Goal: Task Accomplishment & Management: Complete application form

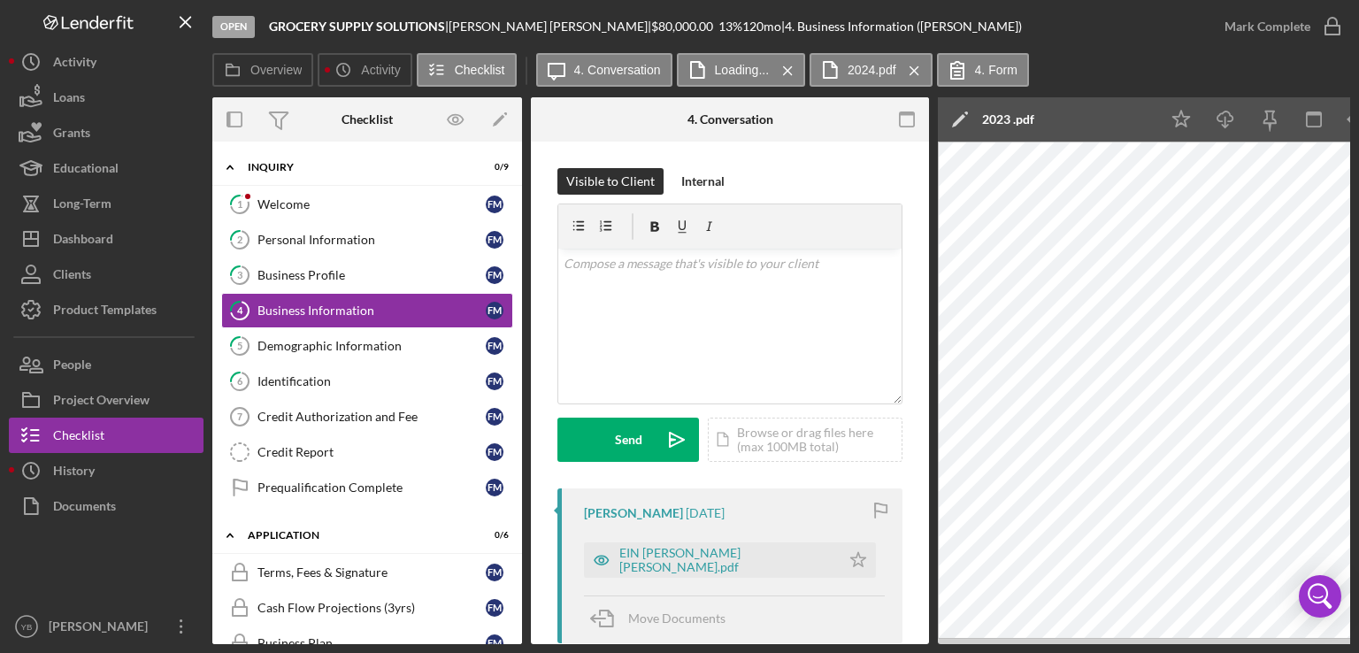
scroll to position [312, 0]
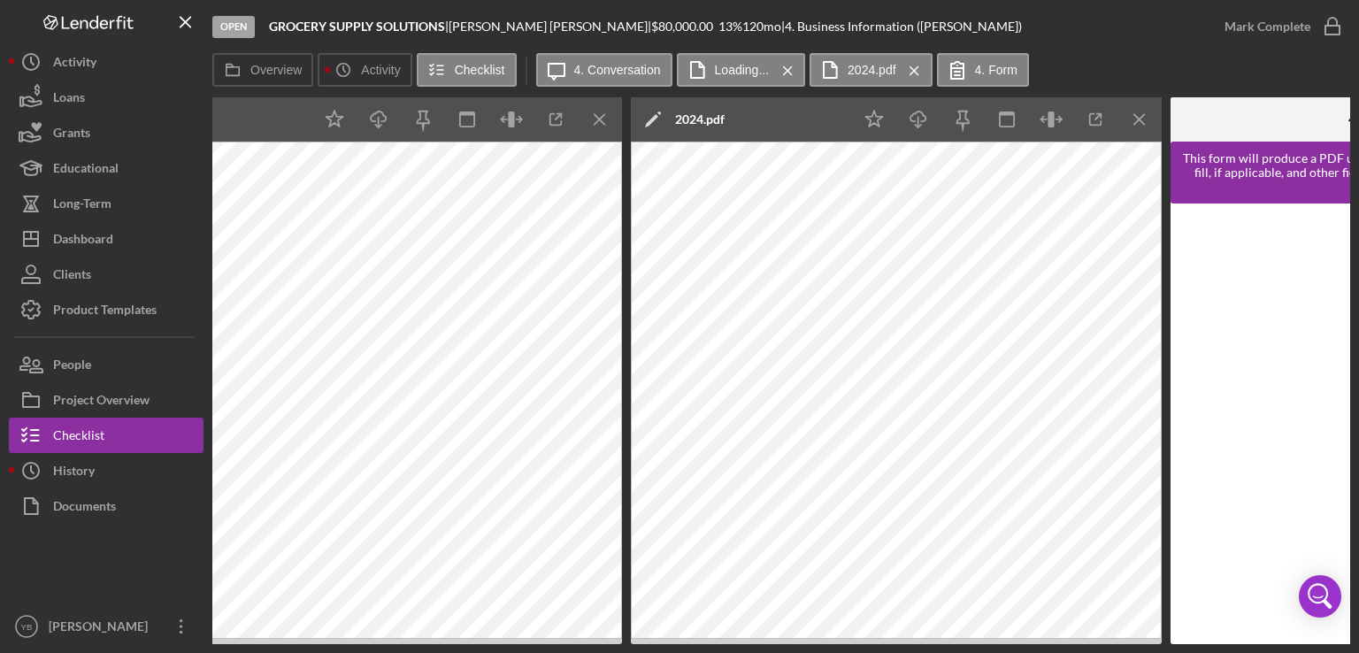
click at [651, 642] on div "Overview Internal Workflow Stage Open Icon/Dropdown Arrow Archive (can unarchiv…" at bounding box center [781, 370] width 1138 height 547
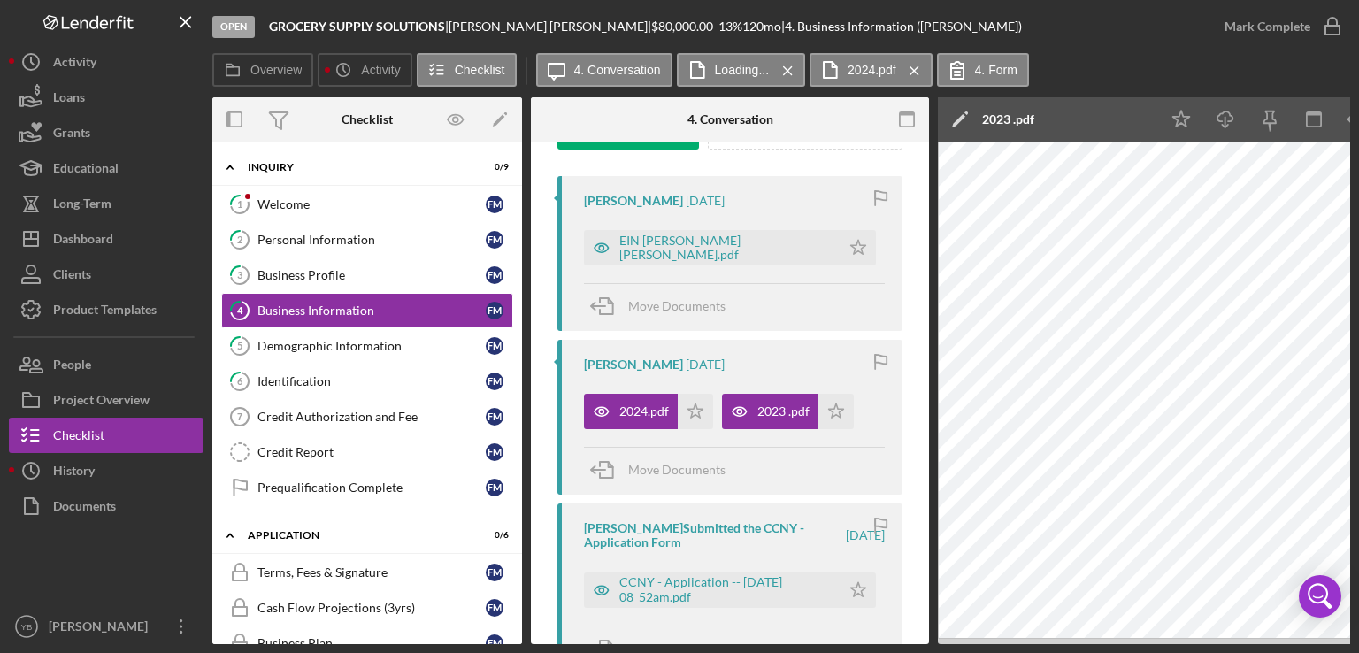
scroll to position [0, 847]
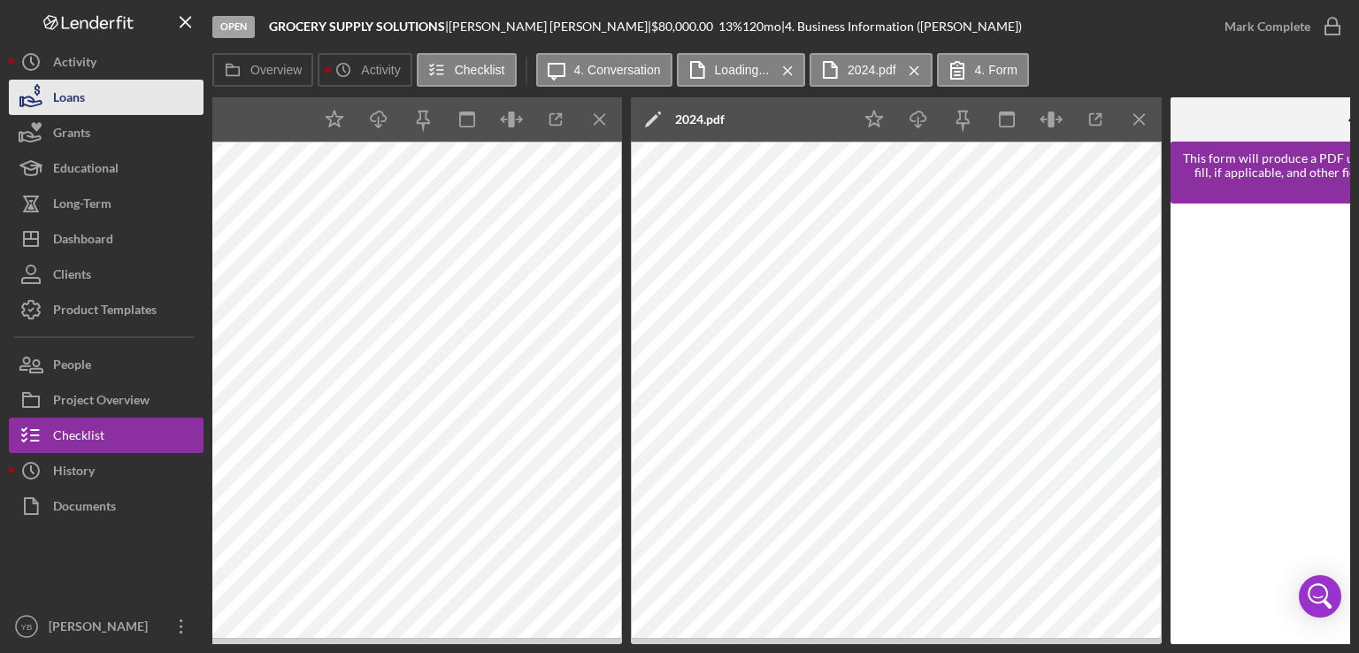
click at [73, 104] on div "Loans" at bounding box center [69, 100] width 32 height 40
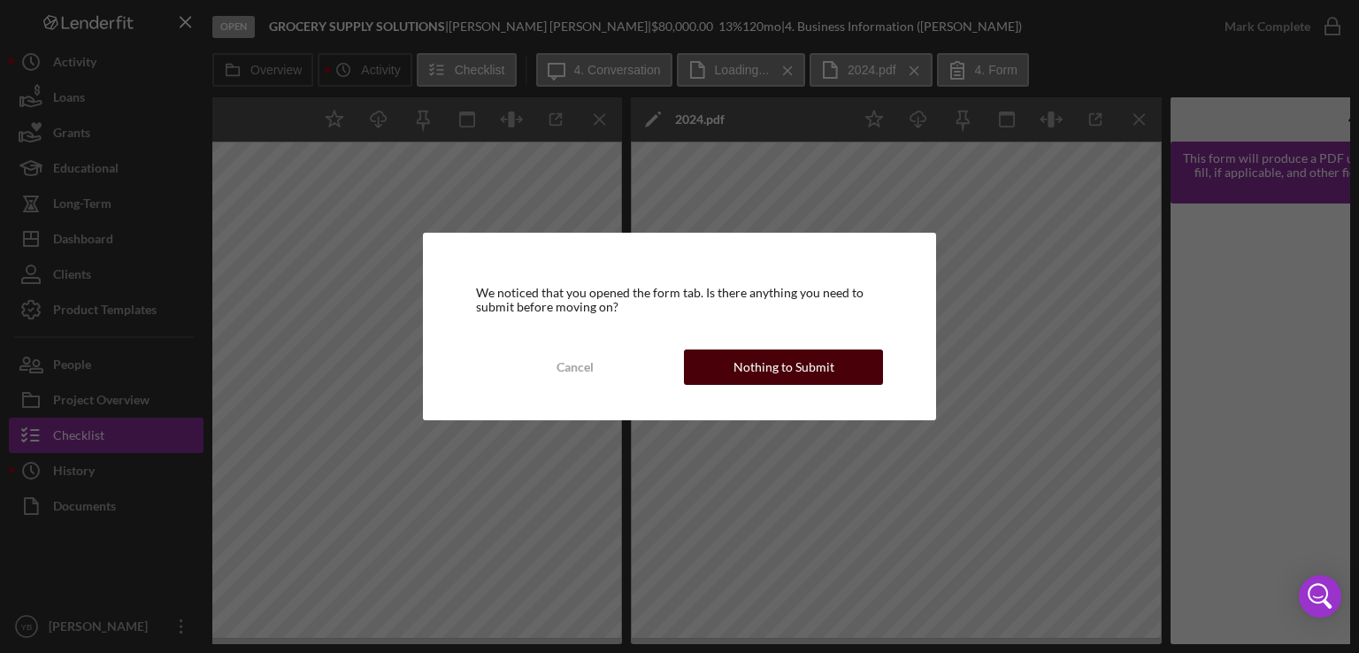
click at [776, 373] on div "Nothing to Submit" at bounding box center [784, 367] width 101 height 35
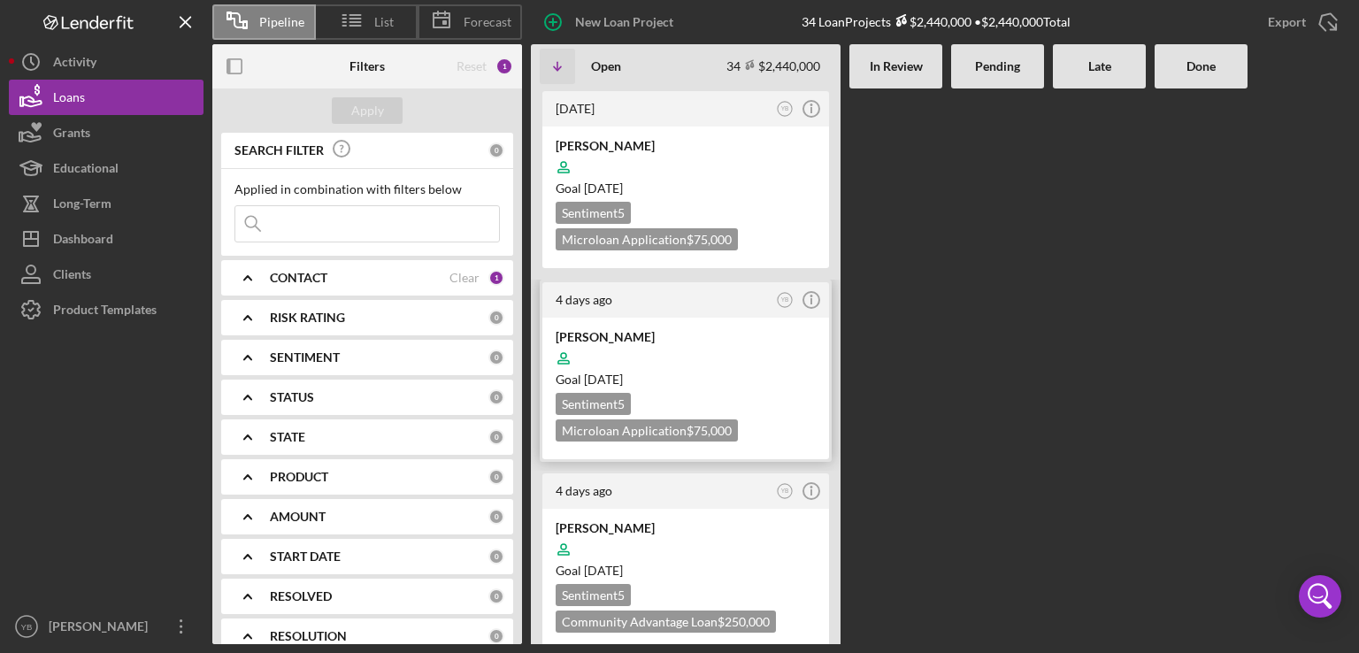
click at [711, 357] on div at bounding box center [686, 359] width 260 height 34
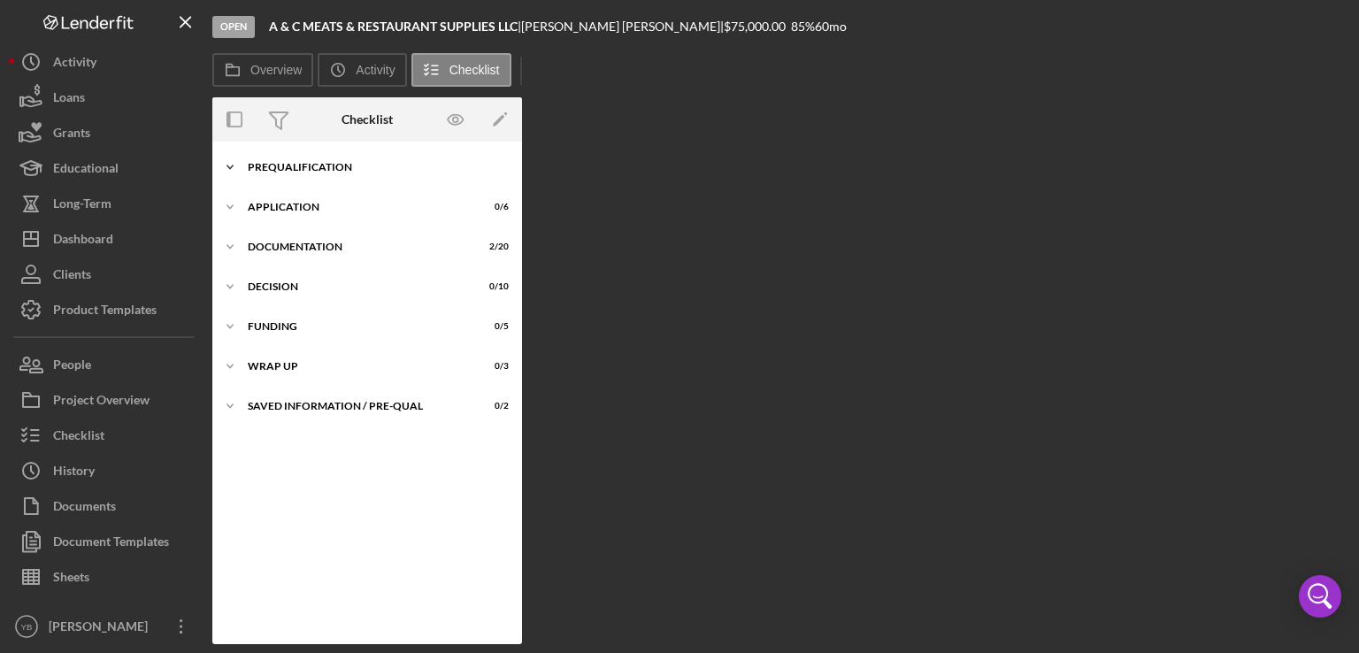
click at [303, 158] on div "Icon/Expander Prequalification 1 / 9" at bounding box center [367, 167] width 310 height 35
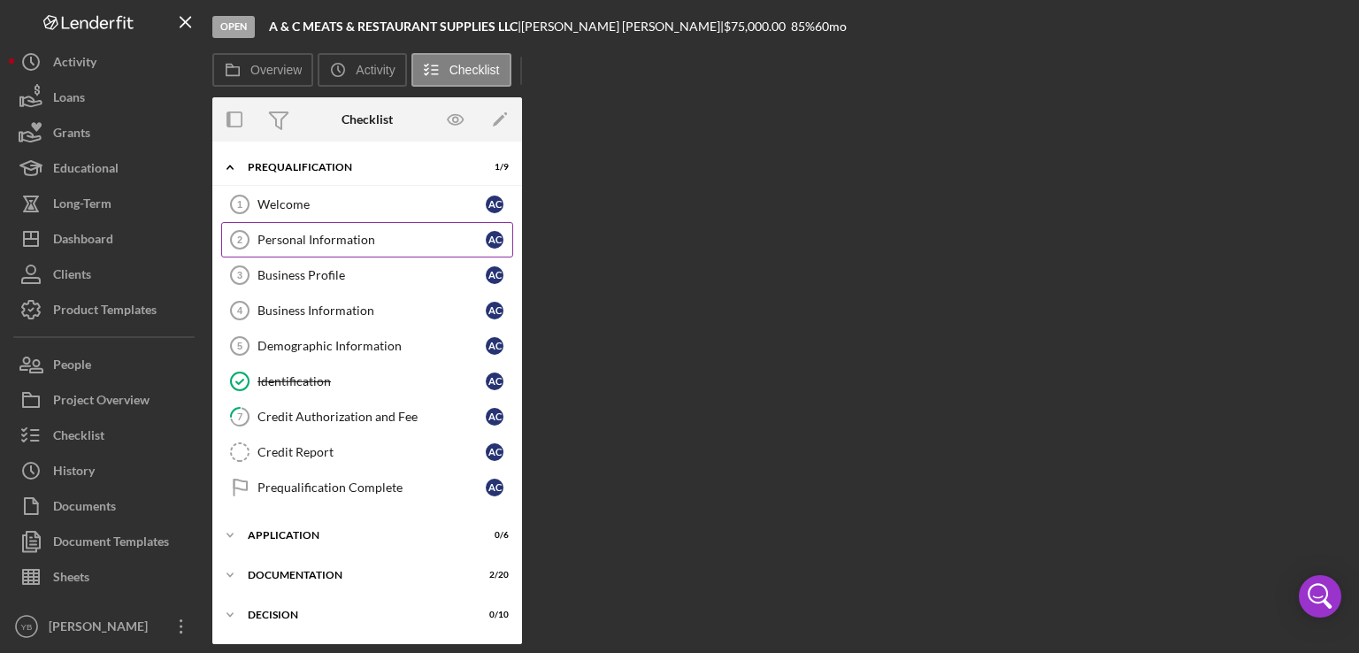
click at [302, 242] on div "Personal Information" at bounding box center [372, 240] width 228 height 14
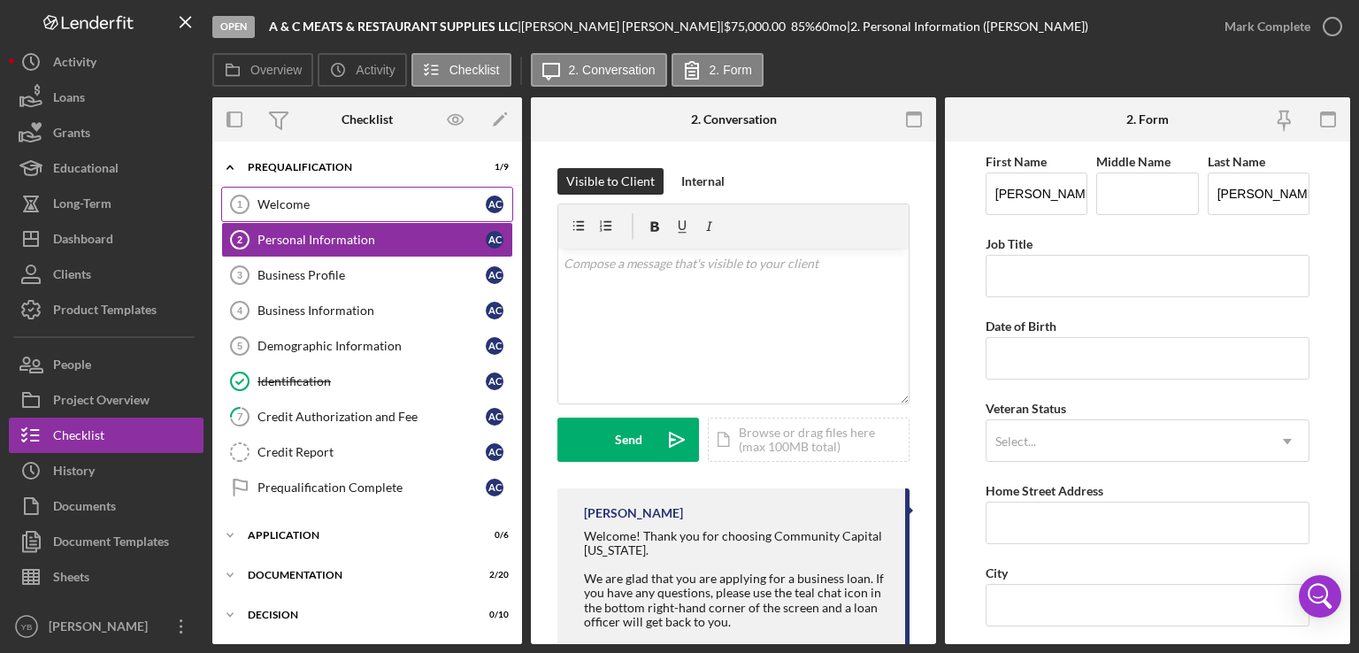
click at [285, 206] on div "Welcome" at bounding box center [372, 204] width 228 height 14
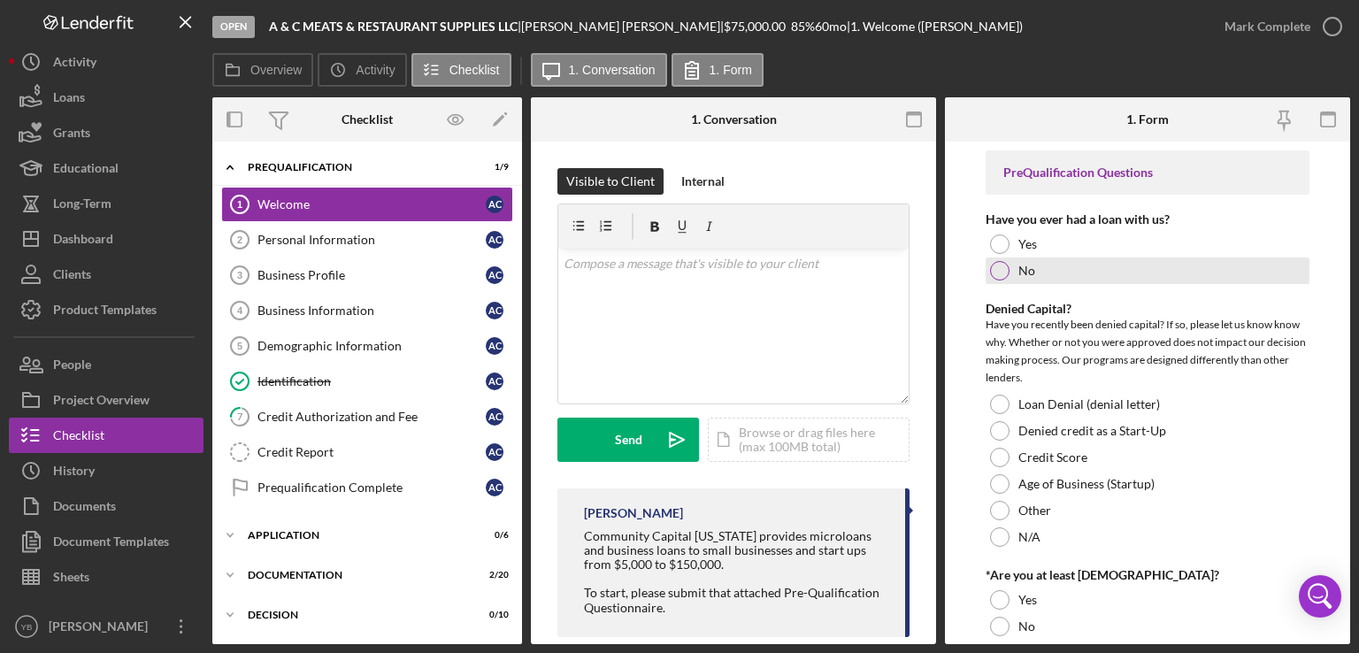
click at [996, 275] on div at bounding box center [999, 270] width 19 height 19
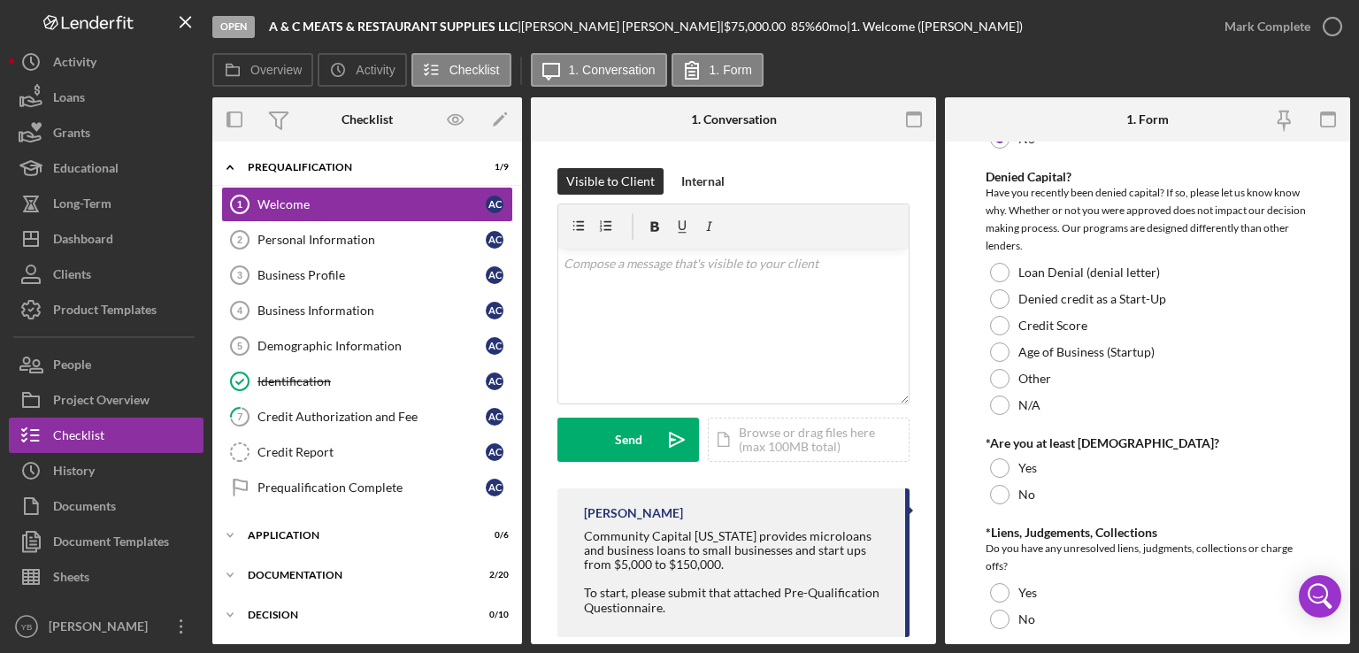
scroll to position [138, 0]
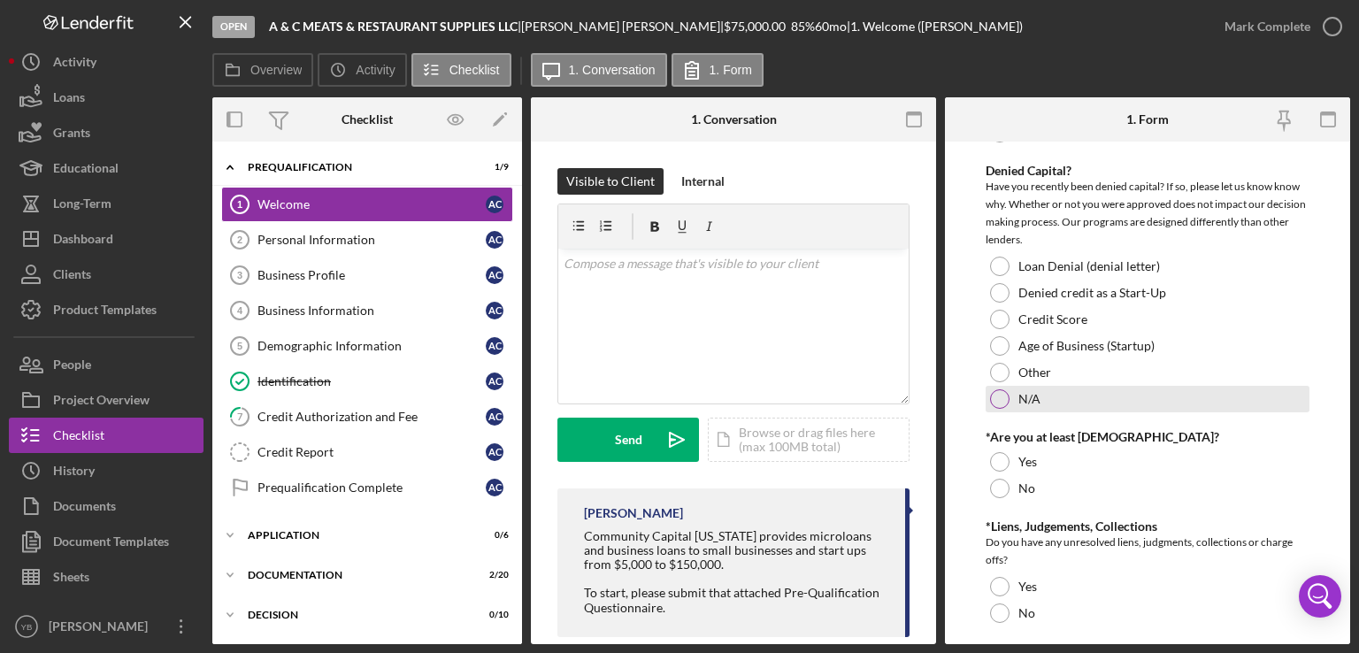
click at [999, 401] on div at bounding box center [999, 398] width 19 height 19
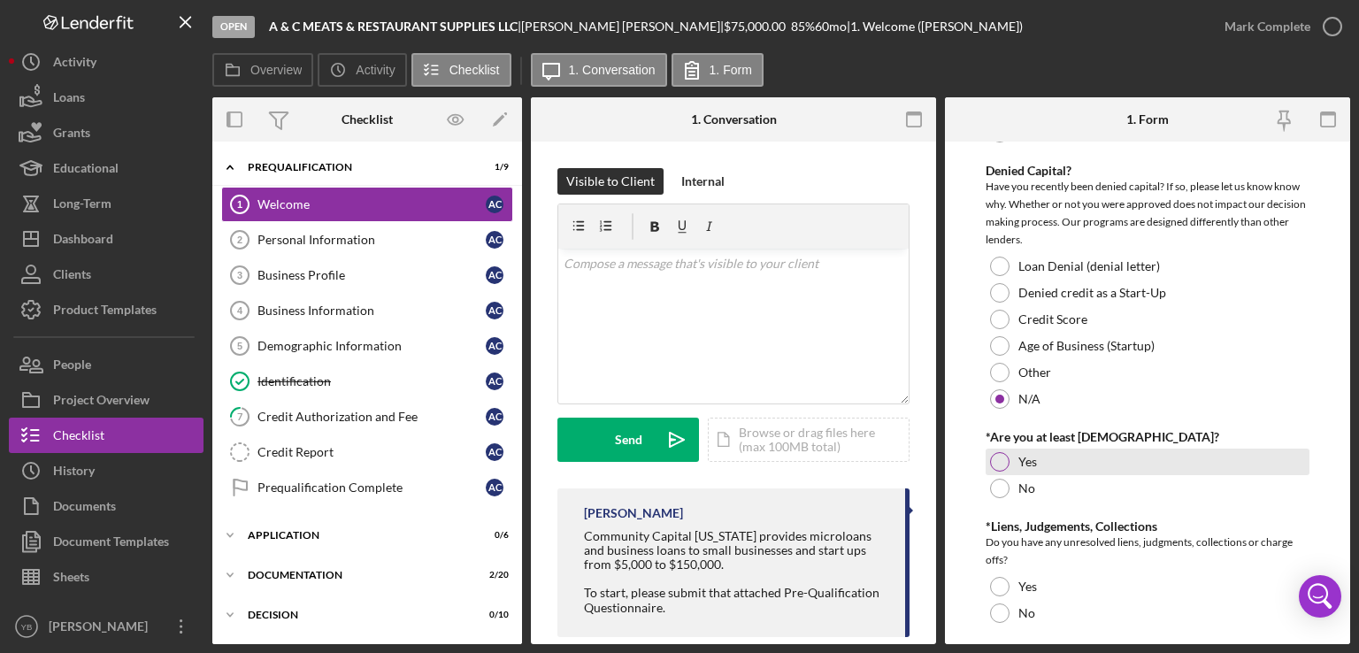
click at [1000, 457] on div at bounding box center [999, 461] width 19 height 19
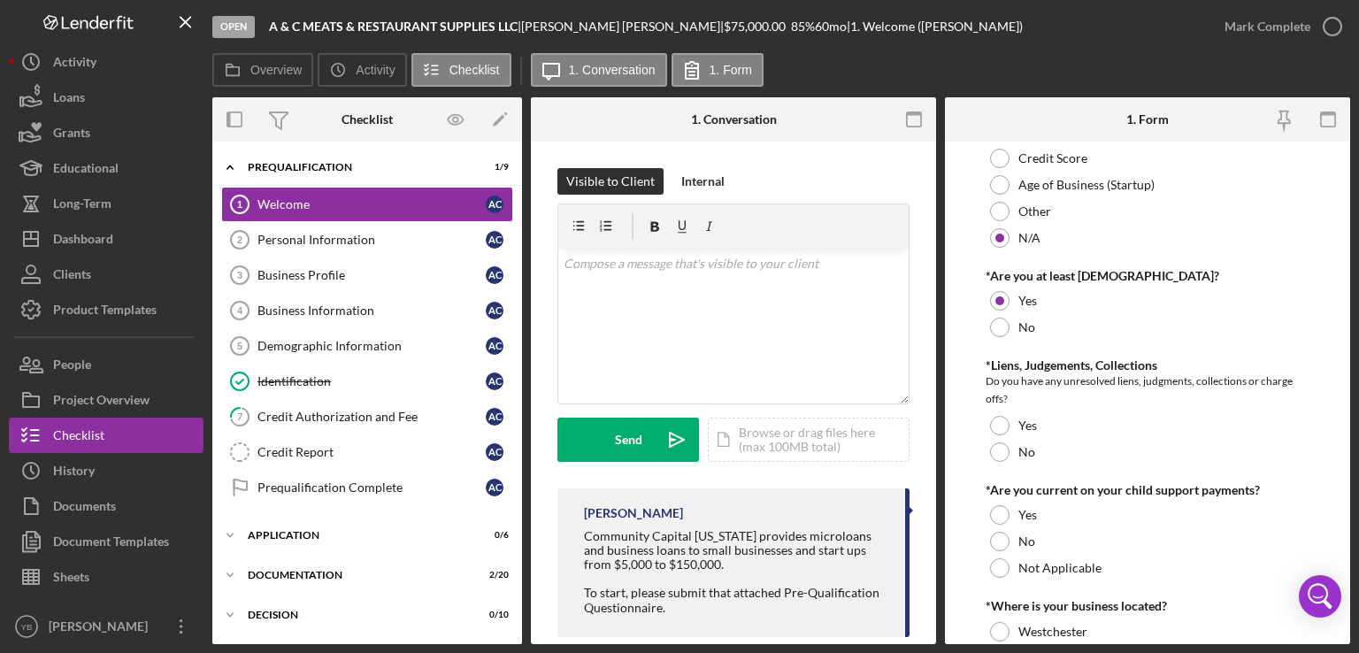
scroll to position [304, 0]
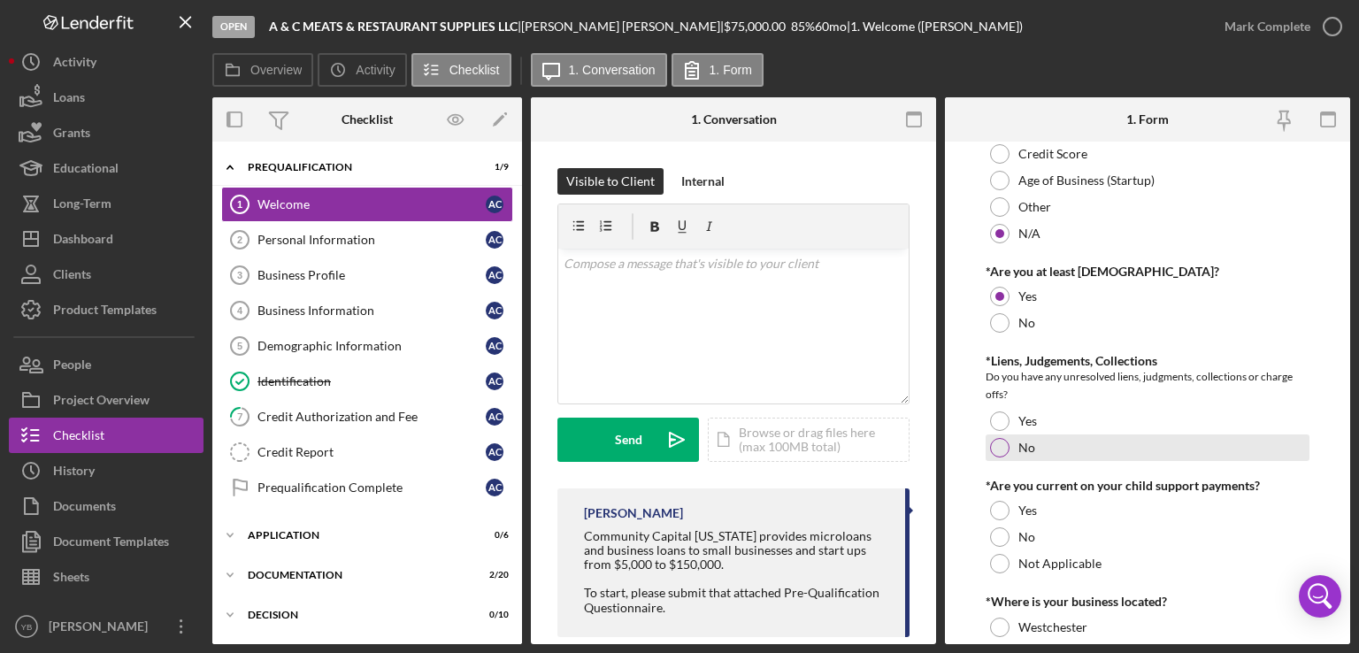
click at [1000, 448] on div at bounding box center [999, 447] width 19 height 19
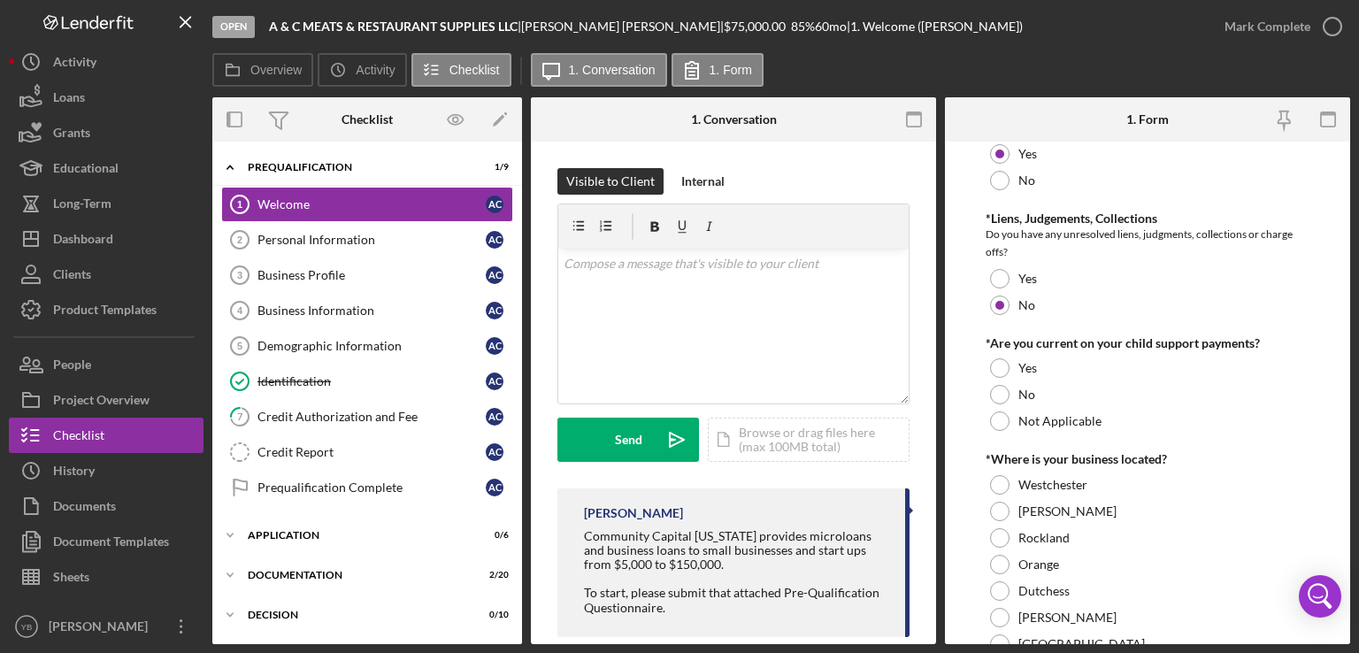
scroll to position [452, 0]
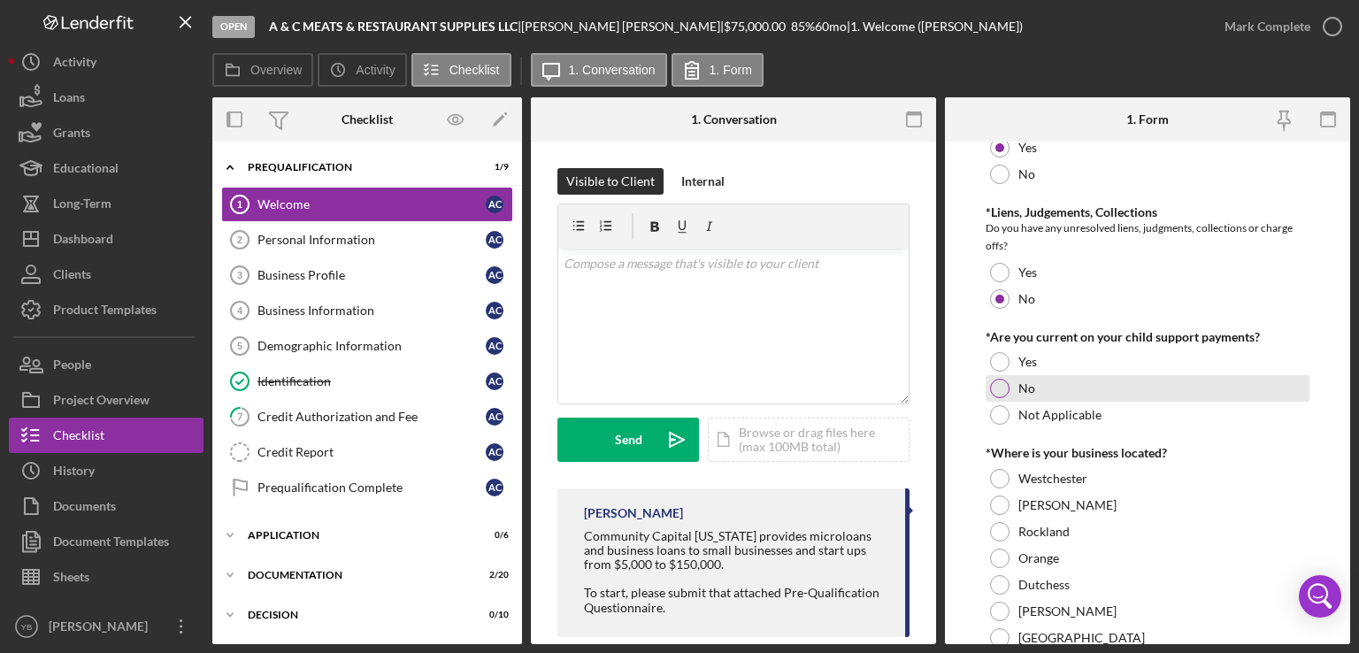
click at [1009, 387] on div "No" at bounding box center [1148, 388] width 324 height 27
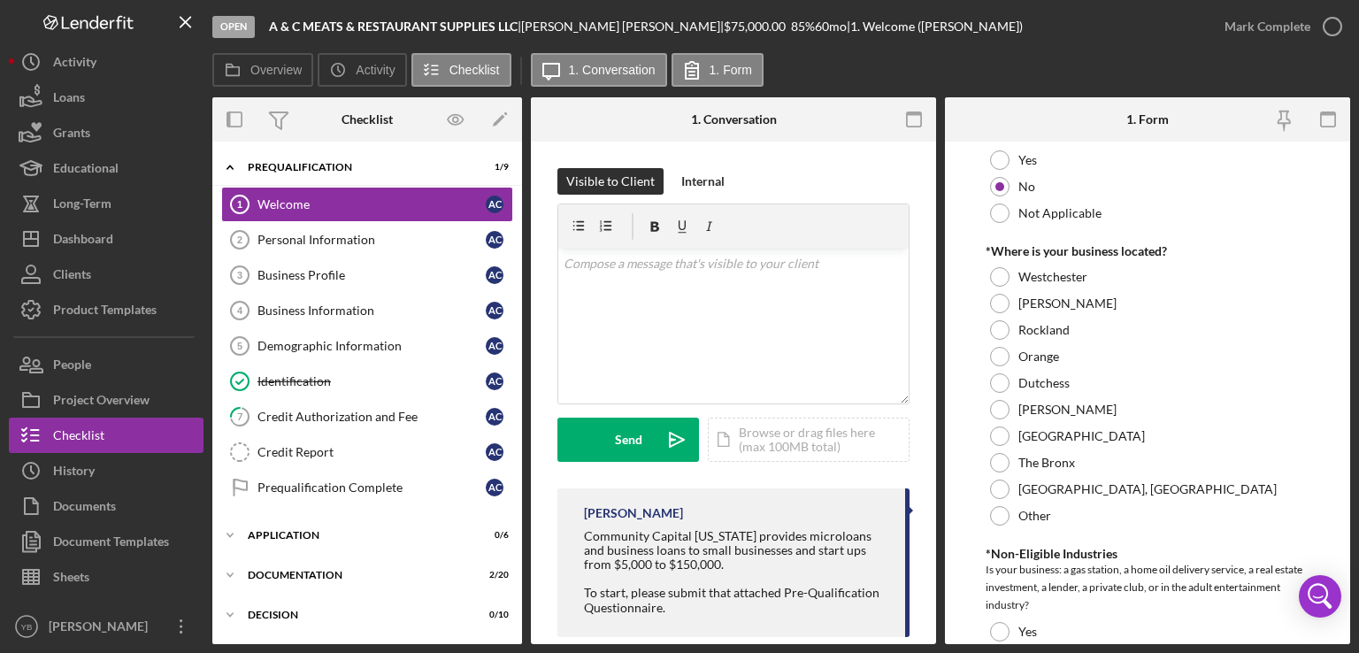
scroll to position [657, 0]
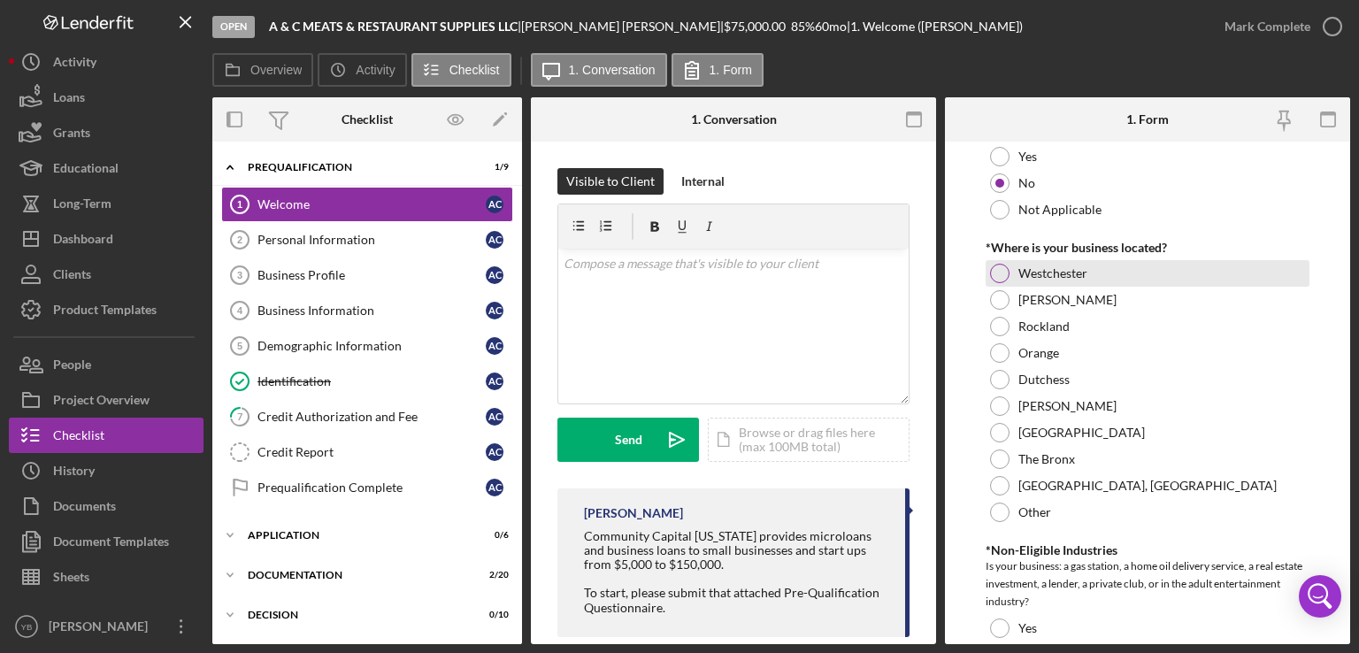
click at [997, 274] on div at bounding box center [999, 273] width 19 height 19
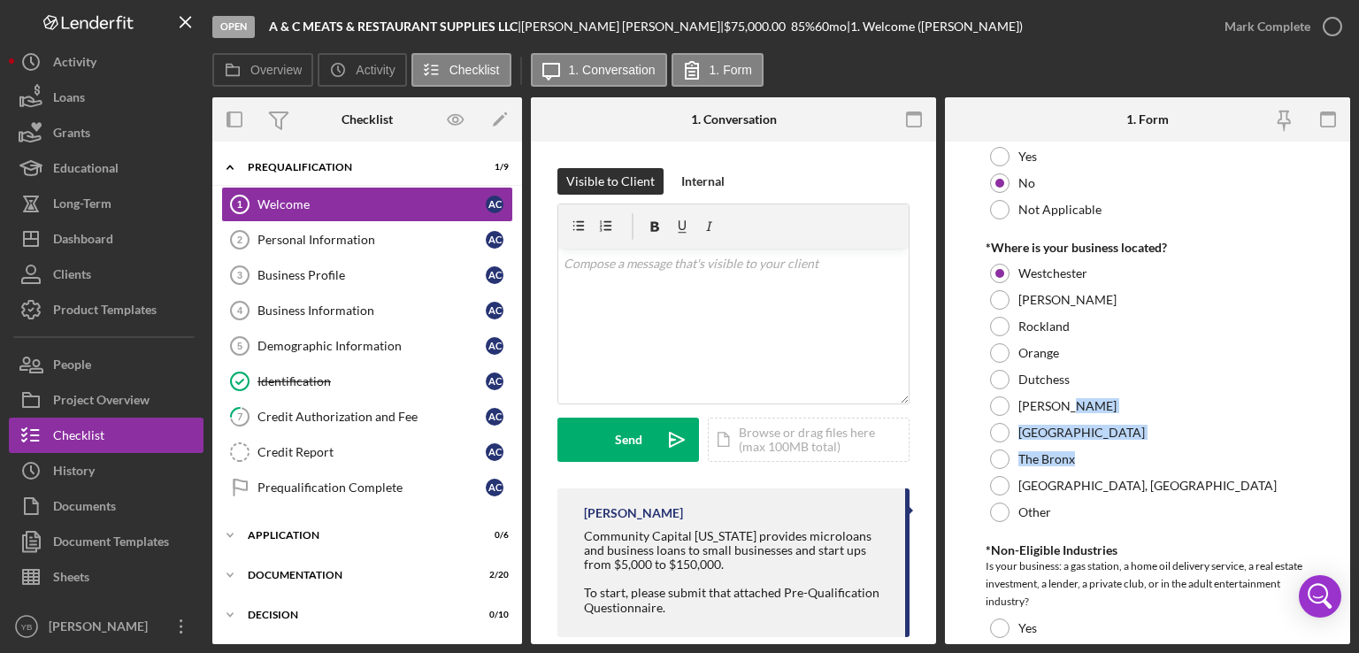
drag, startPoint x: 1354, startPoint y: 401, endPoint x: 1333, endPoint y: 468, distance: 70.5
click at [1333, 468] on div "Open A & C MEATS & RESTAURANT SUPPLIES LLC | [PERSON_NAME] | $75,000.00 85 % 60…" at bounding box center [679, 326] width 1359 height 653
click at [1333, 468] on form "PreQualification Questions Have you ever had a loan with us? Yes No Denied Capi…" at bounding box center [1147, 393] width 405 height 503
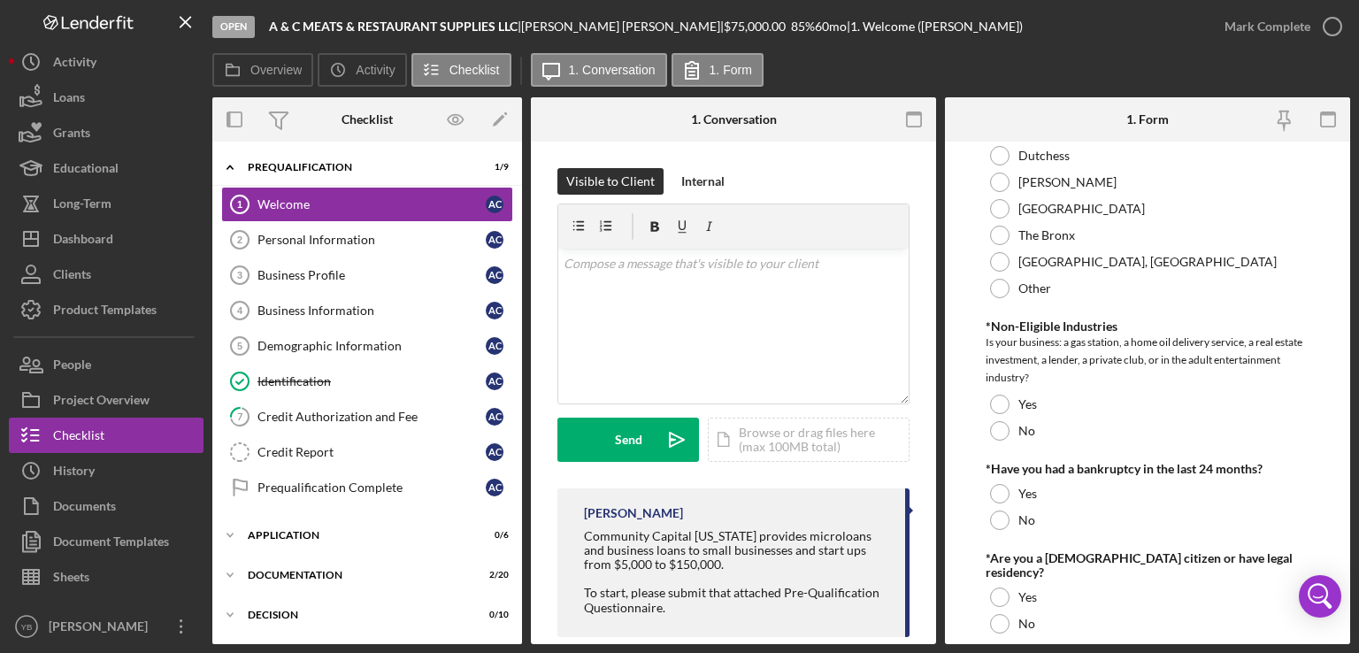
scroll to position [925, 0]
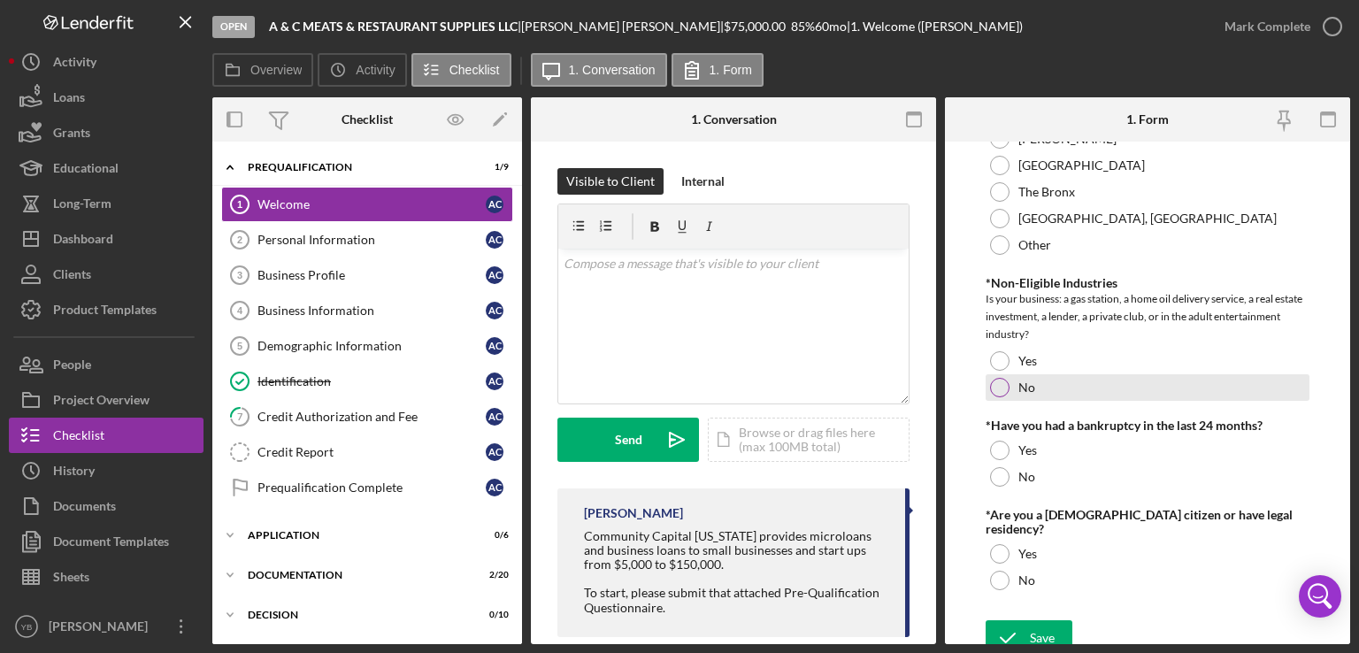
click at [996, 394] on div at bounding box center [999, 387] width 19 height 19
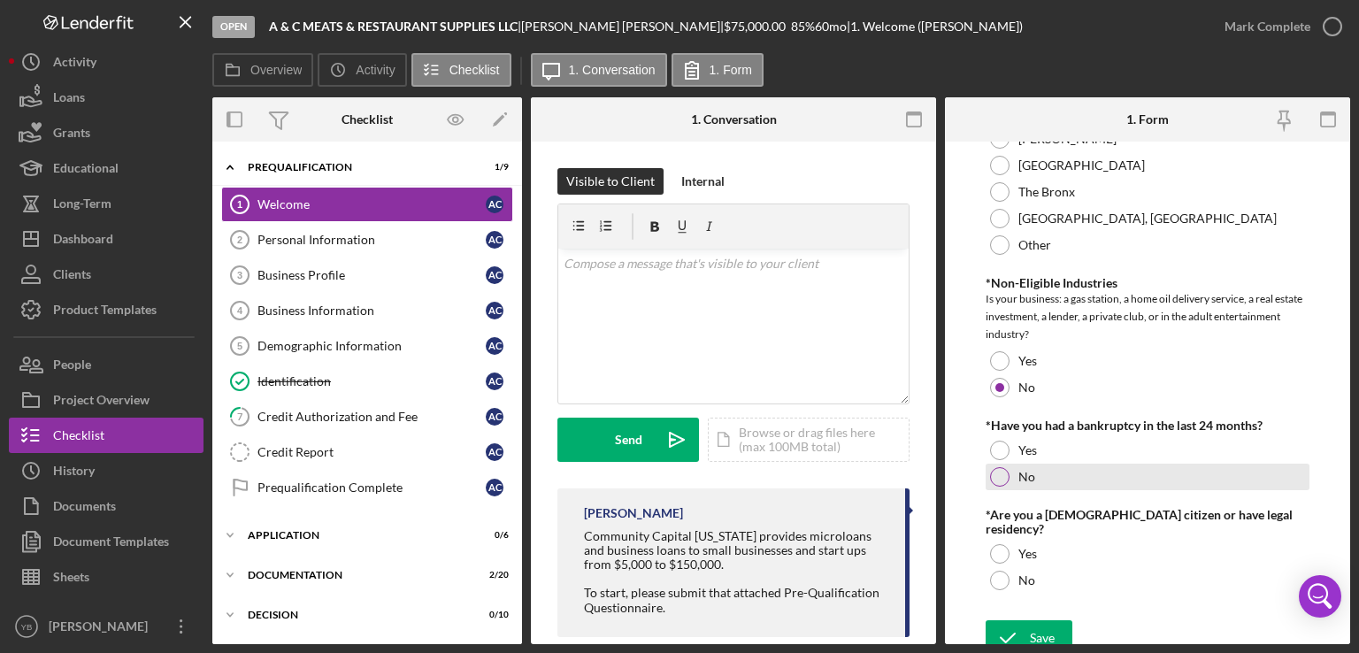
click at [995, 478] on div at bounding box center [999, 476] width 19 height 19
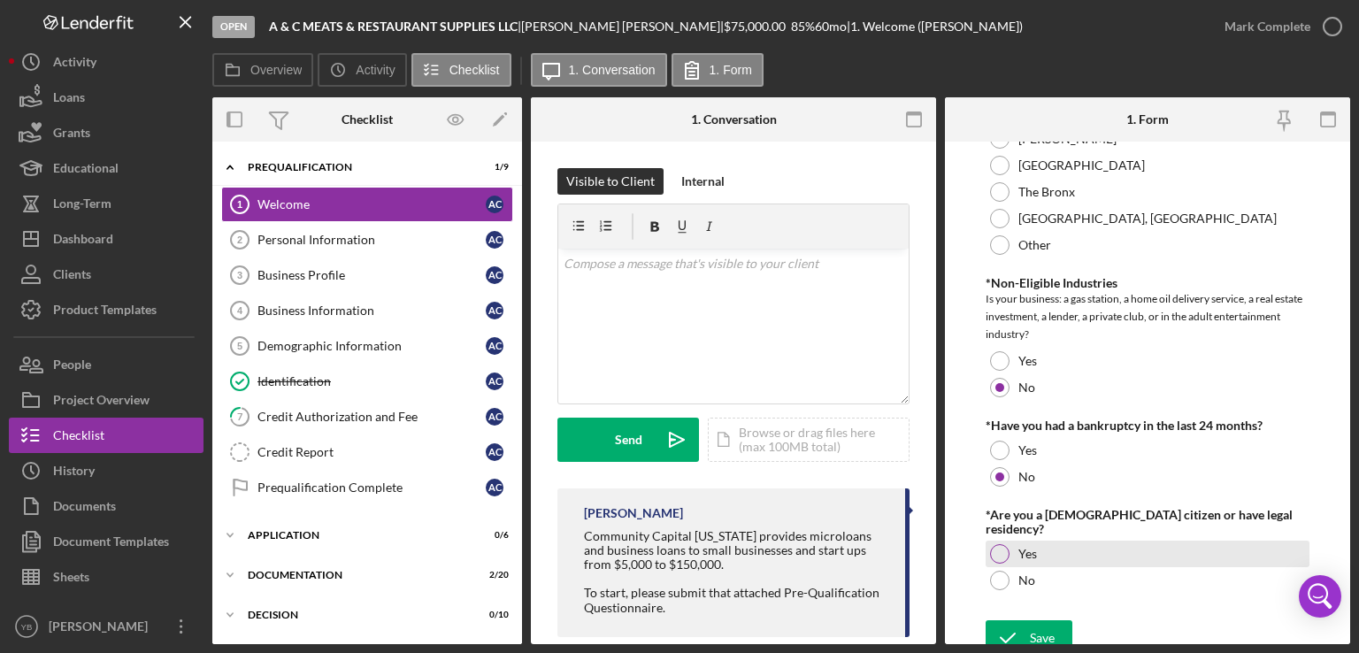
click at [999, 544] on div at bounding box center [999, 553] width 19 height 19
click at [1021, 623] on icon "submit" at bounding box center [1008, 638] width 44 height 44
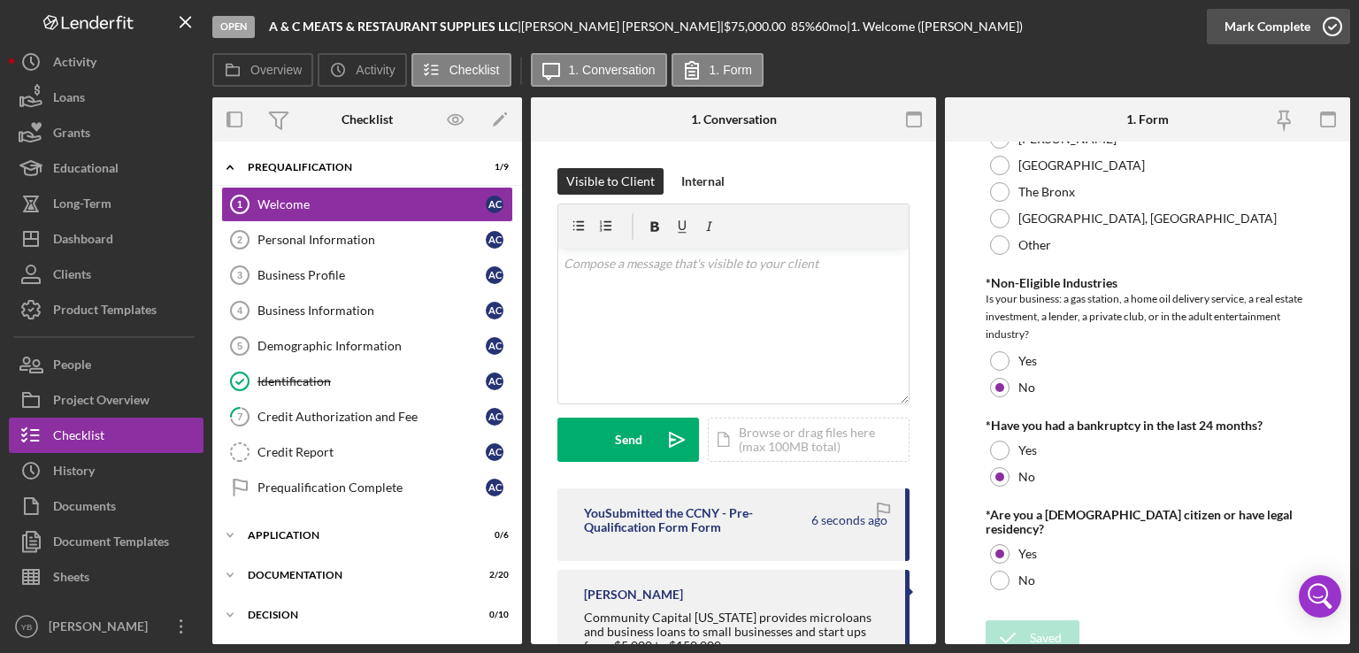
click at [1297, 29] on div "Mark Complete" at bounding box center [1268, 26] width 86 height 35
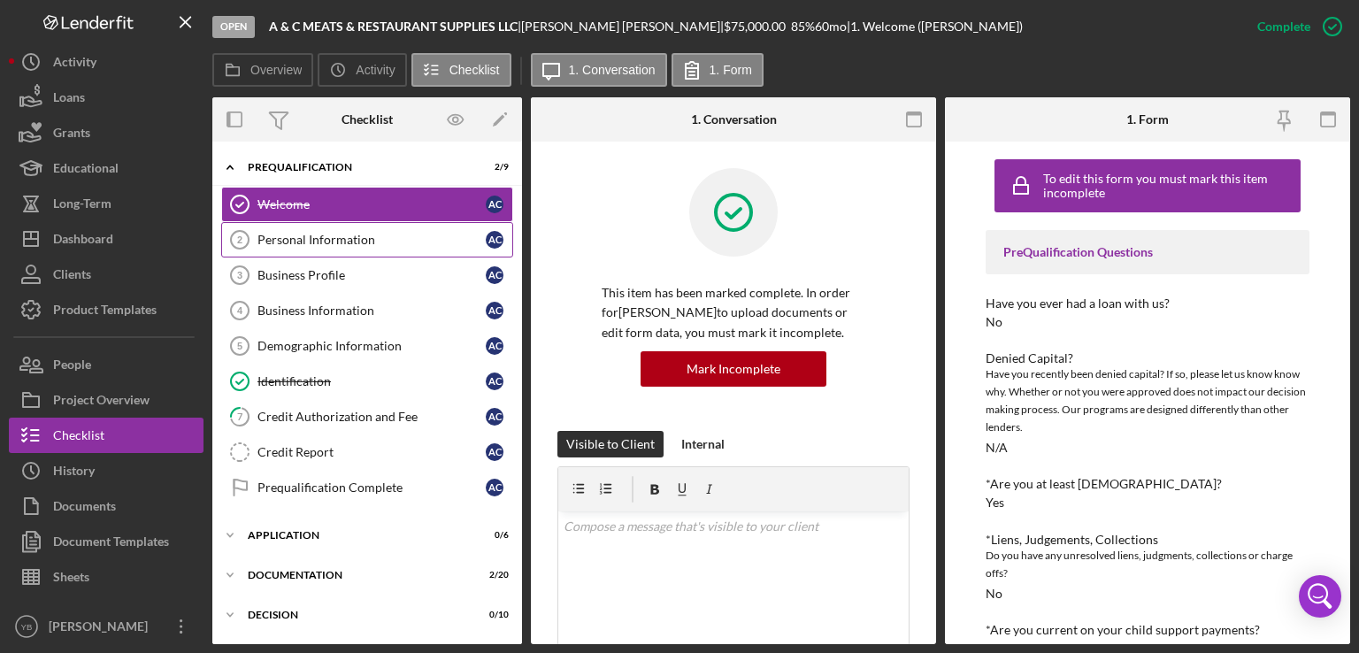
click at [297, 245] on div "Personal Information" at bounding box center [372, 240] width 228 height 14
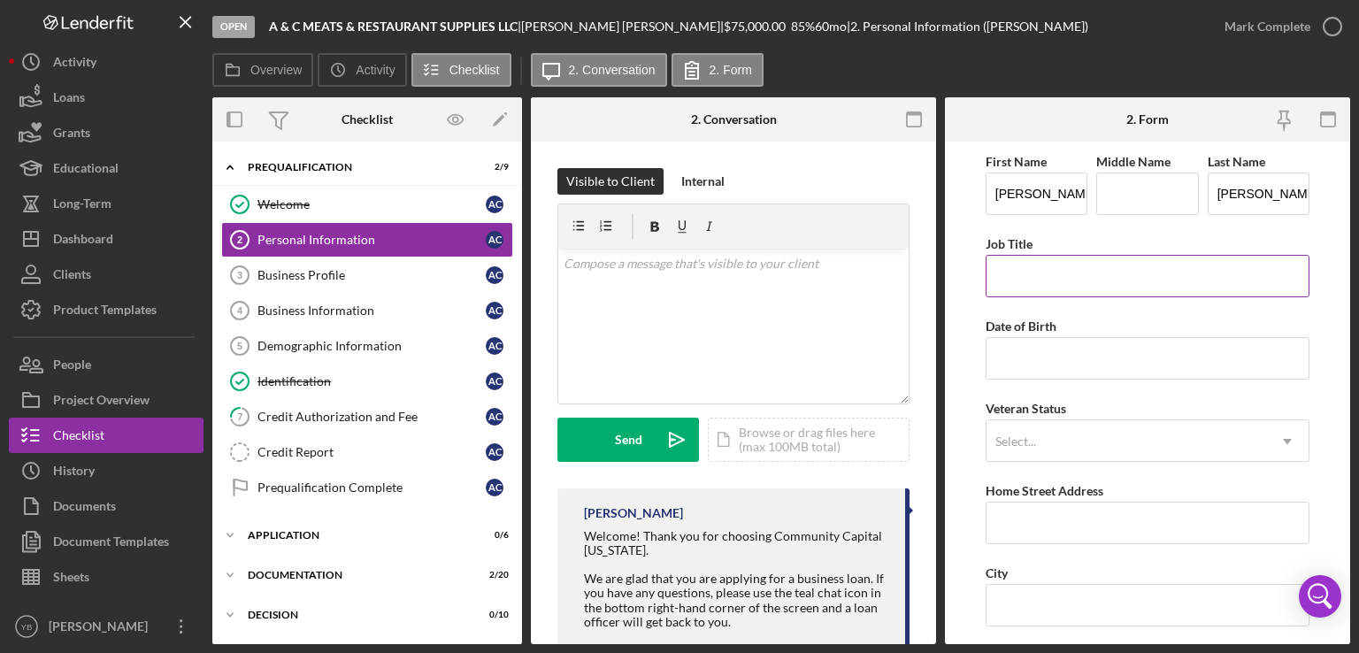
click at [1073, 273] on input "Job Title" at bounding box center [1148, 276] width 324 height 42
type input "owner"
click at [1029, 352] on input "Date of Birth" at bounding box center [1148, 358] width 324 height 42
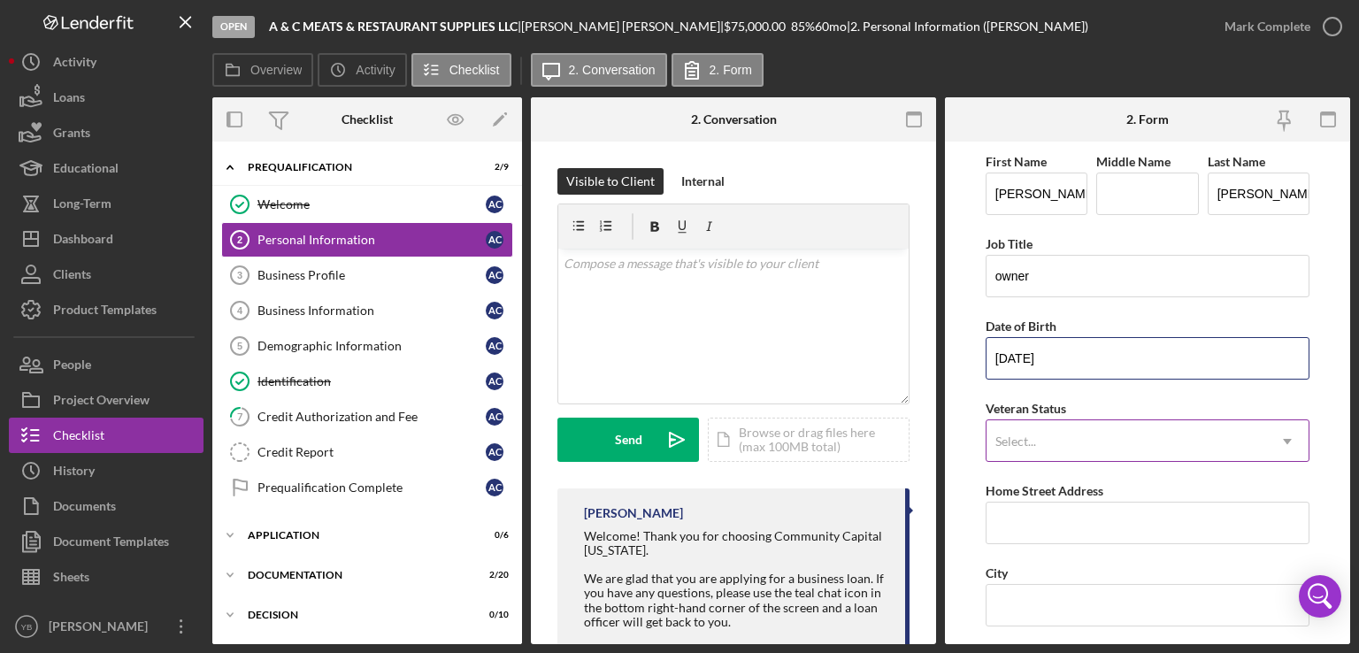
type input "[DATE]"
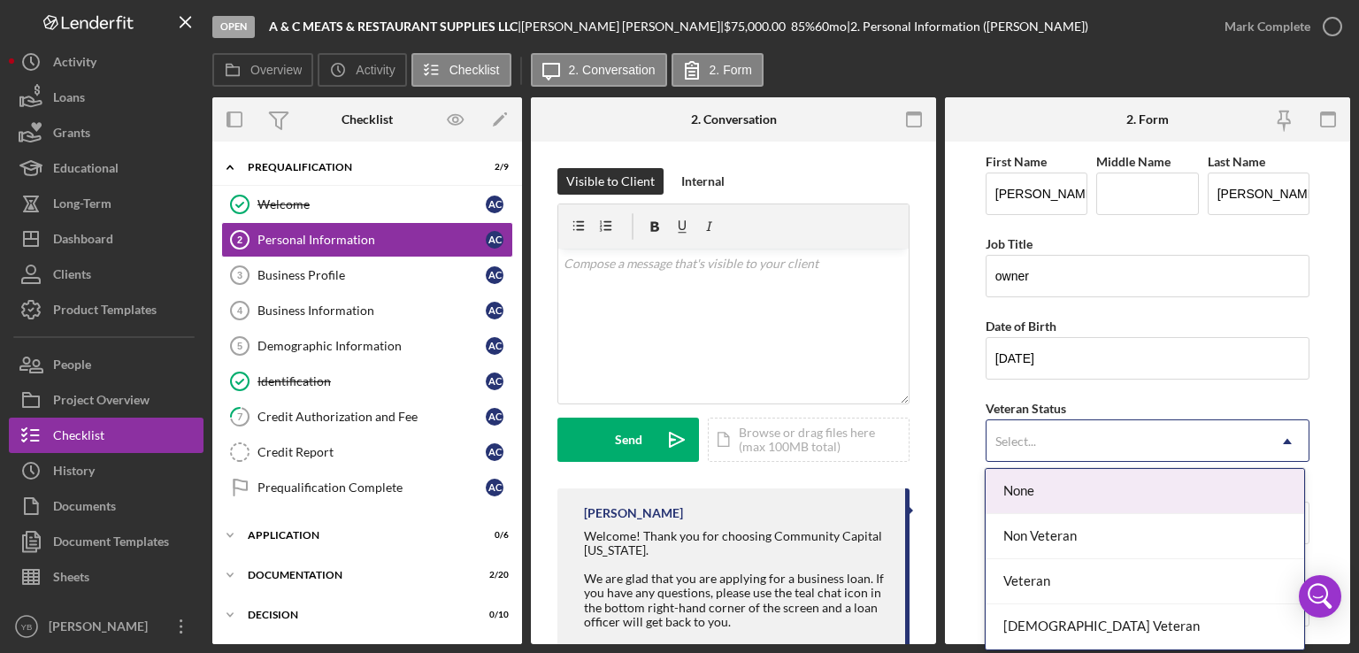
click at [1299, 440] on icon "Icon/Dropdown Arrow" at bounding box center [1287, 441] width 42 height 42
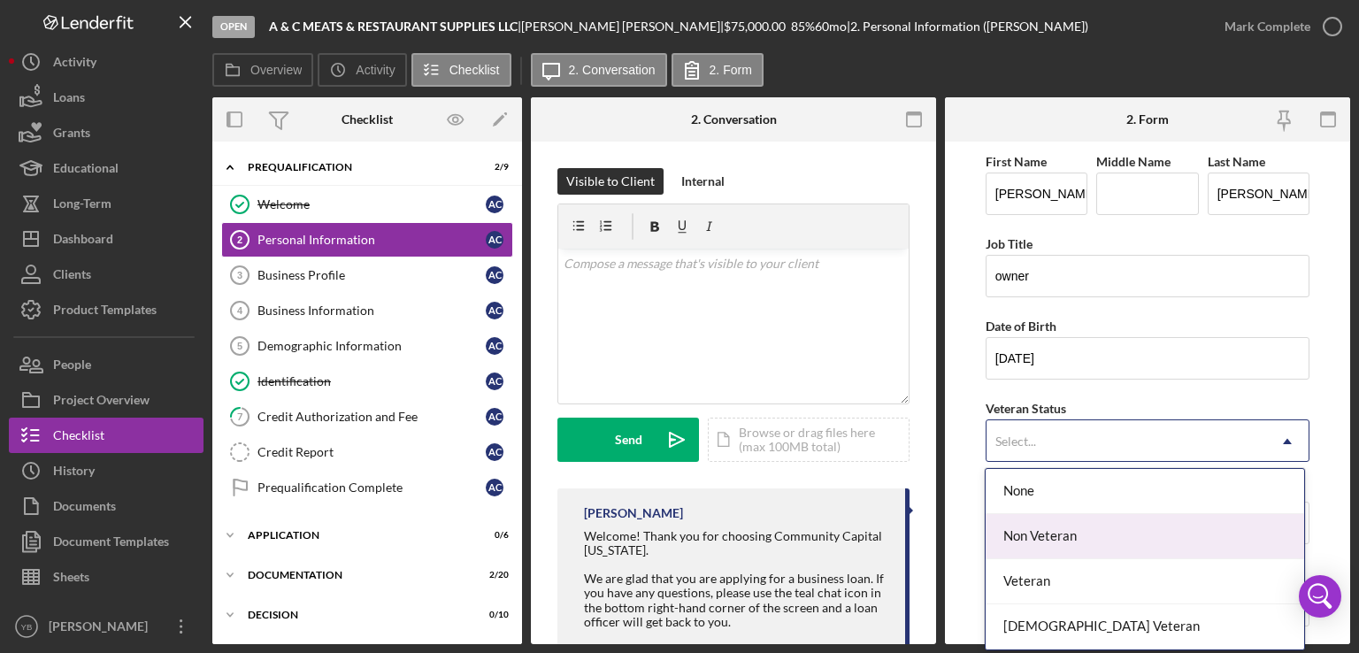
click at [1072, 532] on div "Non Veteran" at bounding box center [1145, 536] width 319 height 45
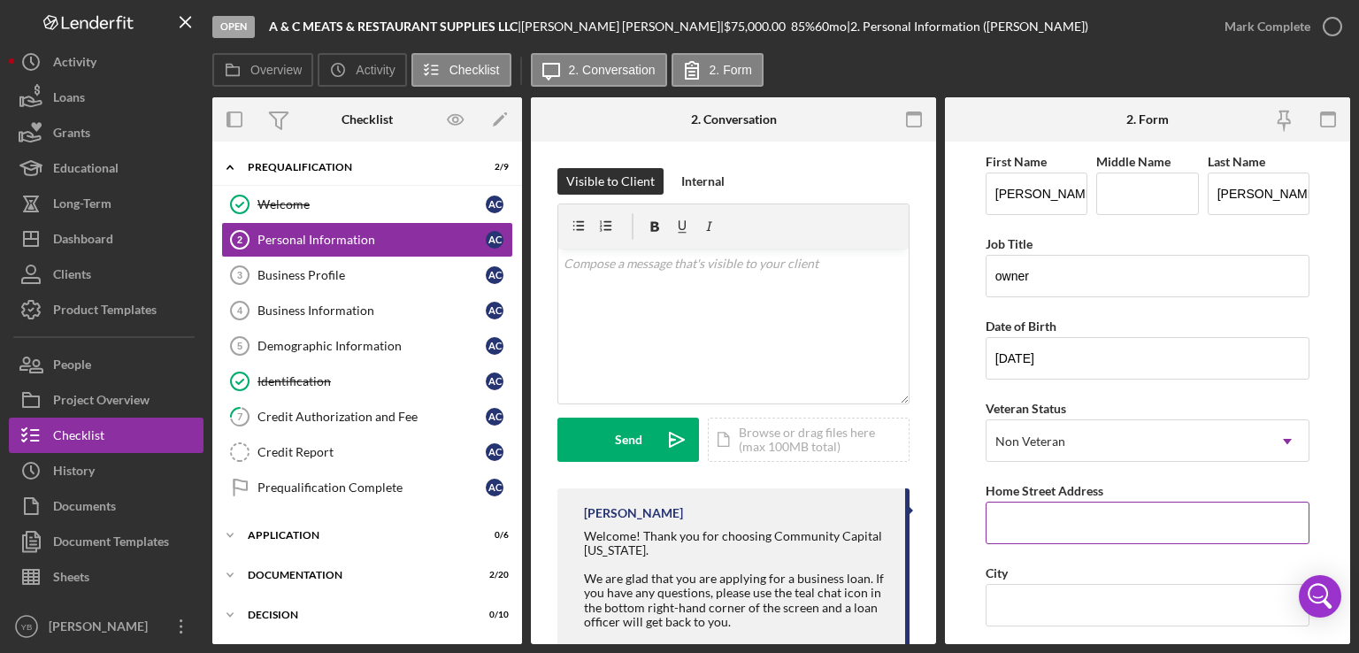
click at [1023, 528] on input "Home Street Address" at bounding box center [1148, 523] width 324 height 42
click at [1004, 526] on input "Home Street Address" at bounding box center [1148, 523] width 324 height 42
type input "[STREET_ADDRESS]"
click at [1029, 593] on input "City" at bounding box center [1148, 605] width 324 height 42
type input "R"
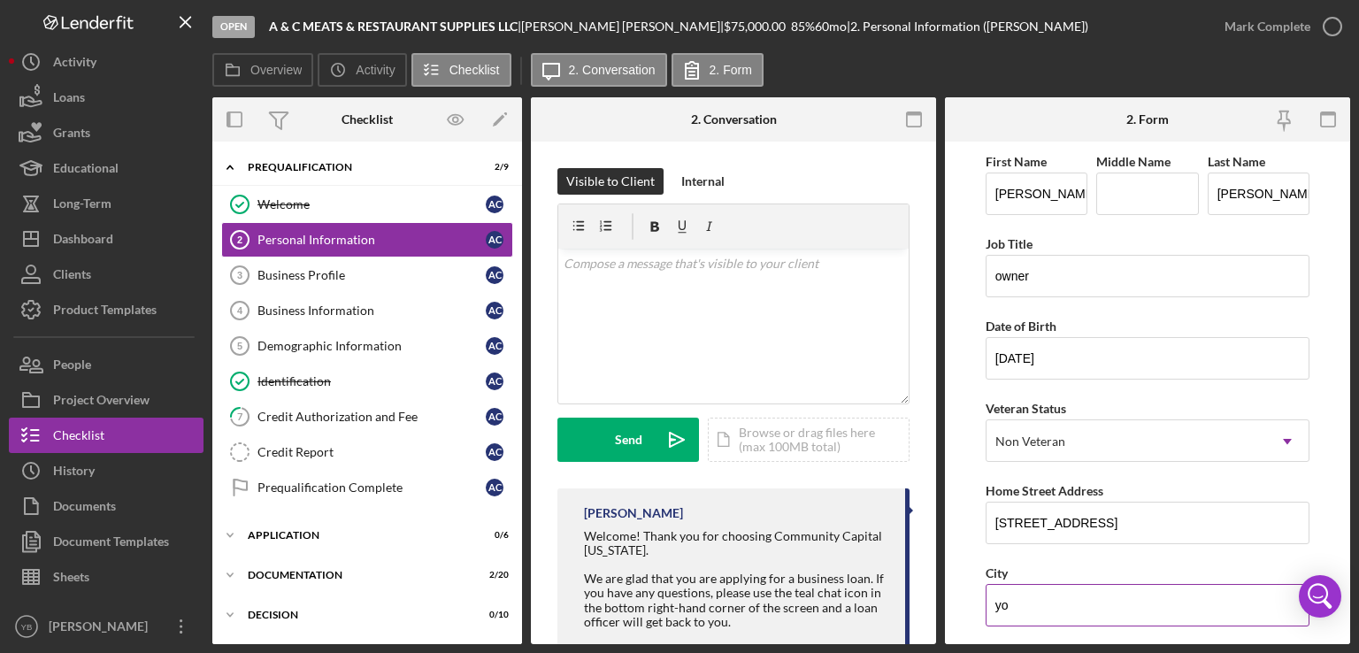
type input "Yonkers"
drag, startPoint x: 1352, startPoint y: 350, endPoint x: 1338, endPoint y: 399, distance: 50.7
click at [1338, 399] on div "Open A & C MEATS & RESTAURANT SUPPLIES LLC | [PERSON_NAME] | $75,000.00 85 % 60…" at bounding box center [679, 326] width 1359 height 653
click at [1338, 399] on form "First Name [PERSON_NAME] Middle Name Last Name [PERSON_NAME] Job Title owner Da…" at bounding box center [1147, 393] width 405 height 503
click at [1343, 488] on form "First Name [PERSON_NAME] Middle Name Last Name [PERSON_NAME] Job Title owner Da…" at bounding box center [1147, 393] width 405 height 503
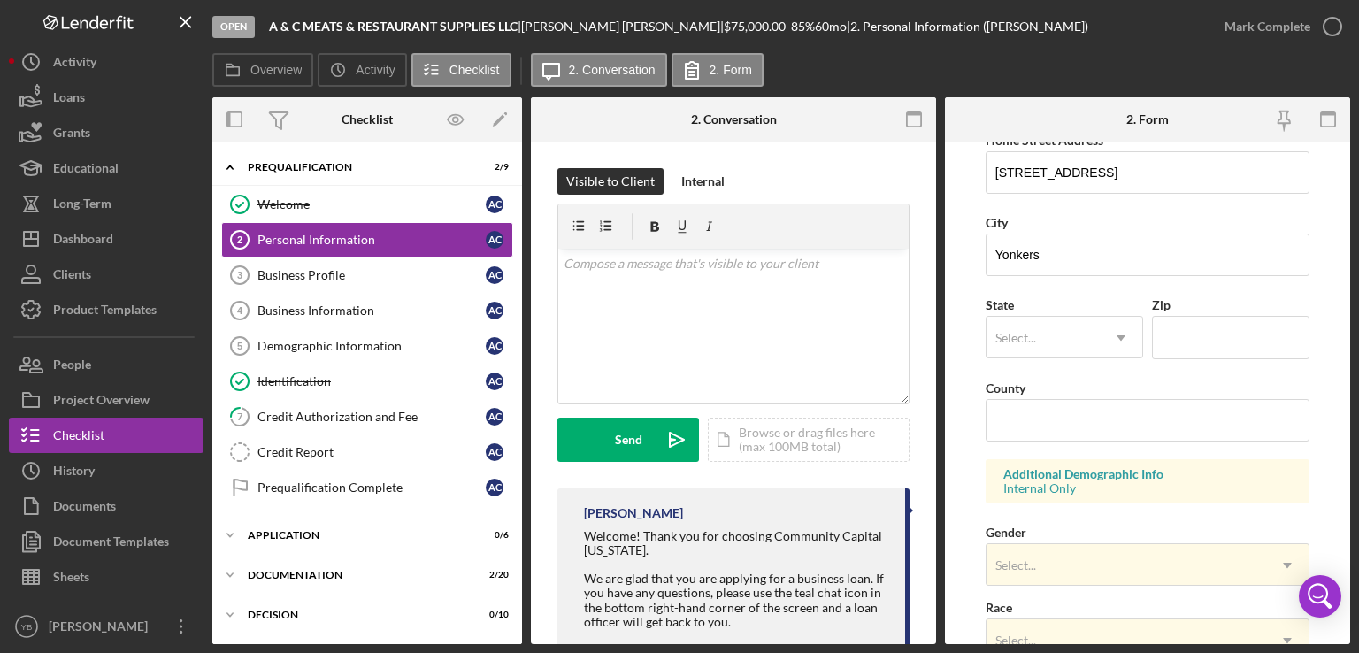
scroll to position [354, 0]
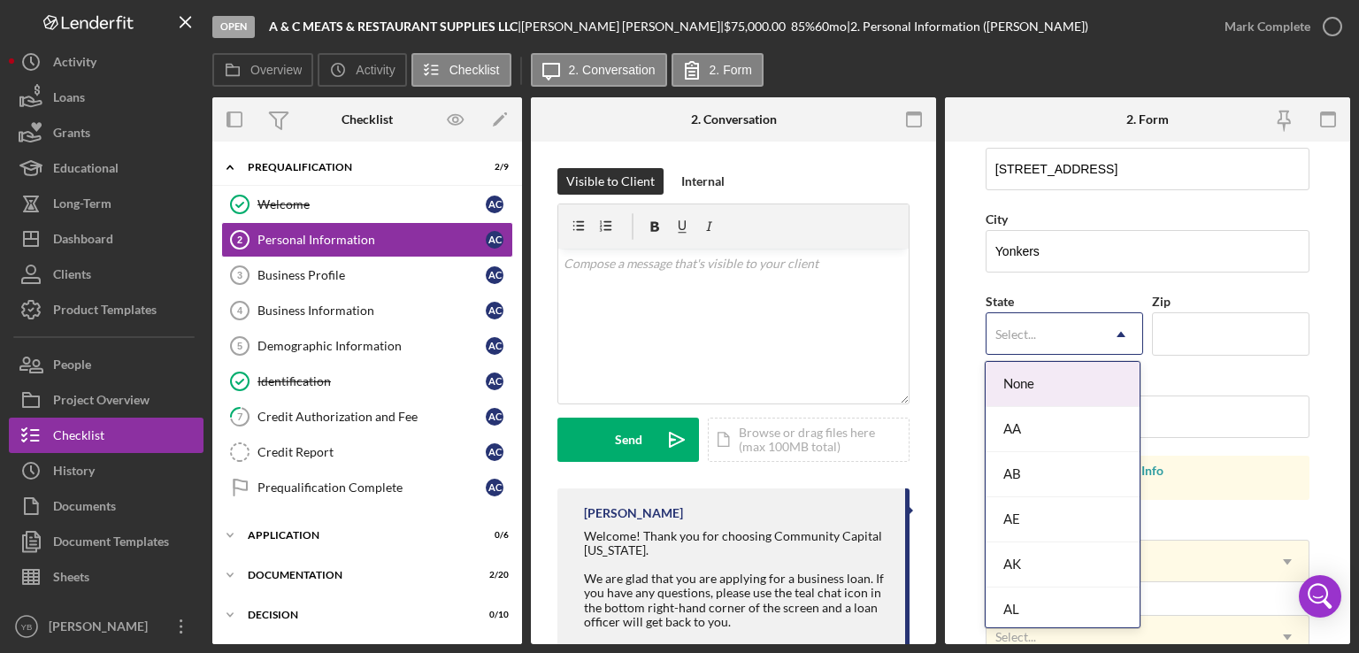
click at [1116, 340] on icon "Icon/Dropdown Arrow" at bounding box center [1121, 334] width 42 height 42
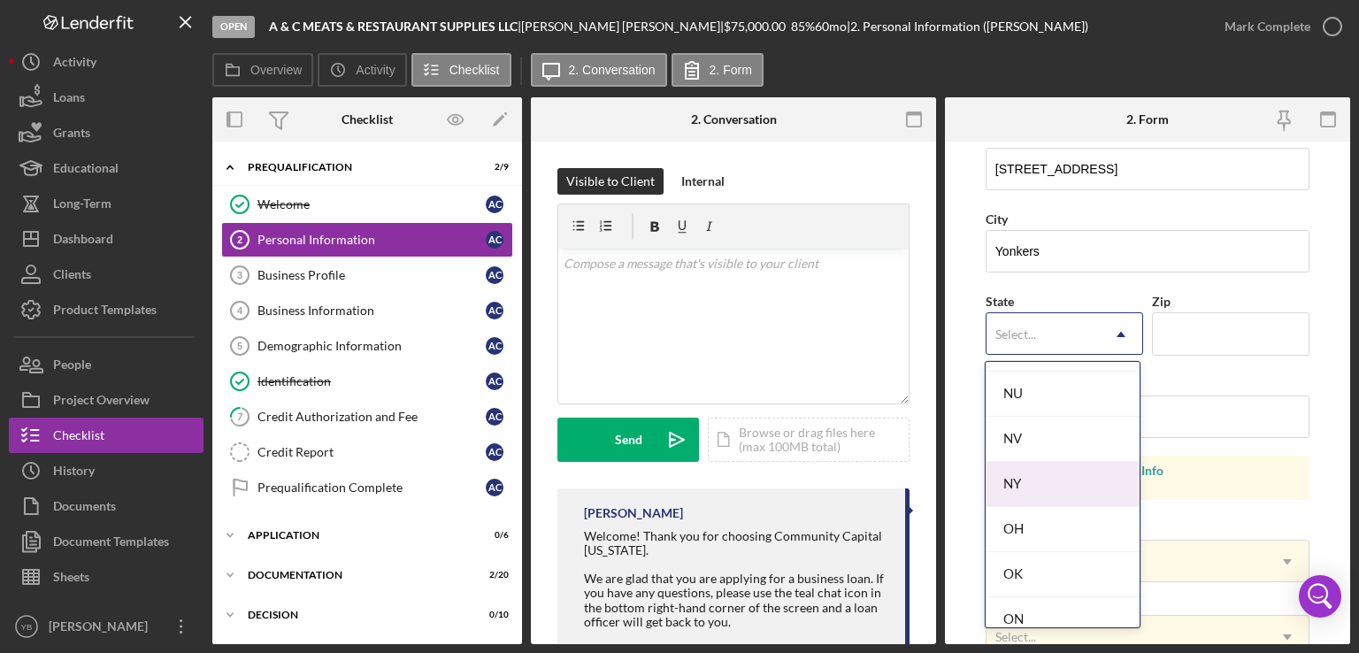
click at [1077, 473] on div "NY" at bounding box center [1063, 484] width 154 height 45
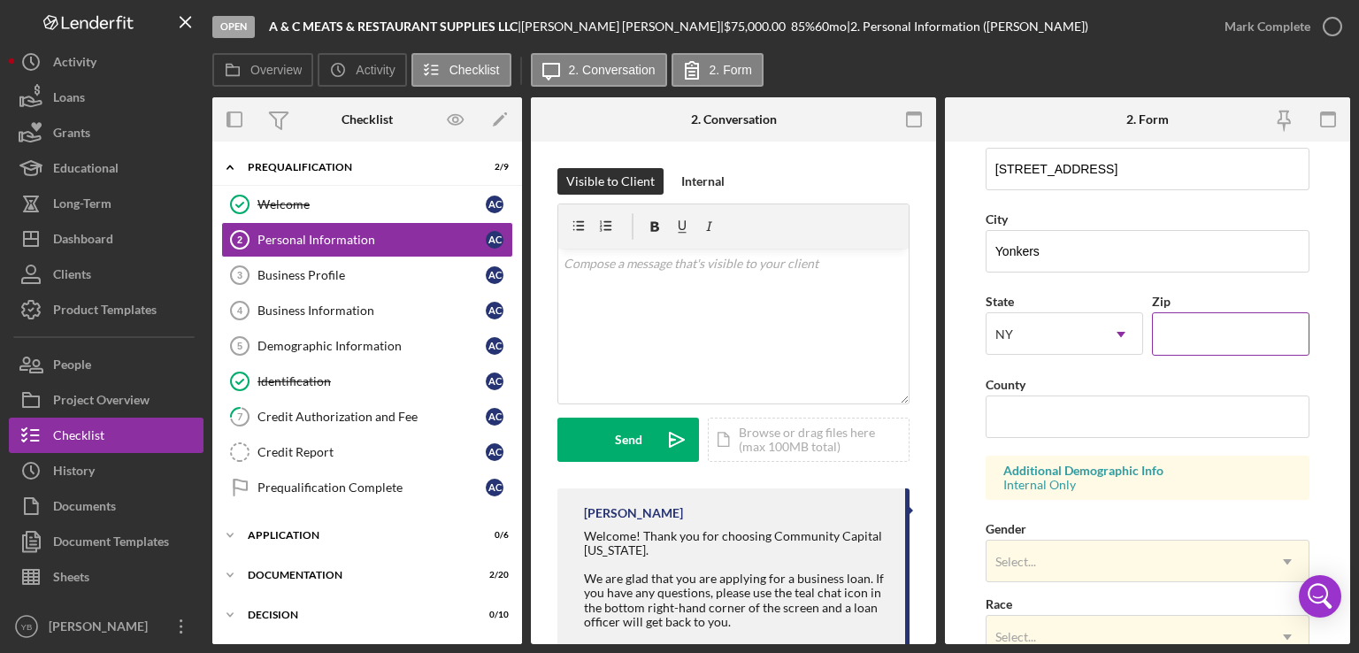
click at [1218, 342] on input "Zip" at bounding box center [1231, 333] width 158 height 42
type input "10703"
click at [1096, 430] on input "County" at bounding box center [1148, 417] width 324 height 42
type input "westchester"
drag, startPoint x: 1352, startPoint y: 401, endPoint x: 1320, endPoint y: 473, distance: 79.2
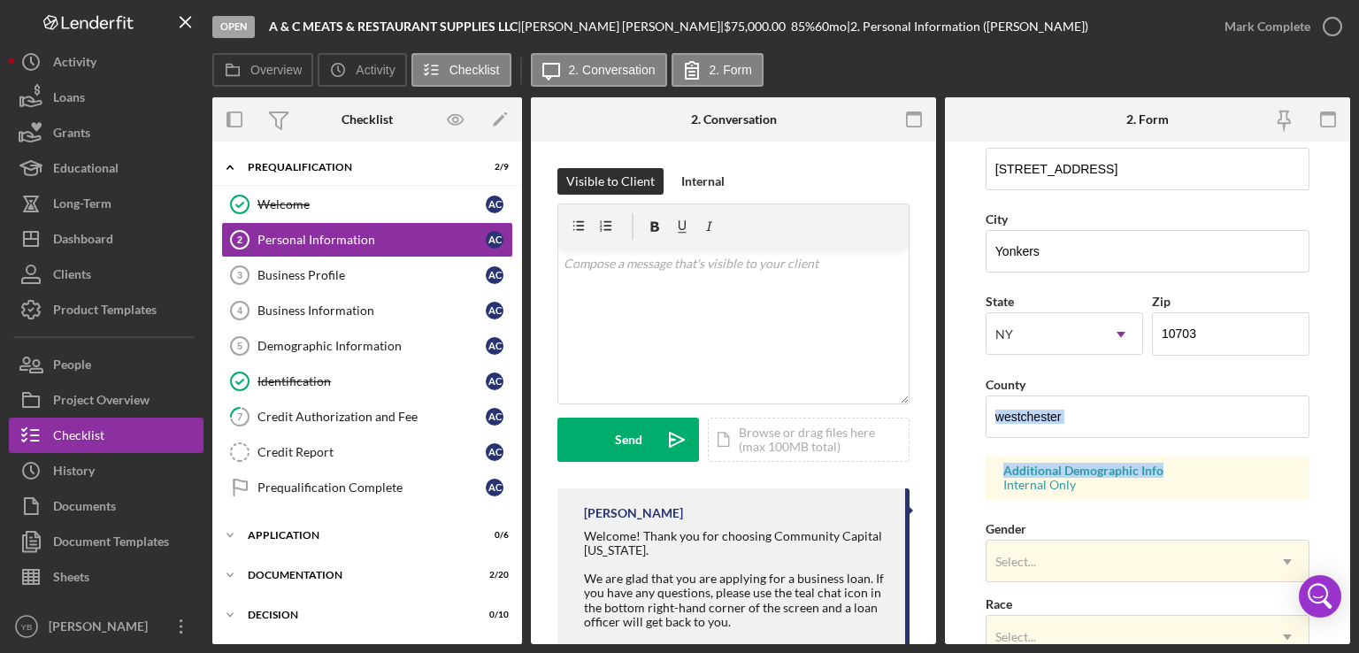
click at [1320, 473] on div "Open A & C MEATS & RESTAURANT SUPPLIES LLC | [PERSON_NAME] | $75,000.00 85 % 60…" at bounding box center [679, 326] width 1359 height 653
click at [1320, 473] on form "First Name [PERSON_NAME] Middle Name Last Name [PERSON_NAME] Job Title owner Da…" at bounding box center [1147, 393] width 405 height 503
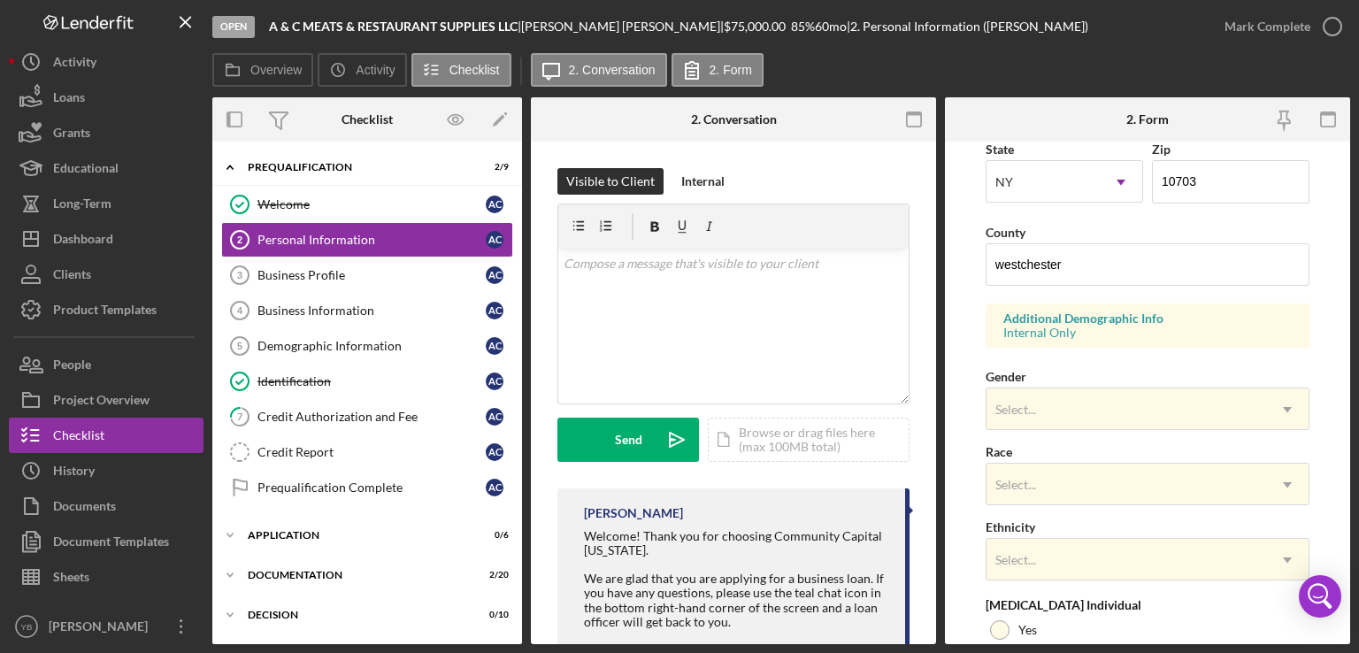
scroll to position [510, 0]
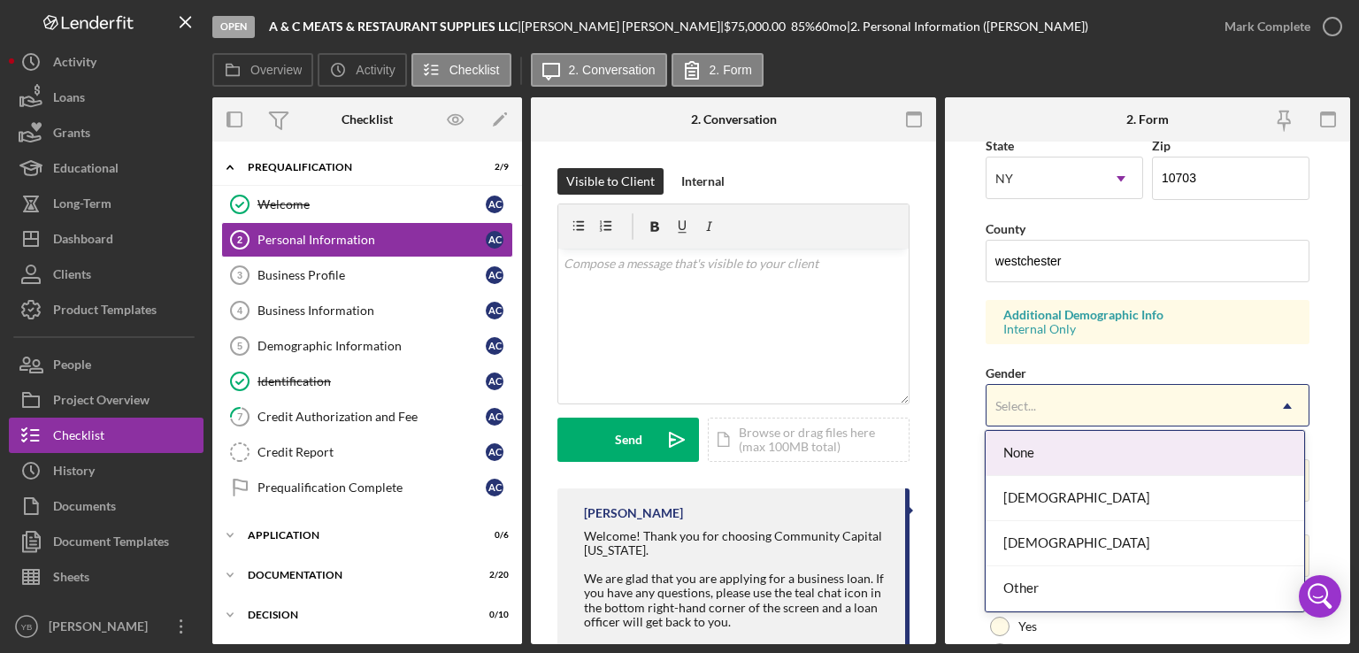
click at [1280, 407] on icon "Icon/Dropdown Arrow" at bounding box center [1287, 406] width 42 height 42
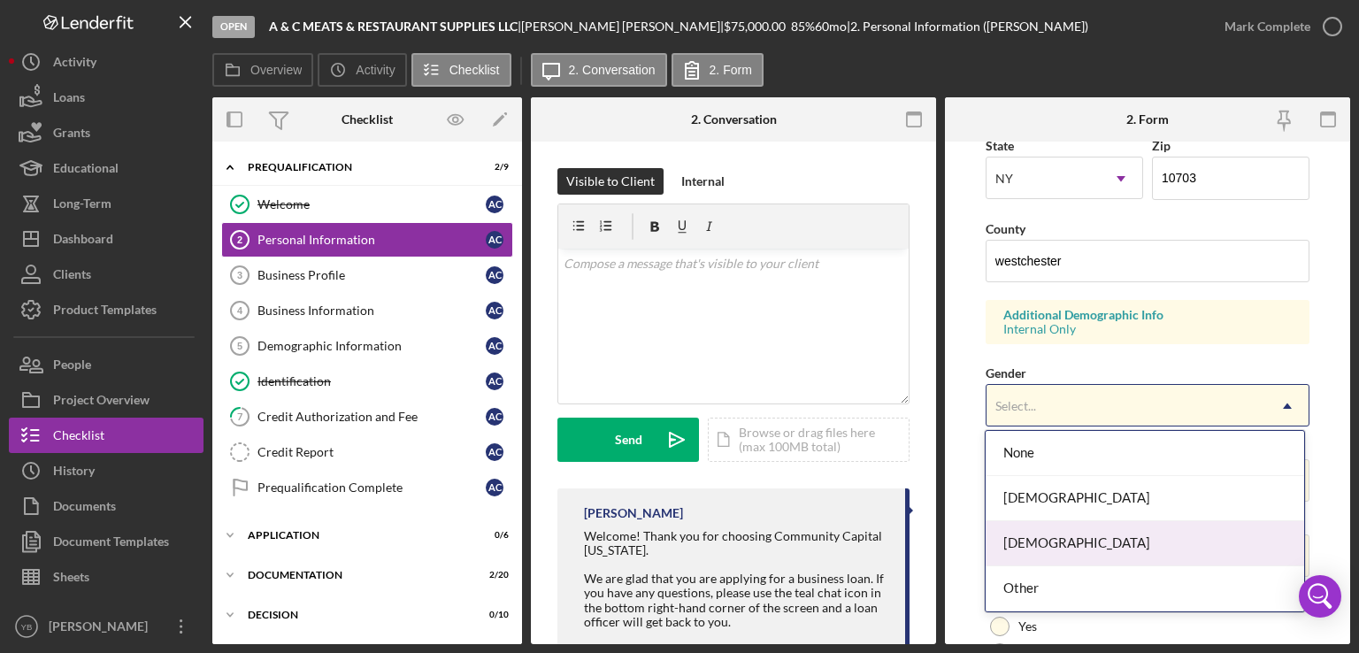
click at [1045, 538] on div "[DEMOGRAPHIC_DATA]" at bounding box center [1145, 543] width 319 height 45
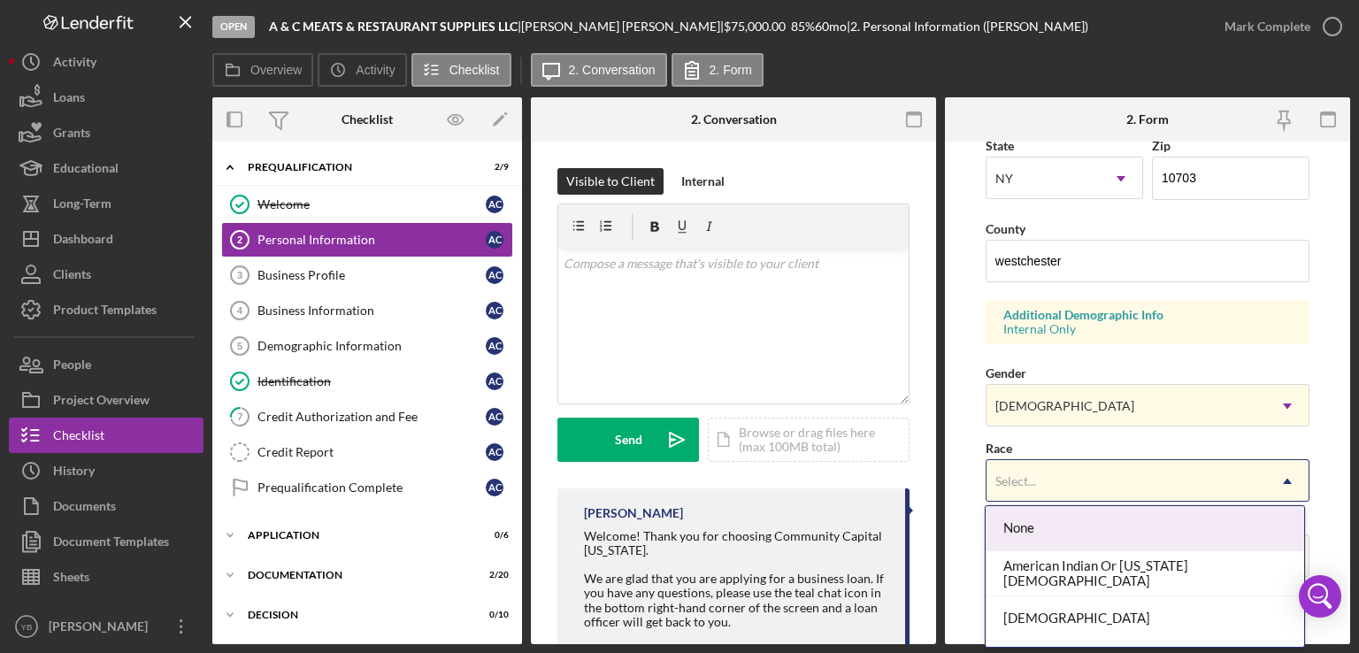
click at [1181, 479] on div "Select..." at bounding box center [1127, 481] width 280 height 41
click at [1205, 532] on div "None" at bounding box center [1145, 528] width 319 height 45
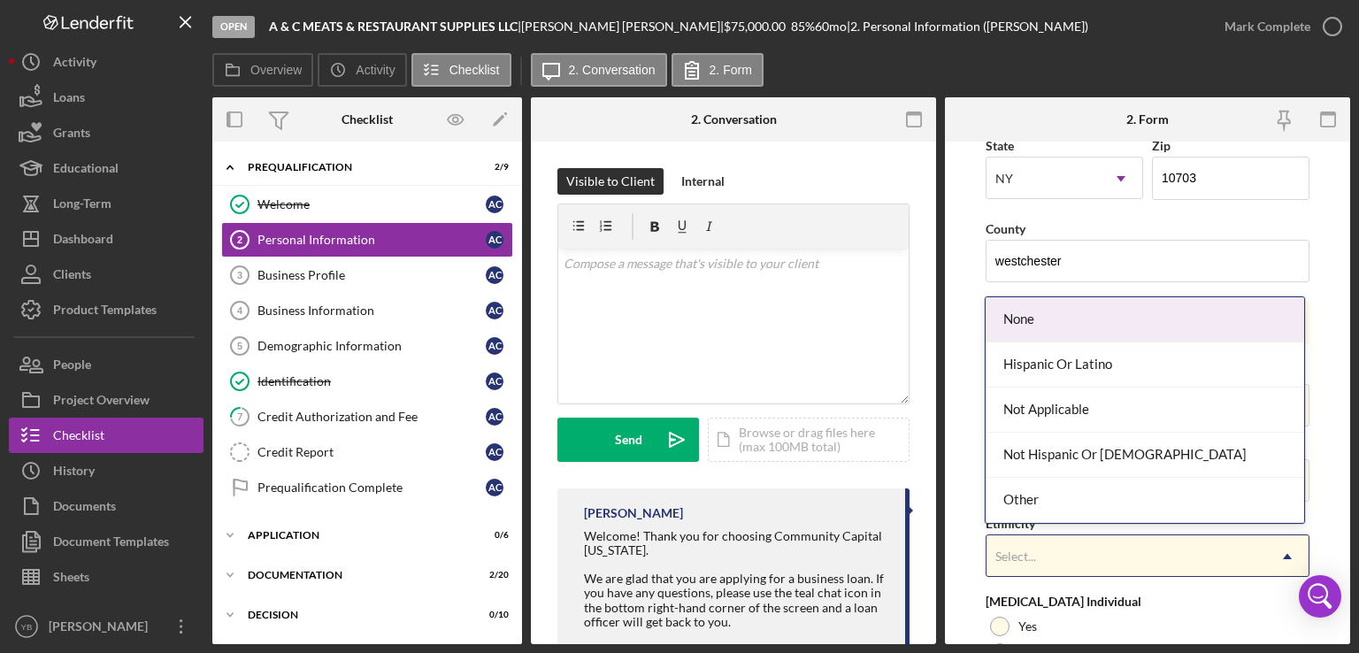
click at [1280, 552] on icon "Icon/Dropdown Arrow" at bounding box center [1287, 556] width 42 height 42
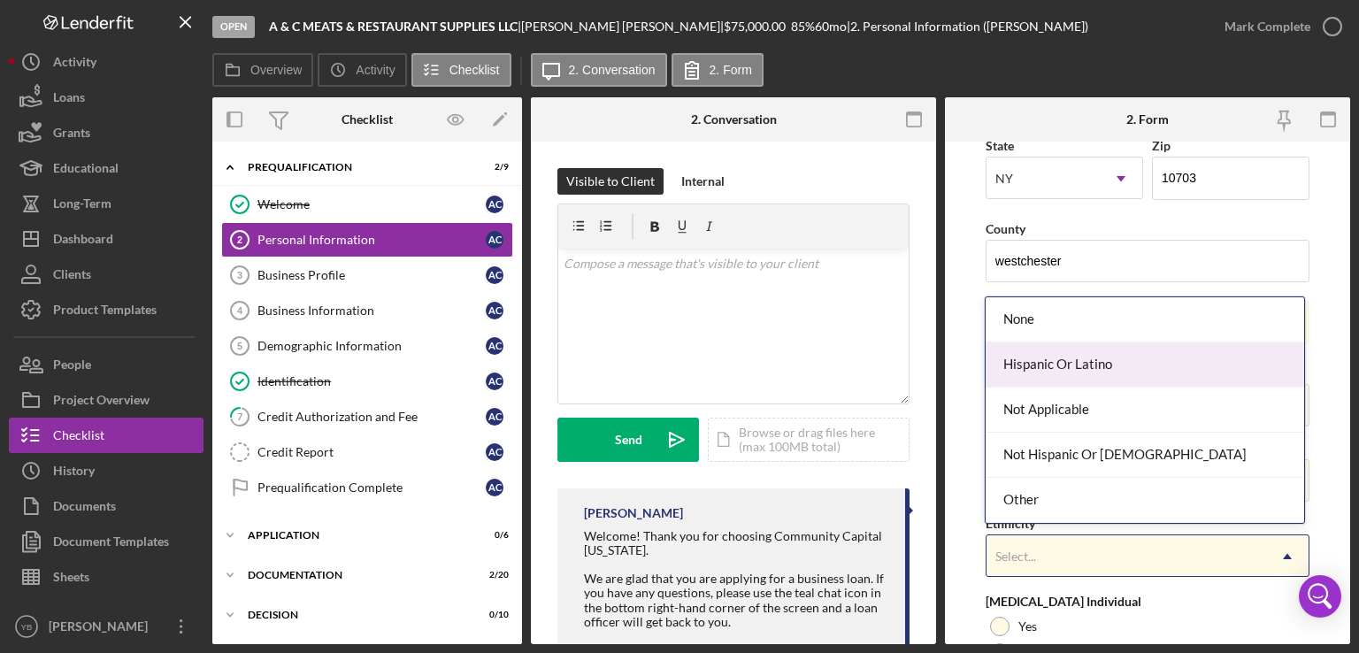
click at [1088, 373] on div "Hispanic Or Latino" at bounding box center [1145, 364] width 319 height 45
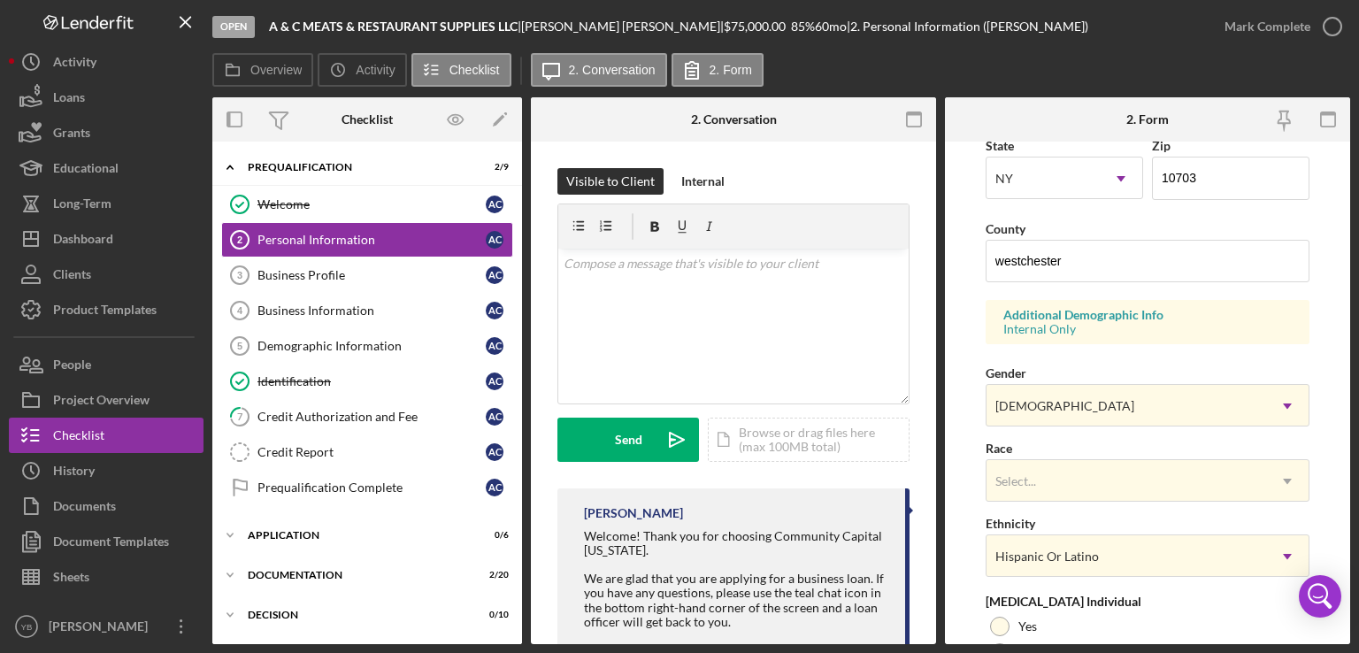
scroll to position [676, 0]
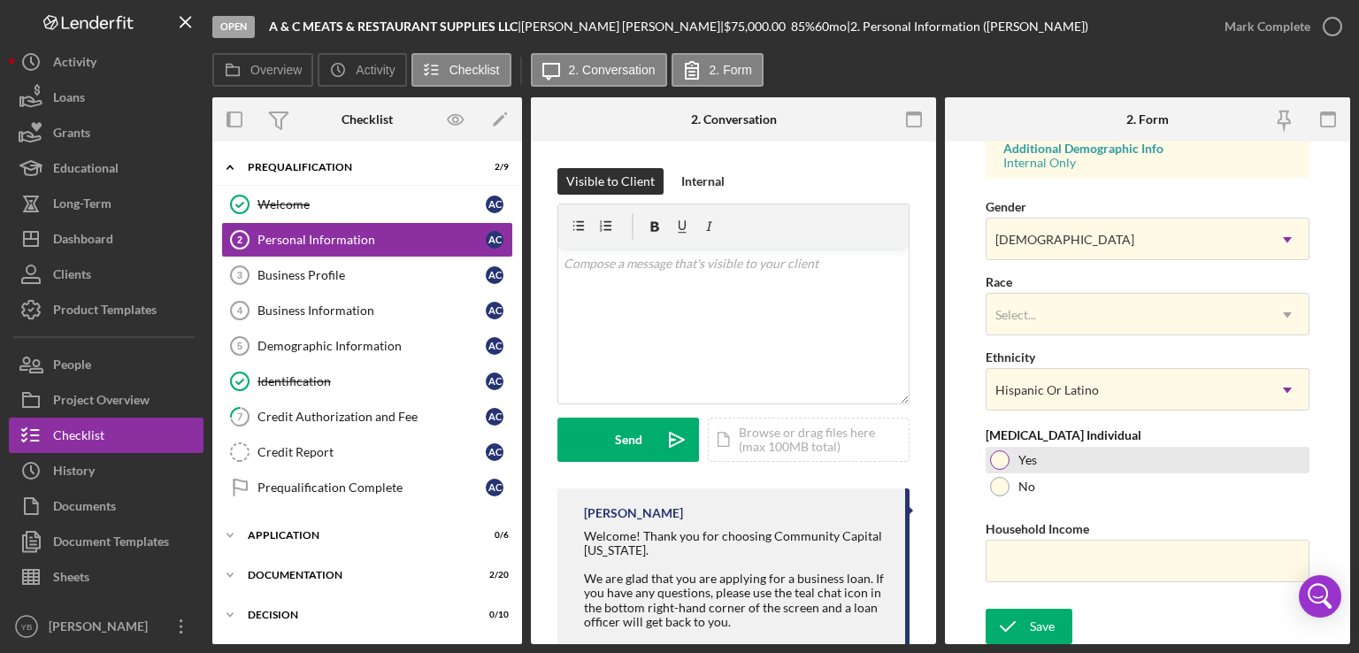
click at [999, 459] on div at bounding box center [999, 459] width 19 height 19
click at [1013, 563] on input "Household Income" at bounding box center [1148, 561] width 324 height 42
click at [1023, 562] on input "Household Income" at bounding box center [1148, 561] width 324 height 42
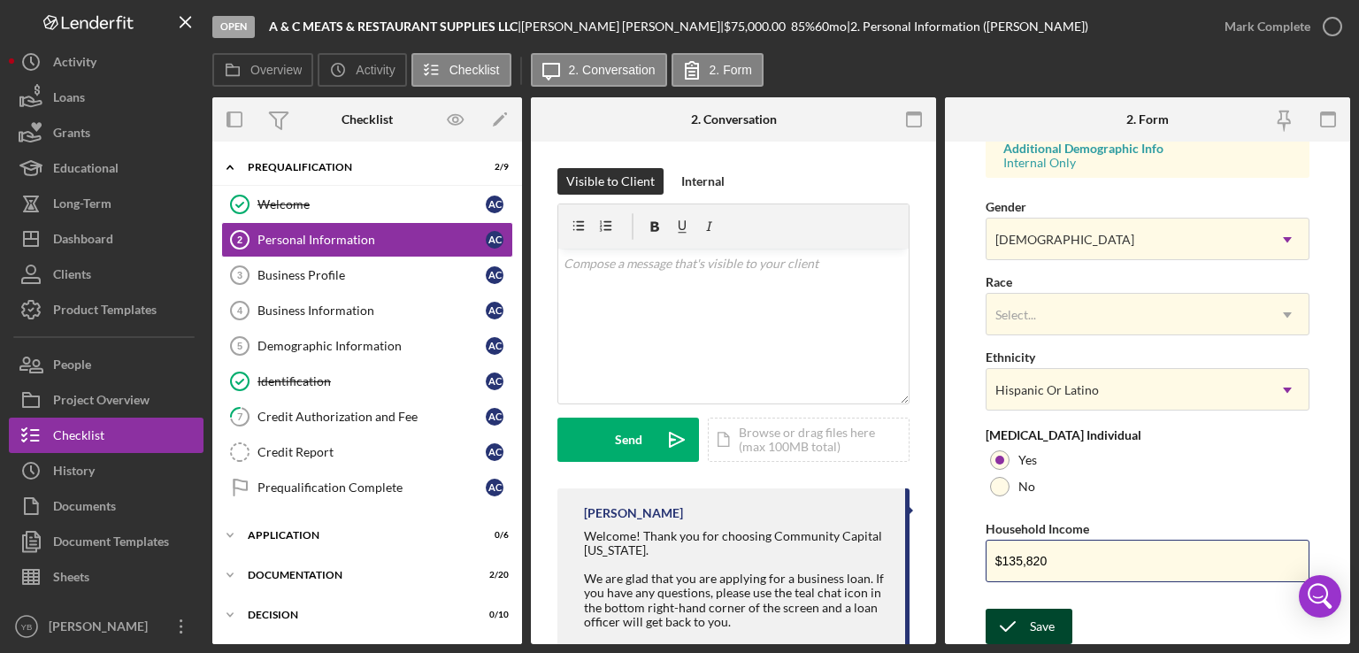
type input "$135,820"
click at [1026, 620] on icon "submit" at bounding box center [1008, 626] width 44 height 44
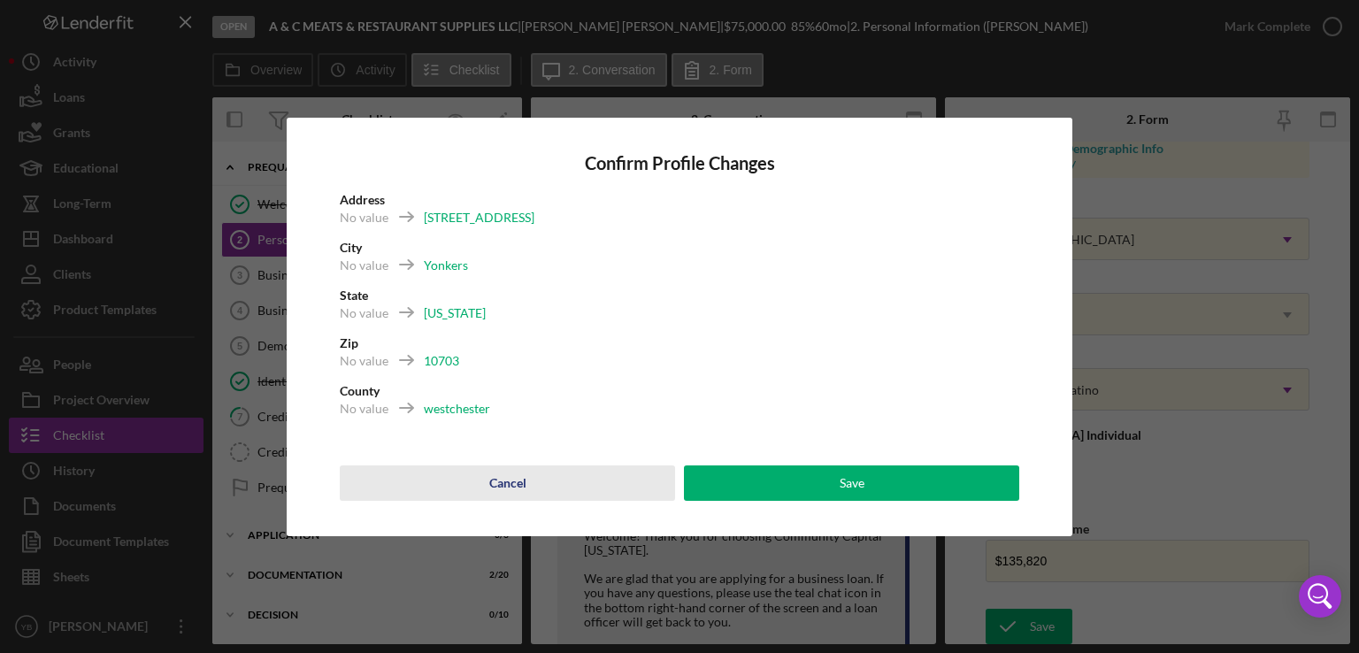
click at [508, 479] on div "Cancel" at bounding box center [507, 482] width 37 height 35
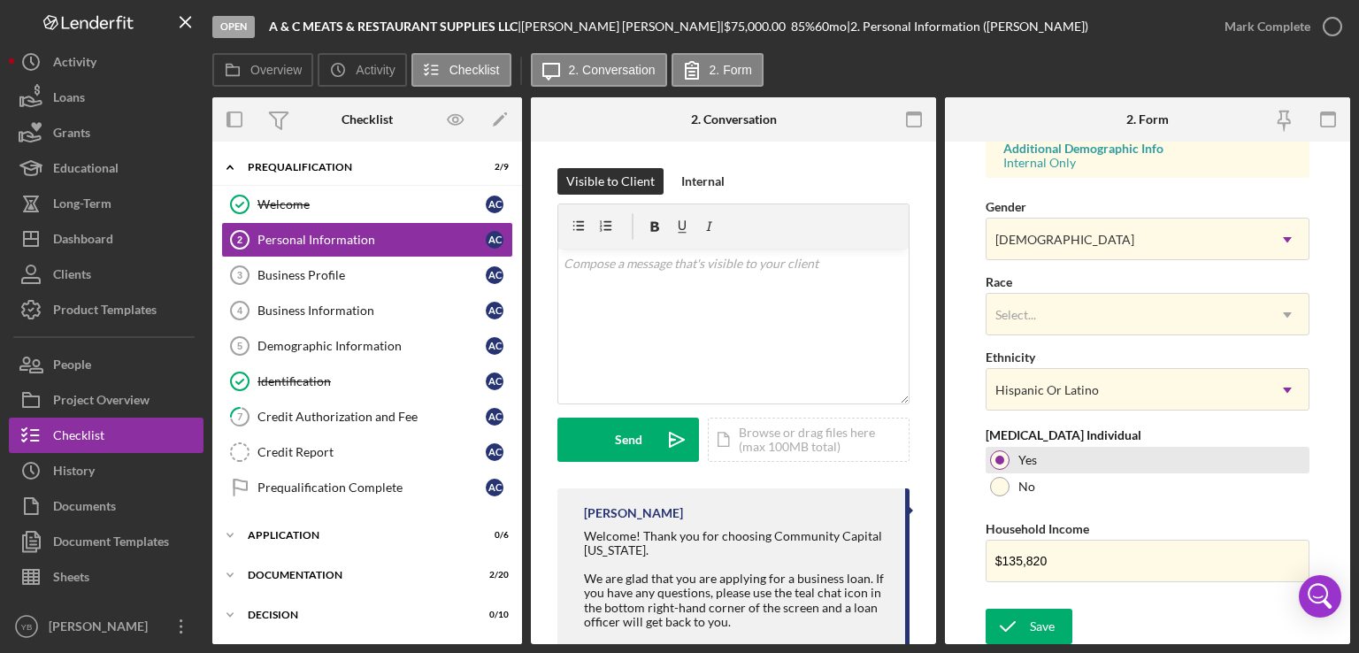
click at [1000, 457] on div at bounding box center [1000, 460] width 9 height 9
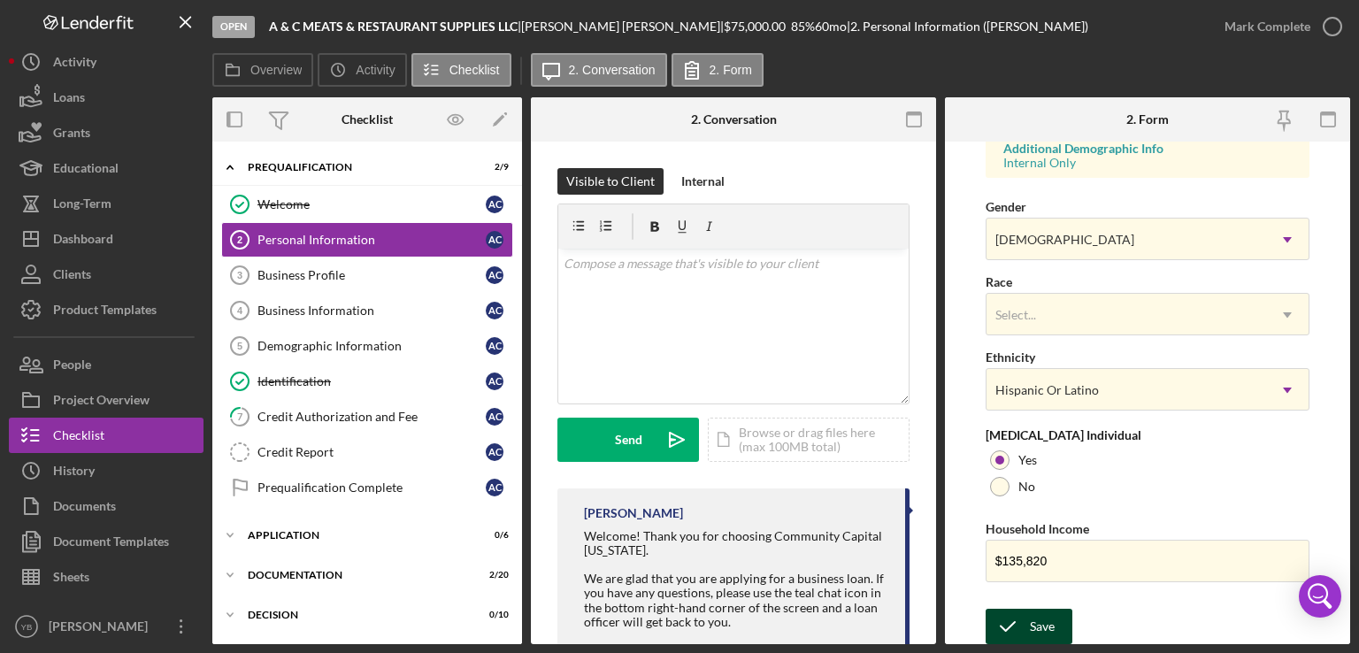
click at [1017, 622] on icon "submit" at bounding box center [1008, 626] width 44 height 44
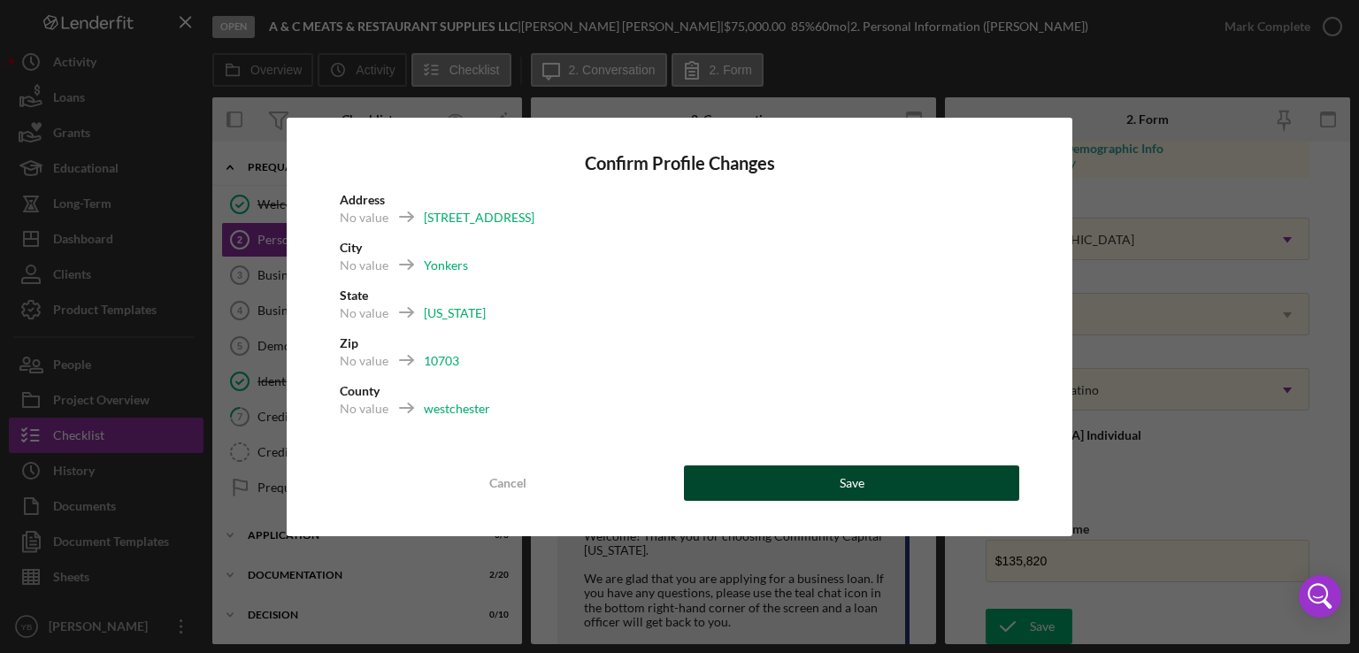
click at [901, 479] on button "Save" at bounding box center [851, 482] width 335 height 35
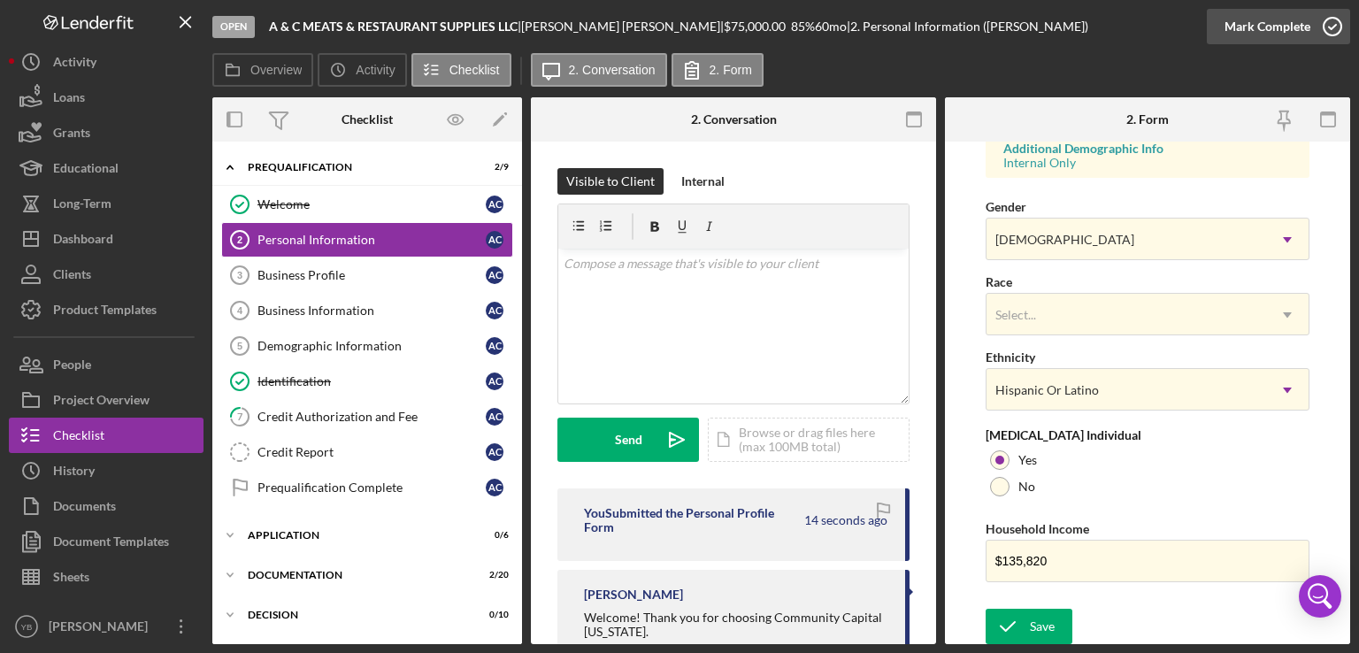
click at [1294, 35] on div "Mark Complete" at bounding box center [1268, 26] width 86 height 35
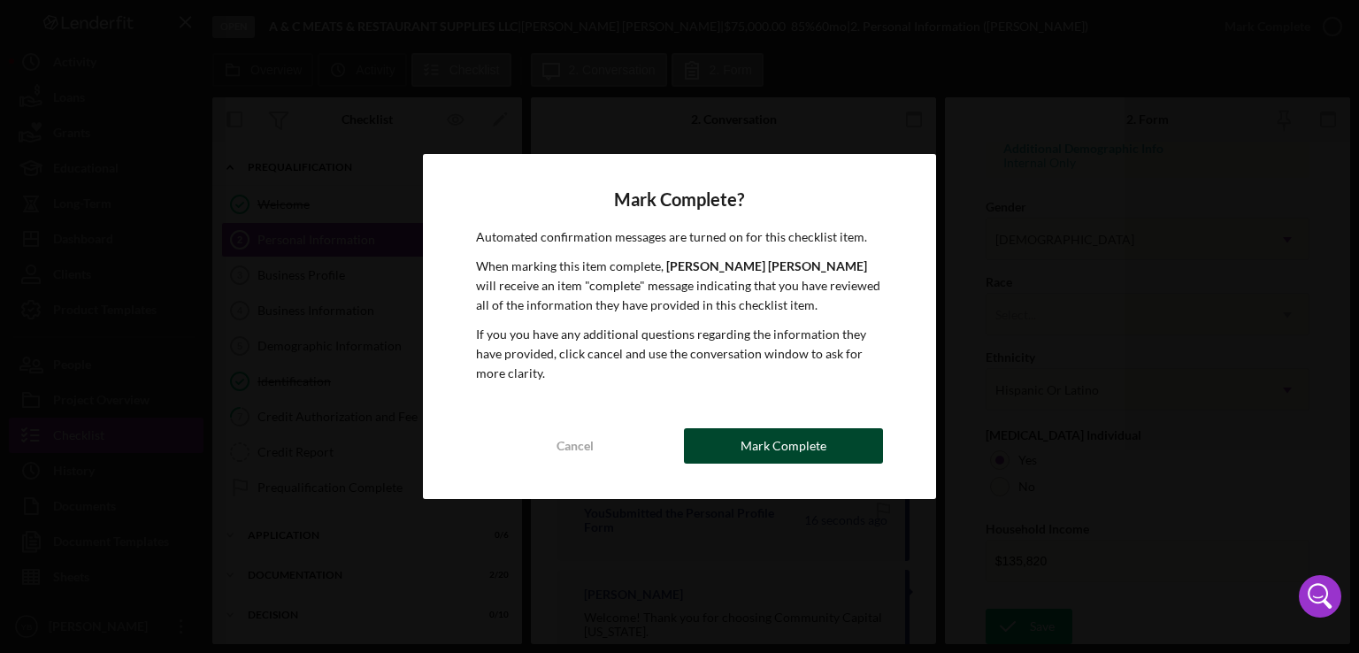
click at [788, 454] on div "Mark Complete" at bounding box center [784, 445] width 86 height 35
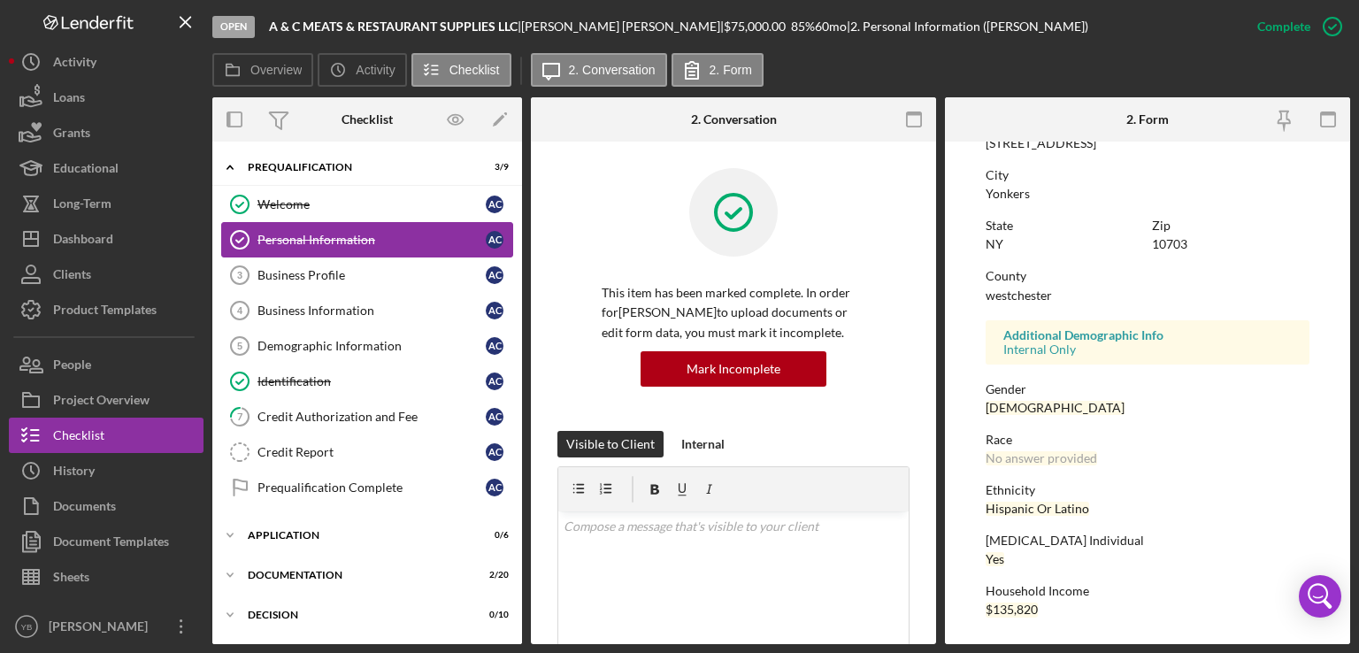
scroll to position [337, 0]
click at [304, 273] on div "Business Profile" at bounding box center [372, 275] width 228 height 14
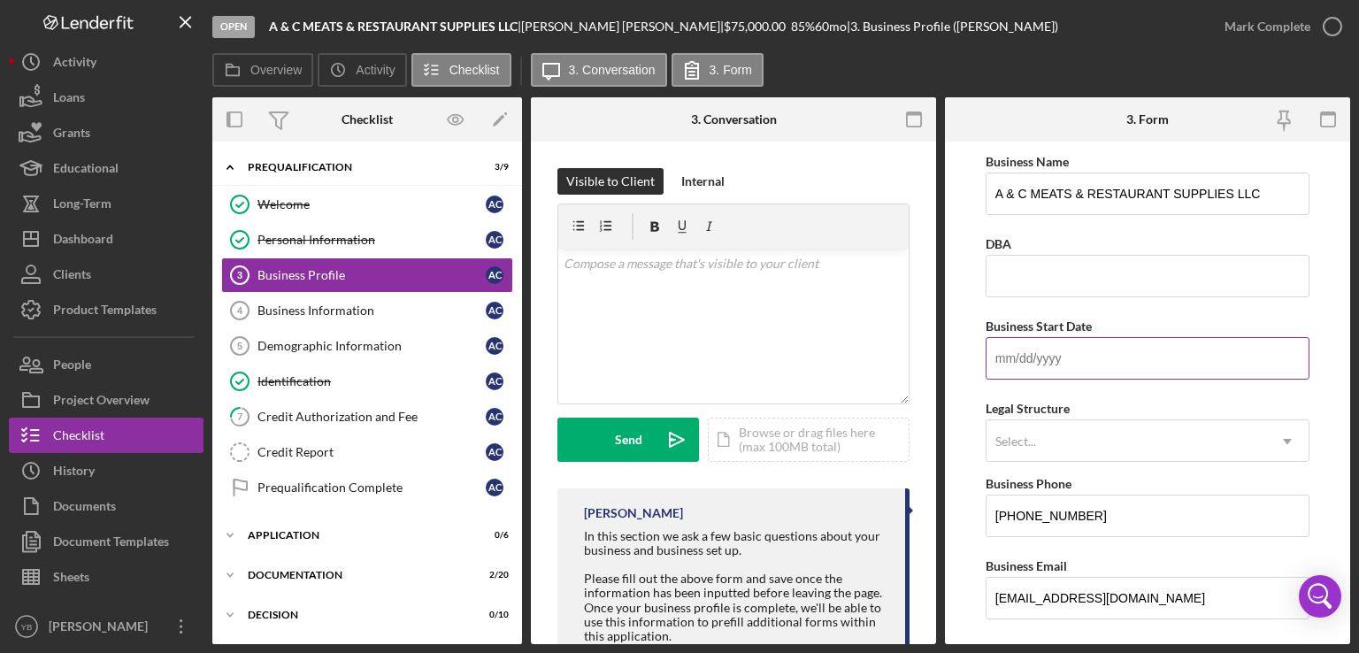
click at [1031, 347] on input "Business Start Date" at bounding box center [1148, 358] width 324 height 42
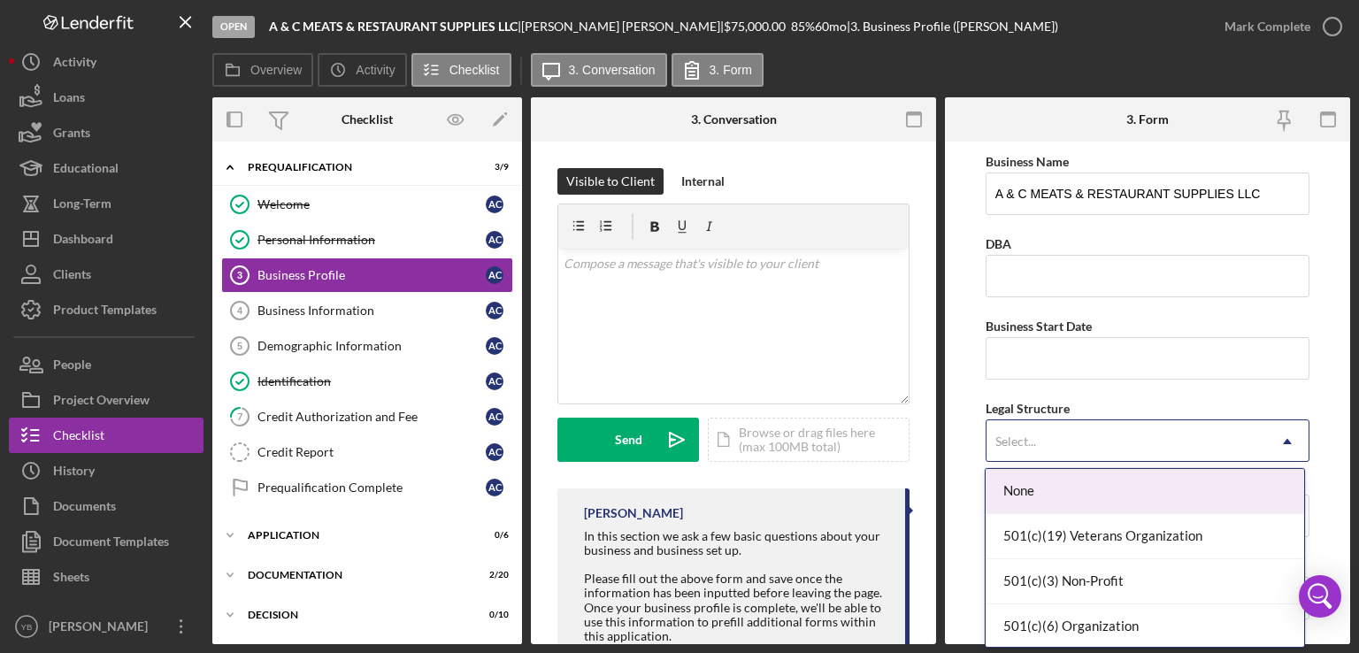
click at [1290, 432] on icon "Icon/Dropdown Arrow" at bounding box center [1287, 441] width 42 height 42
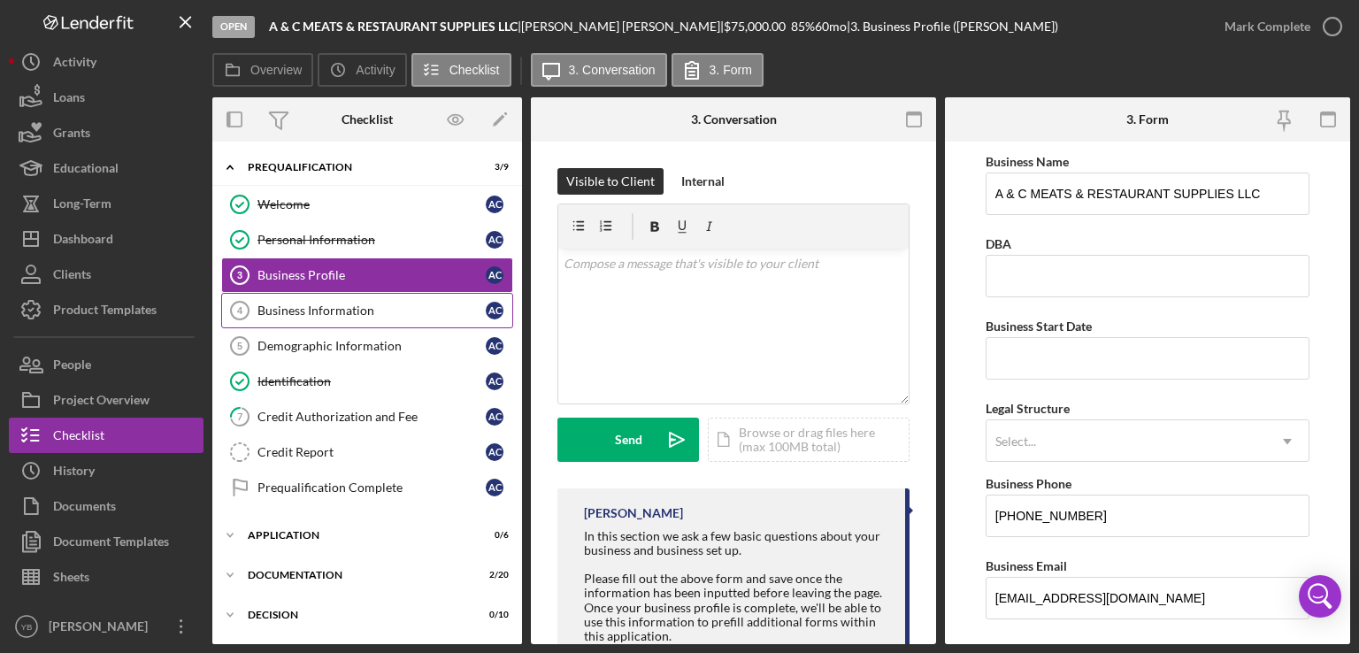
click at [296, 316] on div "Business Information" at bounding box center [372, 311] width 228 height 14
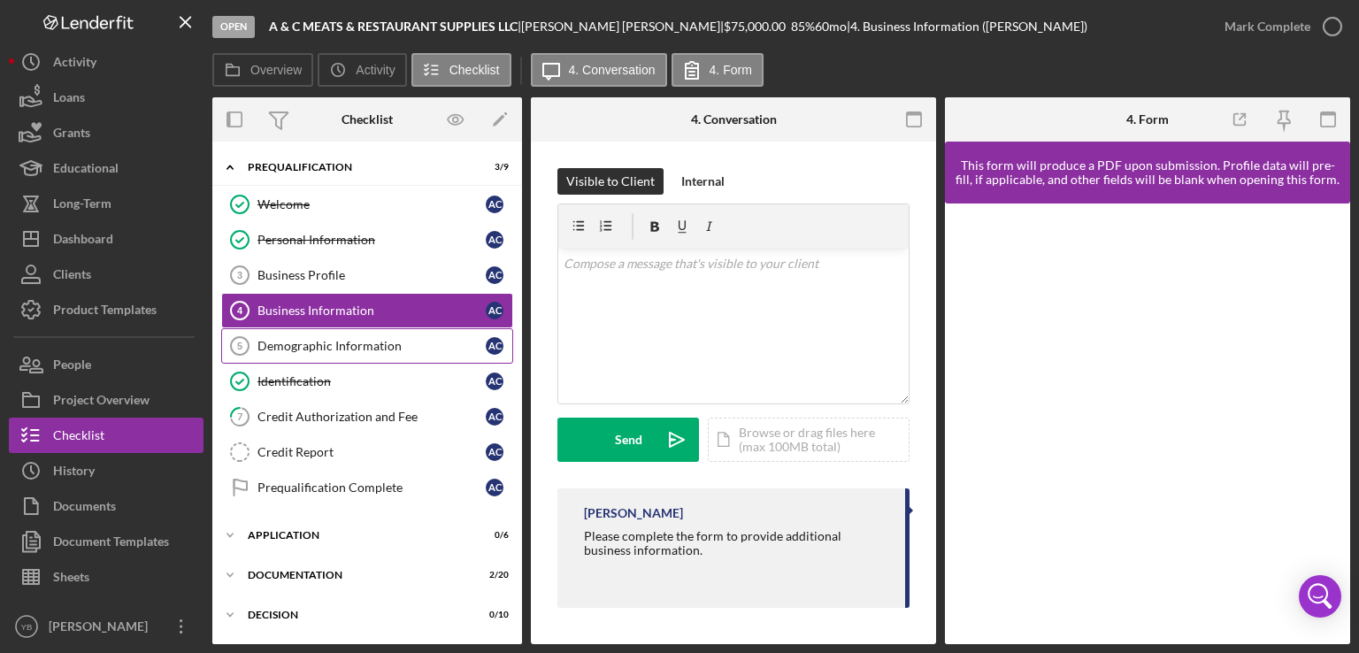
click at [350, 342] on div "Demographic Information" at bounding box center [372, 346] width 228 height 14
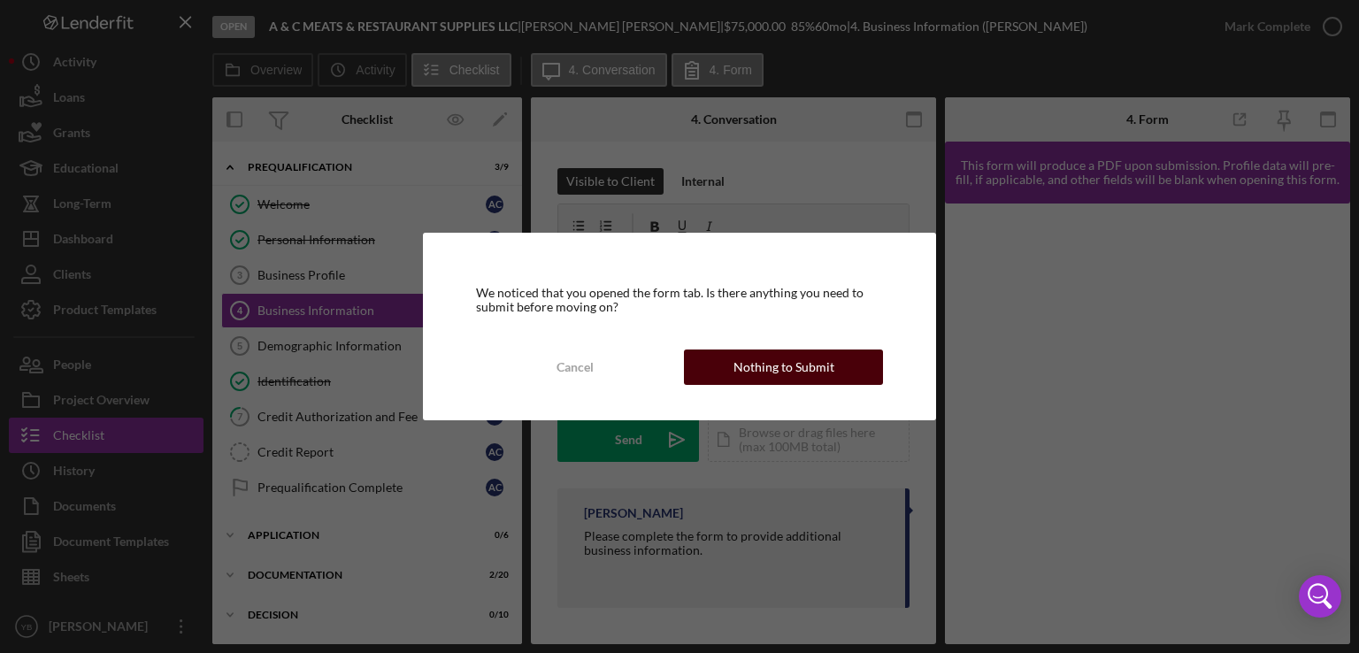
click at [835, 380] on button "Nothing to Submit" at bounding box center [783, 367] width 199 height 35
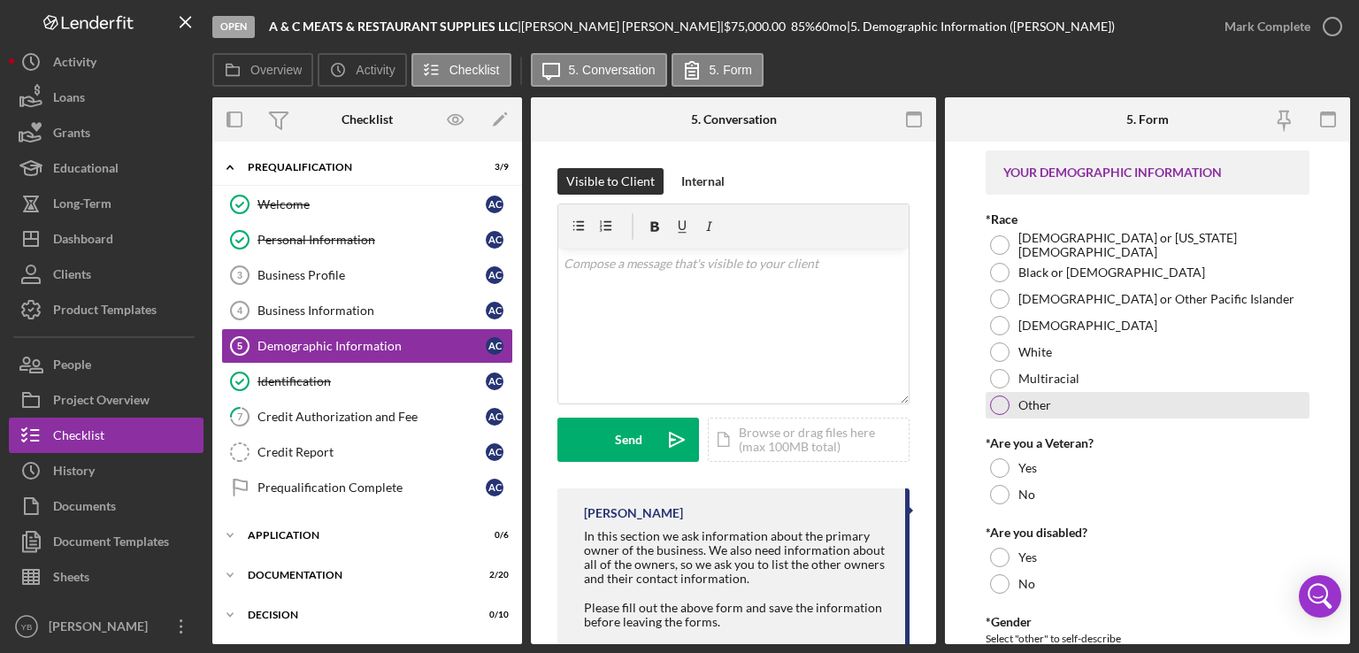
click at [998, 405] on div at bounding box center [999, 405] width 19 height 19
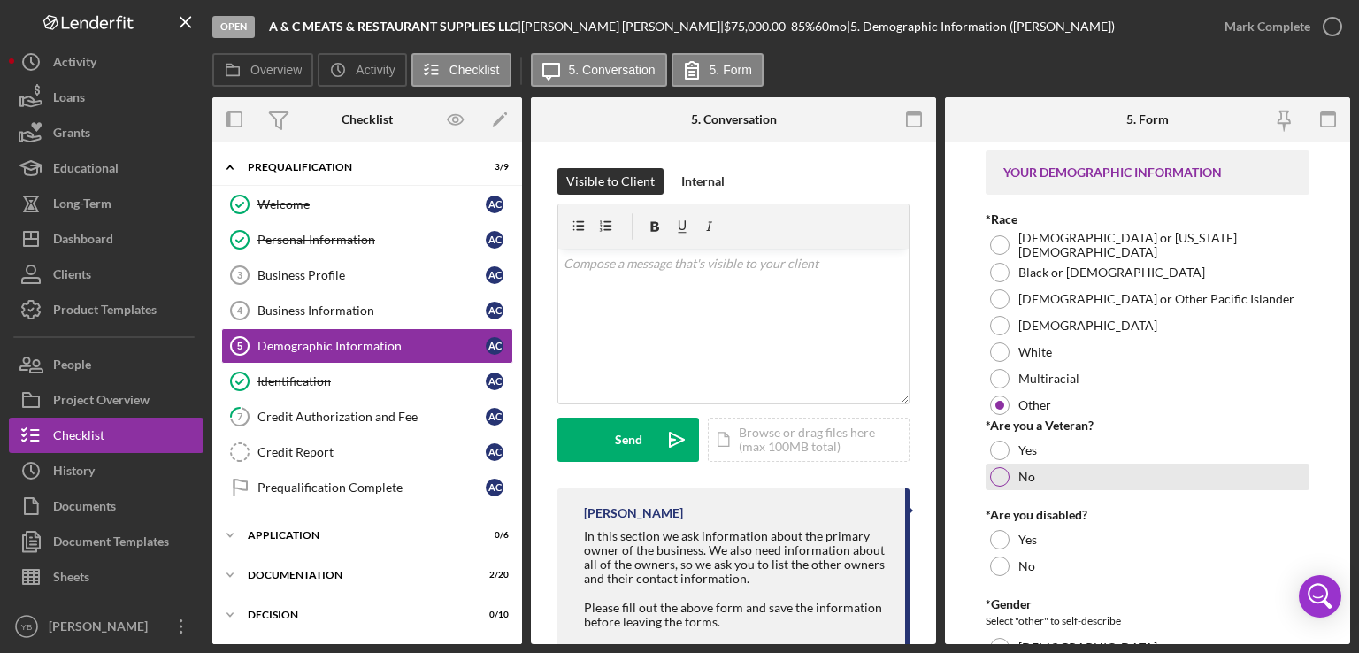
click at [1001, 471] on div at bounding box center [999, 476] width 19 height 19
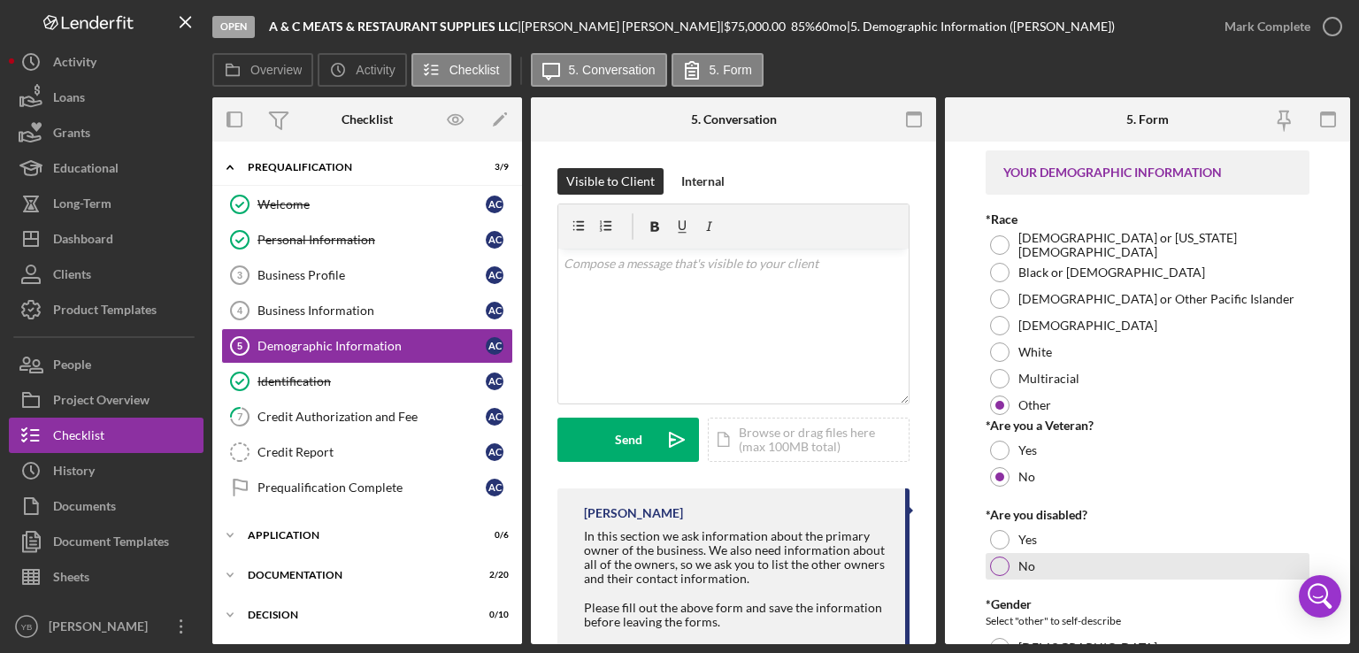
click at [1005, 568] on div at bounding box center [999, 566] width 19 height 19
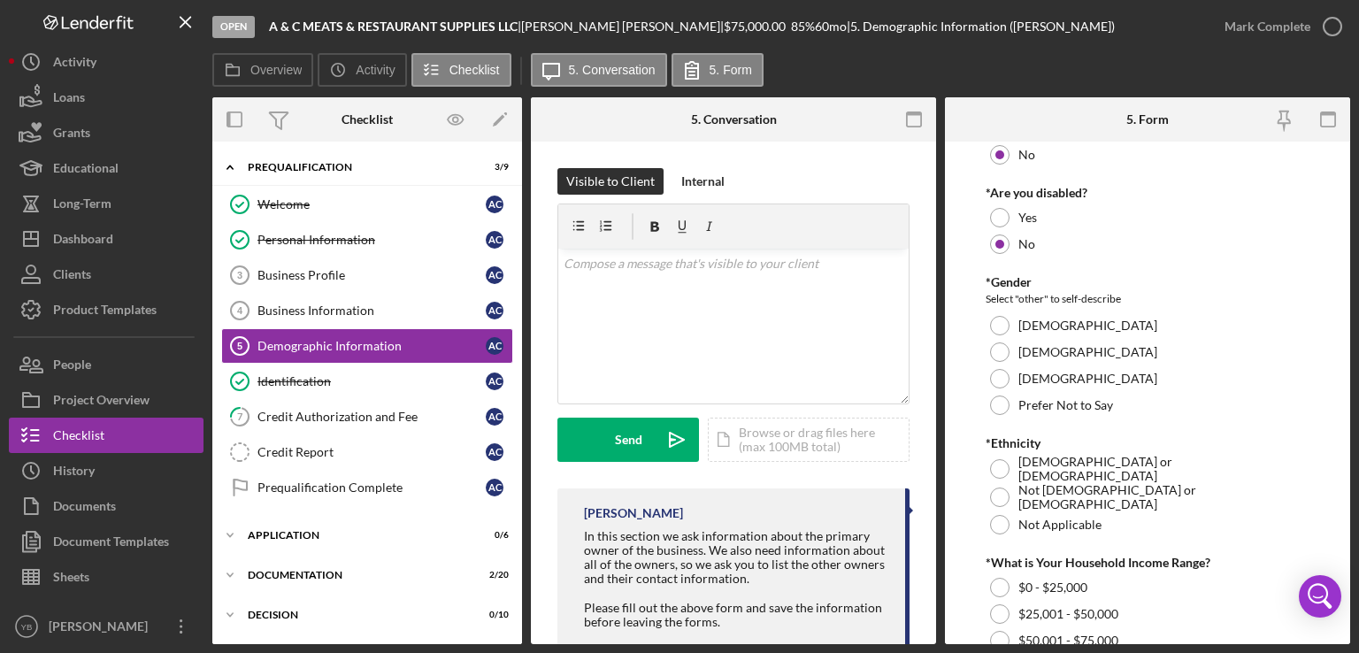
scroll to position [333, 0]
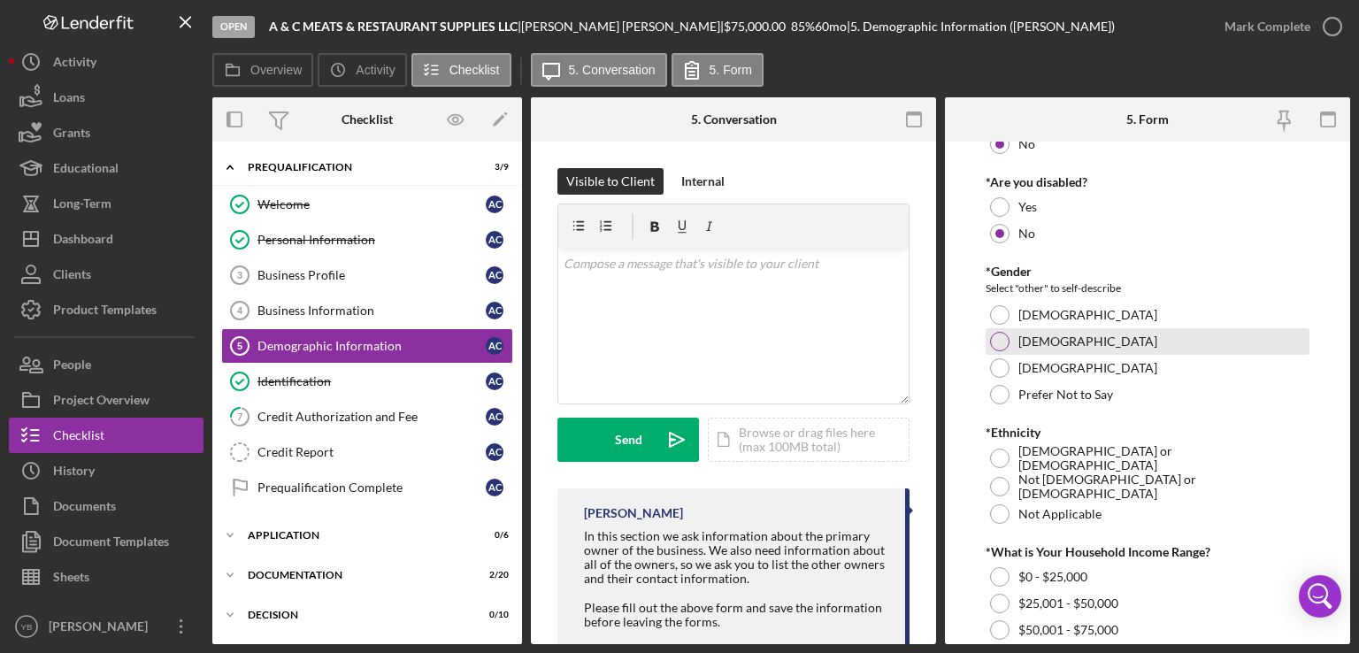
click at [996, 335] on div at bounding box center [999, 341] width 19 height 19
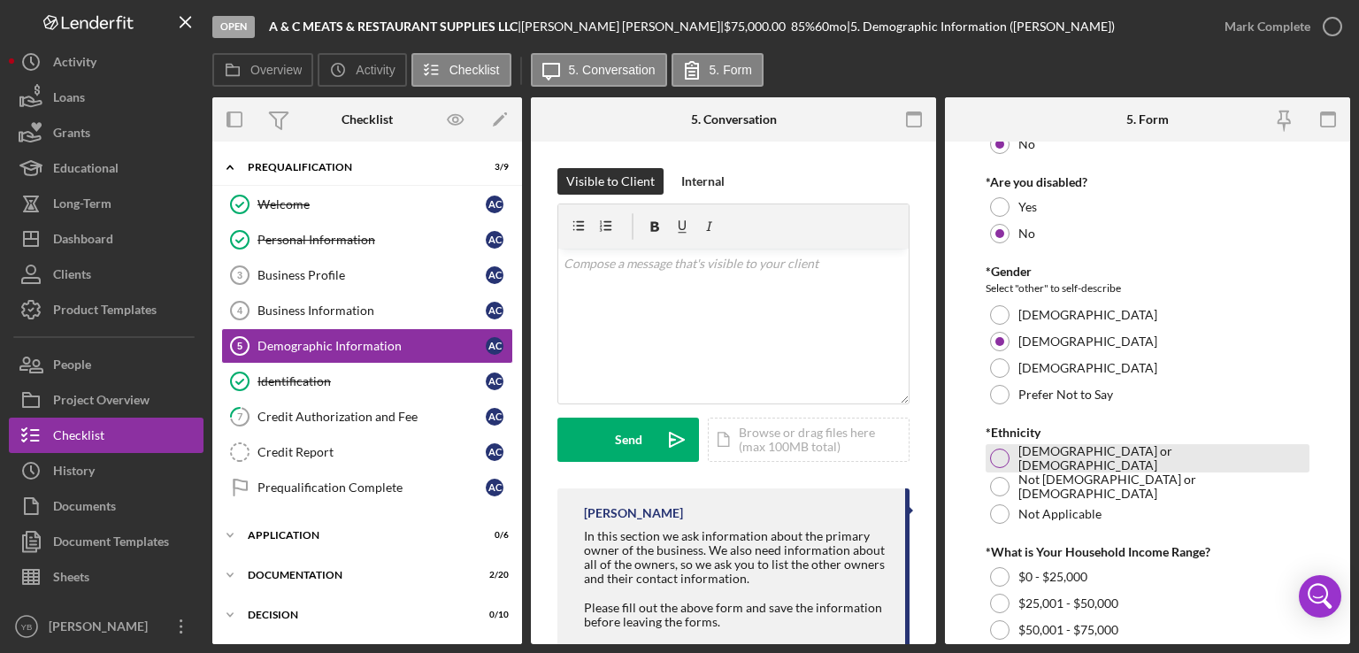
click at [998, 460] on div at bounding box center [999, 458] width 19 height 19
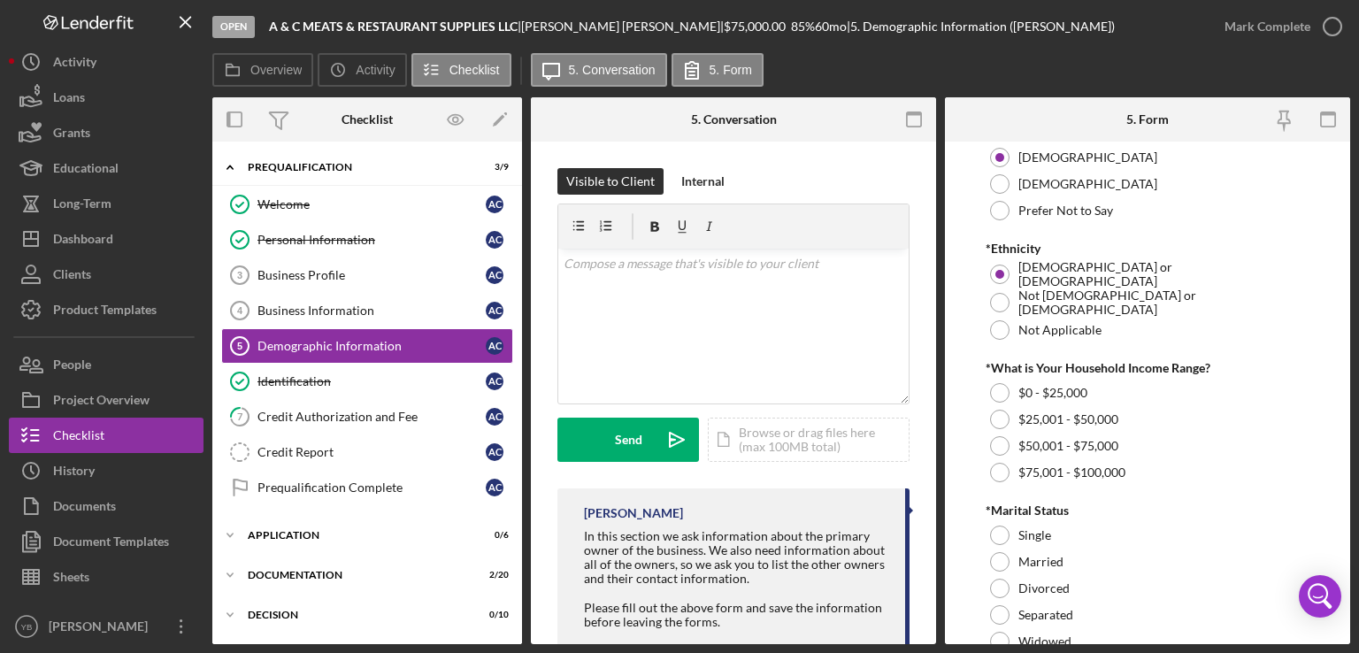
scroll to position [520, 0]
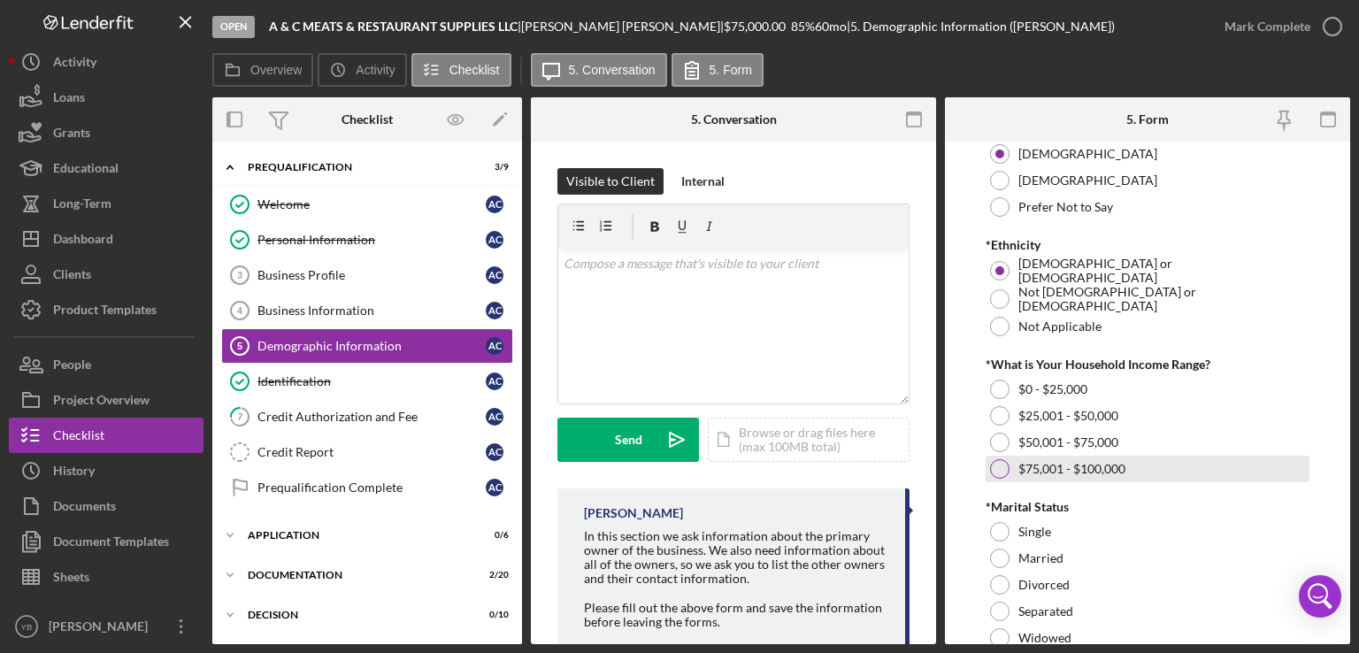
click at [999, 461] on div at bounding box center [999, 468] width 19 height 19
drag, startPoint x: 1352, startPoint y: 500, endPoint x: 1246, endPoint y: 489, distance: 106.7
click at [1246, 489] on div "Open A & C MEATS & RESTAURANT SUPPLIES LLC | [PERSON_NAME] | $75,000.00 85 % 60…" at bounding box center [679, 326] width 1359 height 653
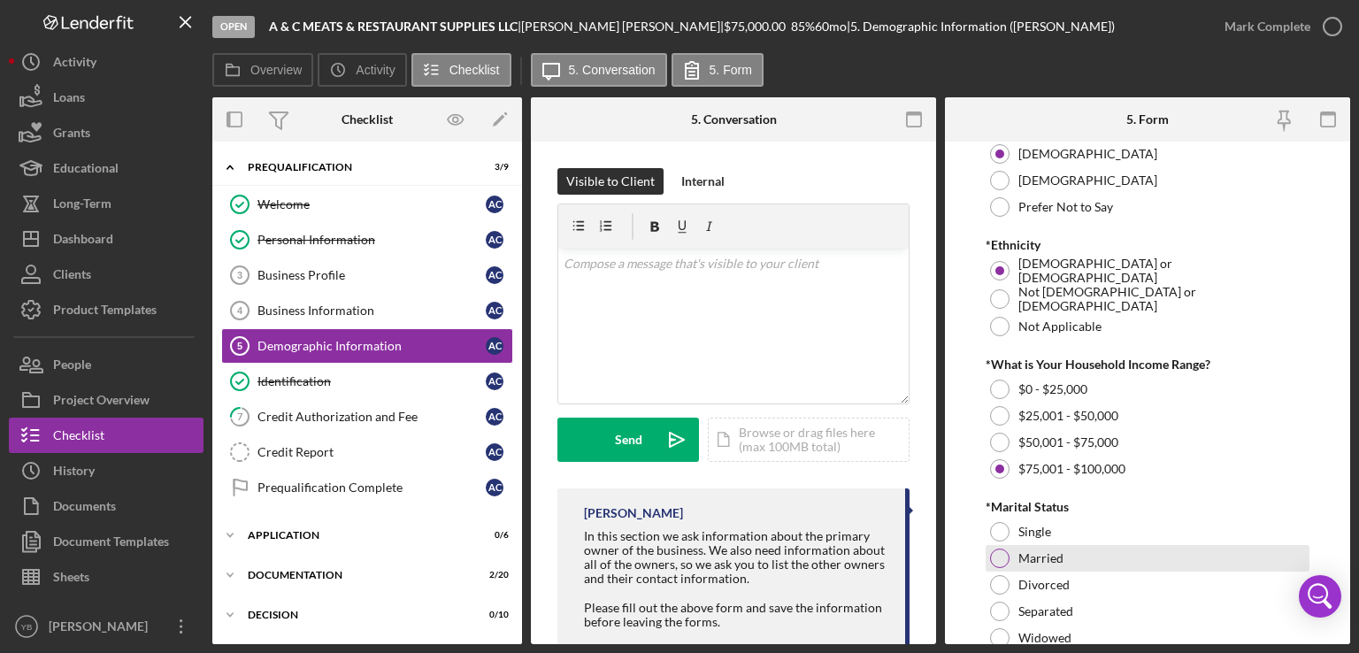
click at [1011, 550] on div "Married" at bounding box center [1148, 558] width 324 height 27
drag, startPoint x: 1345, startPoint y: 507, endPoint x: 1342, endPoint y: 586, distance: 78.8
click at [1342, 586] on form "YOUR DEMOGRAPHIC INFORMATION *Race [DEMOGRAPHIC_DATA] or [US_STATE][DEMOGRAPHIC…" at bounding box center [1147, 393] width 405 height 503
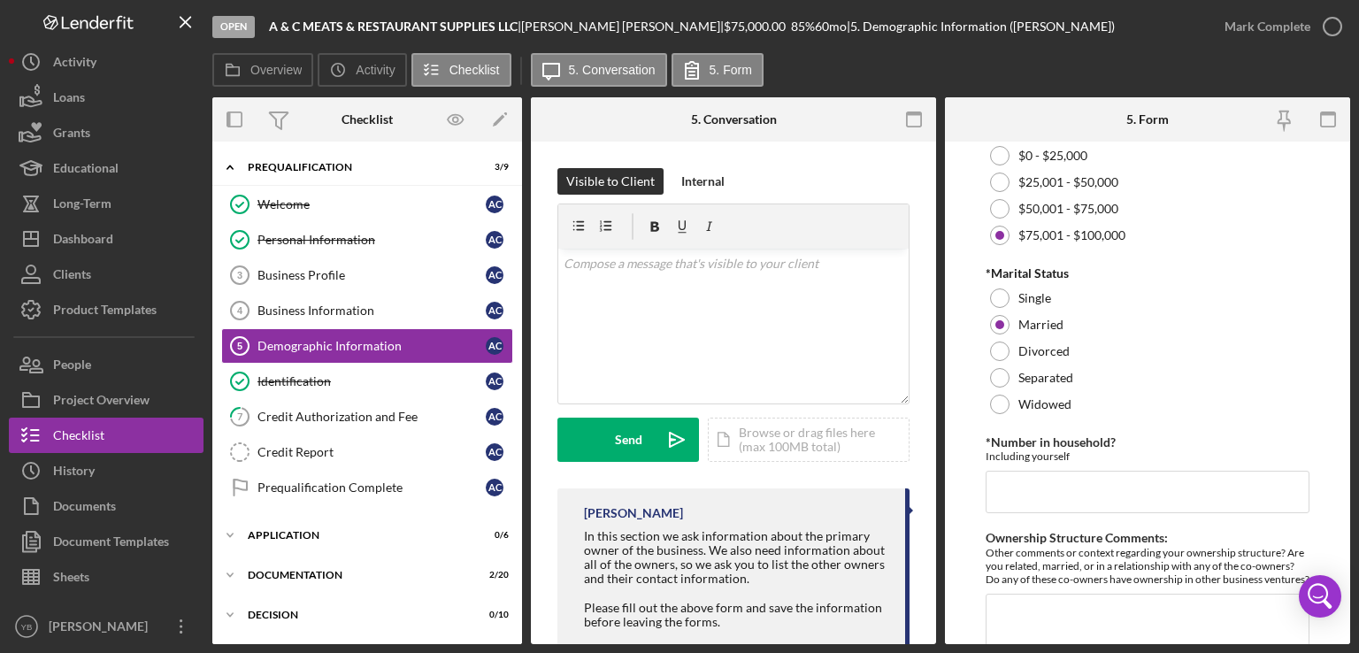
scroll to position [863, 0]
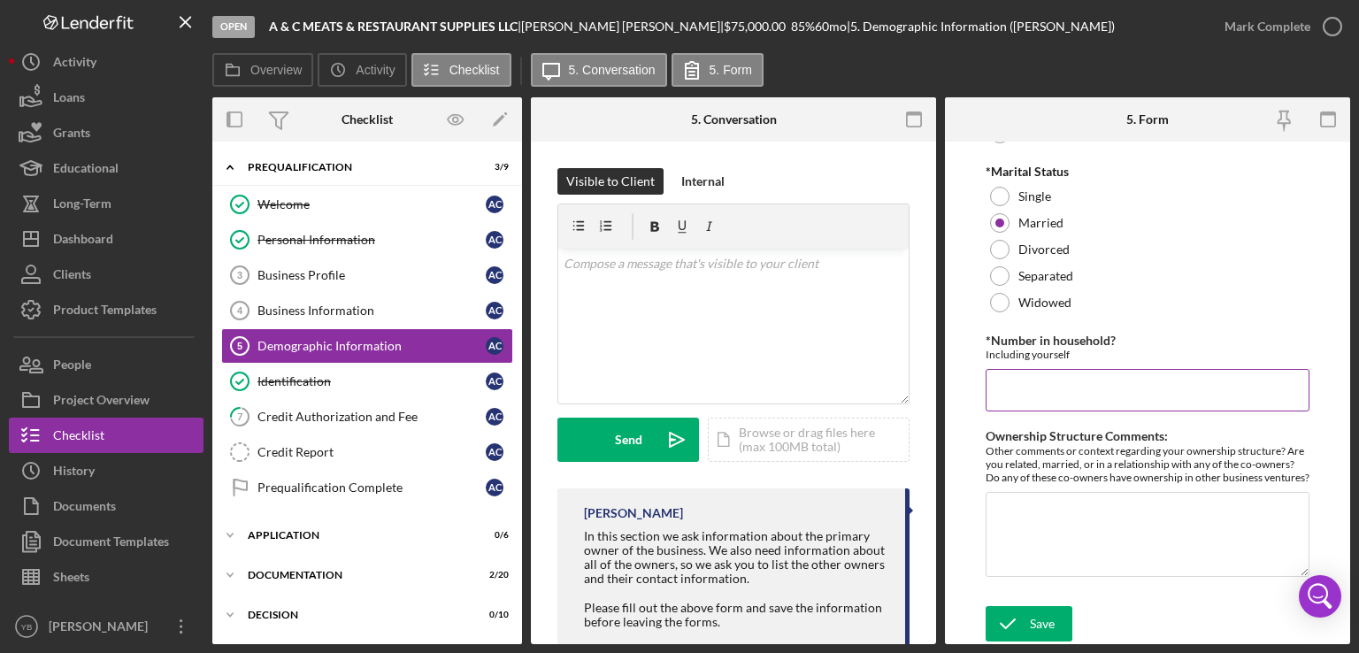
click at [1040, 372] on input "*Number in household?" at bounding box center [1148, 390] width 324 height 42
type input "3"
click at [1019, 627] on icon "submit" at bounding box center [1008, 624] width 44 height 44
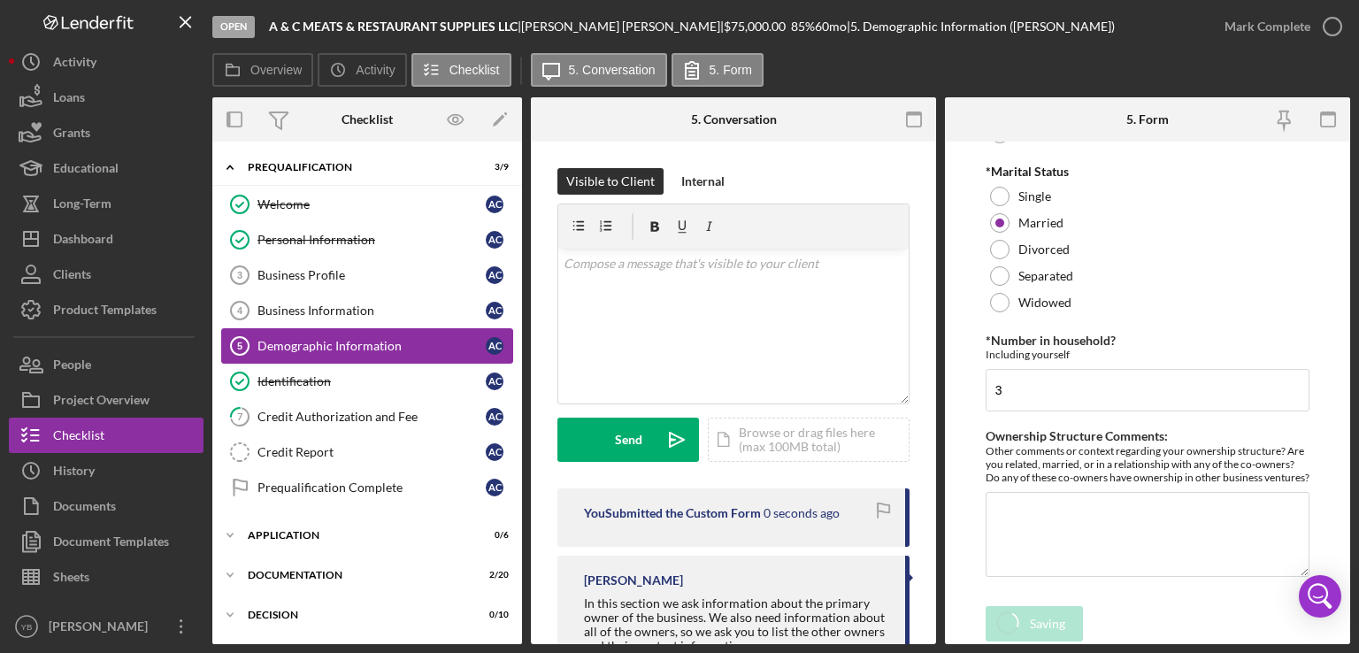
scroll to position [880, 0]
click at [1256, 48] on div "Mark Complete" at bounding box center [1278, 26] width 143 height 53
click at [354, 348] on div "Demographic Information" at bounding box center [372, 346] width 228 height 14
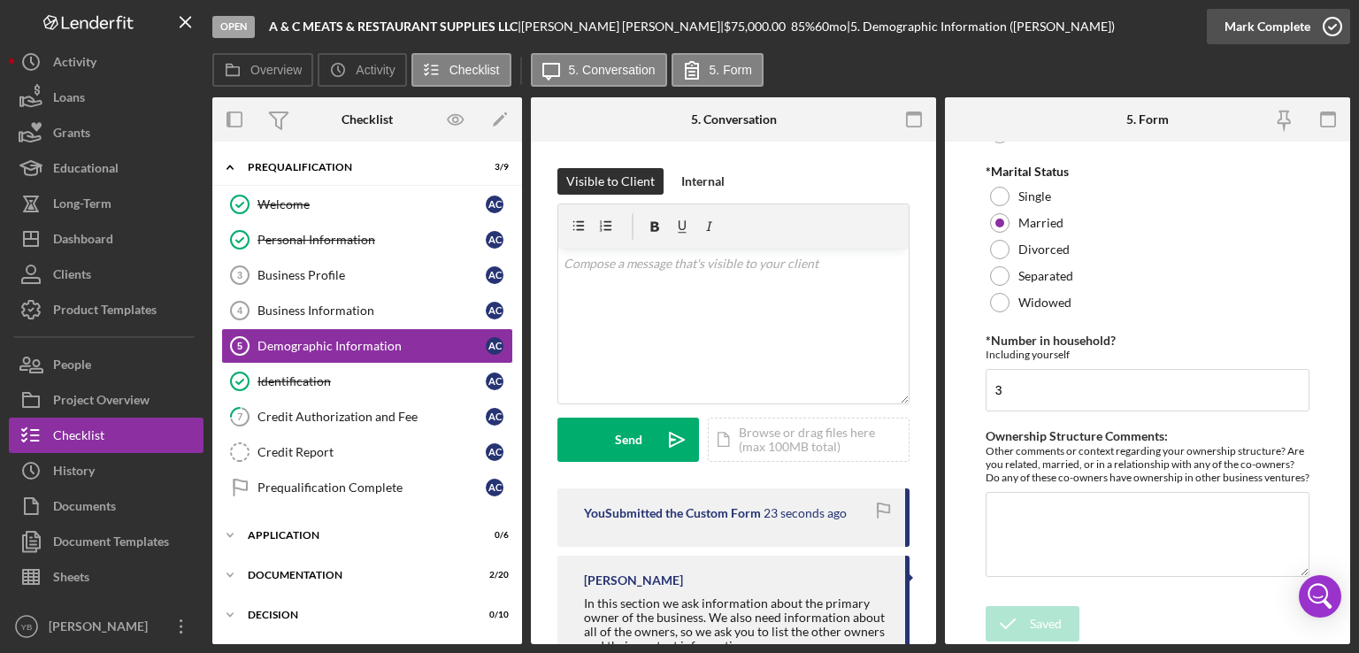
click at [1317, 26] on icon "button" at bounding box center [1333, 26] width 44 height 44
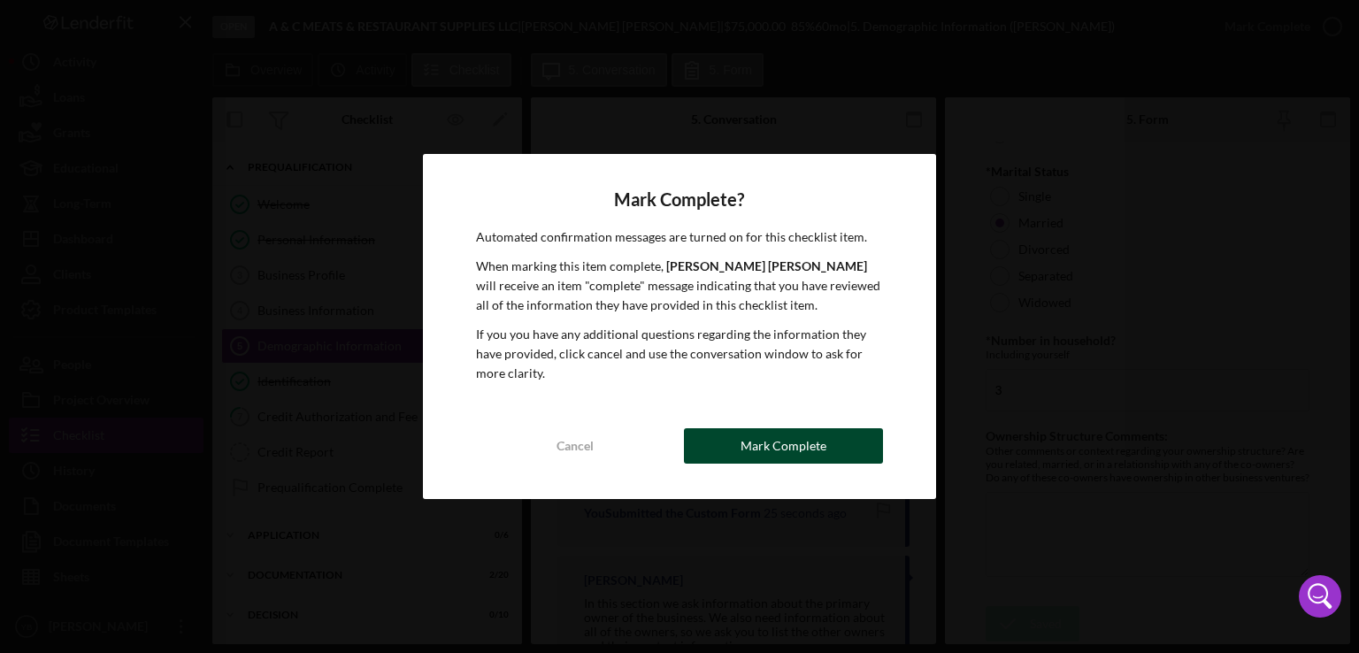
click at [803, 440] on div "Mark Complete" at bounding box center [784, 445] width 86 height 35
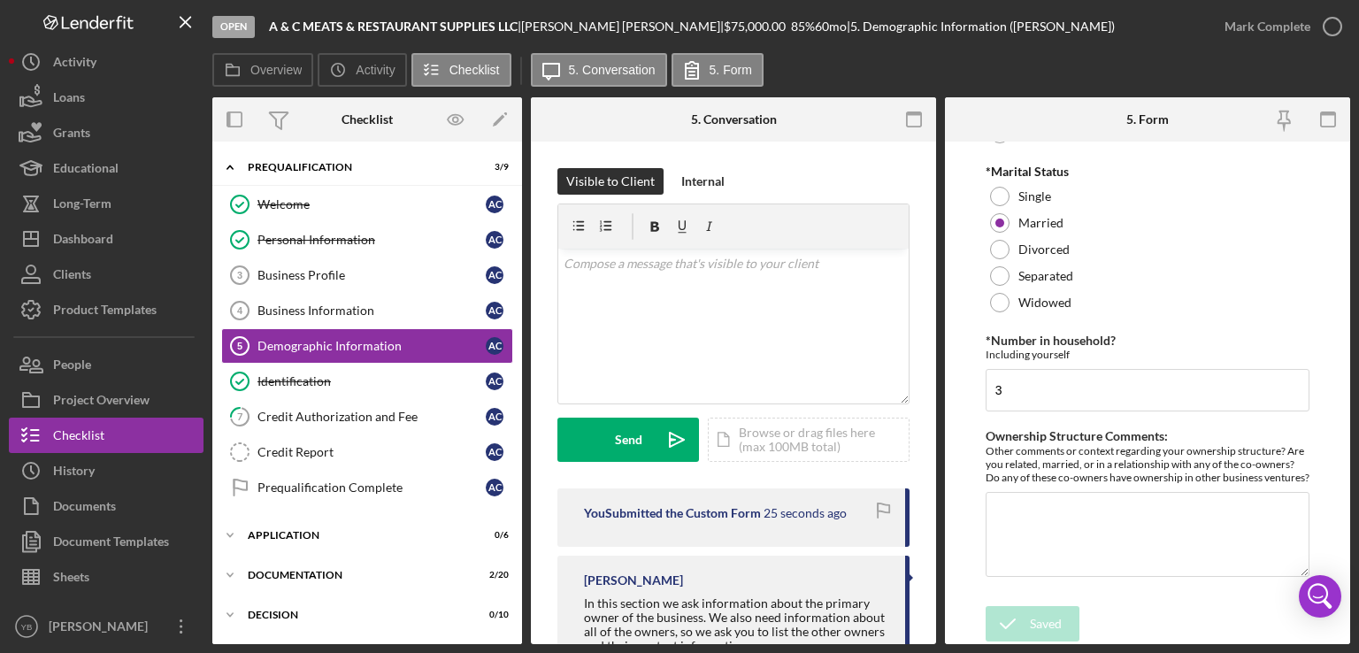
scroll to position [951, 0]
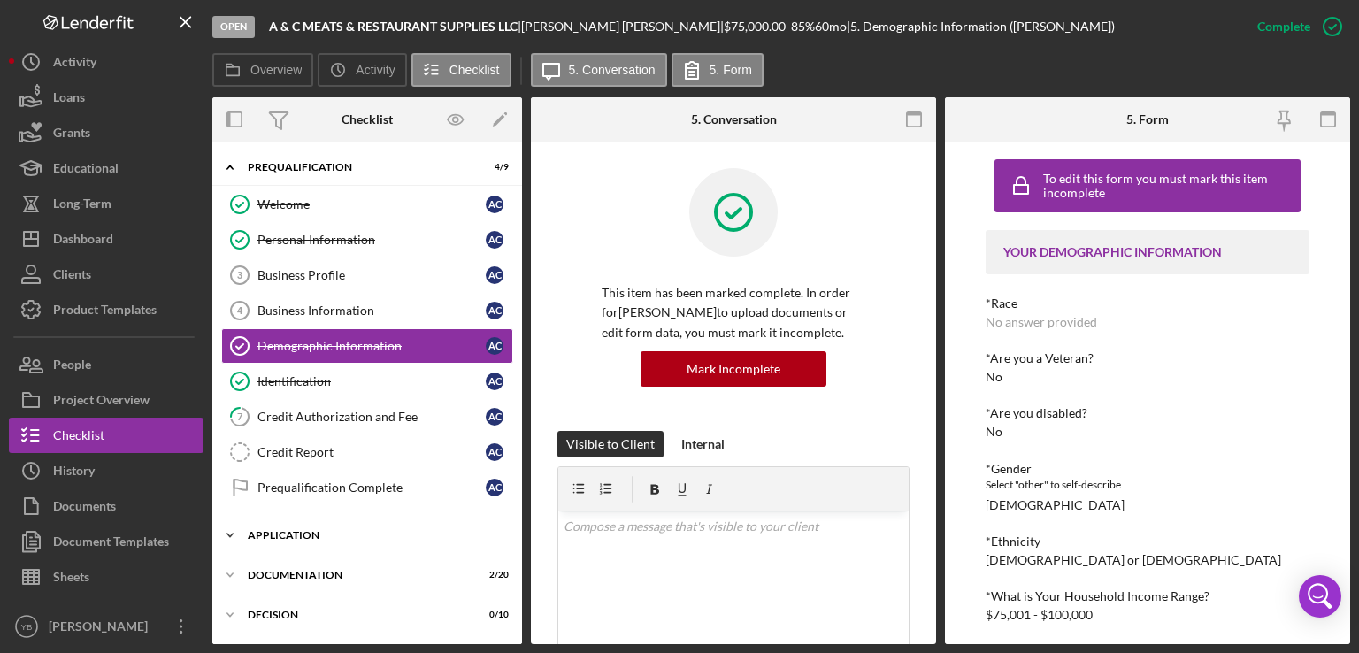
click at [315, 532] on div "Application" at bounding box center [374, 535] width 252 height 11
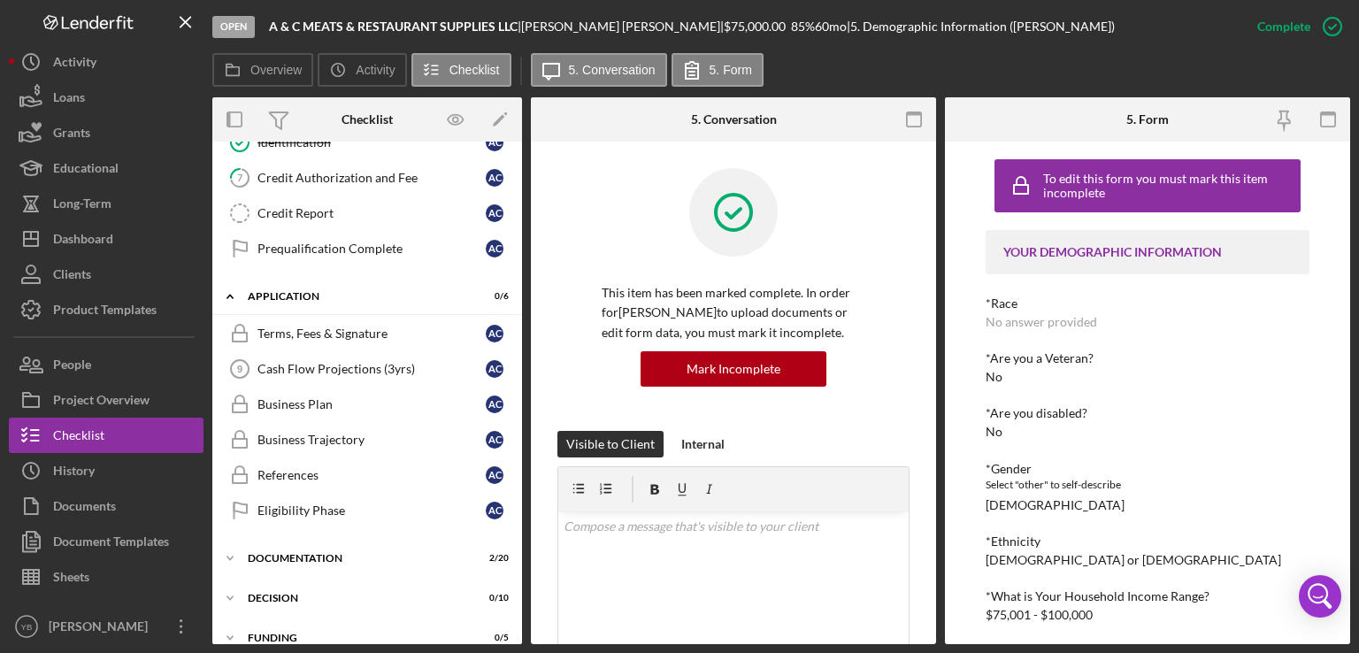
scroll to position [245, 0]
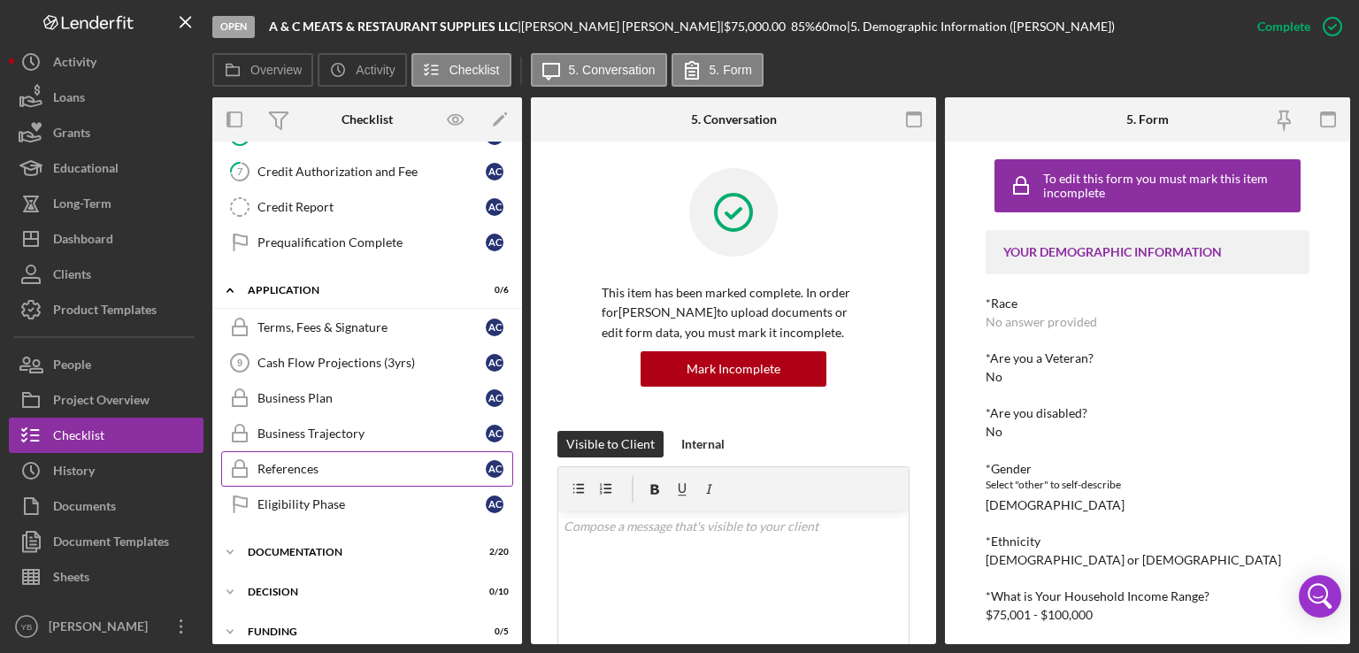
click at [318, 470] on div "References" at bounding box center [372, 469] width 228 height 14
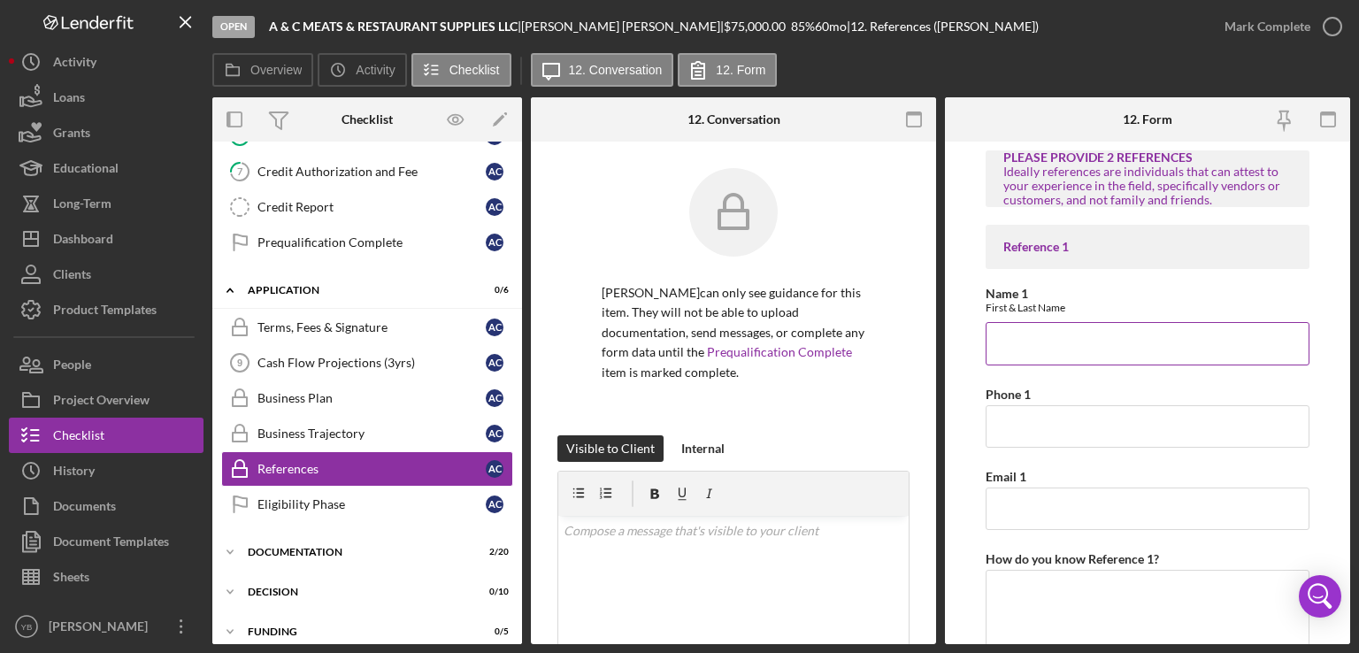
click at [1164, 351] on input "Name 1" at bounding box center [1148, 343] width 324 height 42
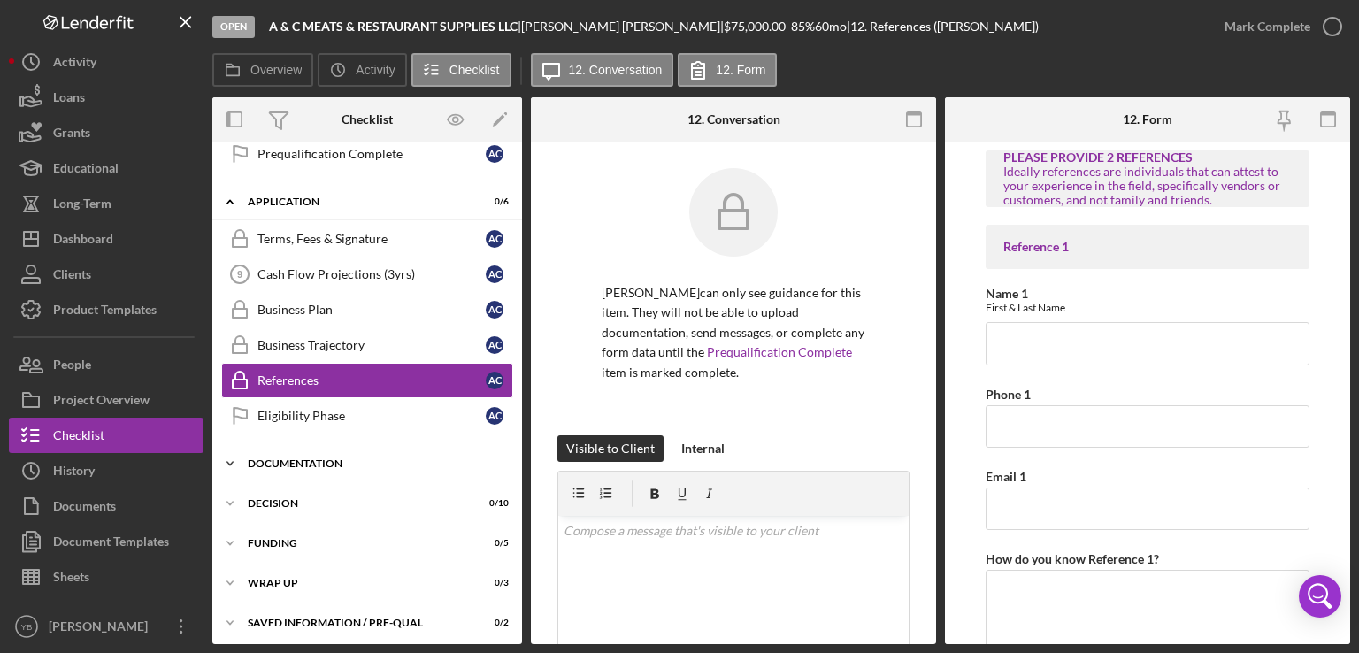
click at [285, 458] on div "Documentation" at bounding box center [374, 463] width 252 height 11
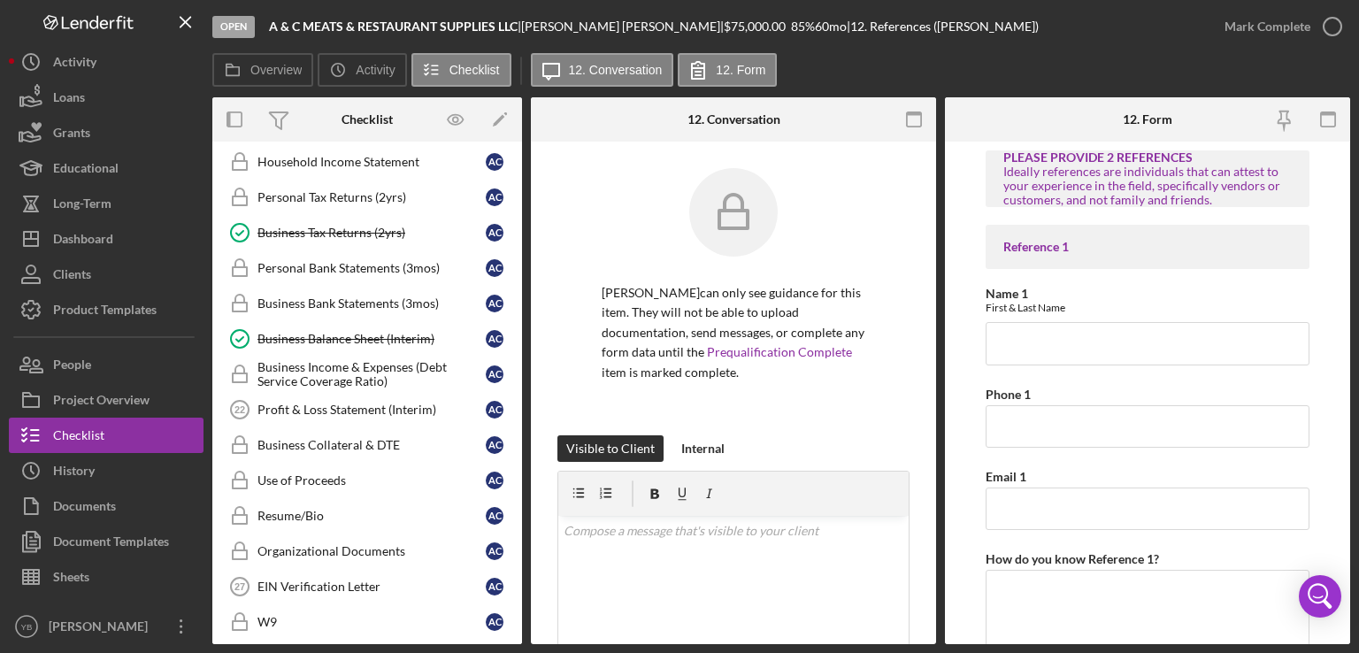
scroll to position [748, 0]
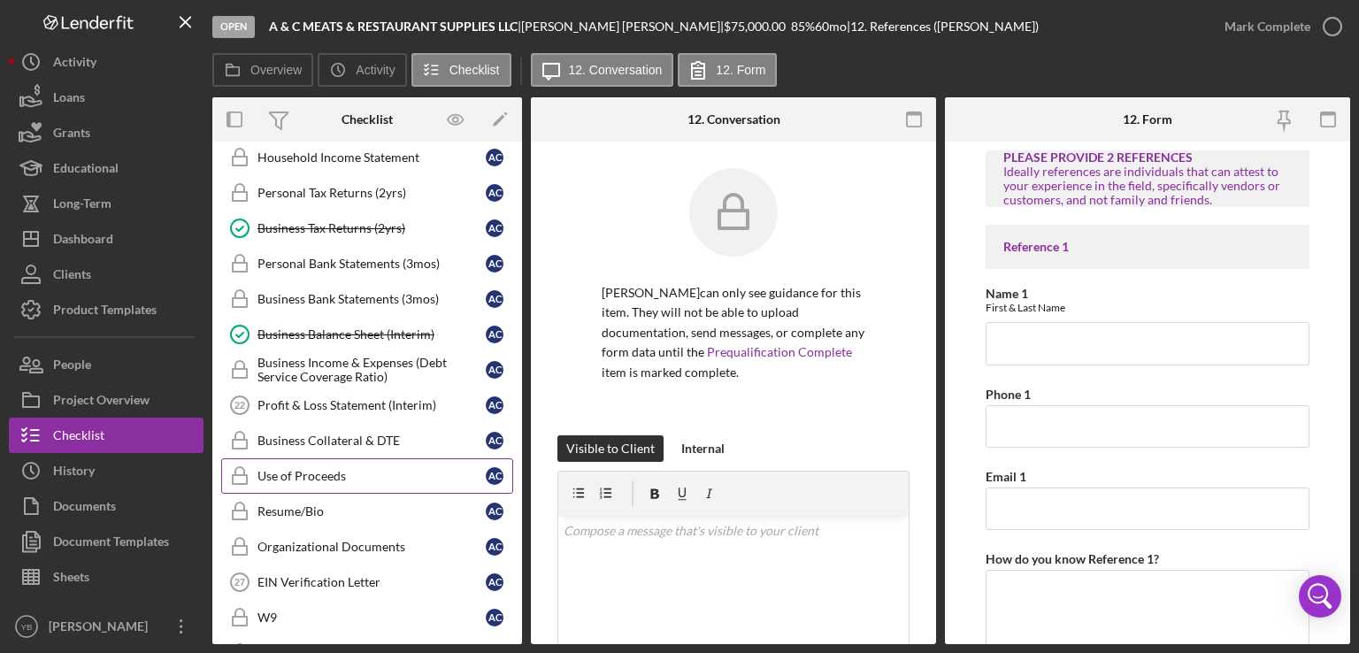
click at [311, 469] on div "Use of Proceeds" at bounding box center [372, 476] width 228 height 14
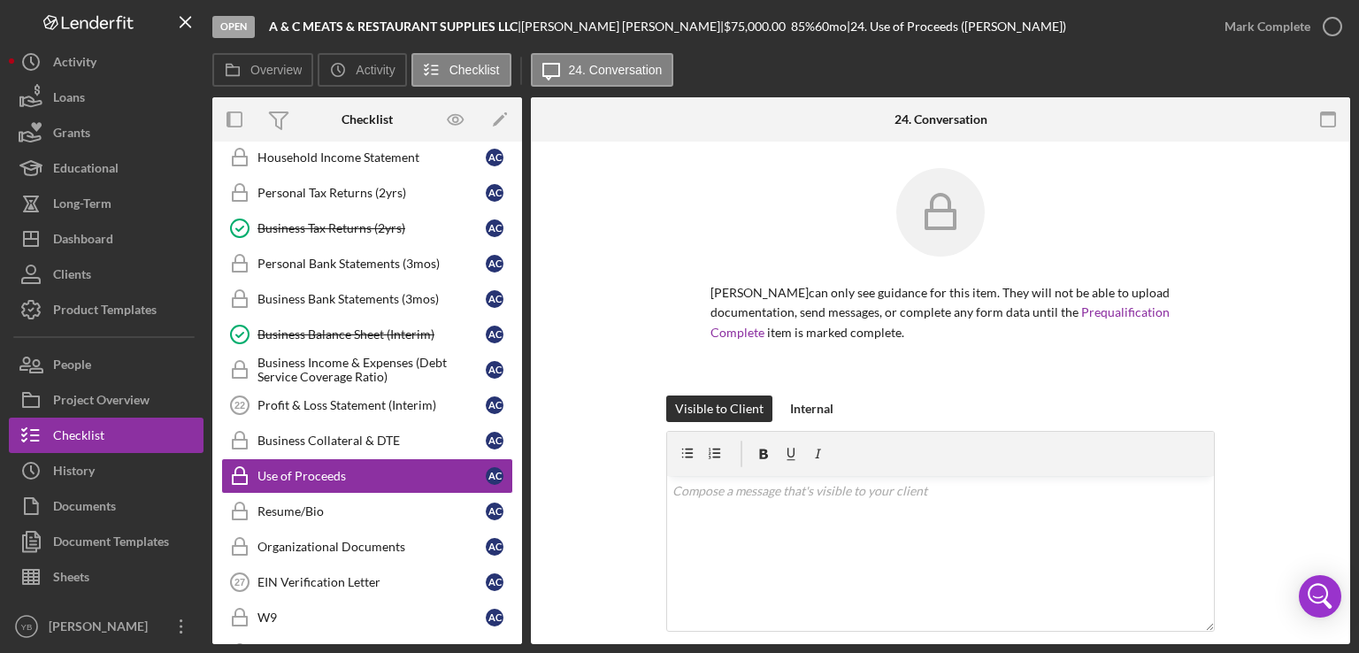
click at [1318, 396] on div "Visible to Client Internal v Color teal Color pink Remove color Add row above A…" at bounding box center [940, 556] width 766 height 320
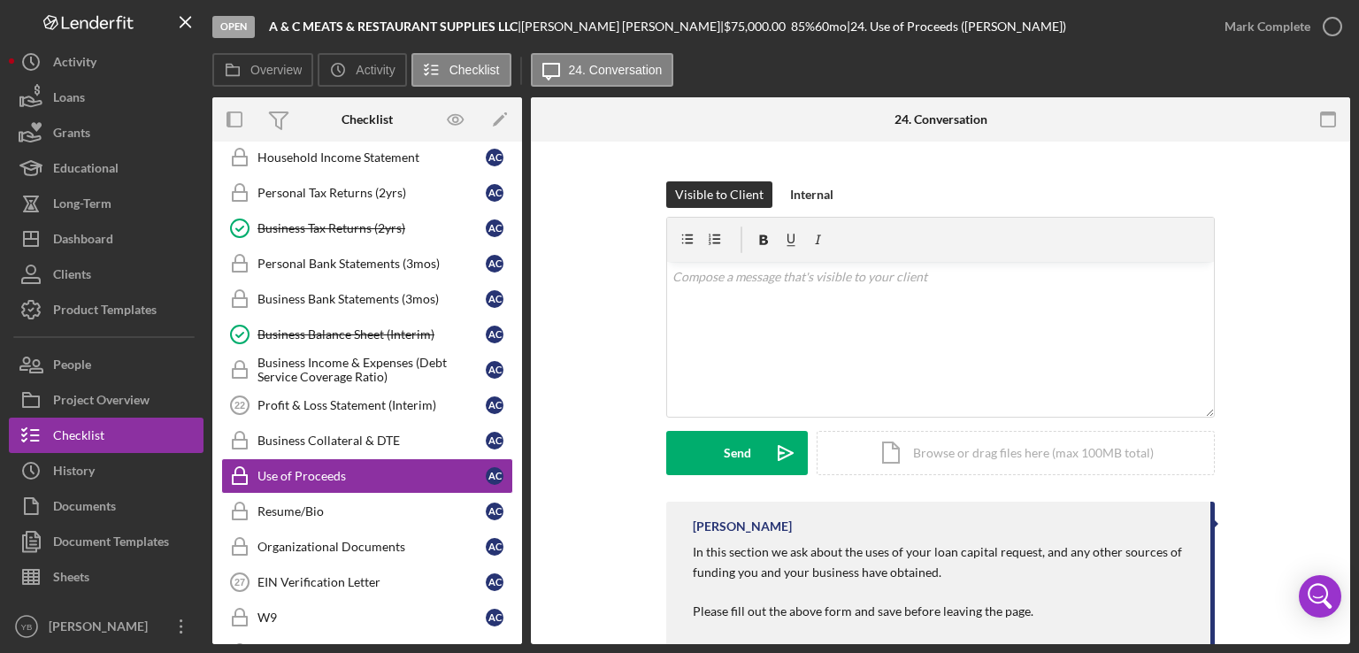
scroll to position [319, 0]
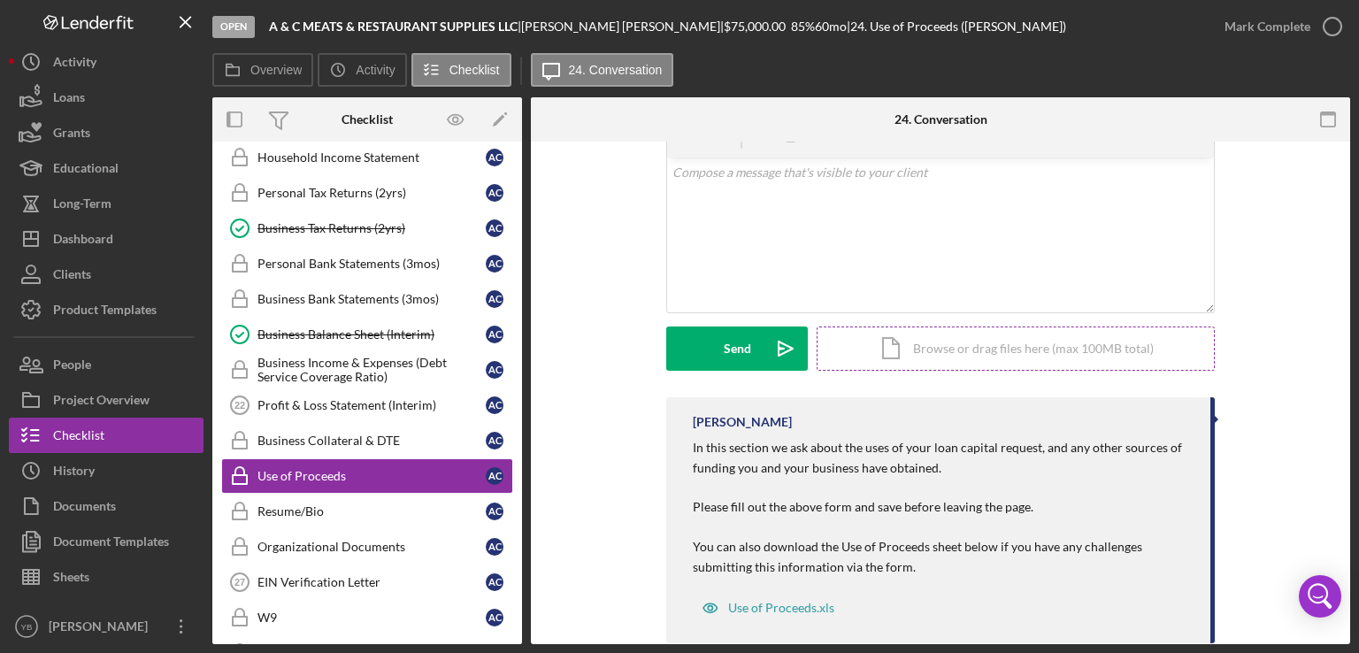
click at [1016, 353] on div "Icon/Document Browse or drag files here (max 100MB total) Tap to choose files o…" at bounding box center [1016, 349] width 398 height 44
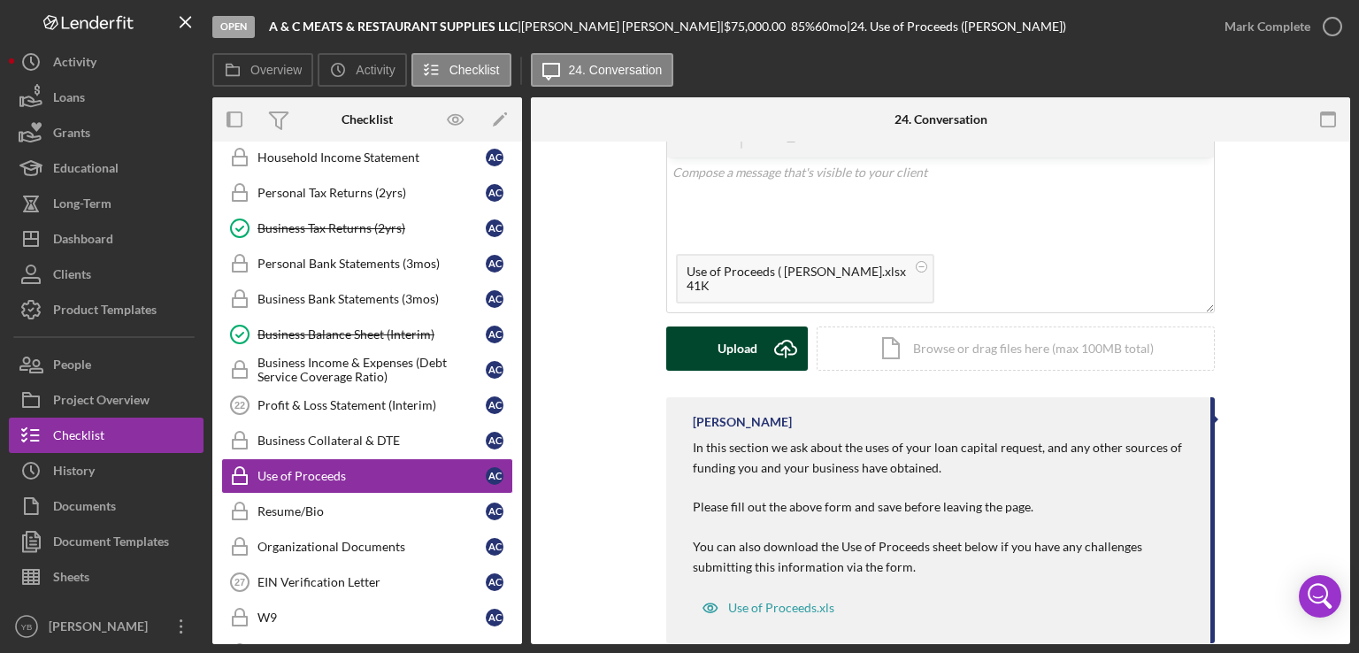
click at [729, 339] on div "Upload" at bounding box center [738, 349] width 40 height 44
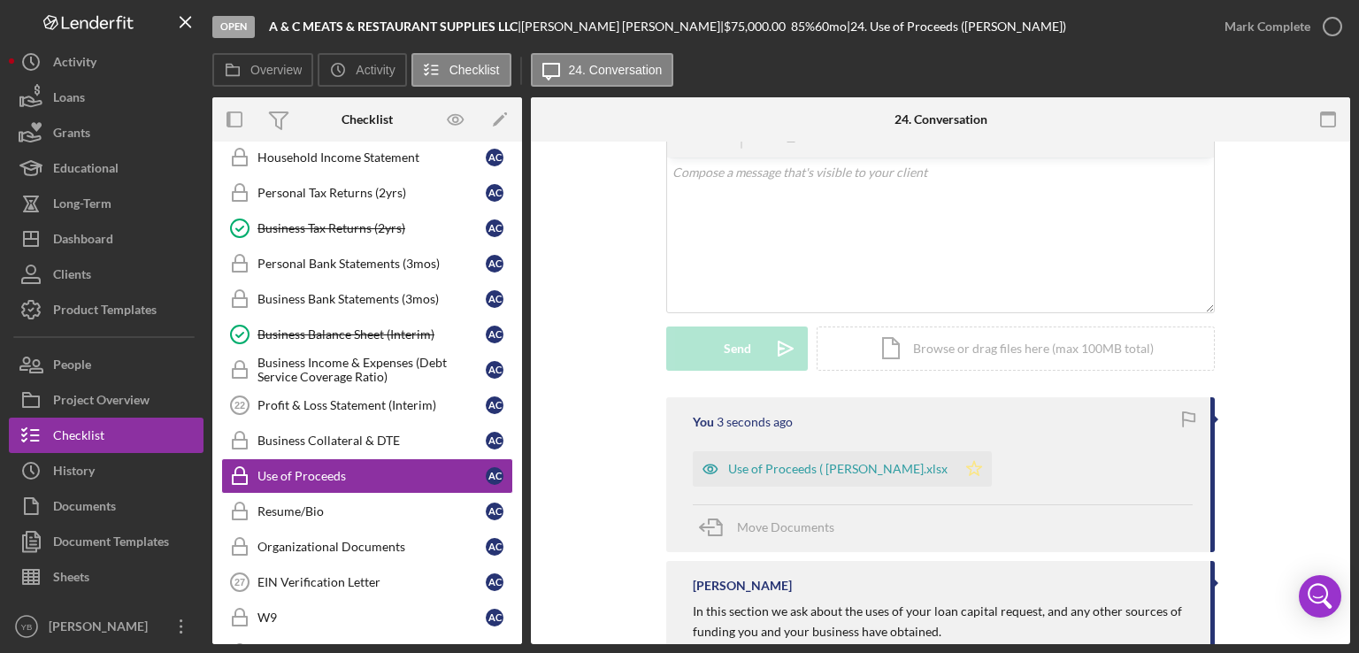
click at [967, 468] on polygon "button" at bounding box center [974, 468] width 15 height 14
click at [1257, 50] on div "Mark Complete" at bounding box center [1278, 26] width 143 height 53
click at [360, 473] on link "Use of Proceeds Use of Proceeds A C" at bounding box center [367, 475] width 292 height 35
click at [1274, 17] on div "Mark Complete" at bounding box center [1268, 26] width 86 height 35
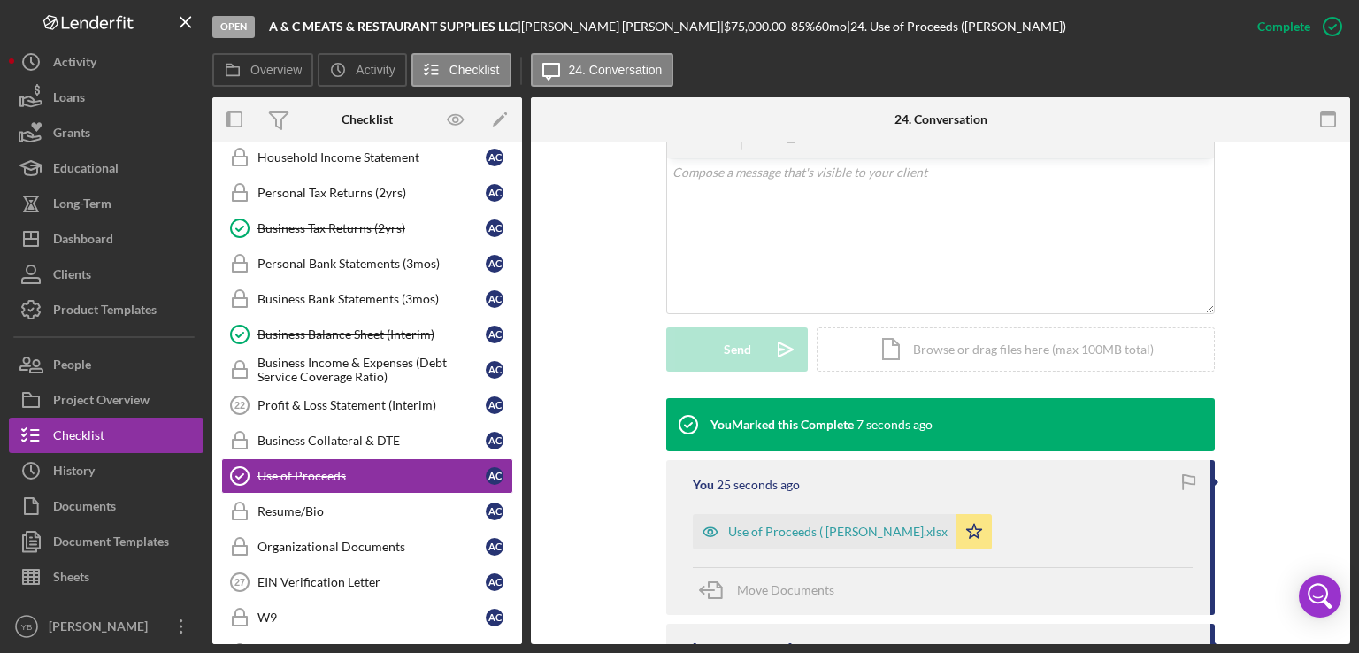
drag, startPoint x: 522, startPoint y: 442, endPoint x: 520, endPoint y: 414, distance: 27.5
click at [520, 414] on div "Overview Internal Workflow Stage Open Icon/Dropdown Arrow Archive (can unarchiv…" at bounding box center [781, 370] width 1138 height 547
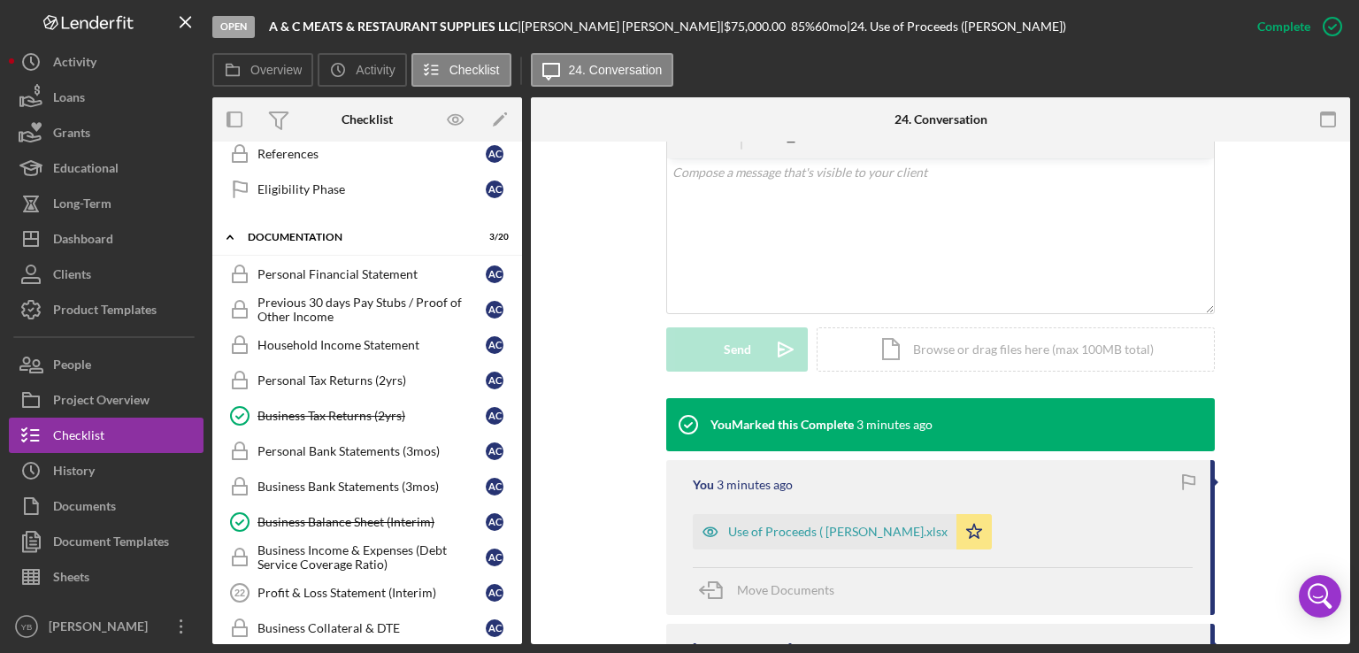
scroll to position [565, 0]
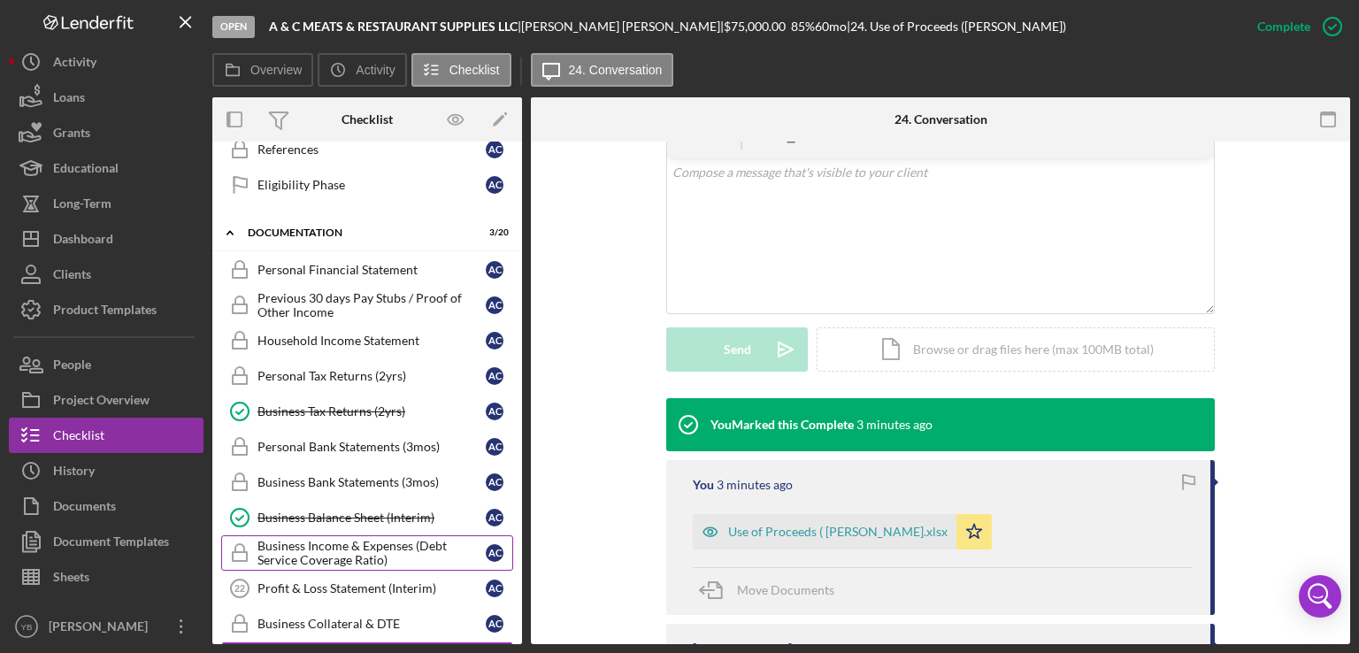
click at [328, 544] on div "Business Income & Expenses (Debt Service Coverage Ratio)" at bounding box center [372, 553] width 228 height 28
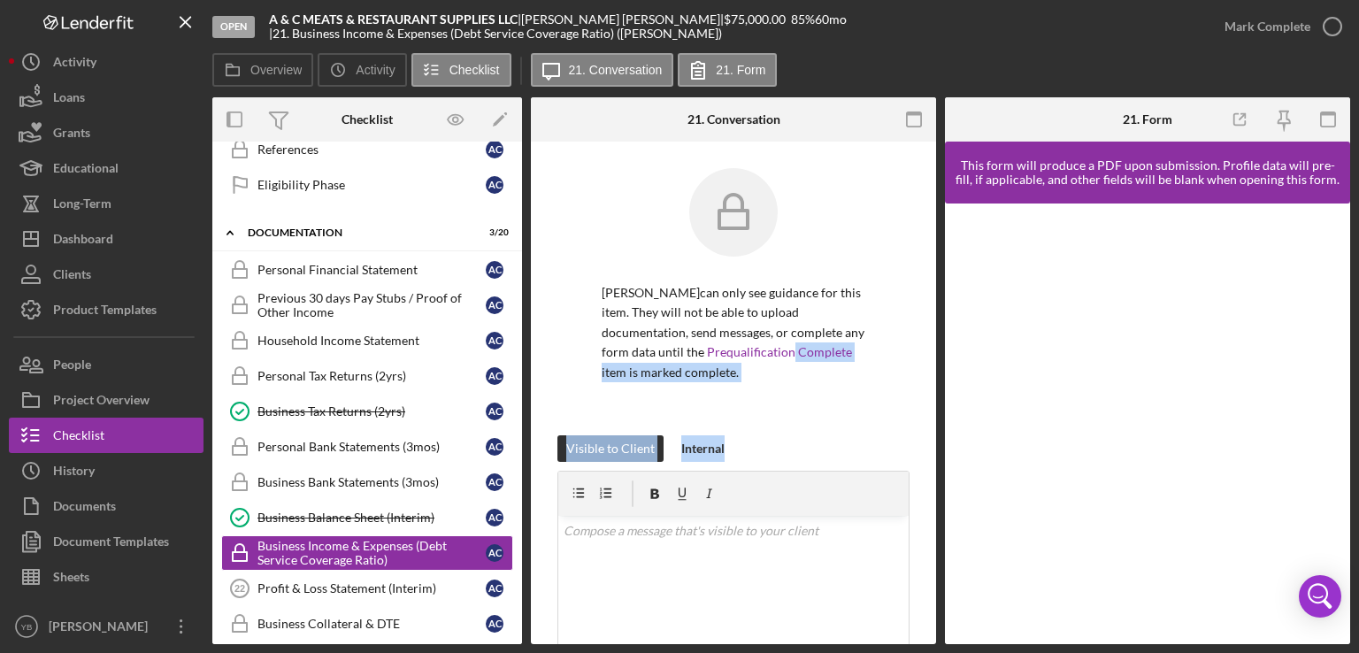
drag, startPoint x: 938, startPoint y: 356, endPoint x: 934, endPoint y: 436, distance: 80.6
click at [934, 436] on div "Overview Internal Workflow Stage Open Icon/Dropdown Arrow Archive (can unarchiv…" at bounding box center [781, 370] width 1138 height 547
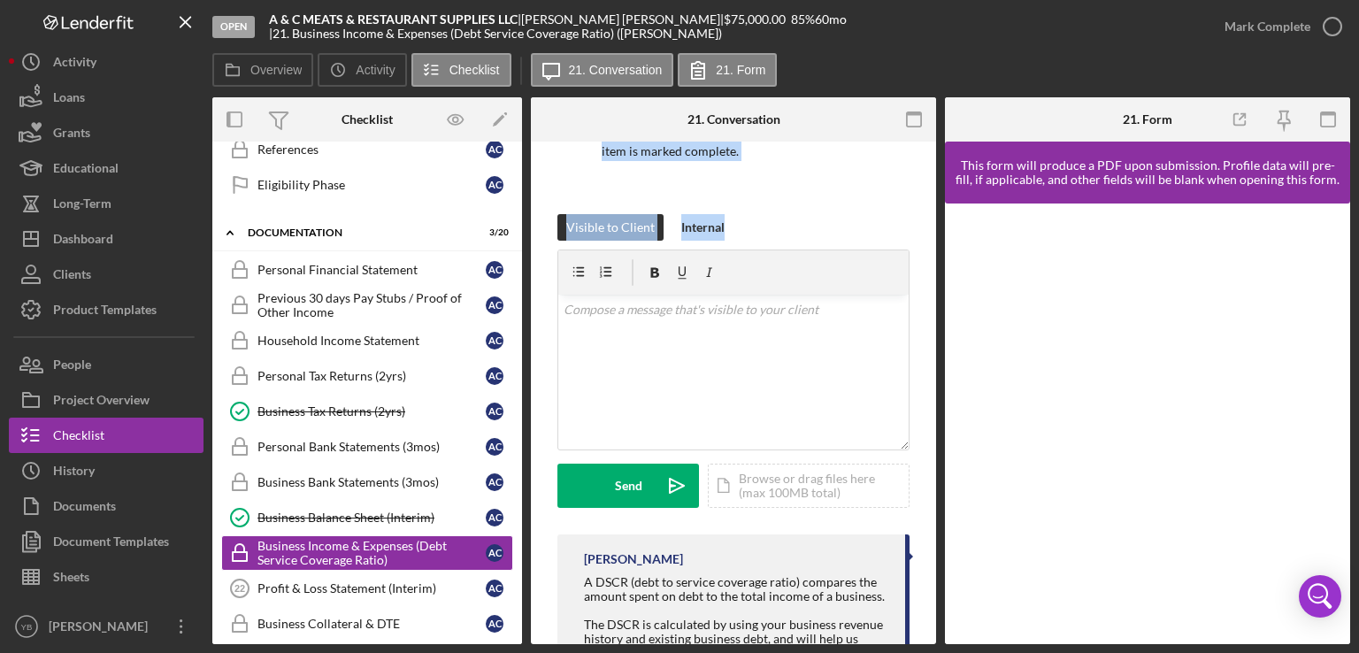
scroll to position [224, 0]
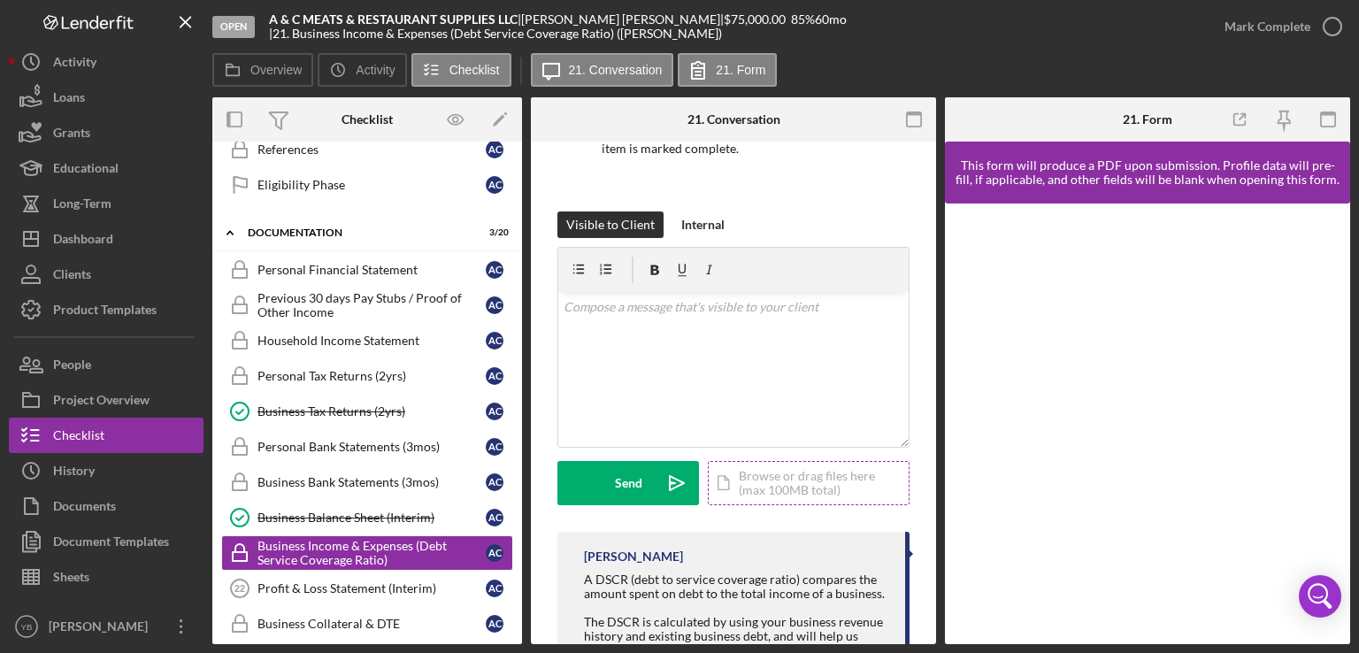
click at [775, 486] on div "Icon/Document Browse or drag files here (max 100MB total) Tap to choose files o…" at bounding box center [809, 483] width 202 height 44
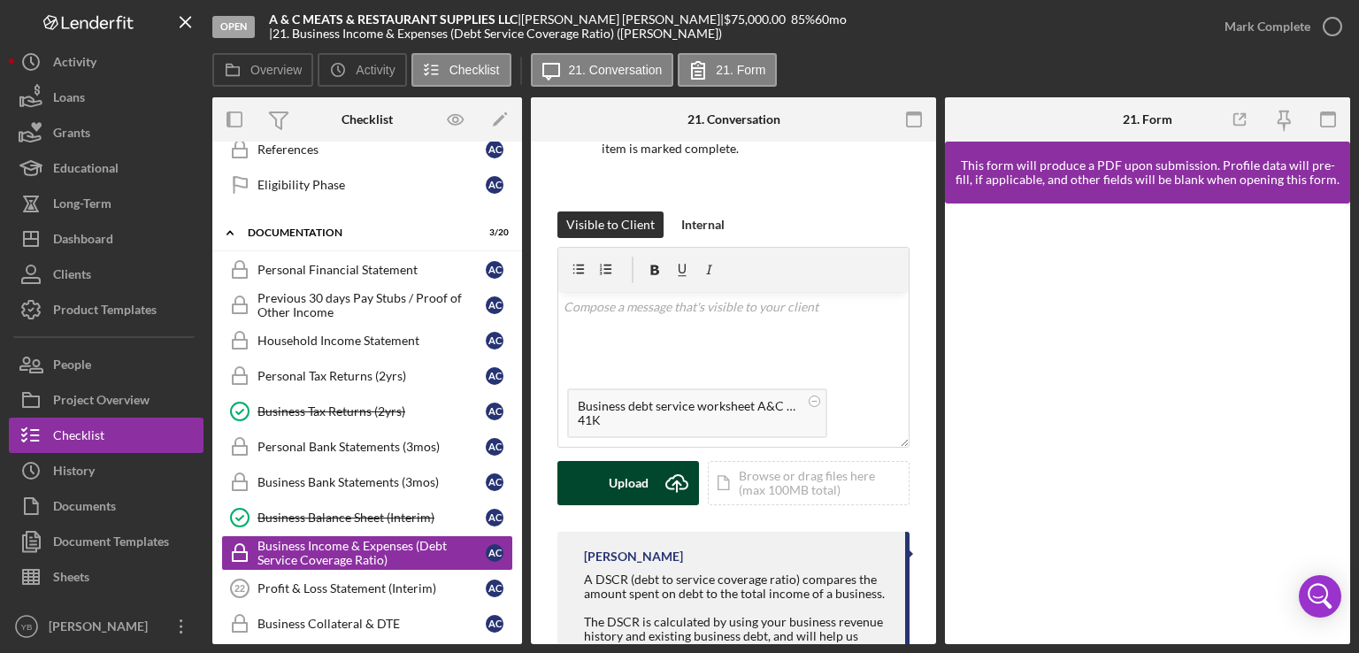
click at [634, 479] on div "Upload" at bounding box center [629, 483] width 40 height 44
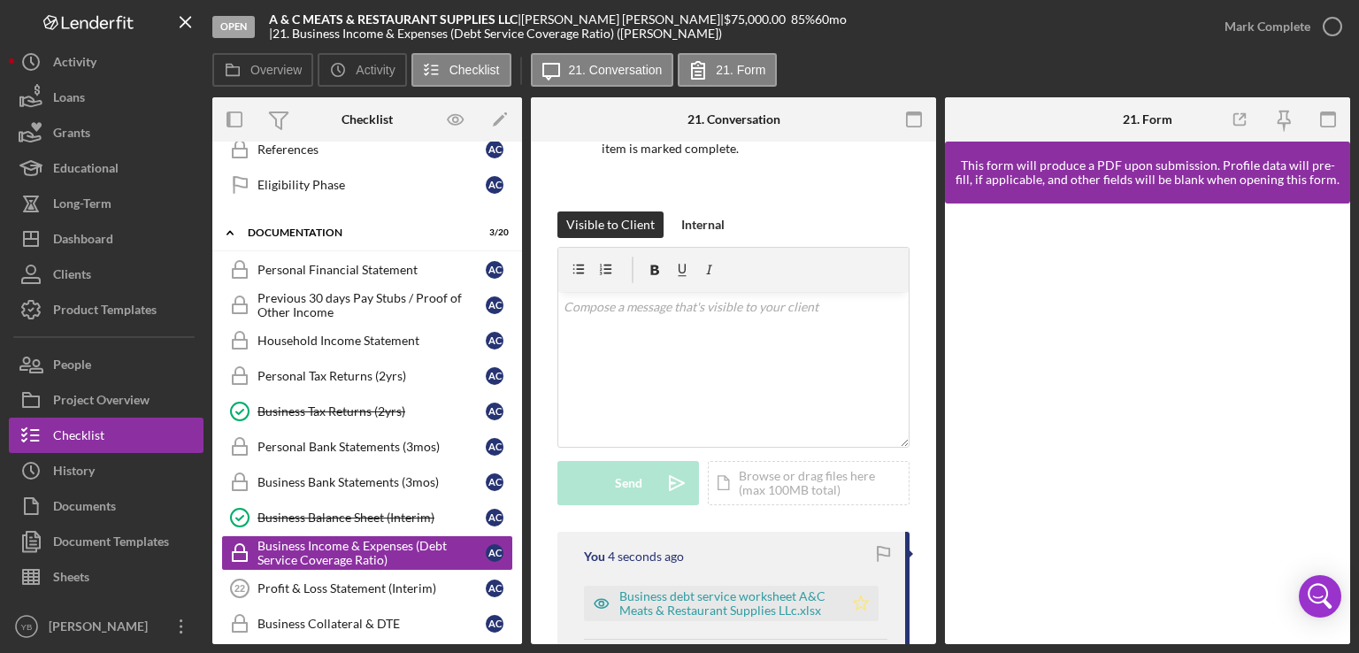
click at [849, 604] on icon "Icon/Star" at bounding box center [860, 603] width 35 height 35
click at [1270, 22] on div "Mark Complete" at bounding box center [1268, 26] width 86 height 35
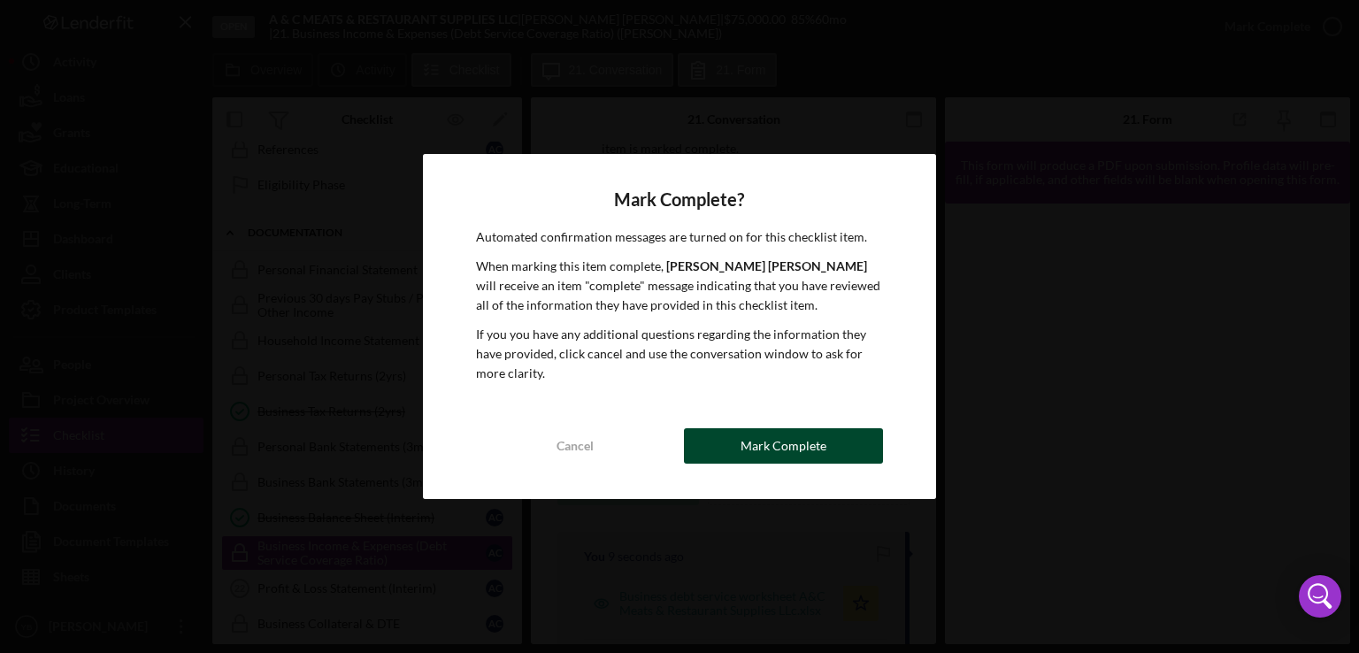
click at [783, 438] on div "Mark Complete" at bounding box center [784, 445] width 86 height 35
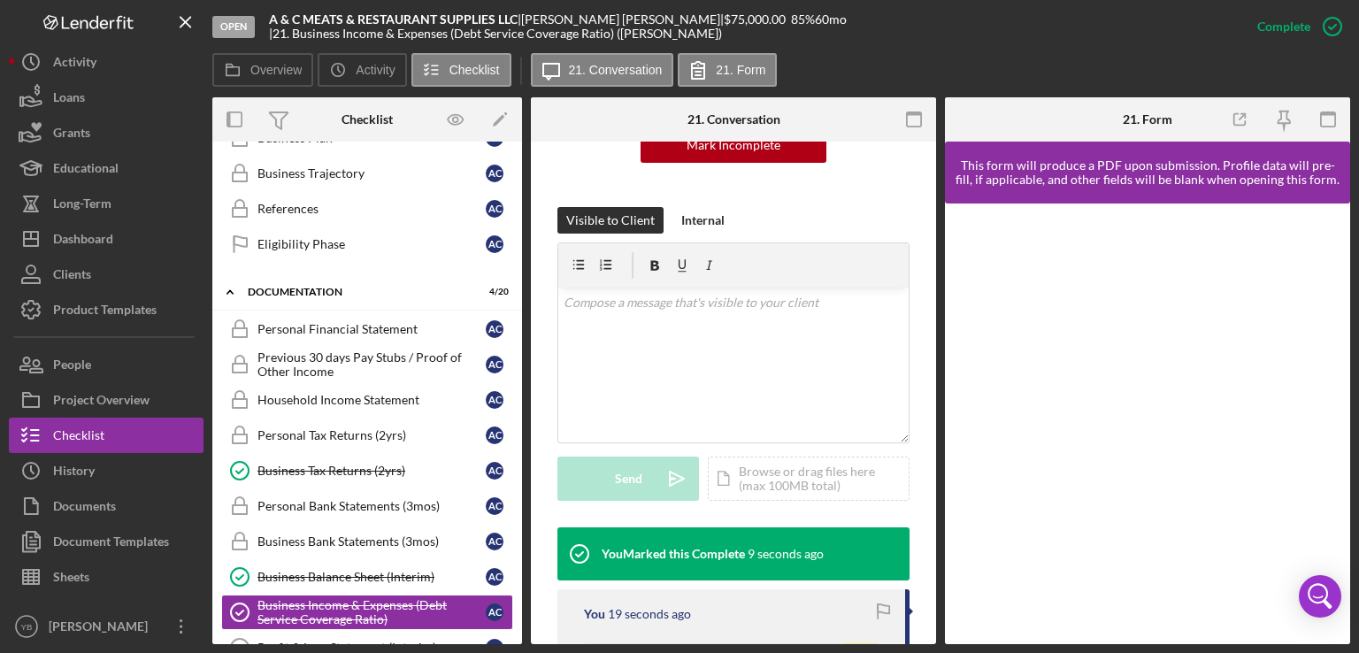
scroll to position [493, 0]
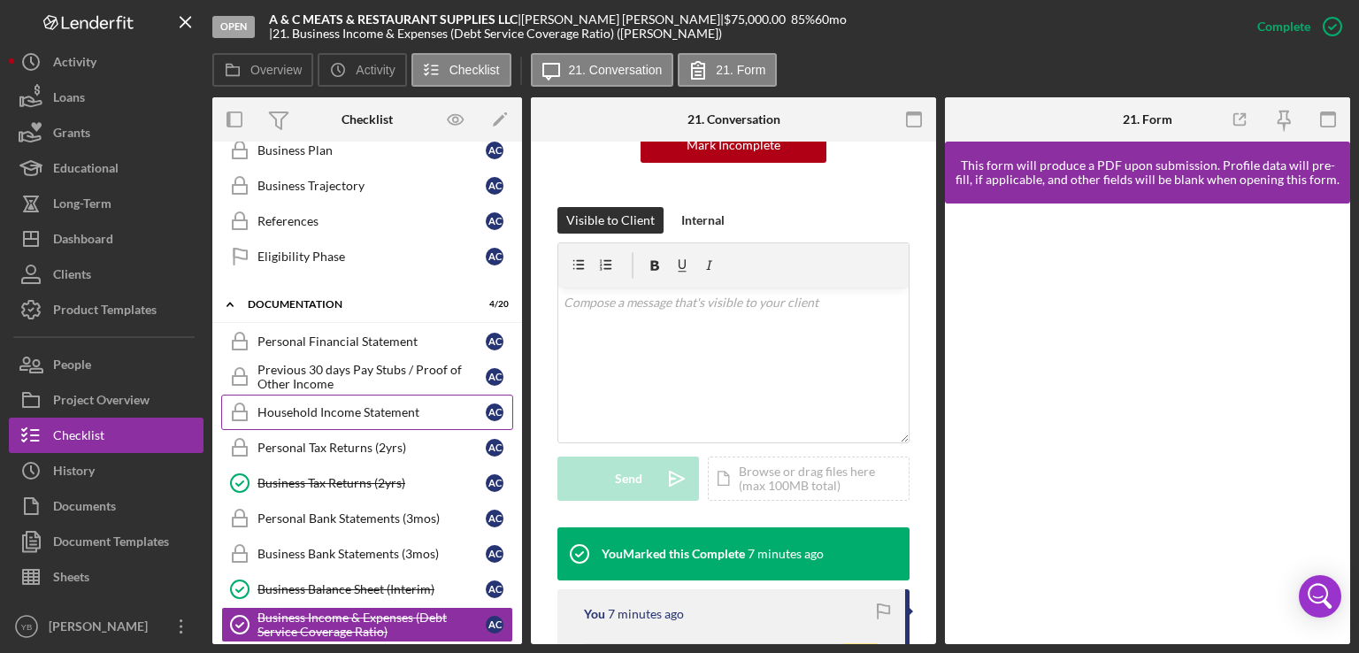
click at [315, 405] on div "Household Income Statement" at bounding box center [372, 412] width 228 height 14
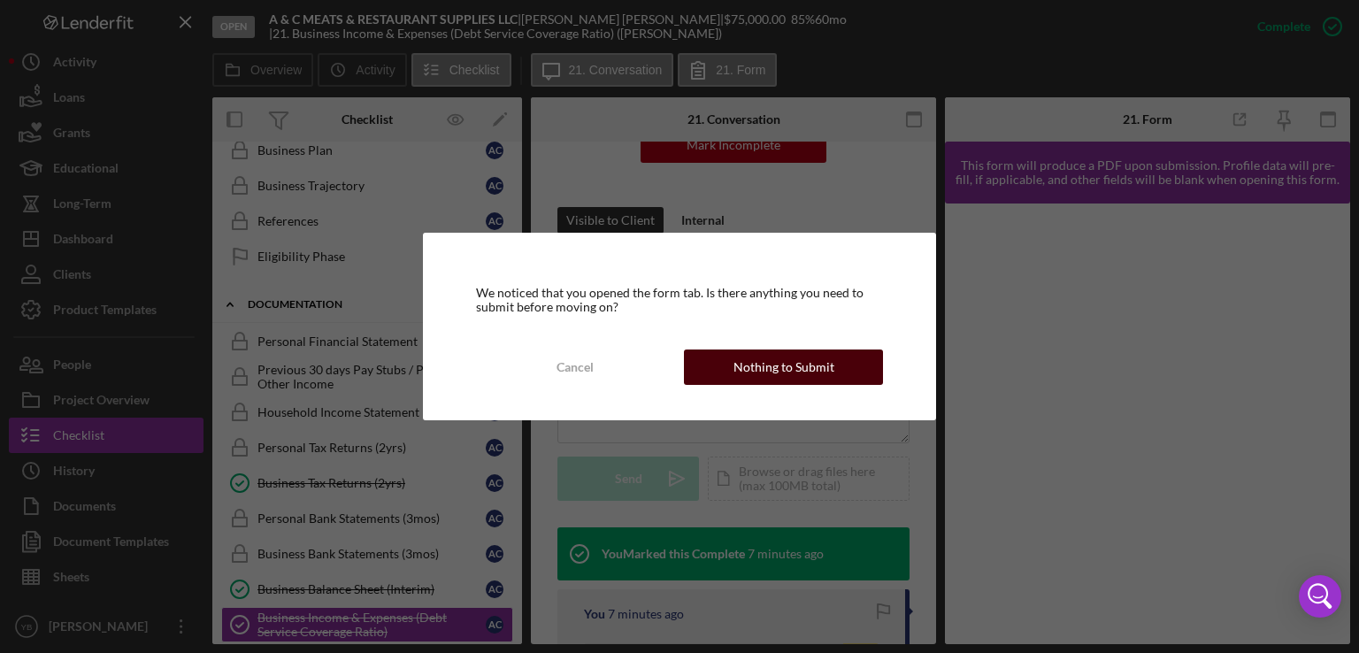
click at [817, 372] on div "Nothing to Submit" at bounding box center [784, 367] width 101 height 35
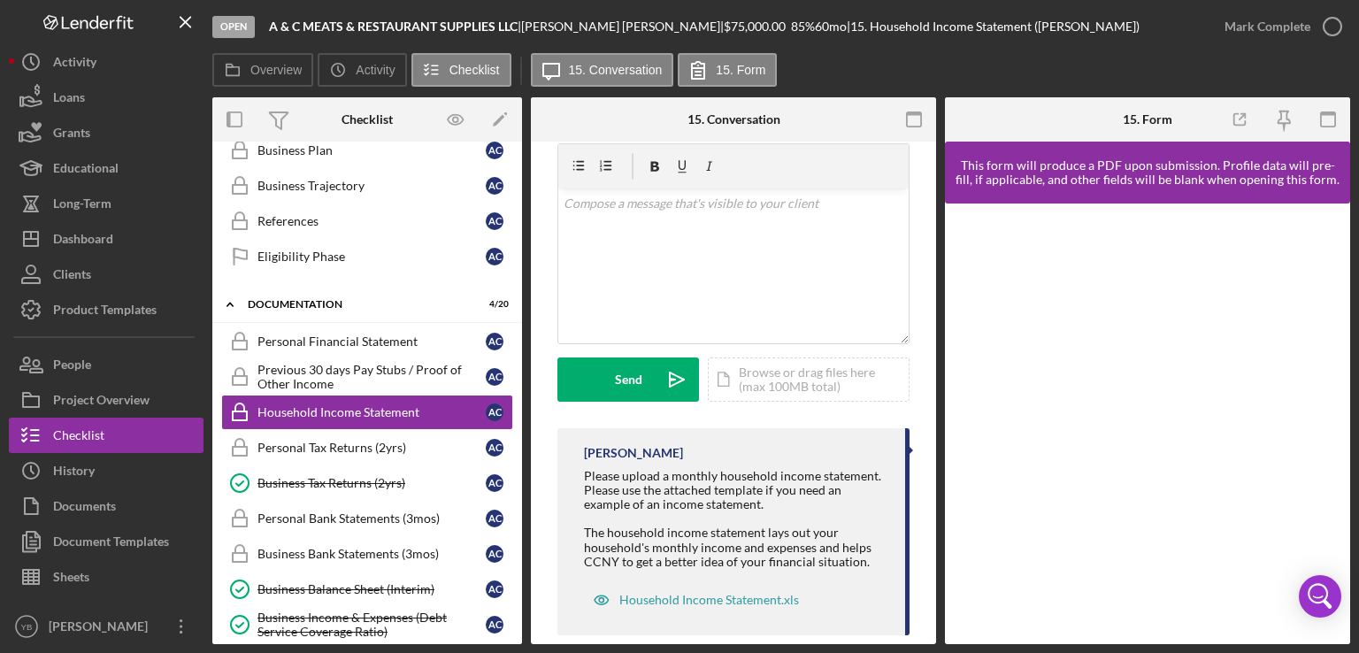
scroll to position [353, 0]
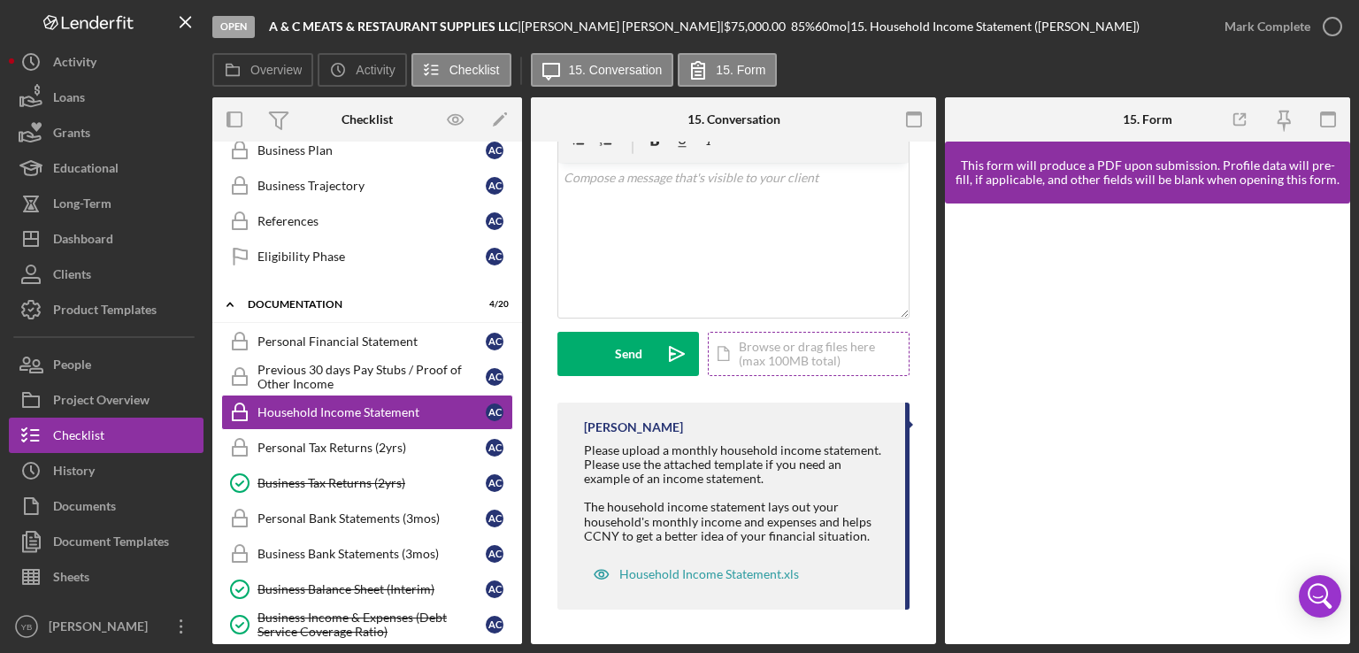
click at [794, 353] on div "Icon/Document Browse or drag files here (max 100MB total) Tap to choose files o…" at bounding box center [809, 354] width 202 height 44
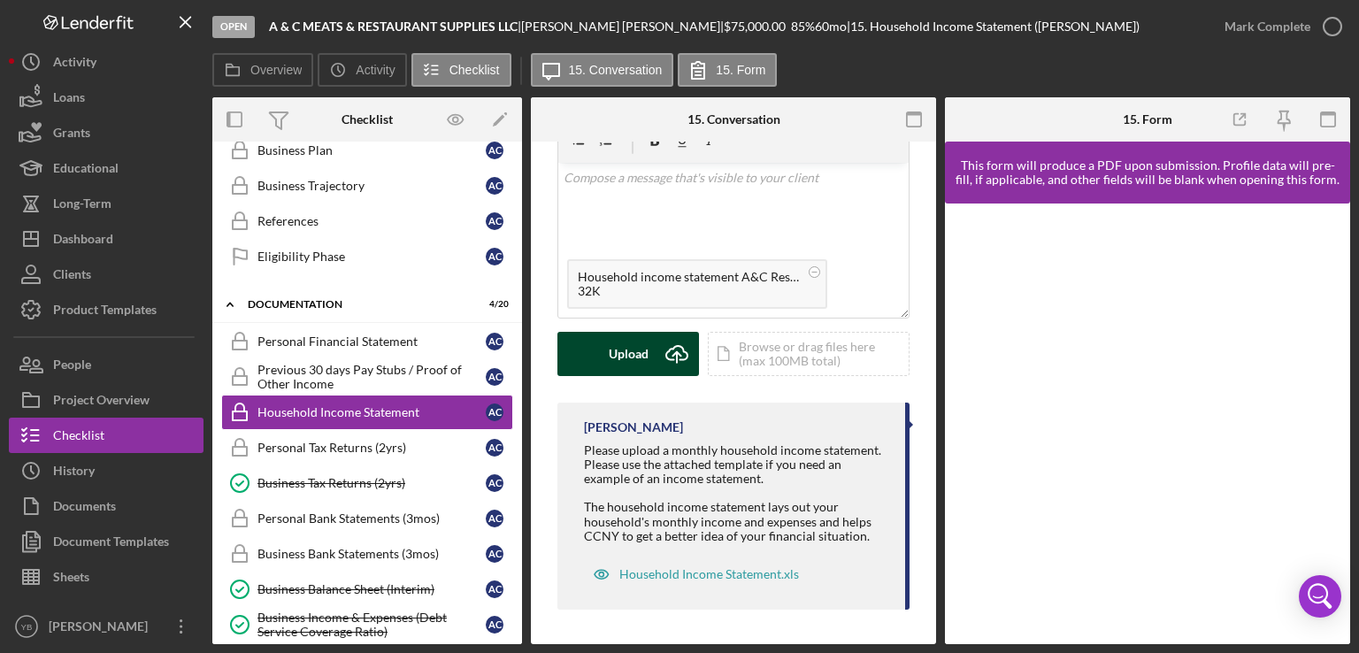
click at [616, 356] on div "Upload" at bounding box center [629, 354] width 40 height 44
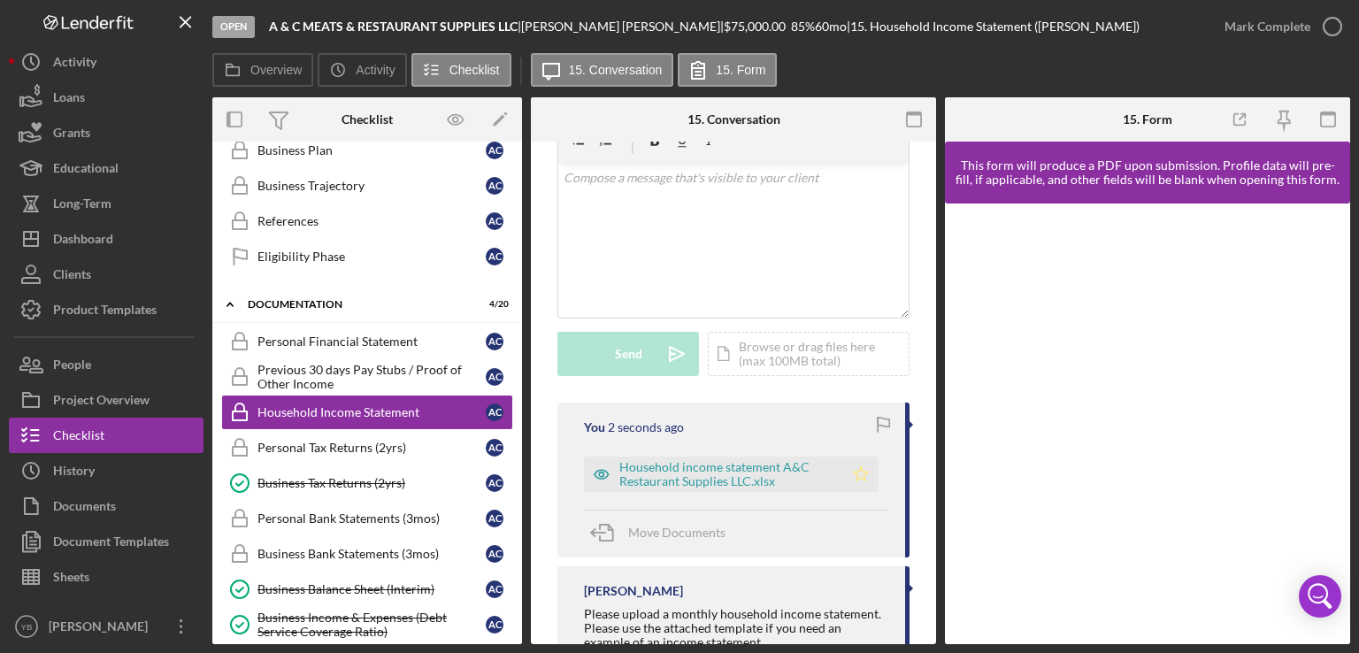
click at [853, 473] on icon "Icon/Star" at bounding box center [860, 474] width 35 height 35
click at [1291, 27] on div "Mark Complete" at bounding box center [1268, 26] width 86 height 35
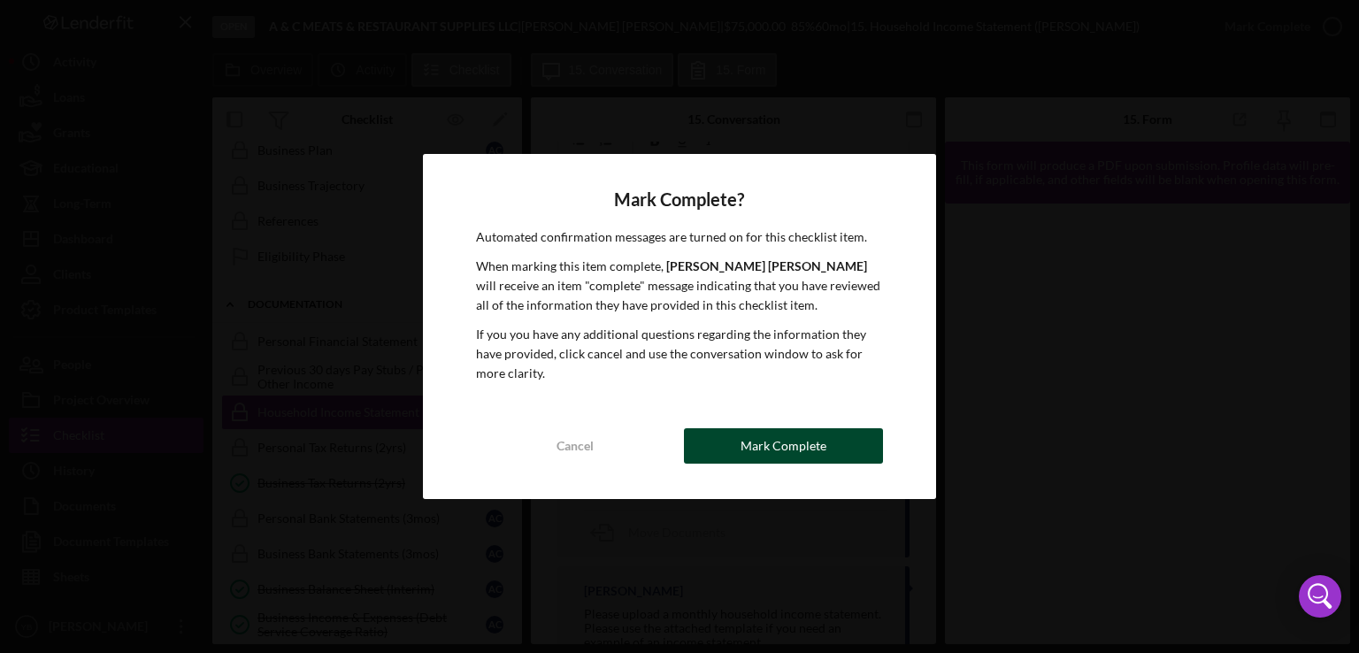
click at [754, 441] on div "Mark Complete" at bounding box center [784, 445] width 86 height 35
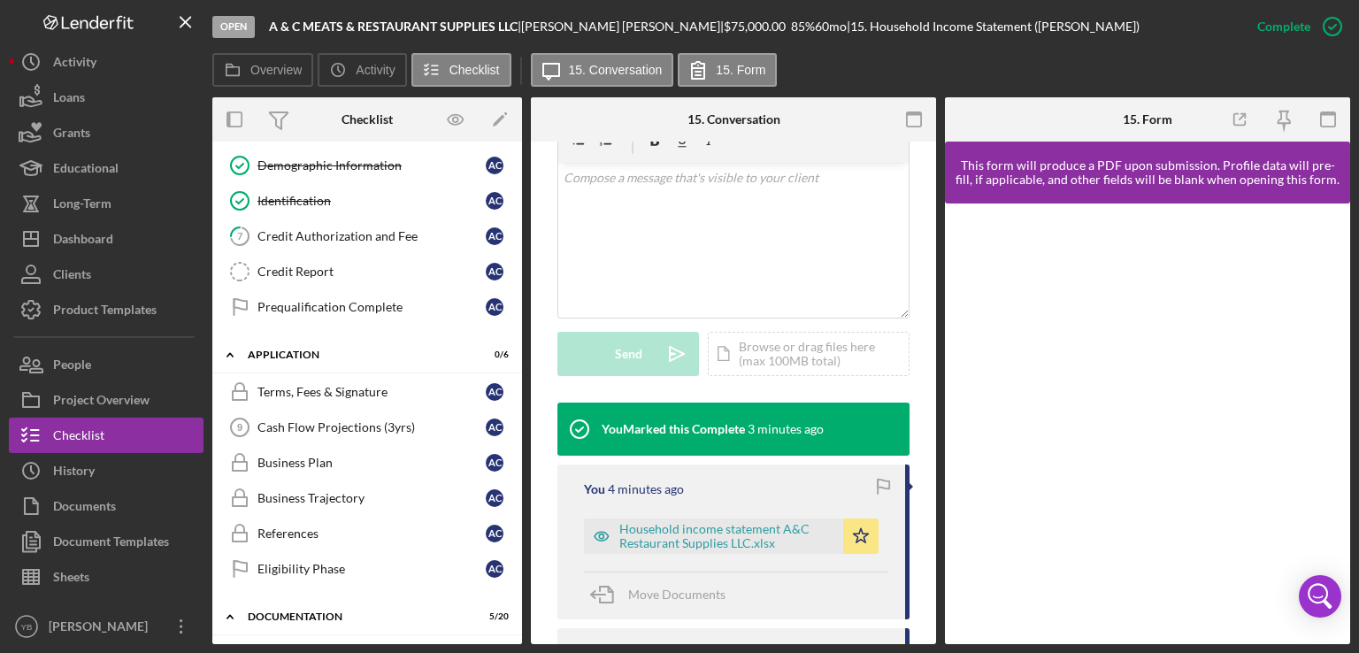
scroll to position [170, 0]
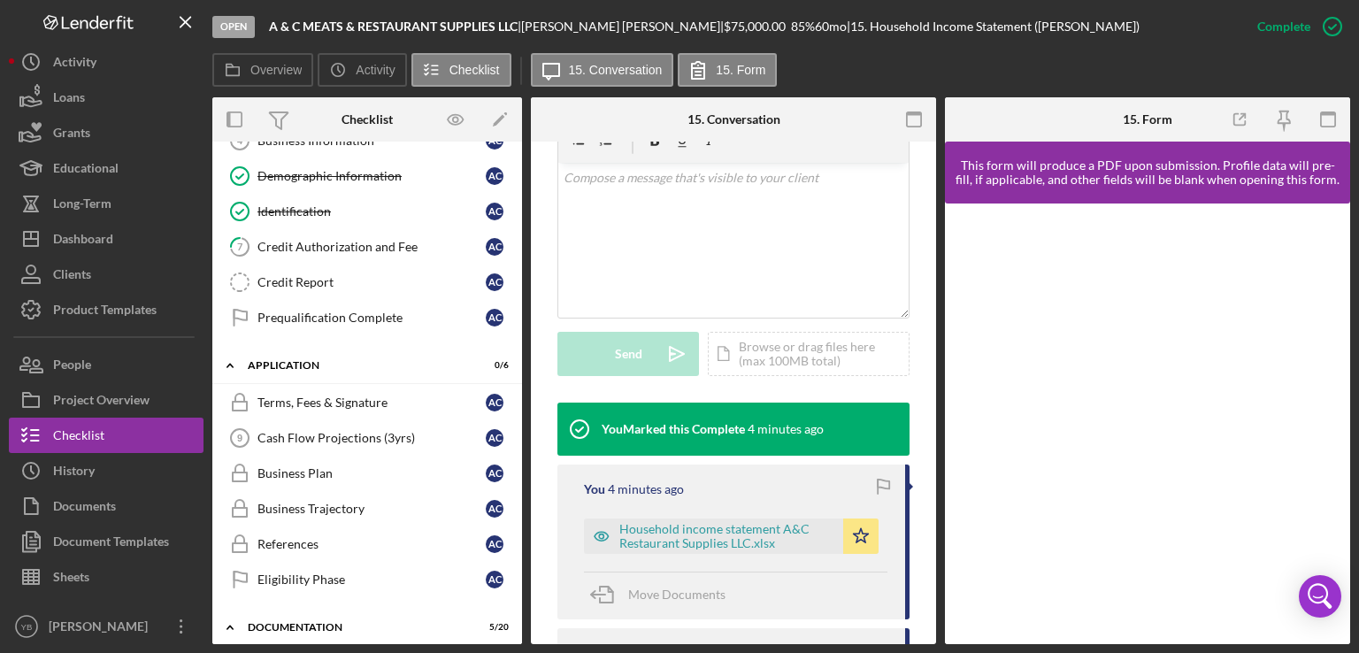
drag, startPoint x: 522, startPoint y: 274, endPoint x: 516, endPoint y: 245, distance: 29.9
click at [516, 245] on div "Overview Internal Workflow Stage Open Icon/Dropdown Arrow Archive (can unarchiv…" at bounding box center [781, 370] width 1138 height 547
drag, startPoint x: 516, startPoint y: 245, endPoint x: 514, endPoint y: 265, distance: 20.4
click at [514, 265] on div "Welcome Welcome A C Personal Information Personal Information A C Business Prof…" at bounding box center [367, 180] width 310 height 327
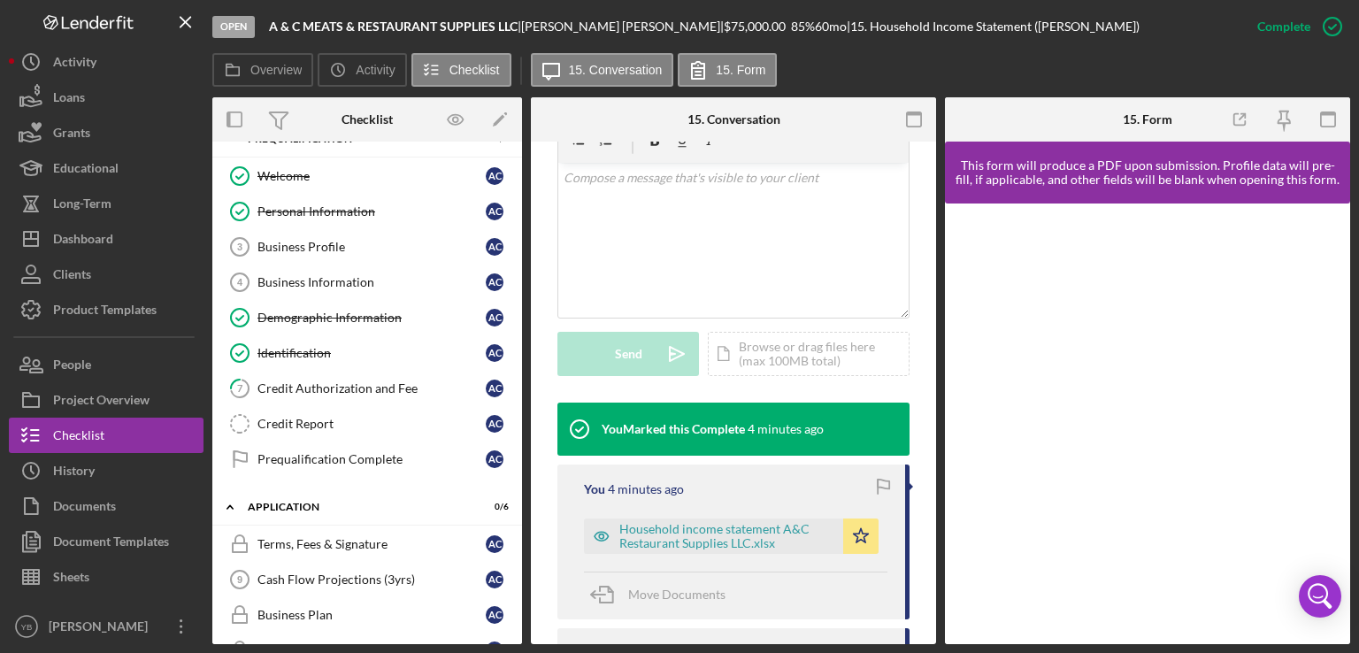
scroll to position [0, 0]
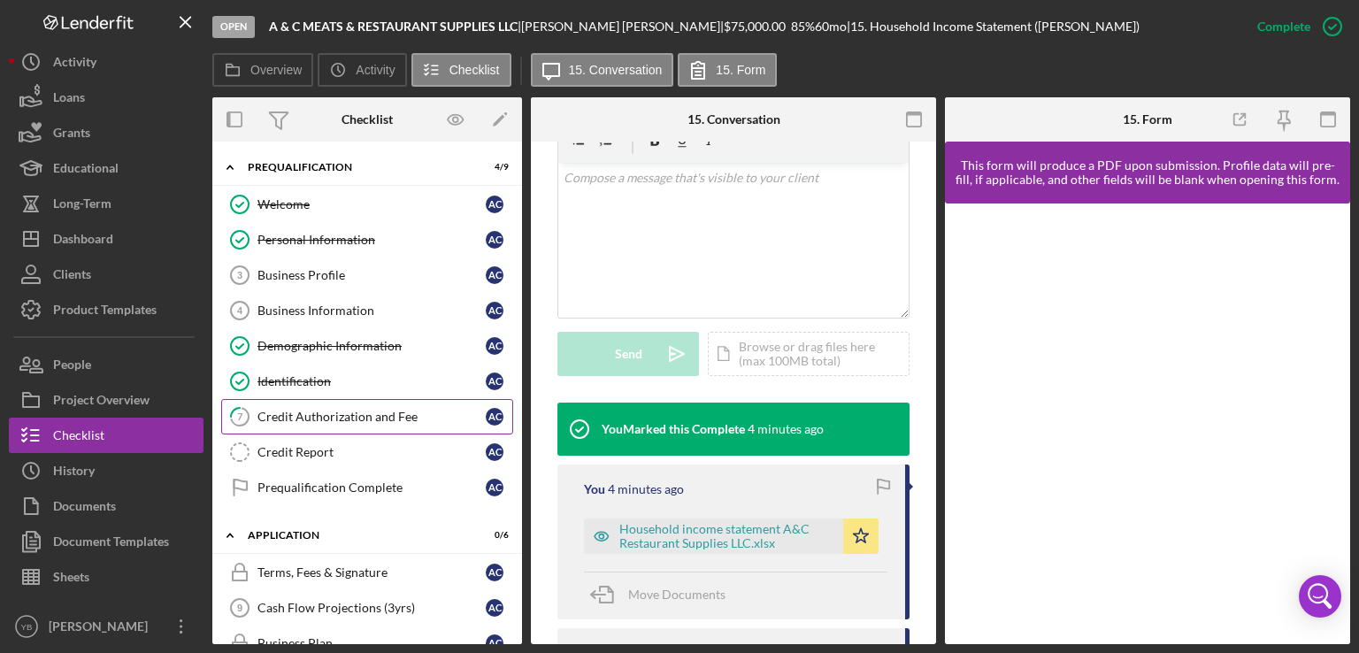
click at [326, 419] on div "Credit Authorization and Fee" at bounding box center [372, 417] width 228 height 14
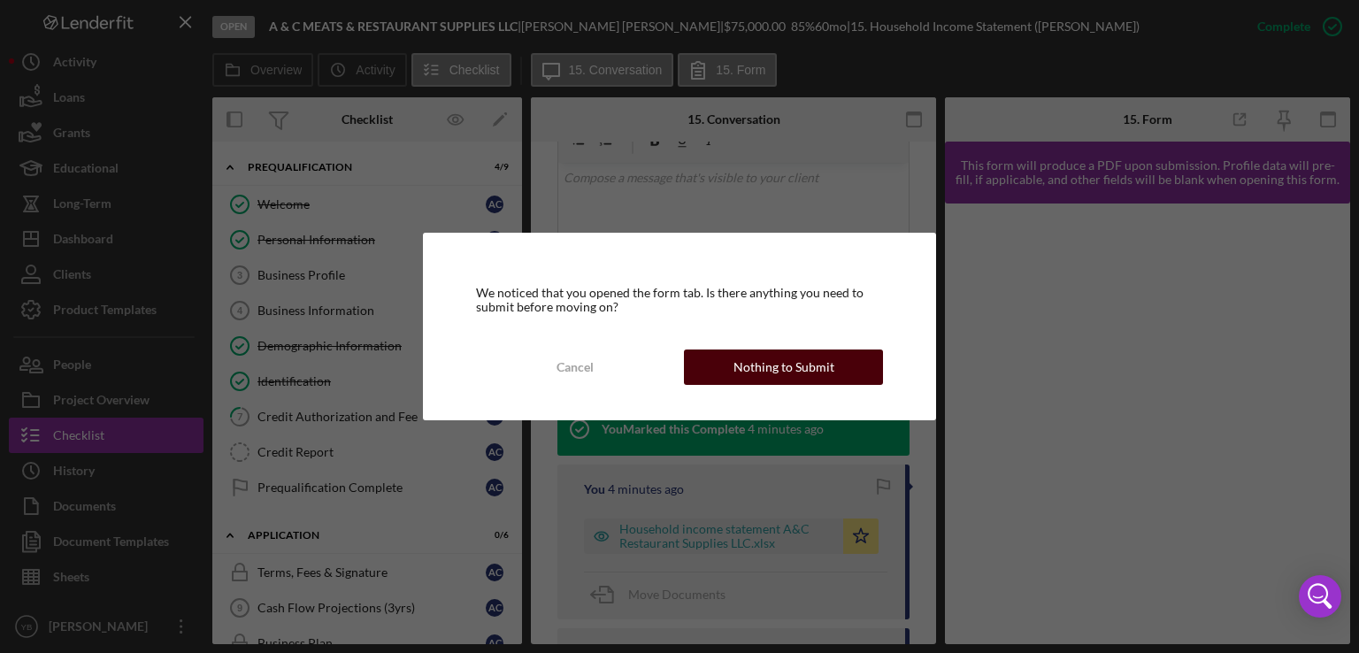
click at [761, 377] on div "Nothing to Submit" at bounding box center [784, 367] width 101 height 35
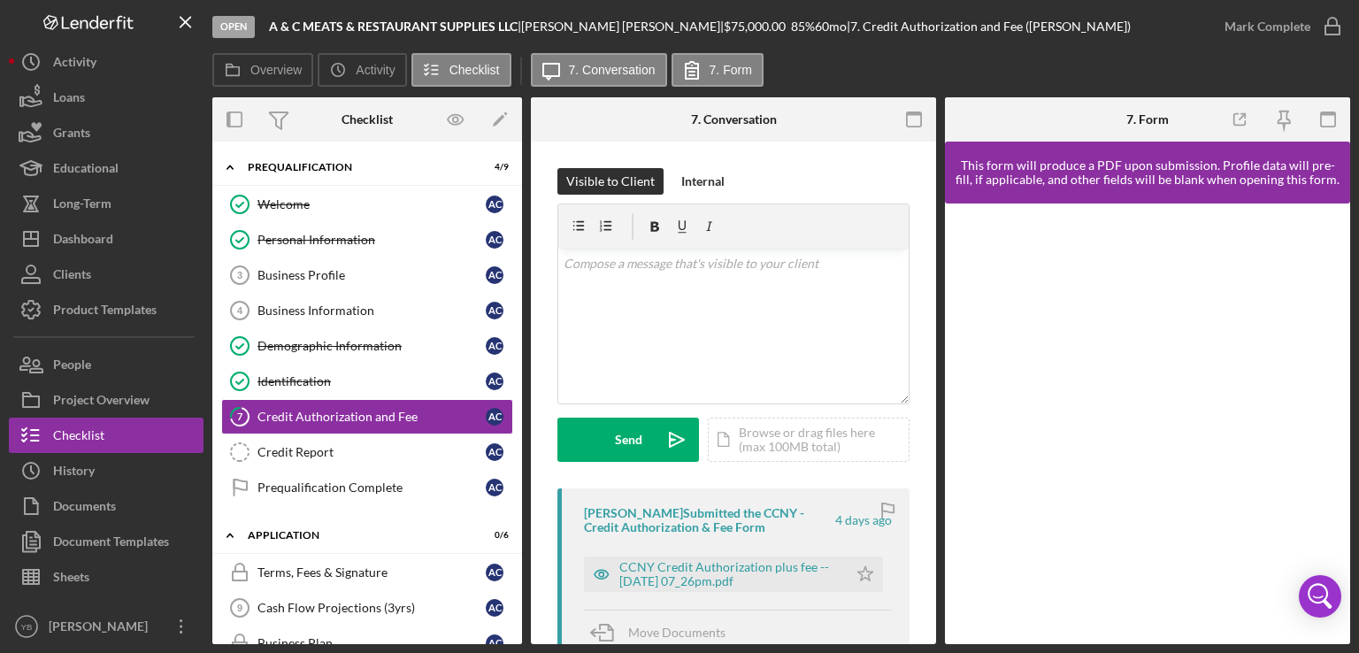
click at [933, 397] on div "7 Credit Authorization and Fee Visible to Client Internal v Color teal Color pi…" at bounding box center [733, 393] width 405 height 503
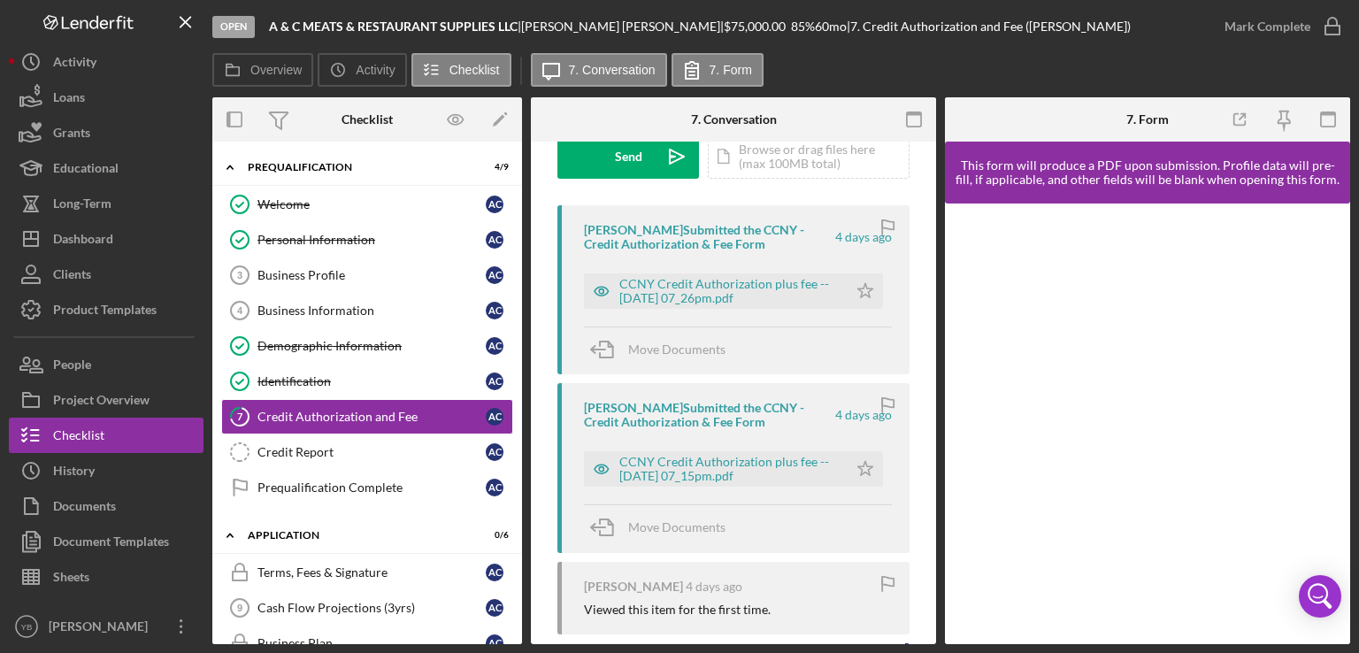
scroll to position [285, 0]
click at [396, 447] on div "Credit Report" at bounding box center [372, 452] width 228 height 14
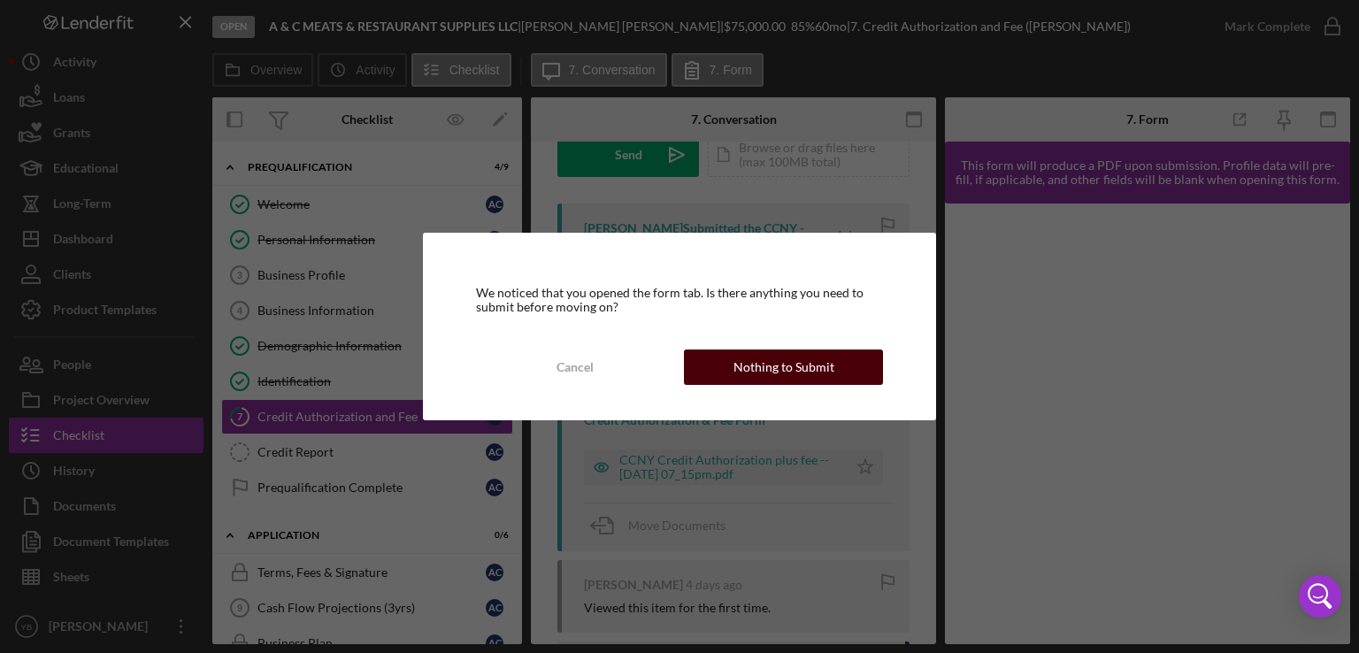
click at [815, 364] on div "Nothing to Submit" at bounding box center [784, 367] width 101 height 35
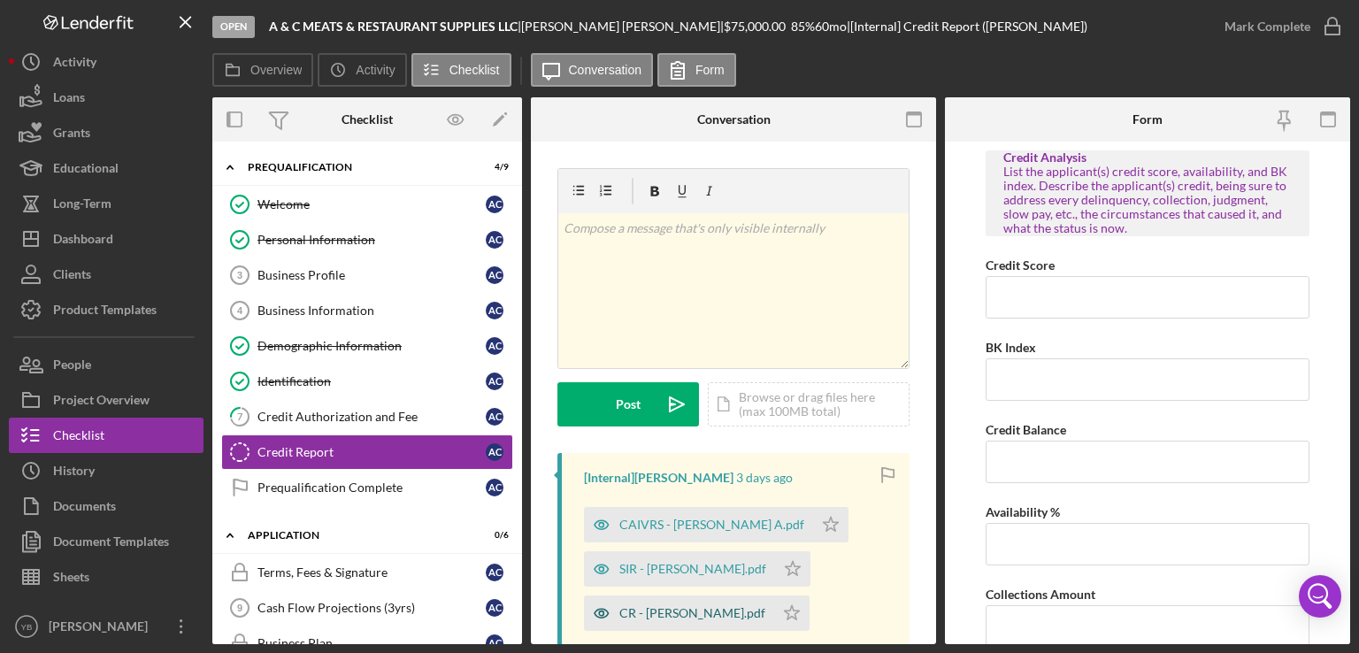
click at [688, 613] on div "CR - [PERSON_NAME].pdf" at bounding box center [692, 613] width 146 height 14
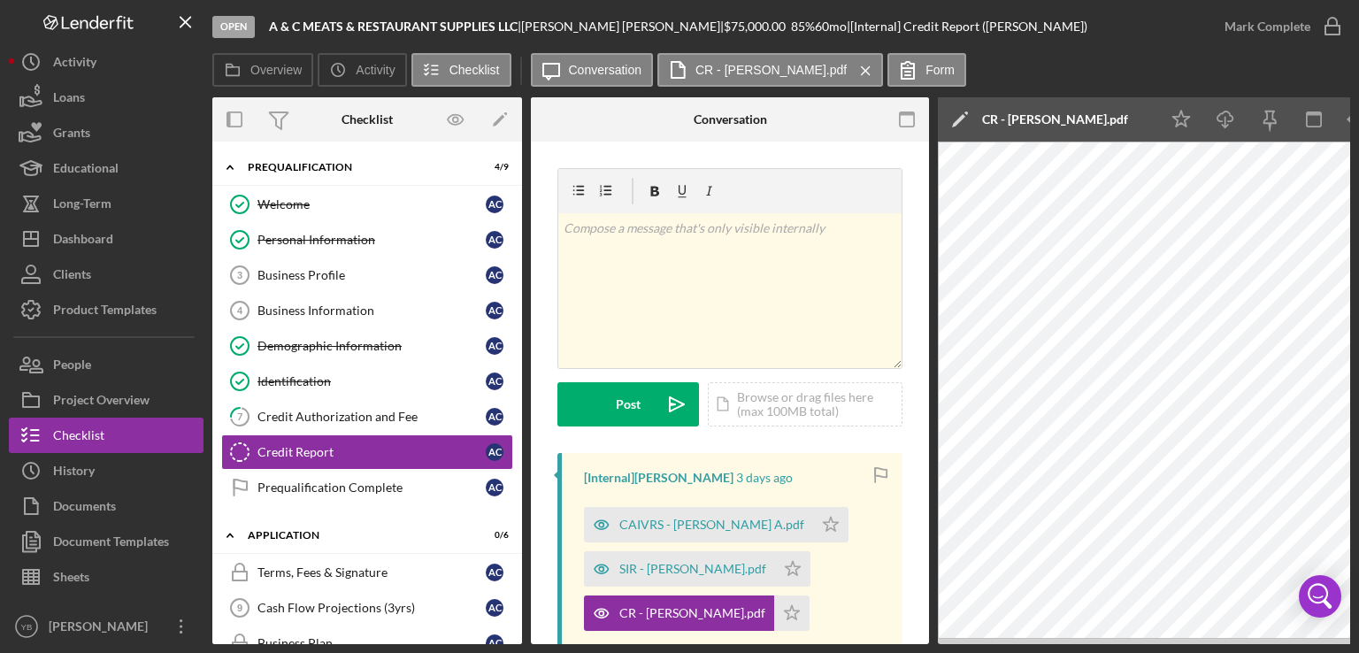
drag, startPoint x: 921, startPoint y: 635, endPoint x: 981, endPoint y: 642, distance: 60.6
click at [981, 642] on div "Overview Internal Workflow Stage Open Icon/Dropdown Arrow Archive (can unarchiv…" at bounding box center [781, 370] width 1138 height 547
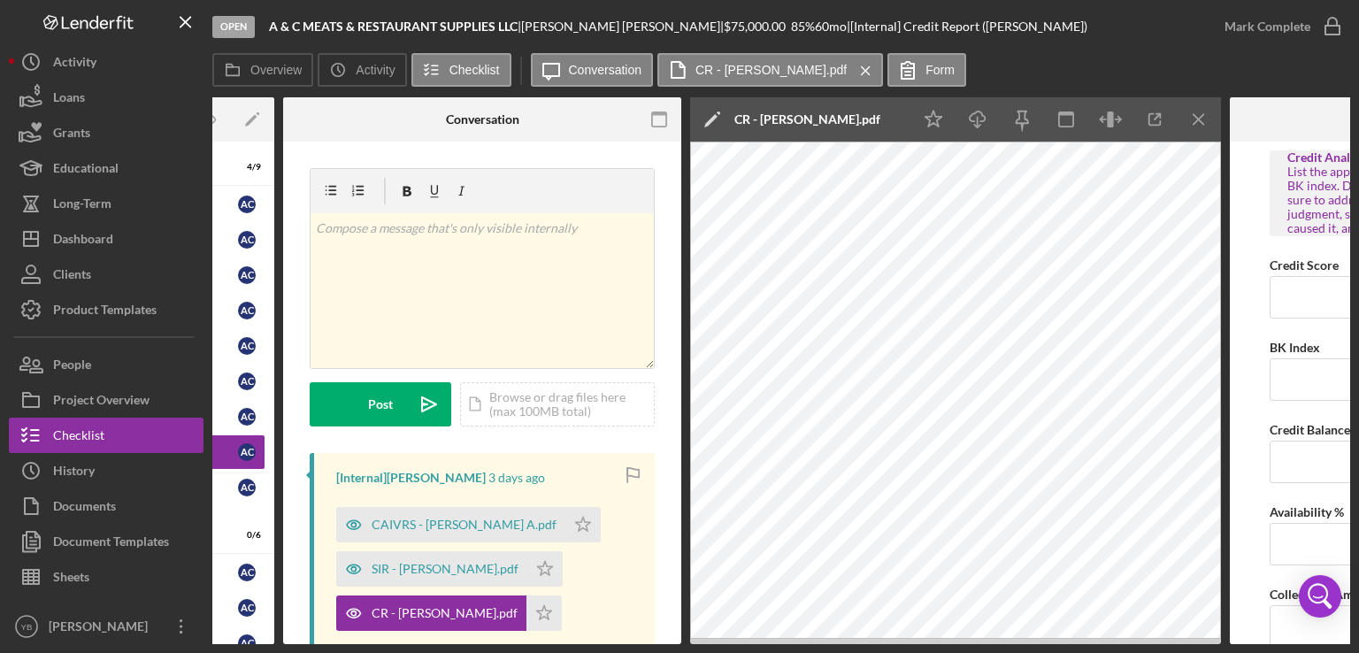
scroll to position [0, 258]
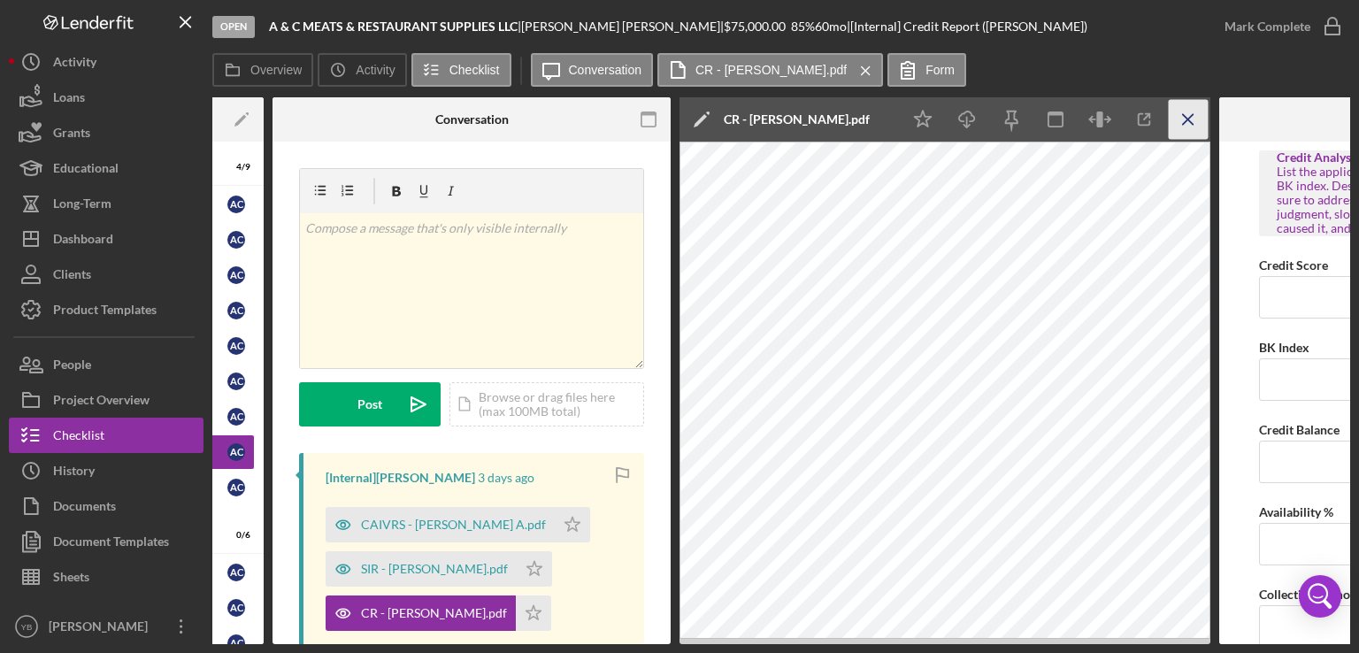
click at [1187, 116] on icon "Icon/Menu Close" at bounding box center [1189, 120] width 40 height 40
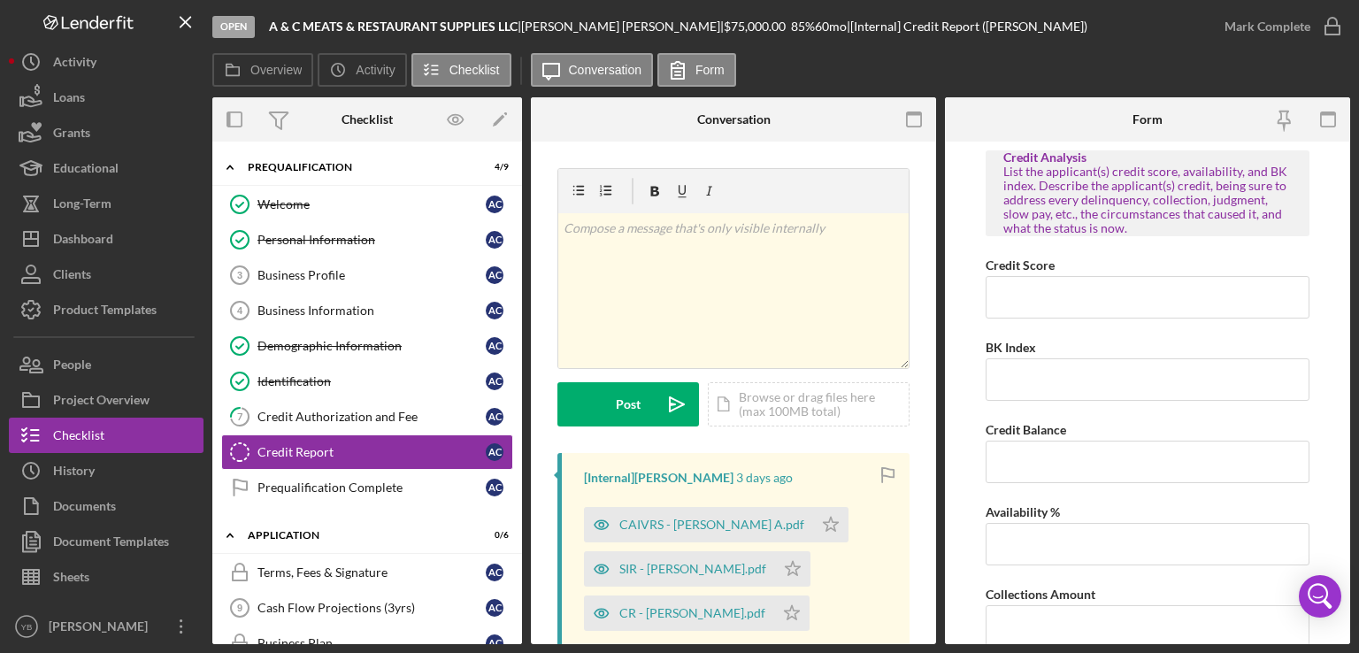
scroll to position [0, 0]
click at [850, 57] on div "Overview Icon/History Activity Checklist Icon/Message Conversation Form" at bounding box center [781, 70] width 1138 height 35
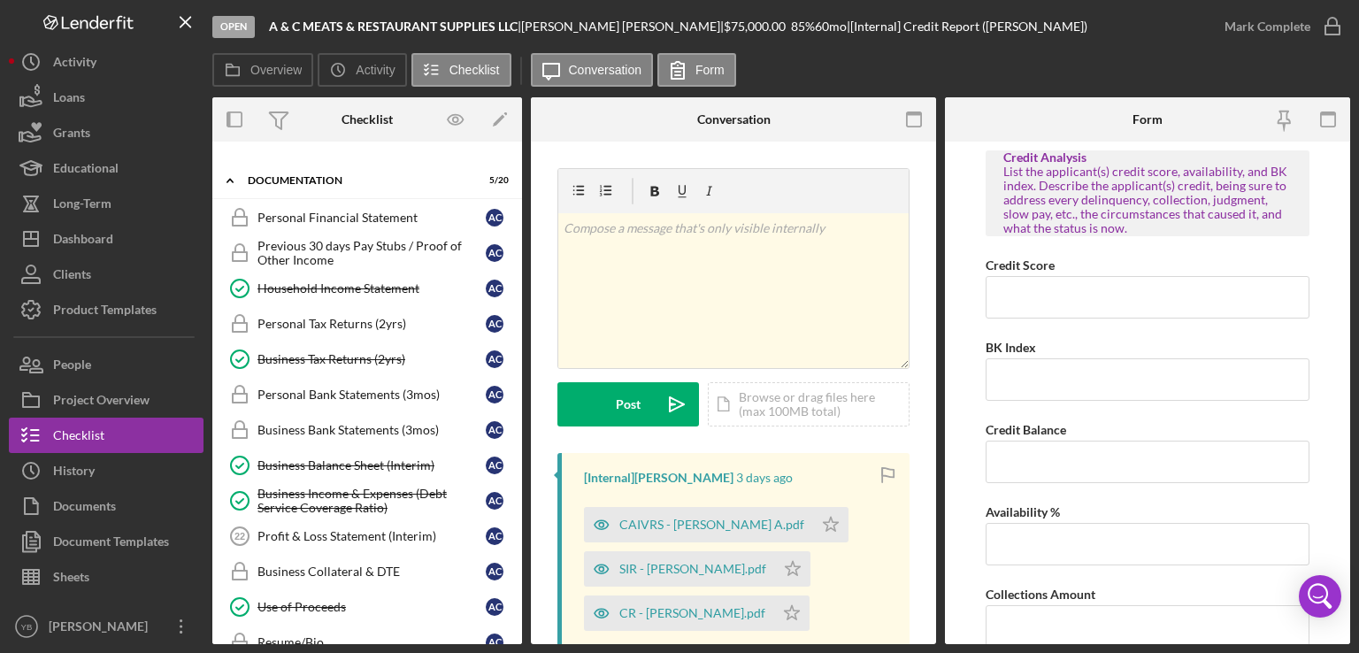
scroll to position [610, 0]
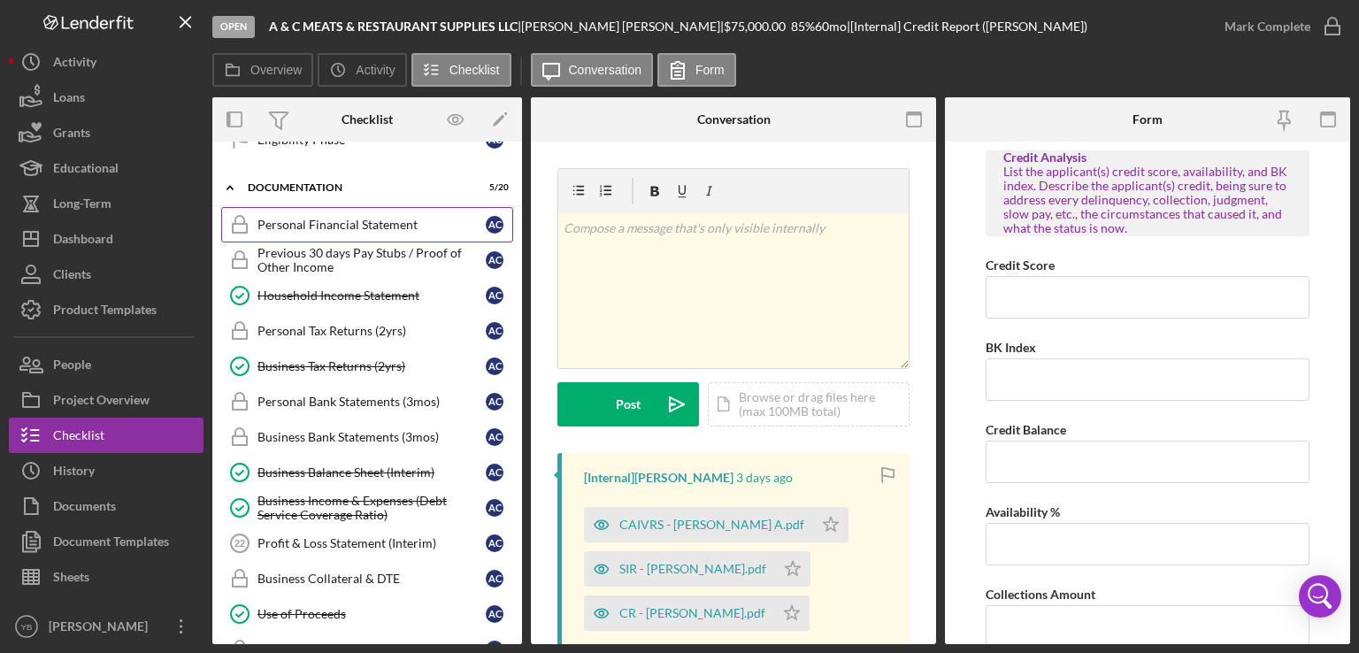
click at [339, 219] on div "Personal Financial Statement" at bounding box center [372, 225] width 228 height 14
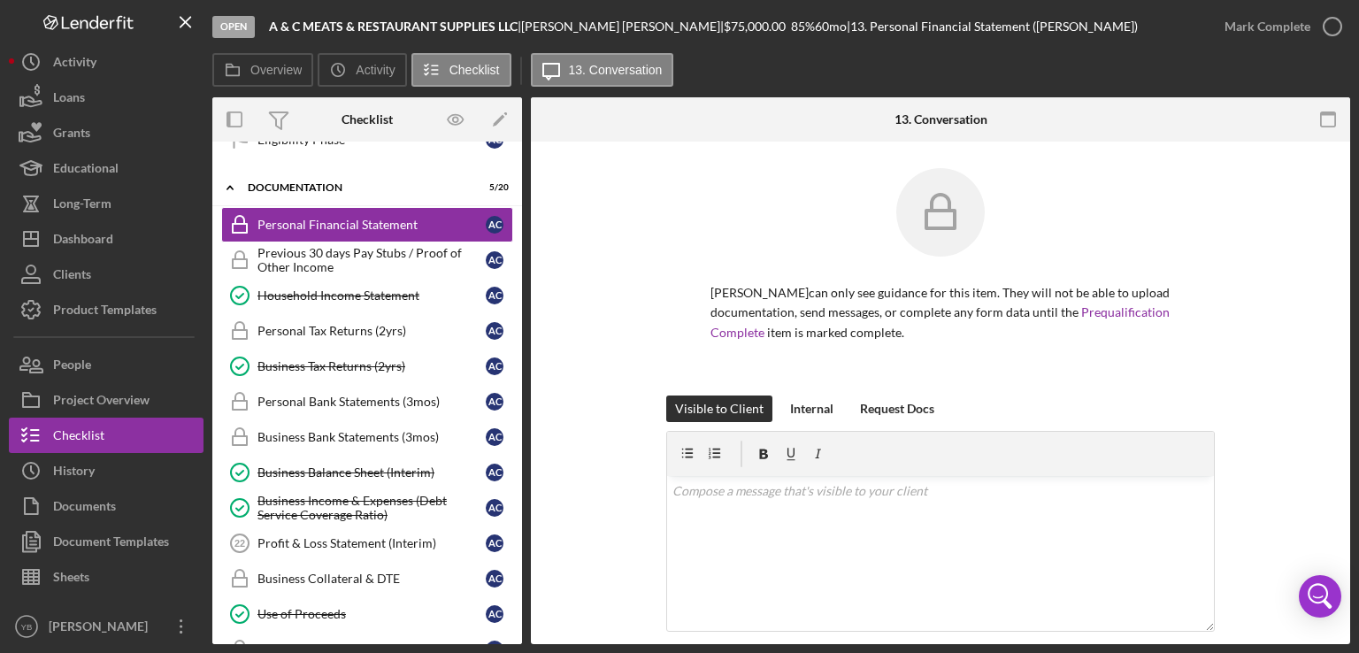
click at [1218, 313] on div "[PERSON_NAME] can only see guidance for this item. They will not be able to upl…" at bounding box center [940, 281] width 766 height 227
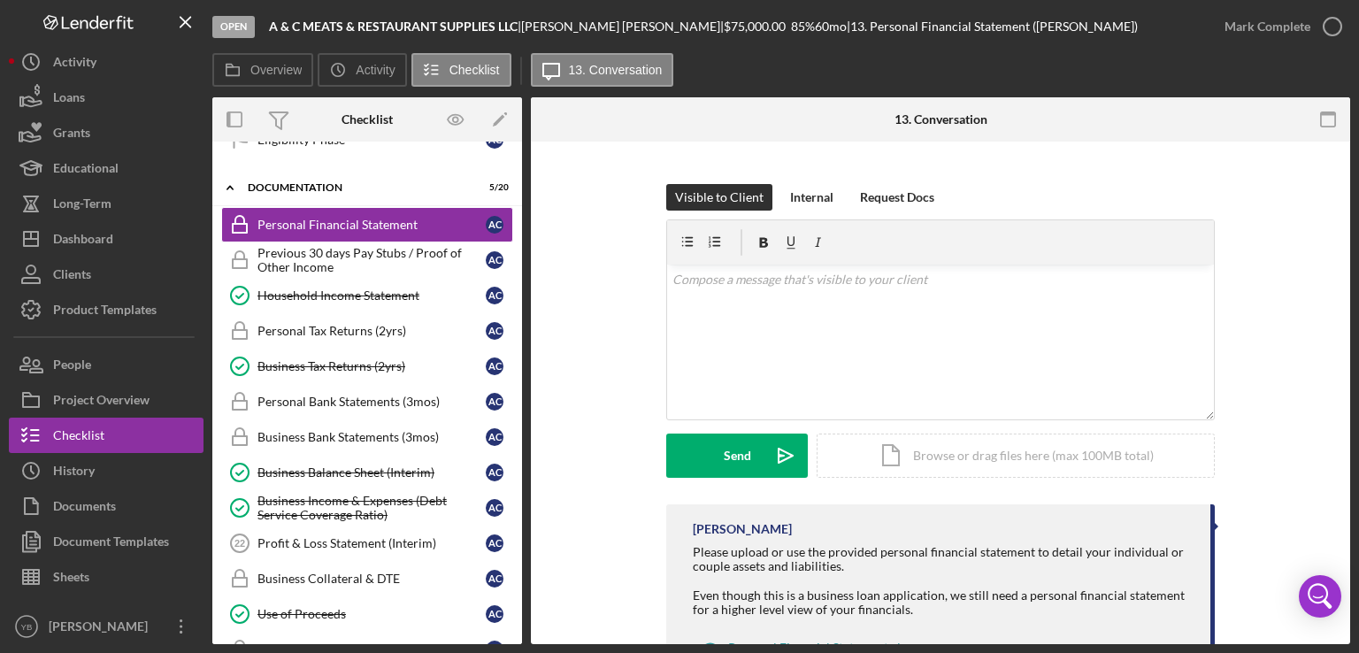
scroll to position [285, 0]
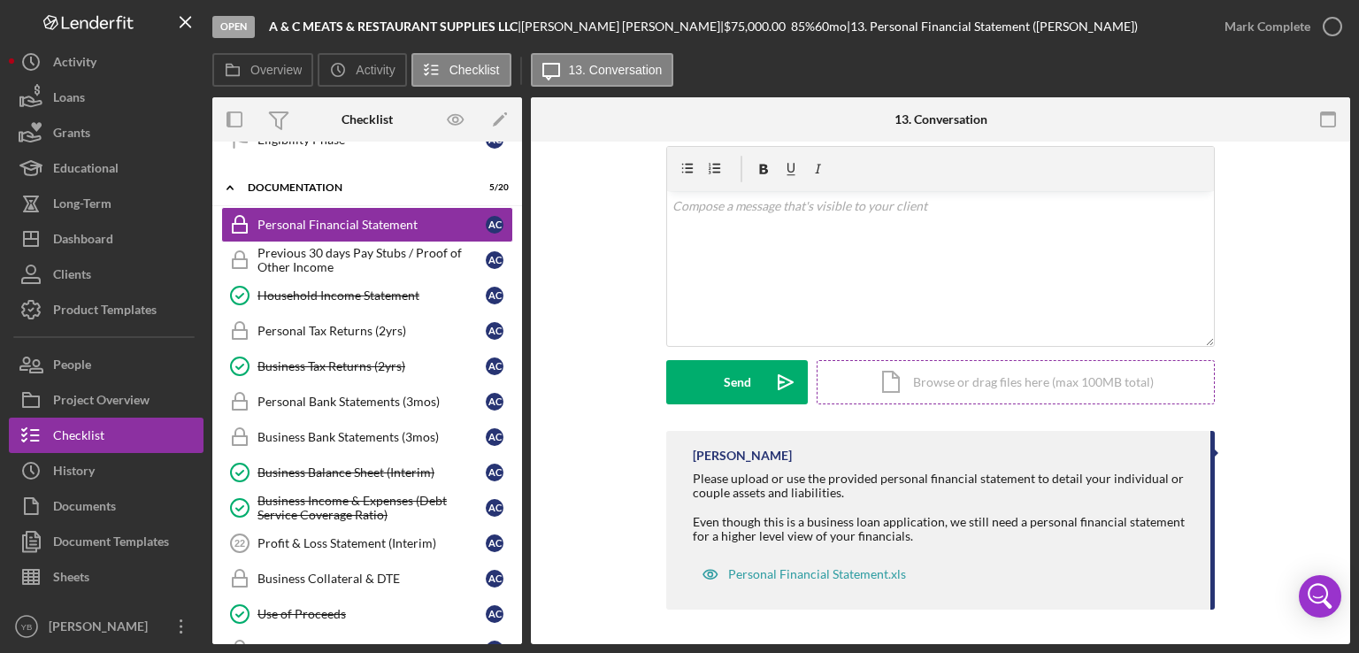
click at [1040, 393] on div "Icon/Document Browse or drag files here (max 100MB total) Tap to choose files o…" at bounding box center [1016, 382] width 398 height 44
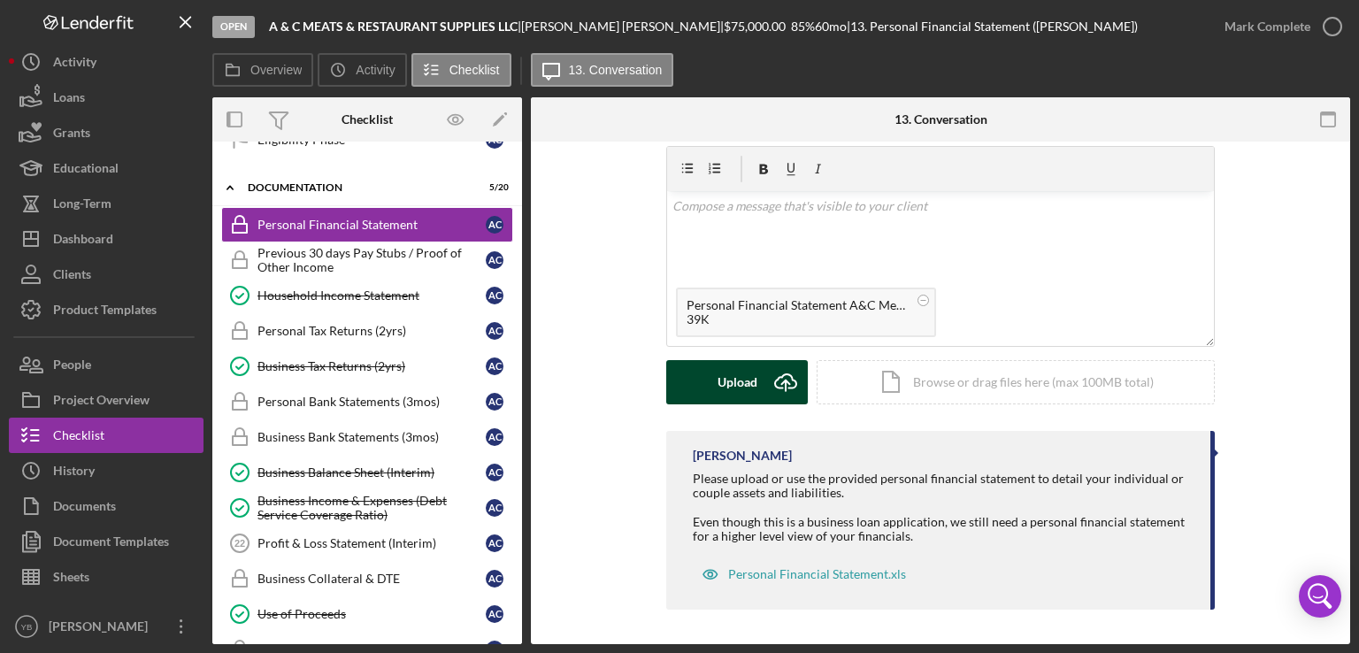
click at [729, 388] on div "Upload" at bounding box center [738, 382] width 40 height 44
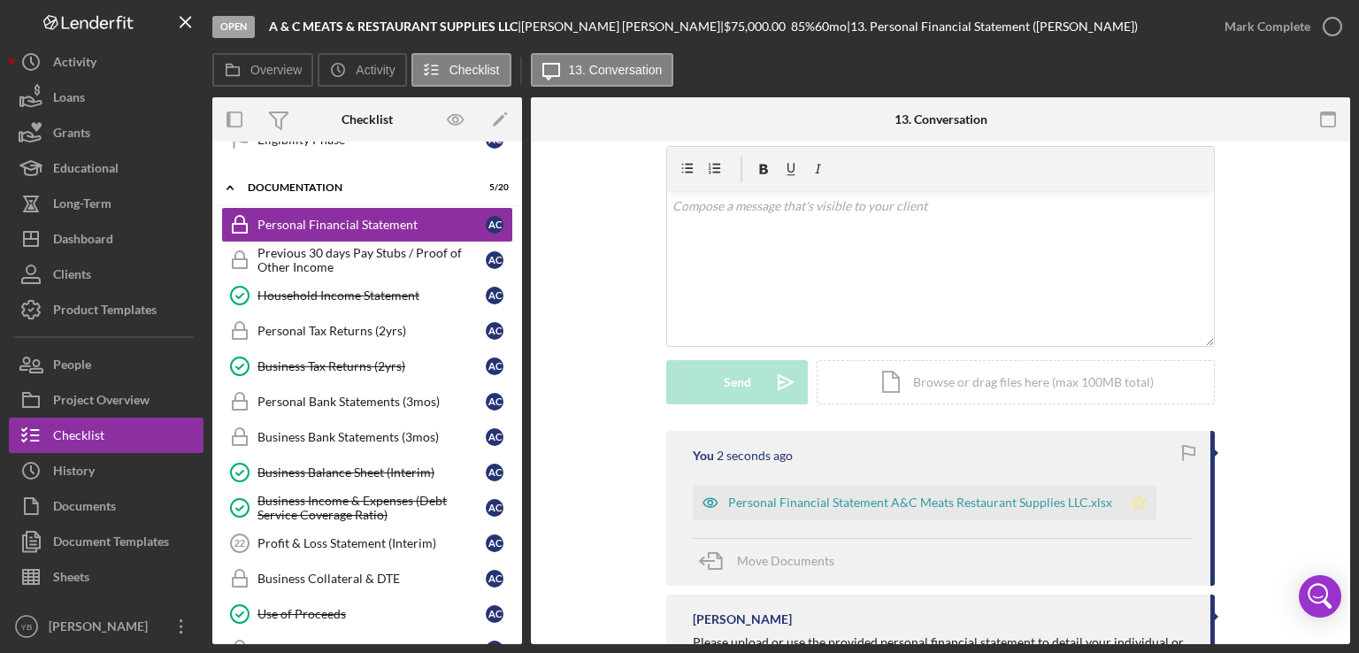
click at [1129, 496] on icon "Icon/Star" at bounding box center [1138, 502] width 35 height 35
click at [1250, 35] on div "Mark Complete" at bounding box center [1268, 26] width 86 height 35
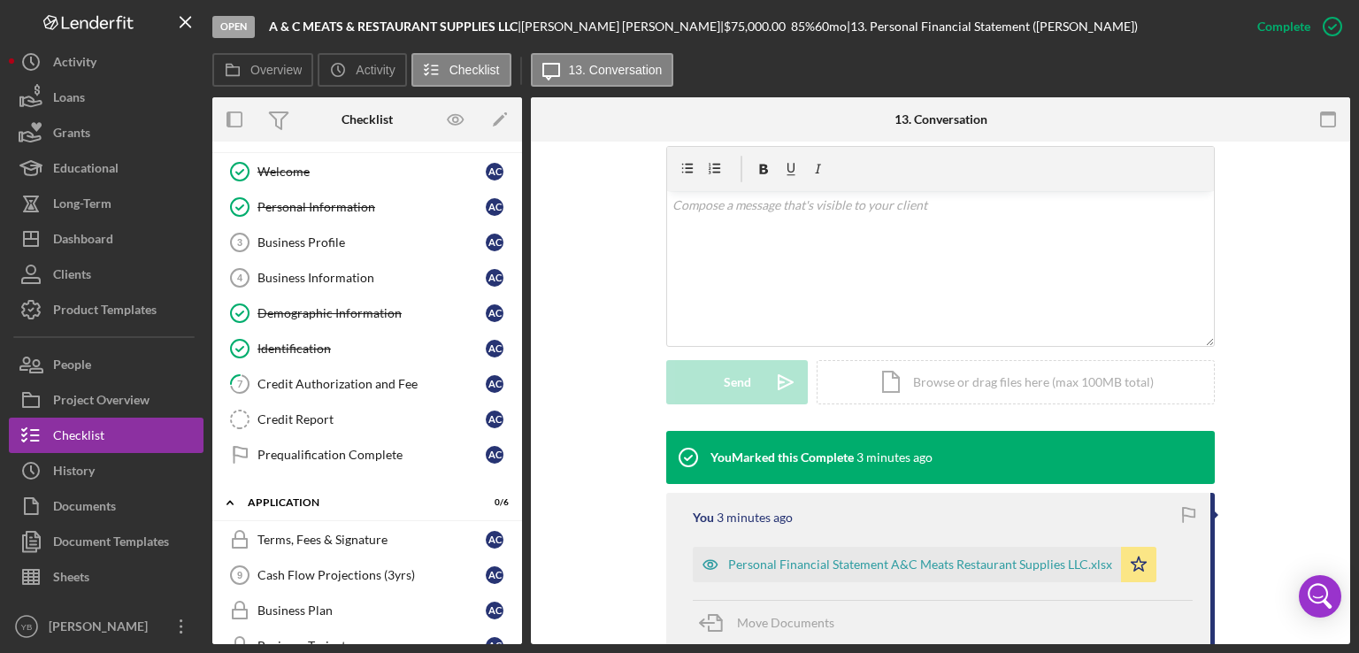
scroll to position [30, 0]
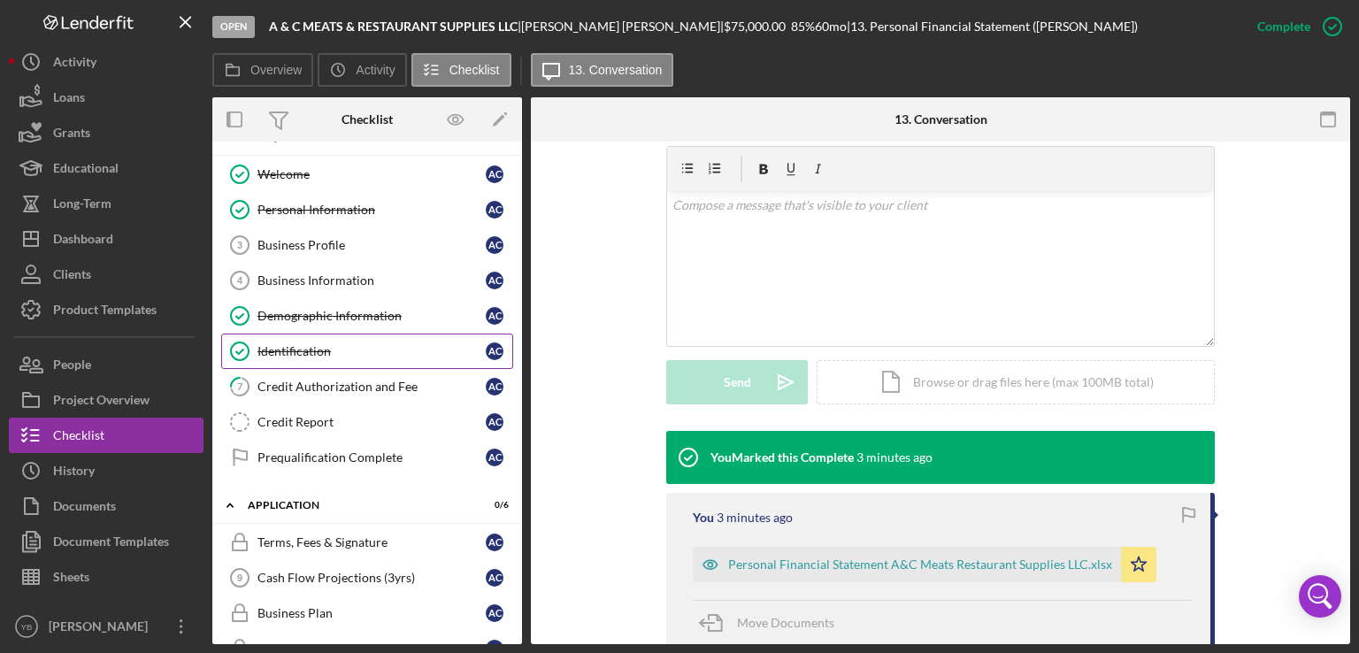
click at [304, 356] on link "Identification Identification A C" at bounding box center [367, 351] width 292 height 35
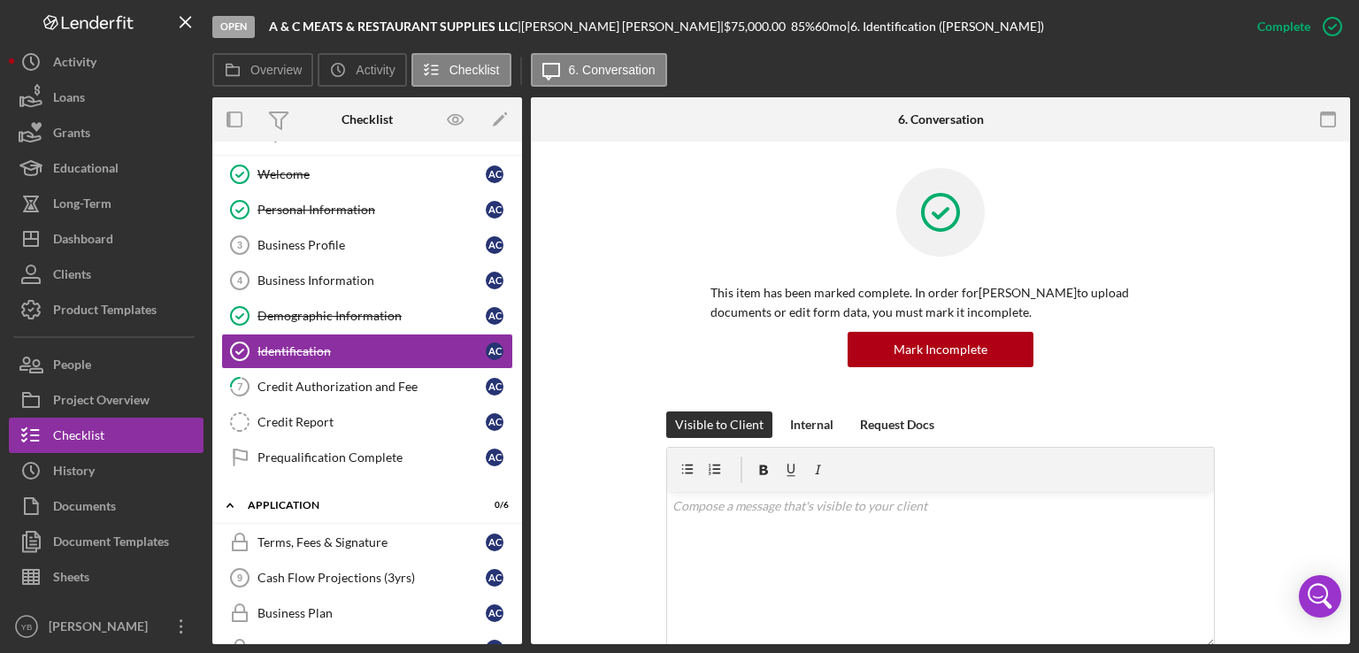
click at [1231, 346] on div "This item has been marked complete. In order for [PERSON_NAME] to upload docume…" at bounding box center [940, 289] width 766 height 243
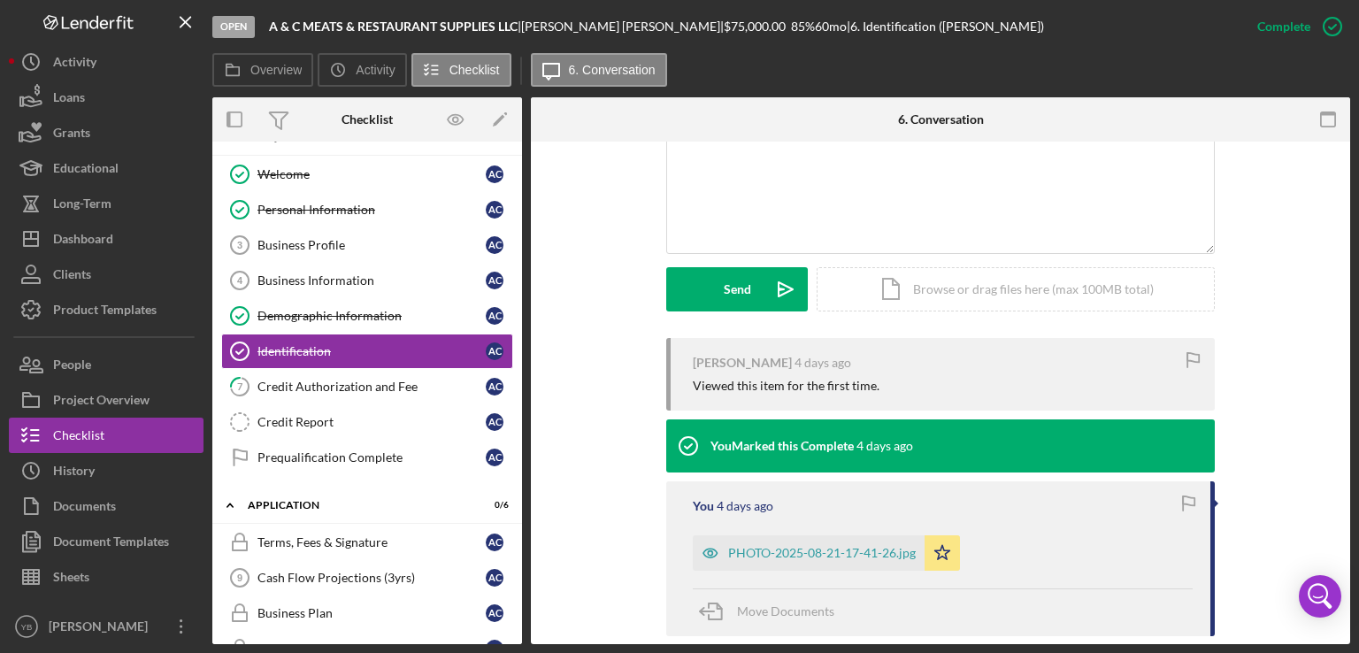
scroll to position [354, 0]
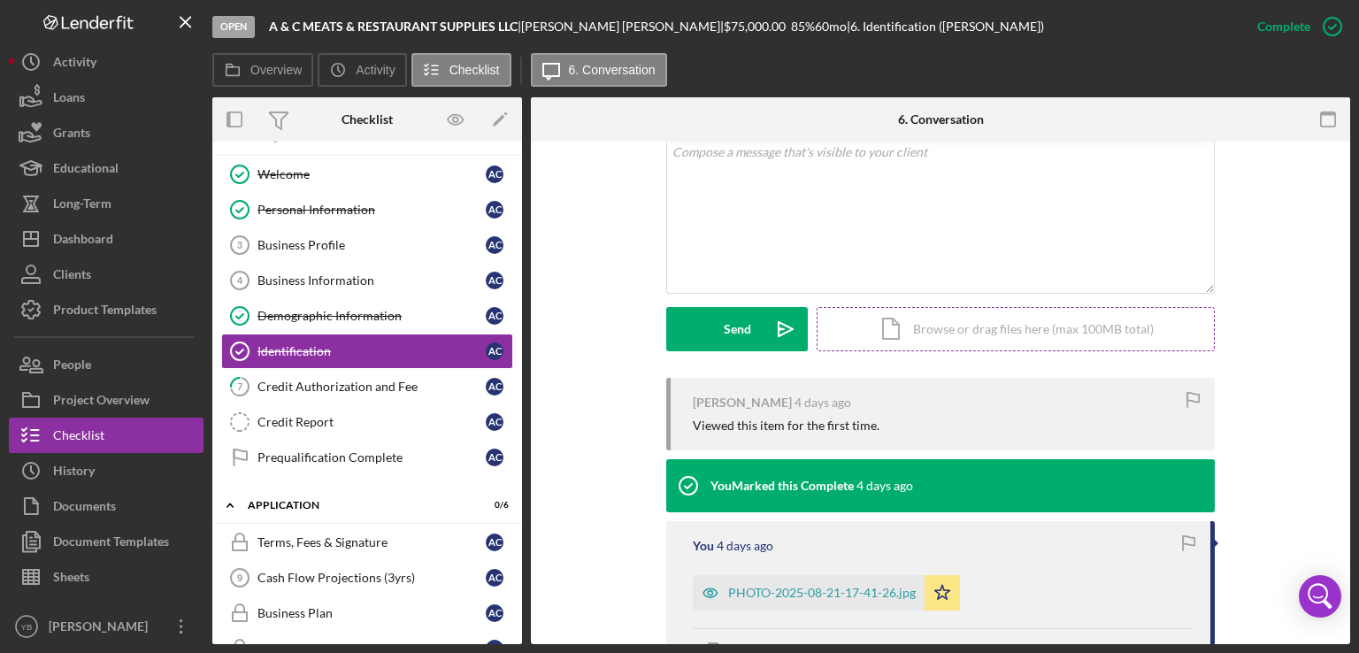
click at [1041, 333] on div "Icon/Document Browse or drag files here (max 100MB total) Tap to choose files o…" at bounding box center [1016, 329] width 398 height 44
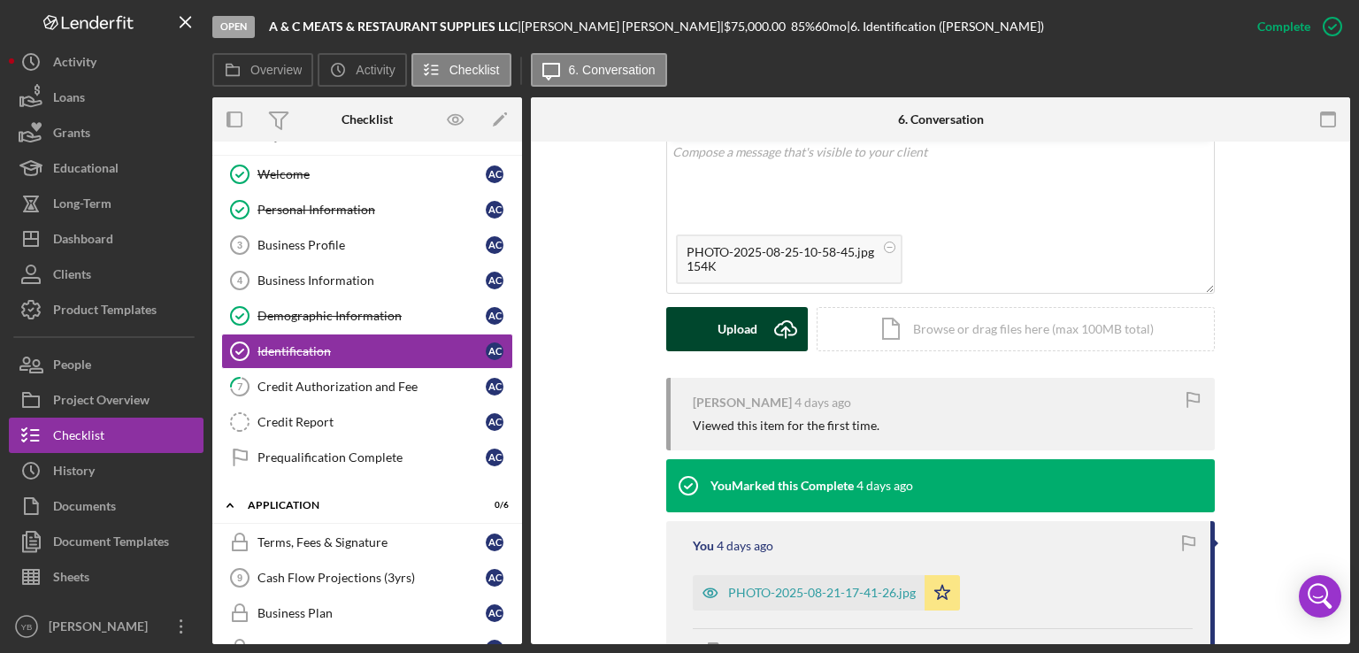
click at [750, 334] on div "Upload" at bounding box center [738, 329] width 40 height 44
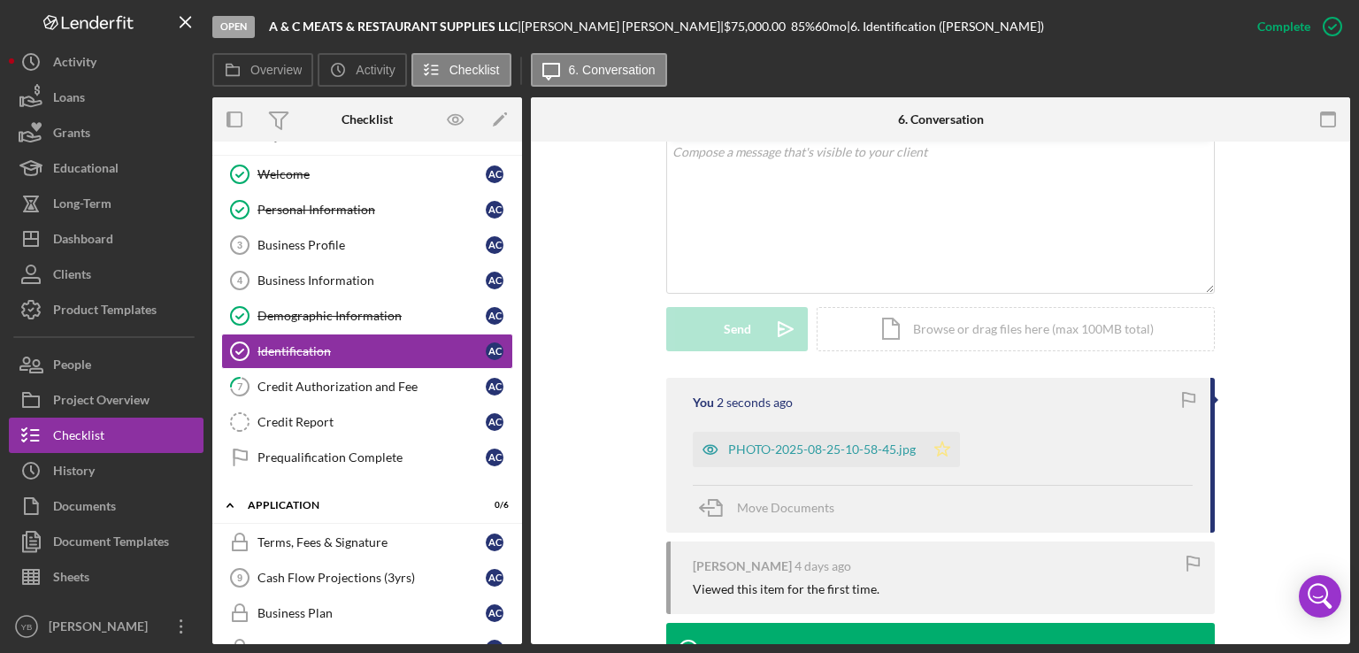
click at [938, 457] on icon "Icon/Star" at bounding box center [942, 449] width 35 height 35
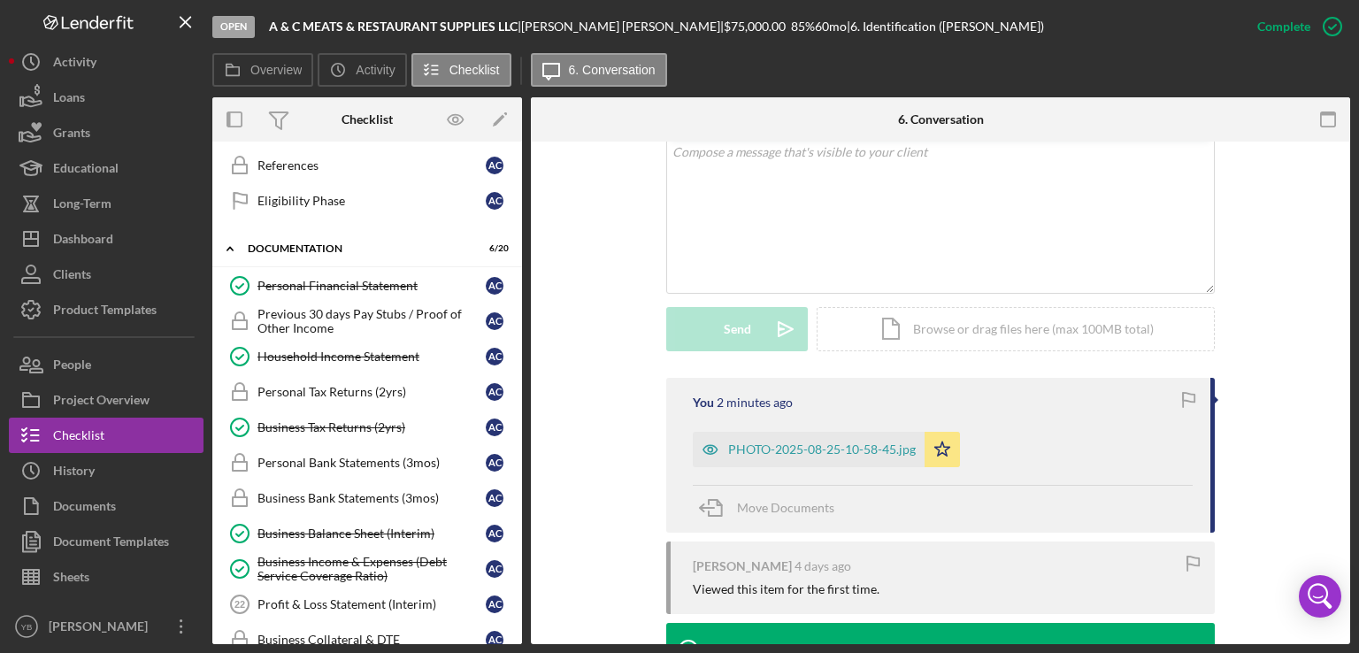
scroll to position [552, 0]
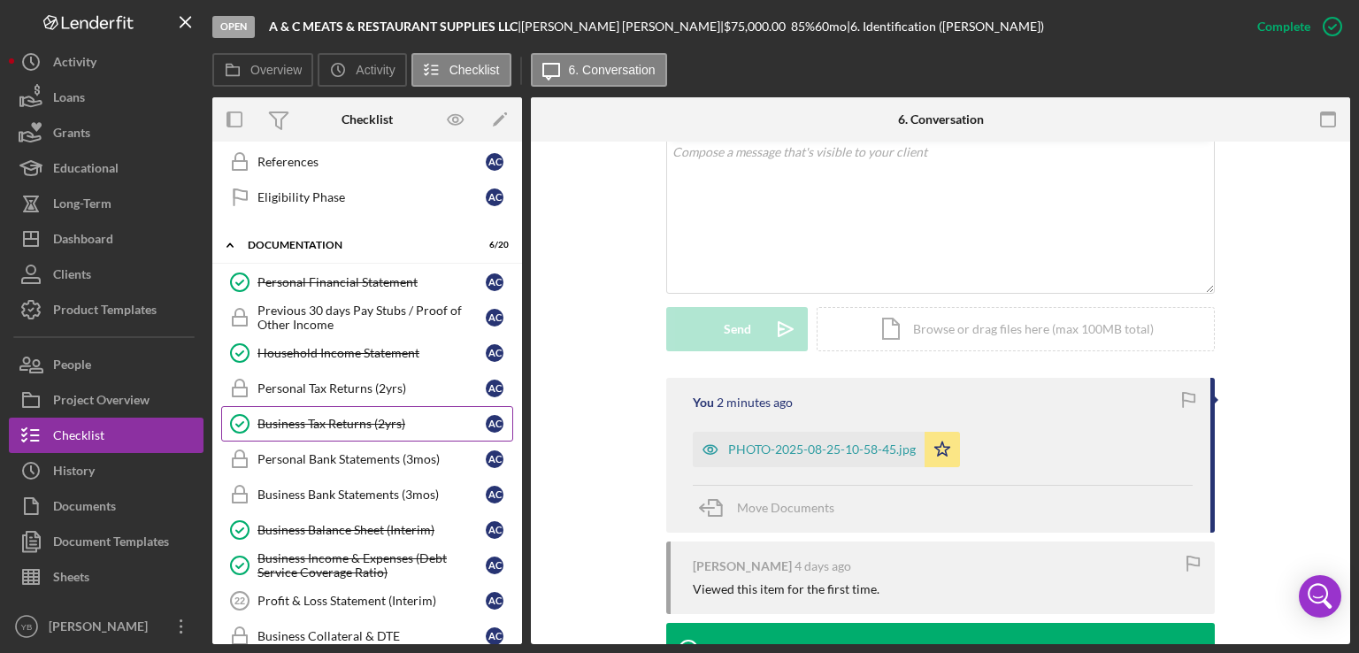
click at [371, 418] on div "Business Tax Returns (2yrs)" at bounding box center [372, 424] width 228 height 14
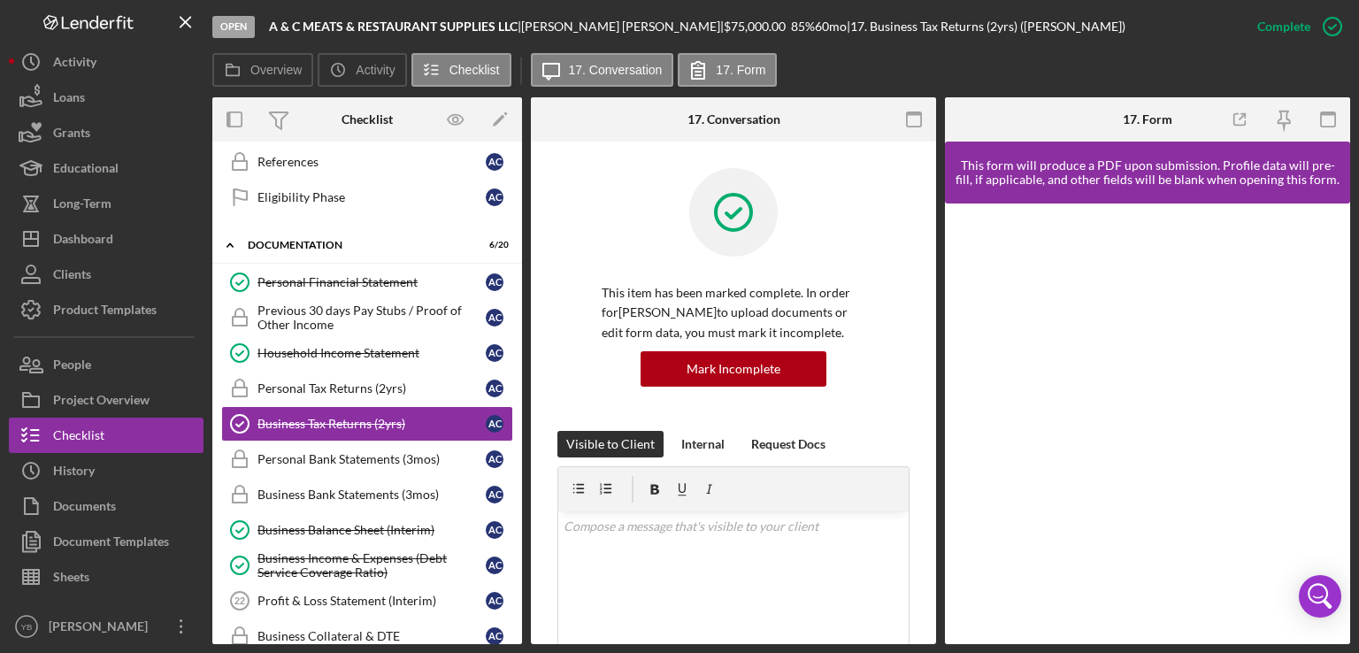
click at [934, 365] on div "Business Tax Returns (2yrs) Business Tax Returns (2yrs) This item has been mark…" at bounding box center [733, 393] width 405 height 503
click at [320, 381] on div "Personal Tax Returns (2yrs)" at bounding box center [372, 388] width 228 height 14
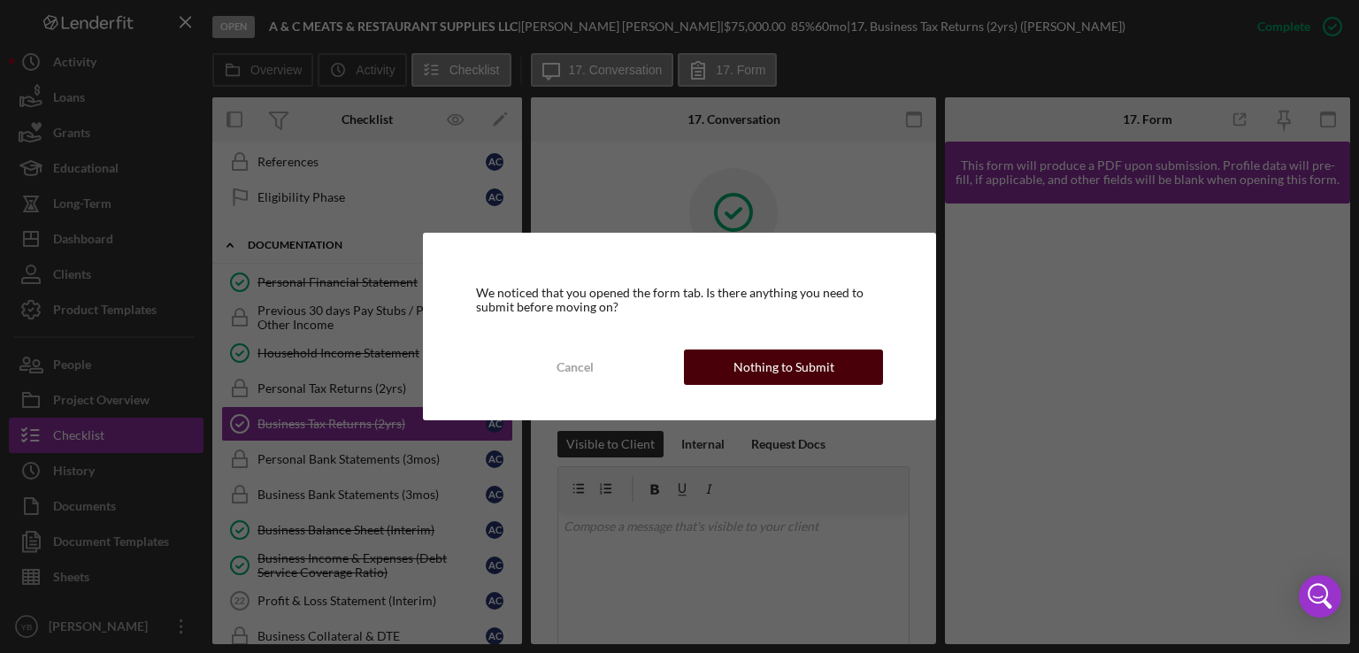
click at [743, 369] on div "Nothing to Submit" at bounding box center [784, 367] width 101 height 35
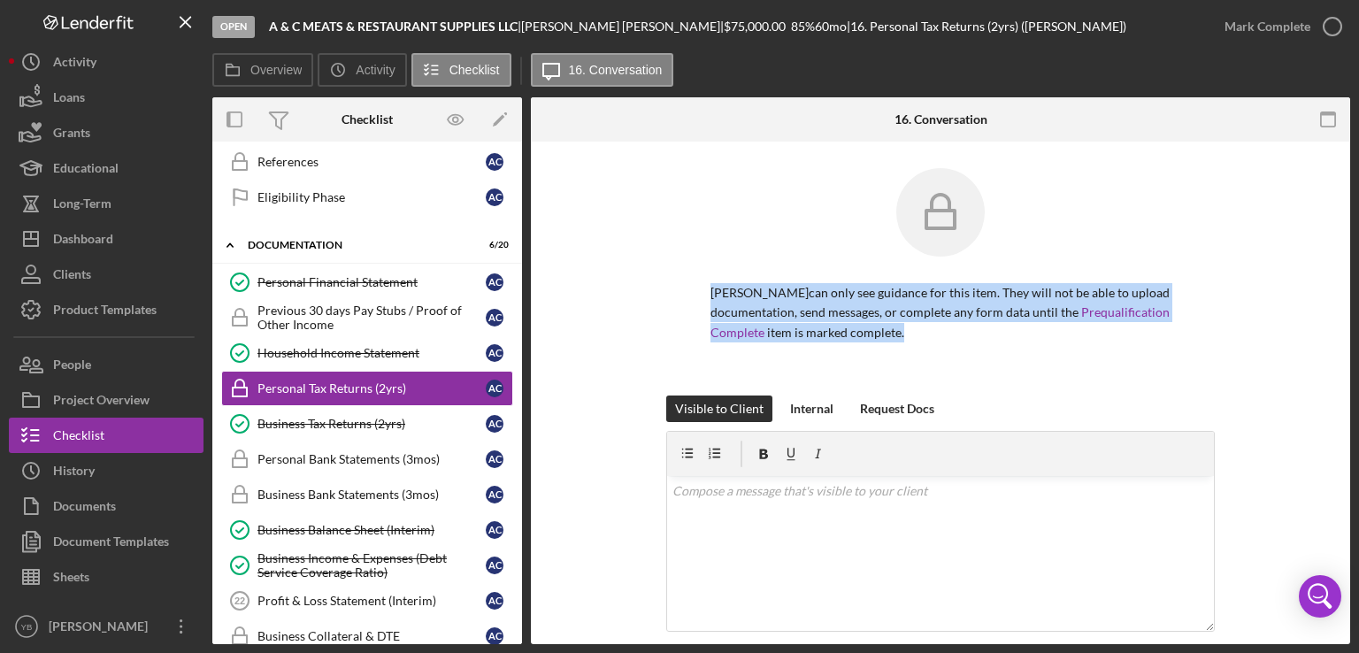
drag, startPoint x: 1357, startPoint y: 216, endPoint x: 1313, endPoint y: 356, distance: 146.4
click at [1313, 356] on div "Open A & C MEATS & RESTAURANT SUPPLIES LLC | [PERSON_NAME] | $75,000.00 85 % 60…" at bounding box center [679, 326] width 1359 height 653
click at [1313, 356] on div "[PERSON_NAME] can only see guidance for this item. They will not be able to upl…" at bounding box center [940, 281] width 766 height 227
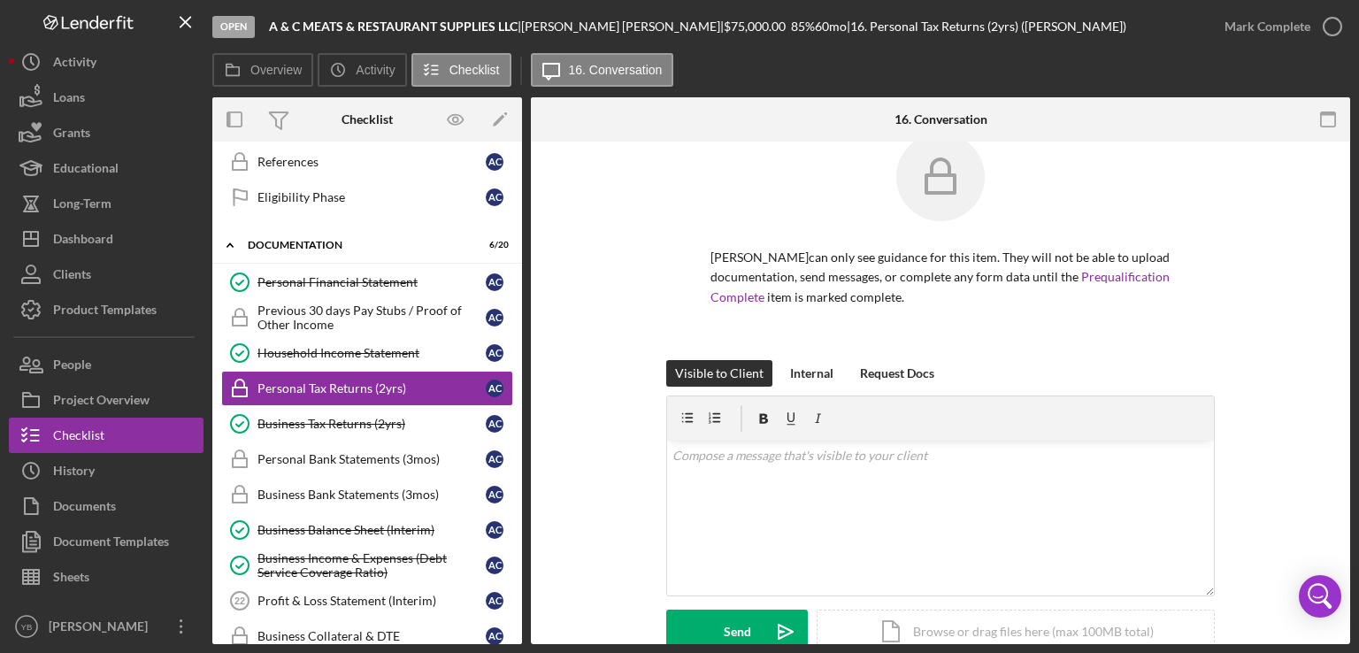
scroll to position [212, 0]
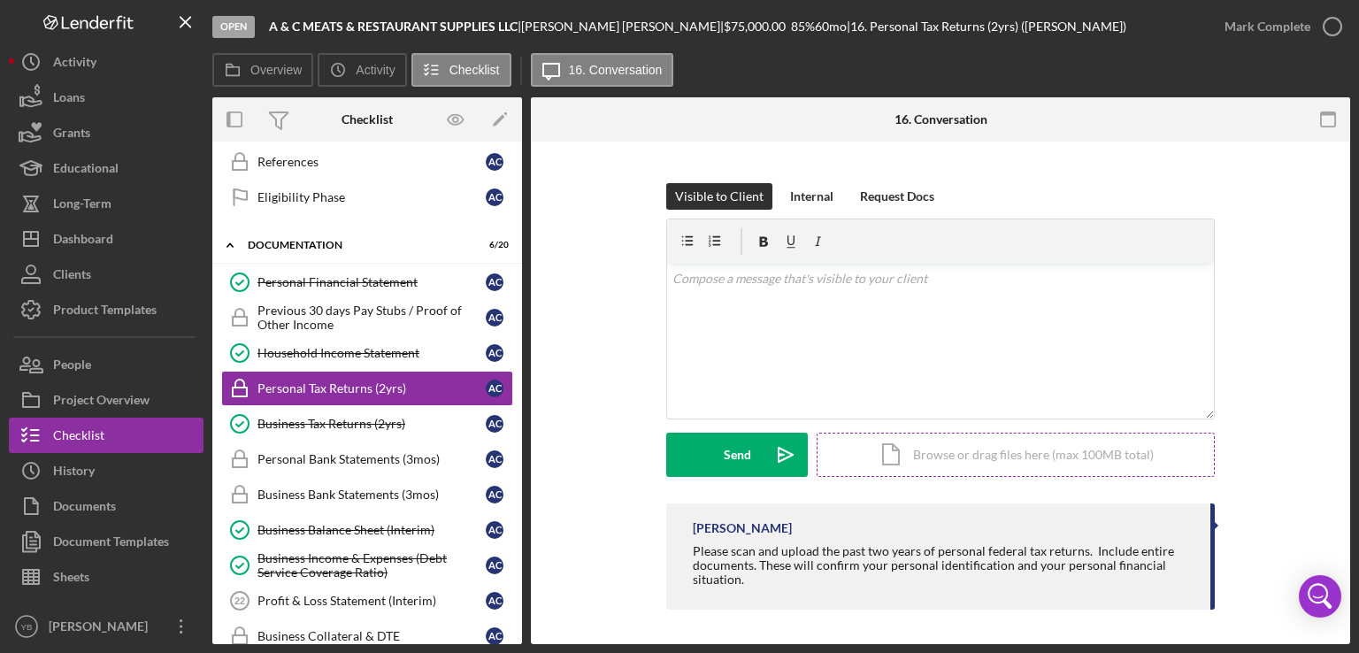
click at [1065, 450] on div "Icon/Document Browse or drag files here (max 100MB total) Tap to choose files o…" at bounding box center [1016, 455] width 398 height 44
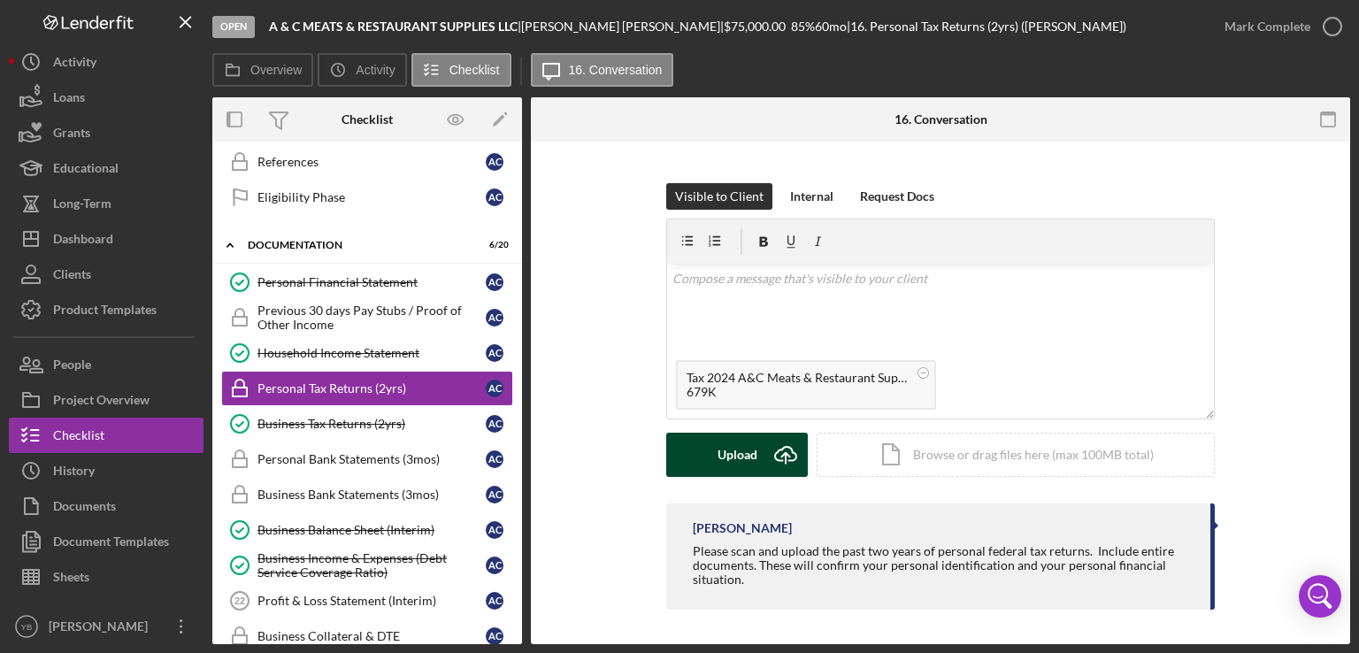
click at [736, 468] on div "Upload" at bounding box center [738, 455] width 40 height 44
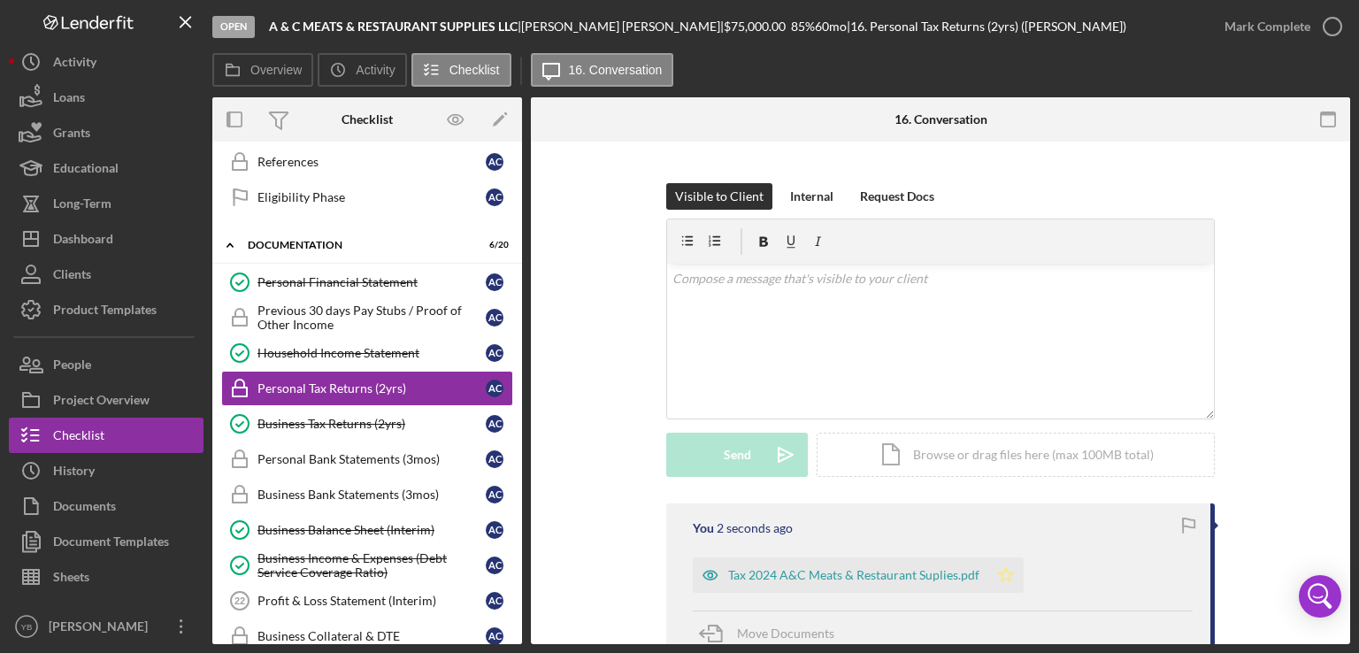
click at [1000, 580] on icon "Icon/Star" at bounding box center [1005, 574] width 35 height 35
click at [960, 459] on div "Icon/Document Browse or drag files here (max 100MB total) Tap to choose files o…" at bounding box center [1016, 455] width 398 height 44
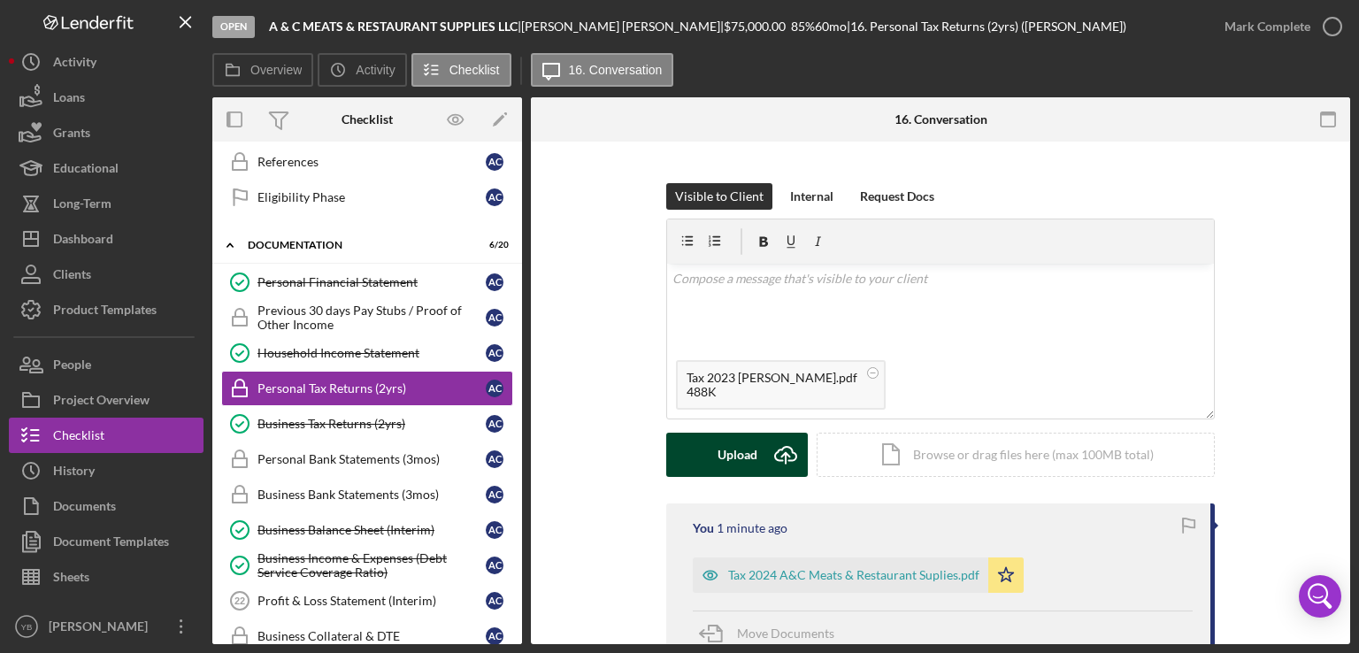
click at [745, 453] on div "Upload" at bounding box center [738, 455] width 40 height 44
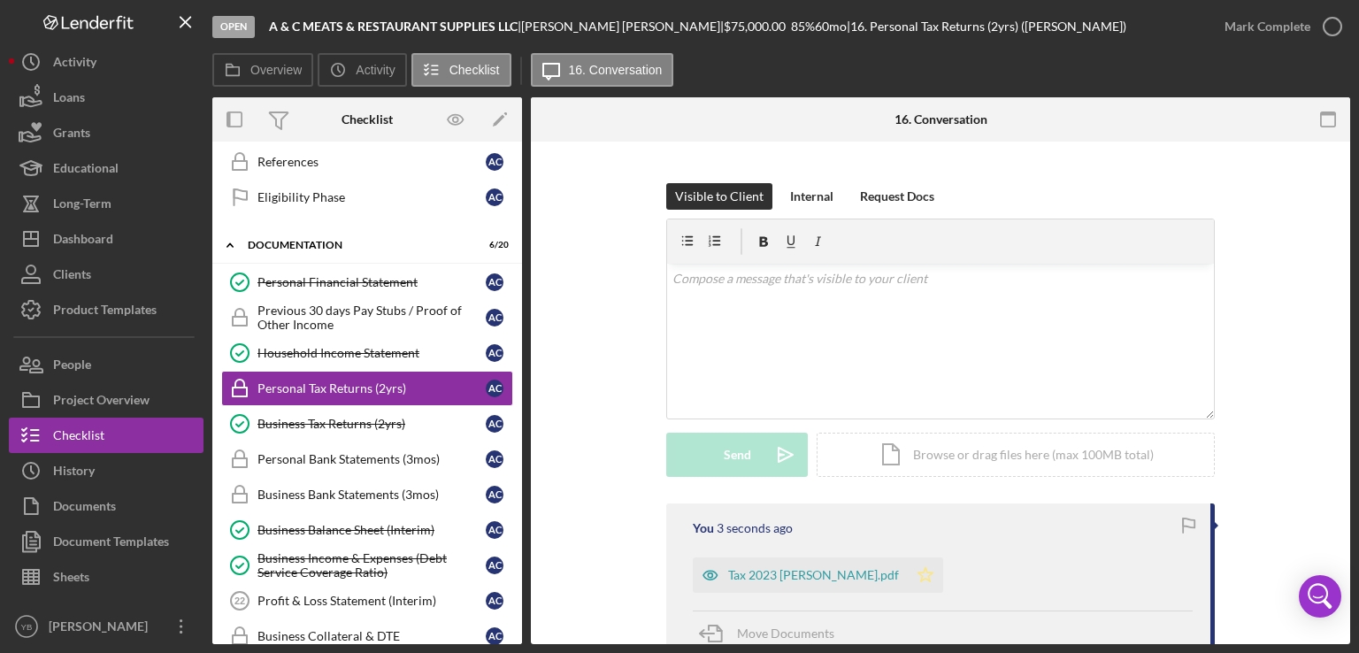
click at [919, 575] on polygon "button" at bounding box center [926, 574] width 15 height 14
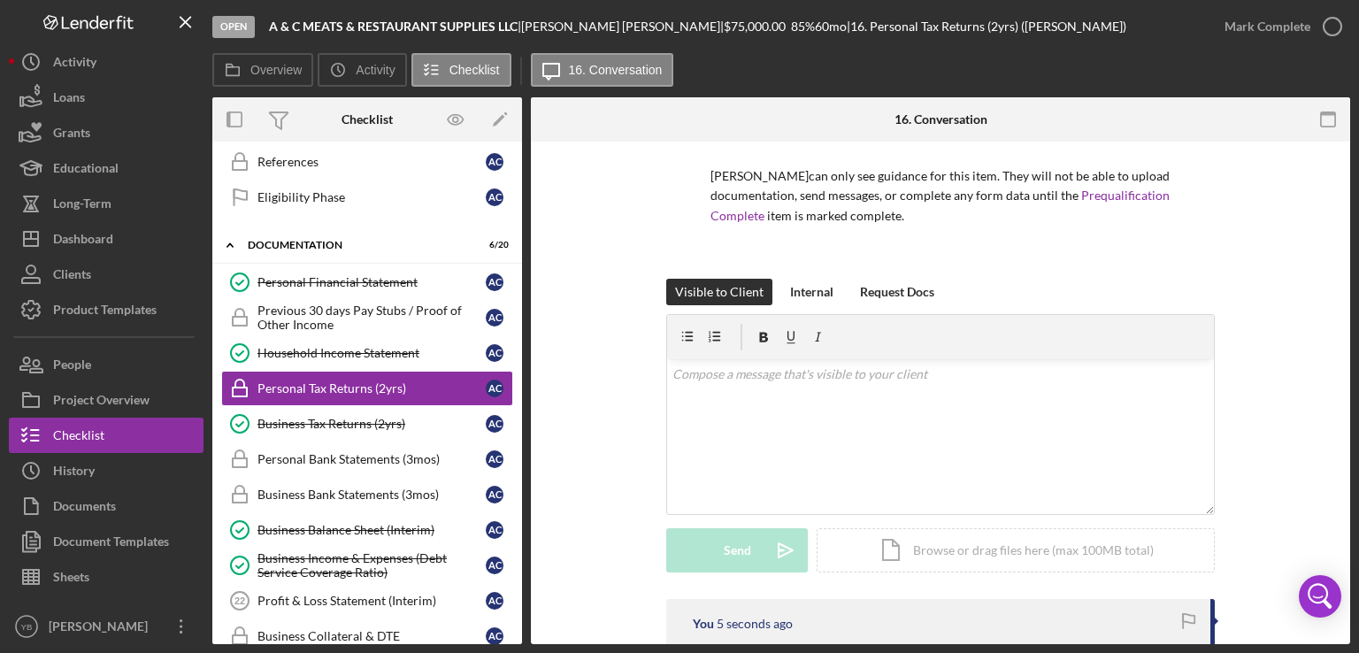
scroll to position [0, 0]
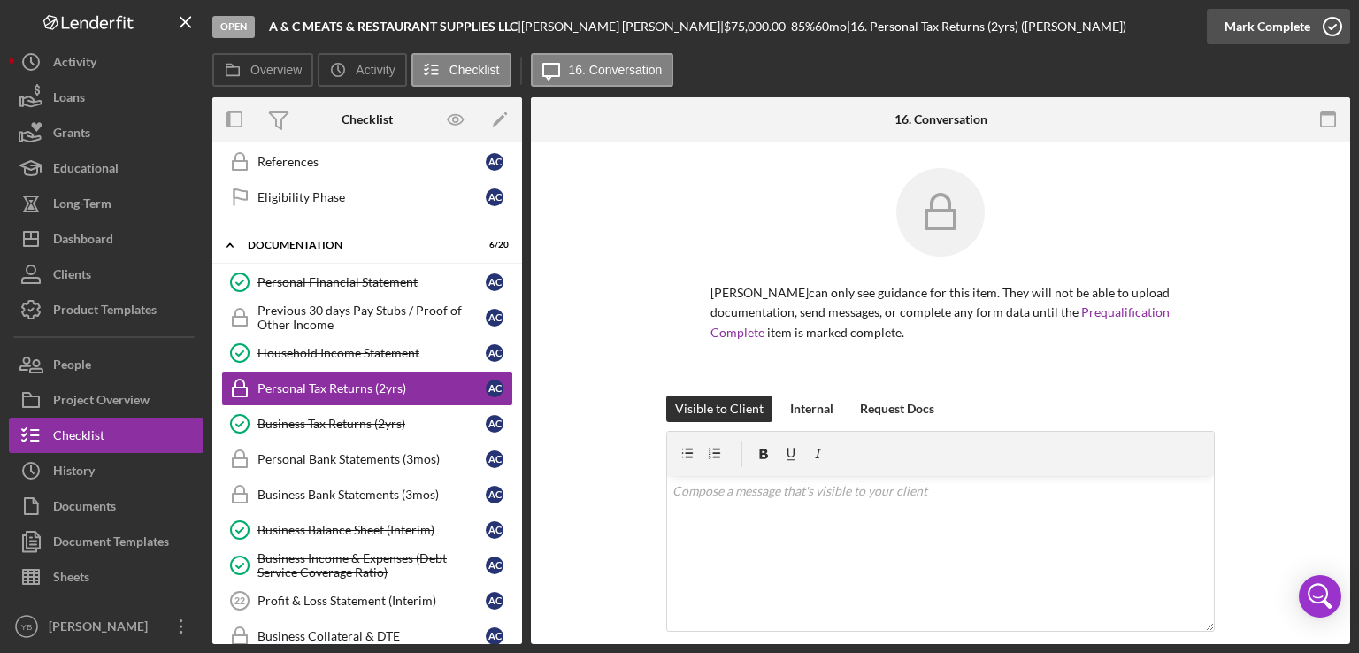
click at [1272, 25] on div "Mark Complete" at bounding box center [1268, 26] width 86 height 35
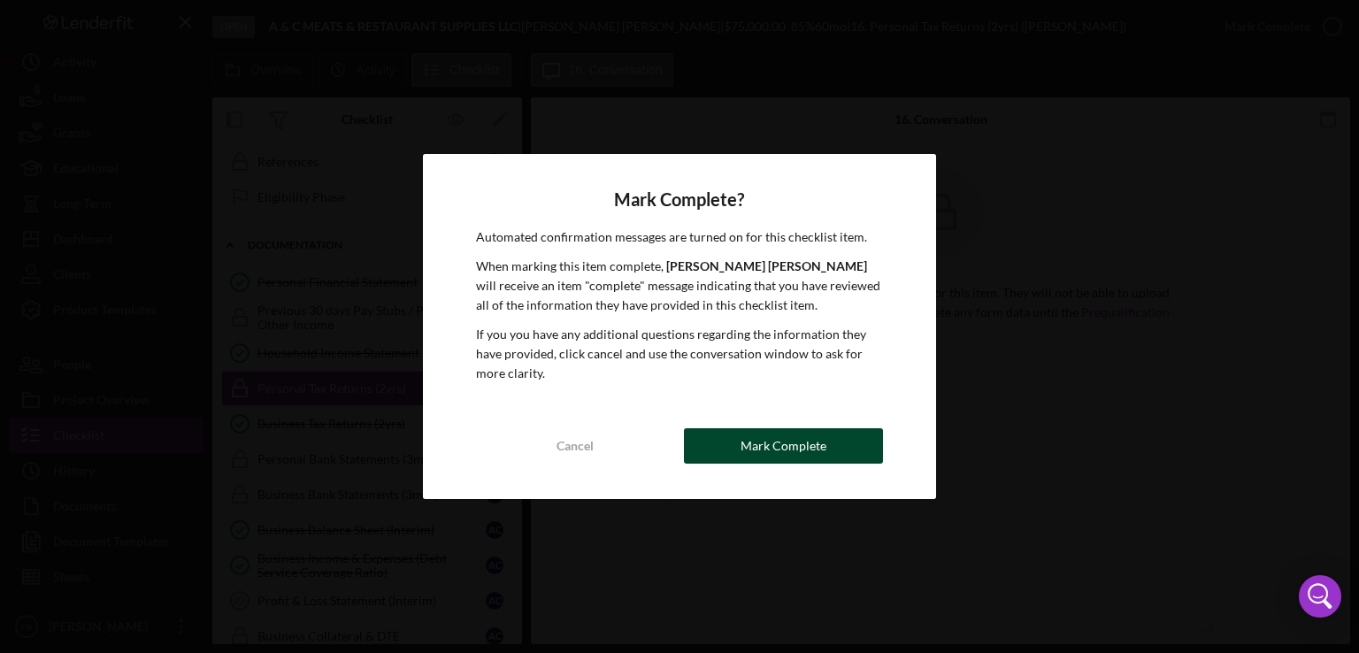
click at [812, 463] on div "Cancel Mark Complete" at bounding box center [680, 445] width 408 height 35
click at [834, 447] on button "Mark Complete" at bounding box center [783, 445] width 199 height 35
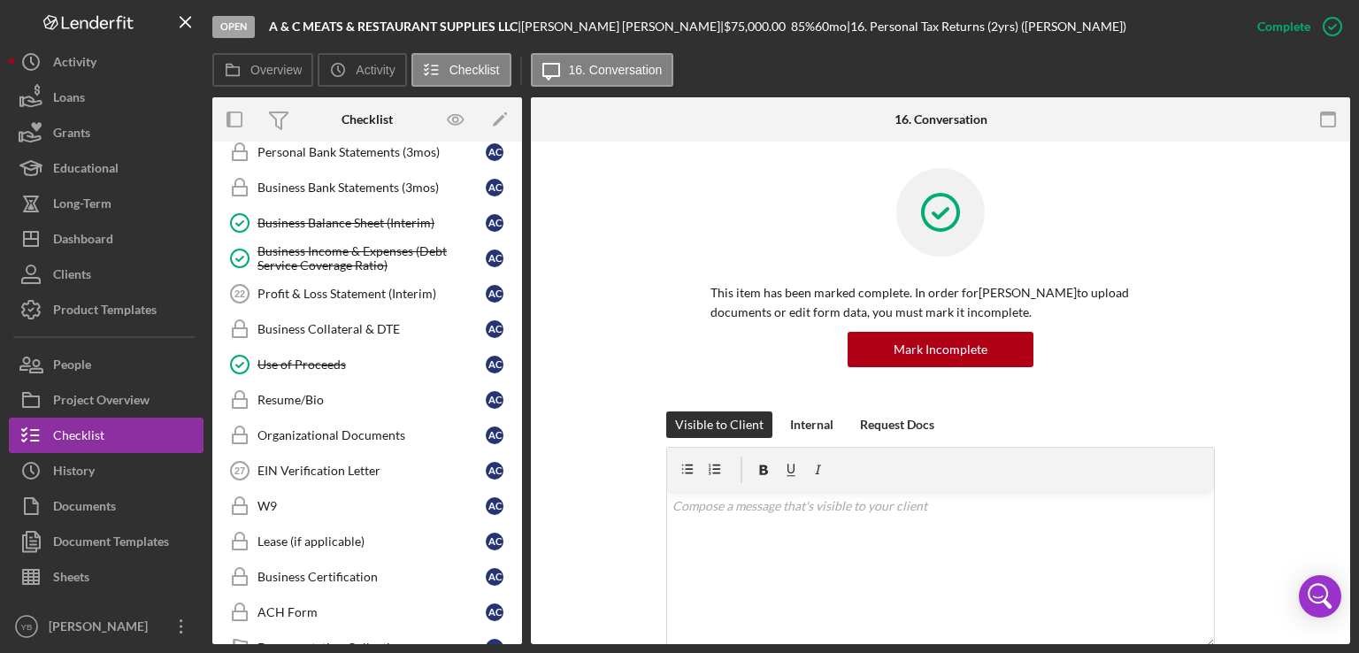
scroll to position [874, 0]
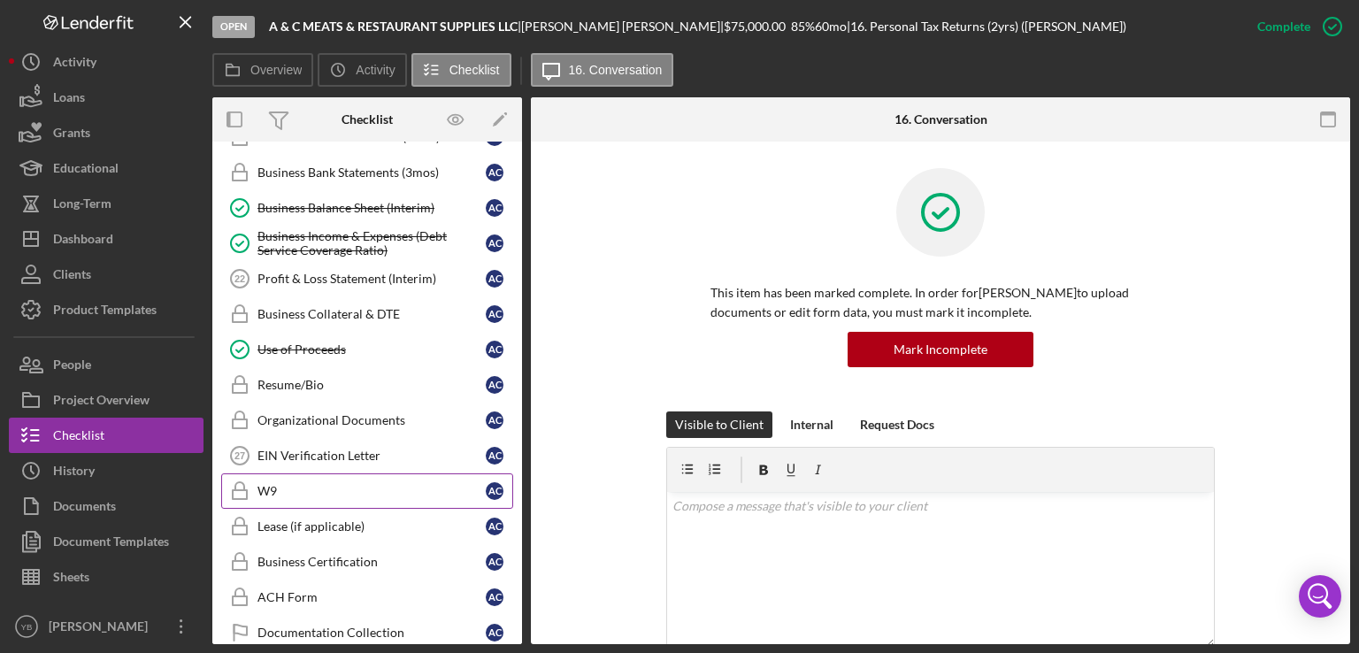
click at [258, 484] on div "W9" at bounding box center [372, 491] width 228 height 14
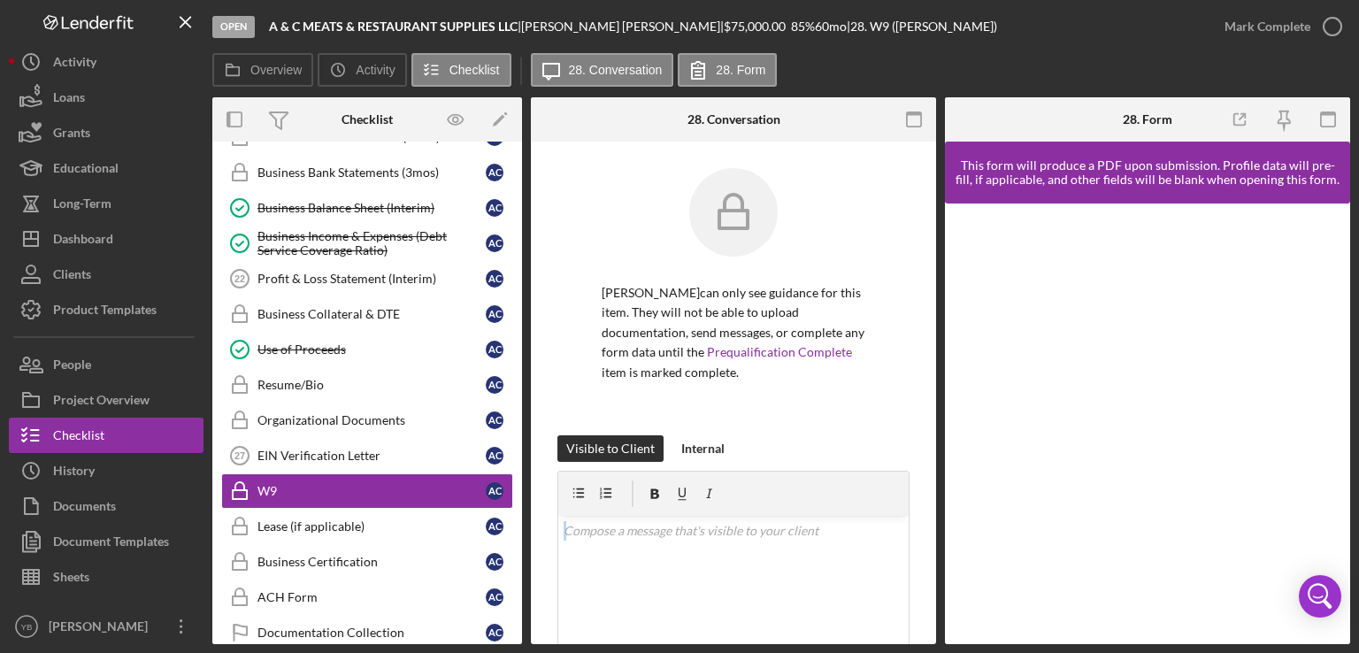
drag, startPoint x: 936, startPoint y: 437, endPoint x: 921, endPoint y: 598, distance: 161.8
click at [921, 598] on div "Overview Internal Workflow Stage Open Icon/Dropdown Arrow Archive (can unarchiv…" at bounding box center [781, 370] width 1138 height 547
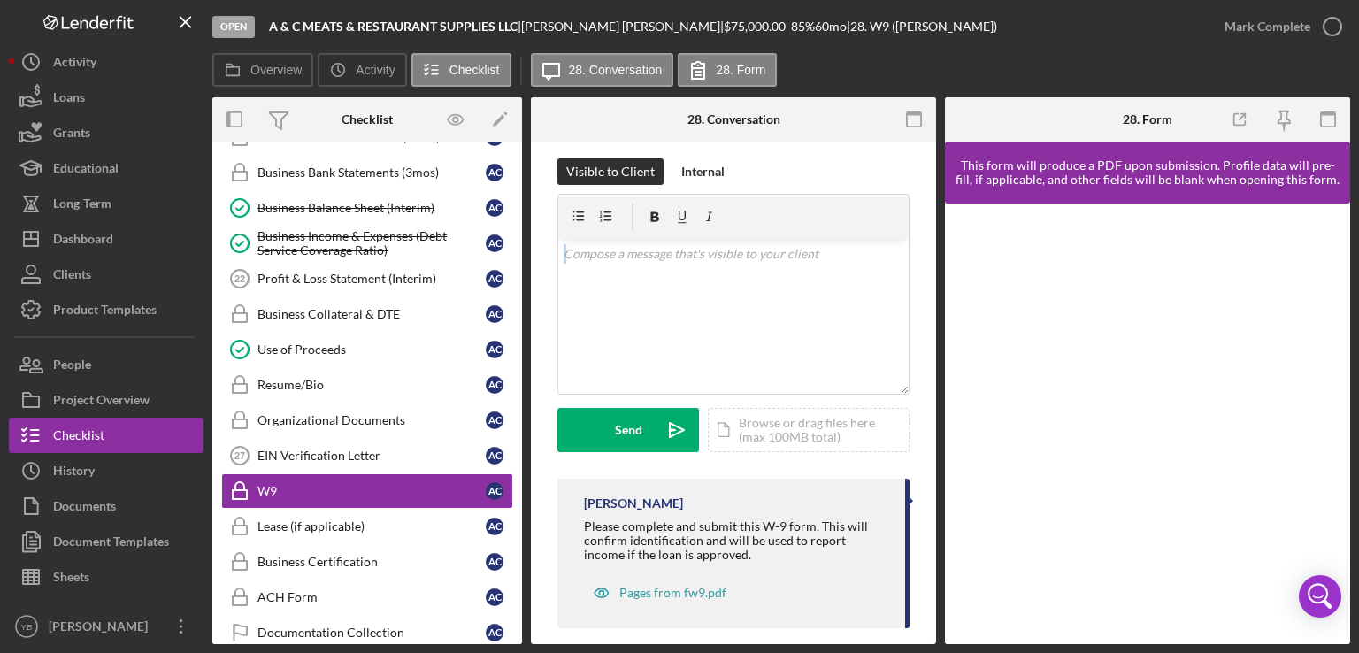
scroll to position [278, 0]
click at [668, 587] on div "Pages from fw9.pdf" at bounding box center [672, 592] width 107 height 14
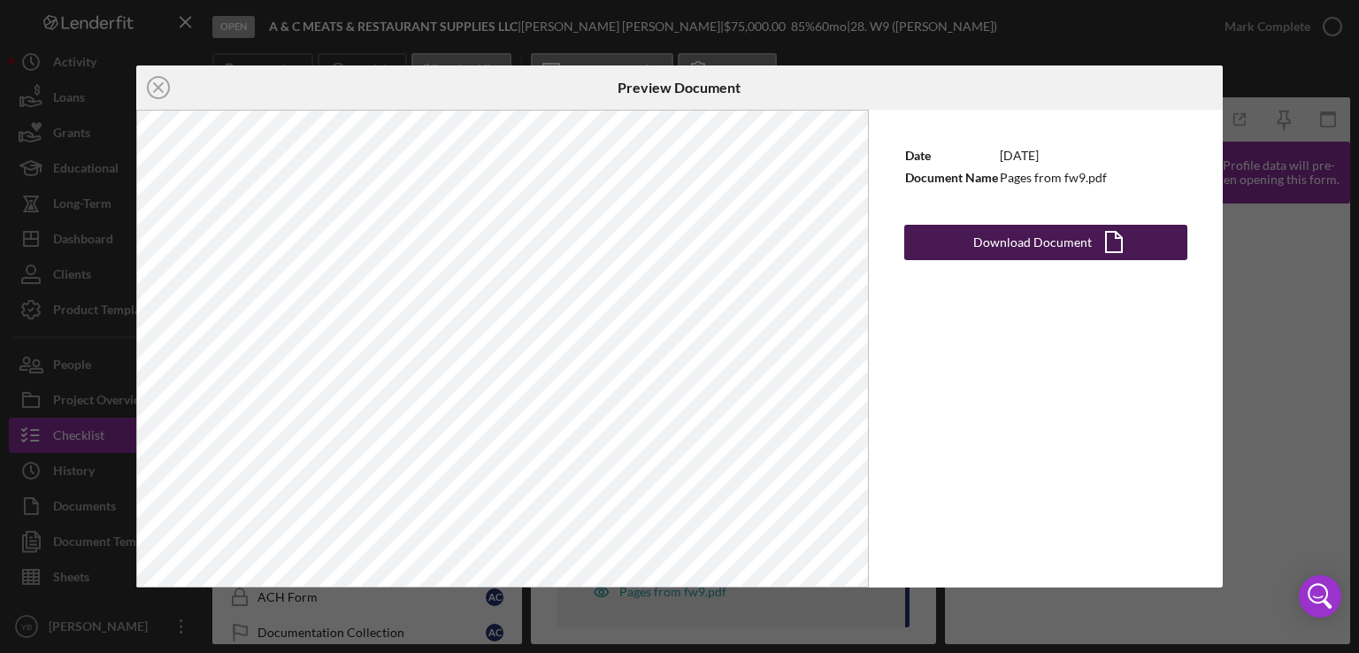
click at [1020, 230] on div "Download Document" at bounding box center [1032, 242] width 119 height 35
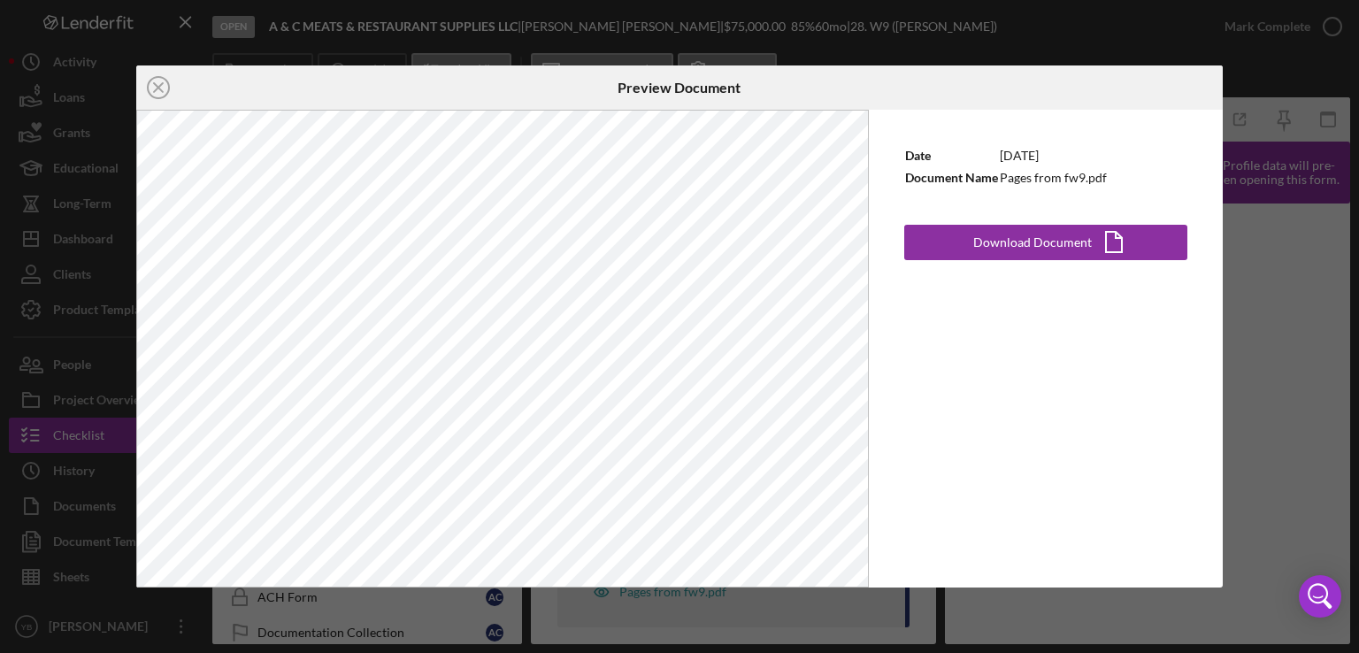
click at [1241, 149] on div "Icon/Close Preview Document Date [DATE] Document Name Pages from fw9.pdf Downlo…" at bounding box center [679, 326] width 1359 height 653
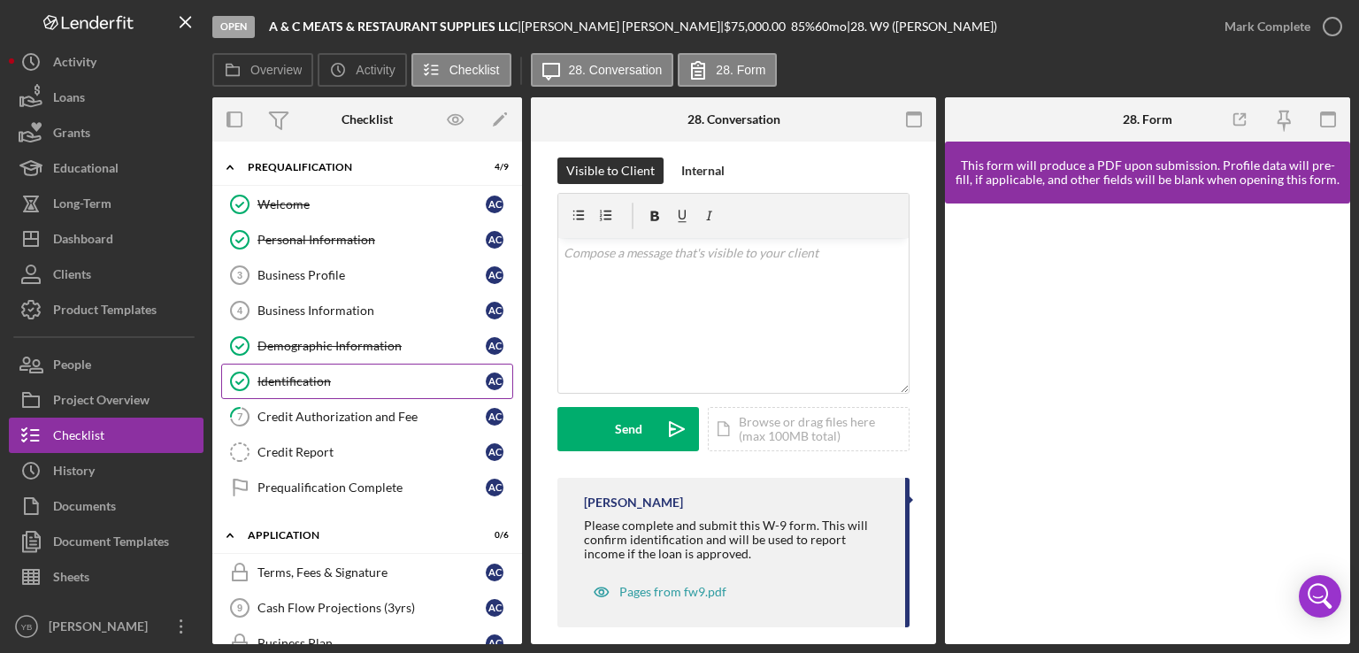
click at [292, 376] on div "Identification" at bounding box center [372, 381] width 228 height 14
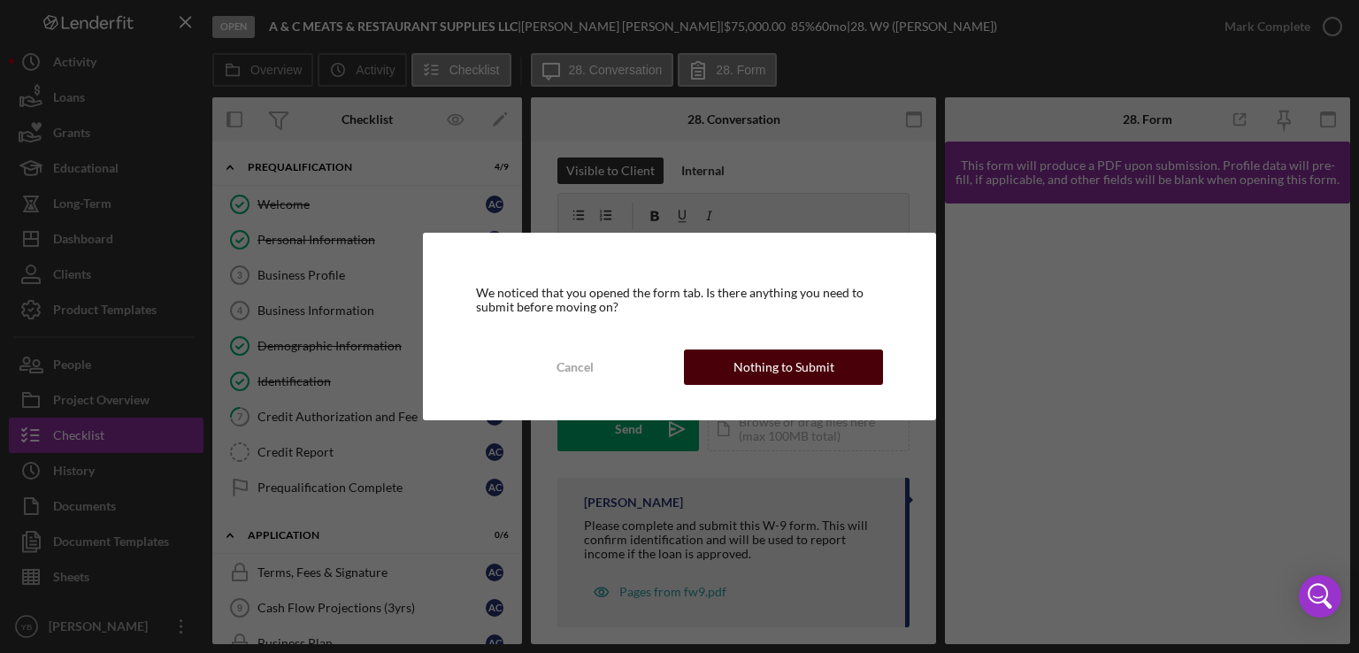
click at [810, 367] on div "Nothing to Submit" at bounding box center [784, 367] width 101 height 35
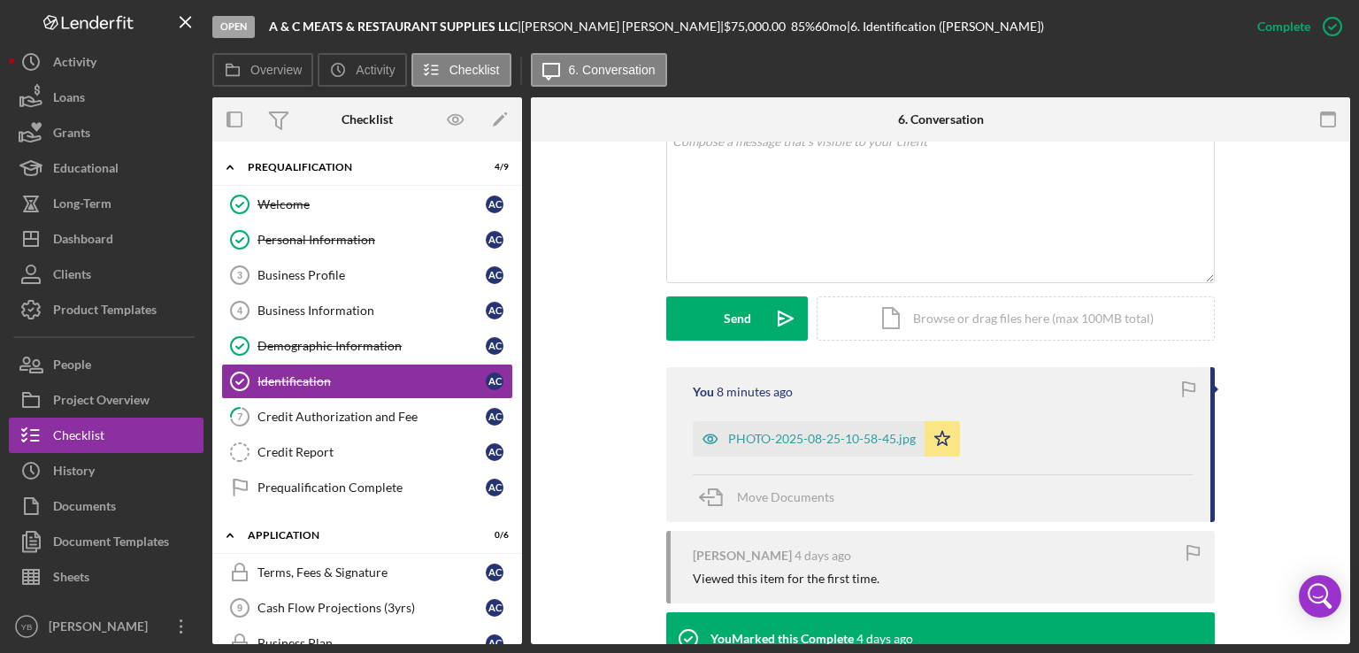
scroll to position [365, 0]
click at [864, 437] on div "PHOTO-2025-08-25-10-58-45.jpg" at bounding box center [822, 438] width 188 height 14
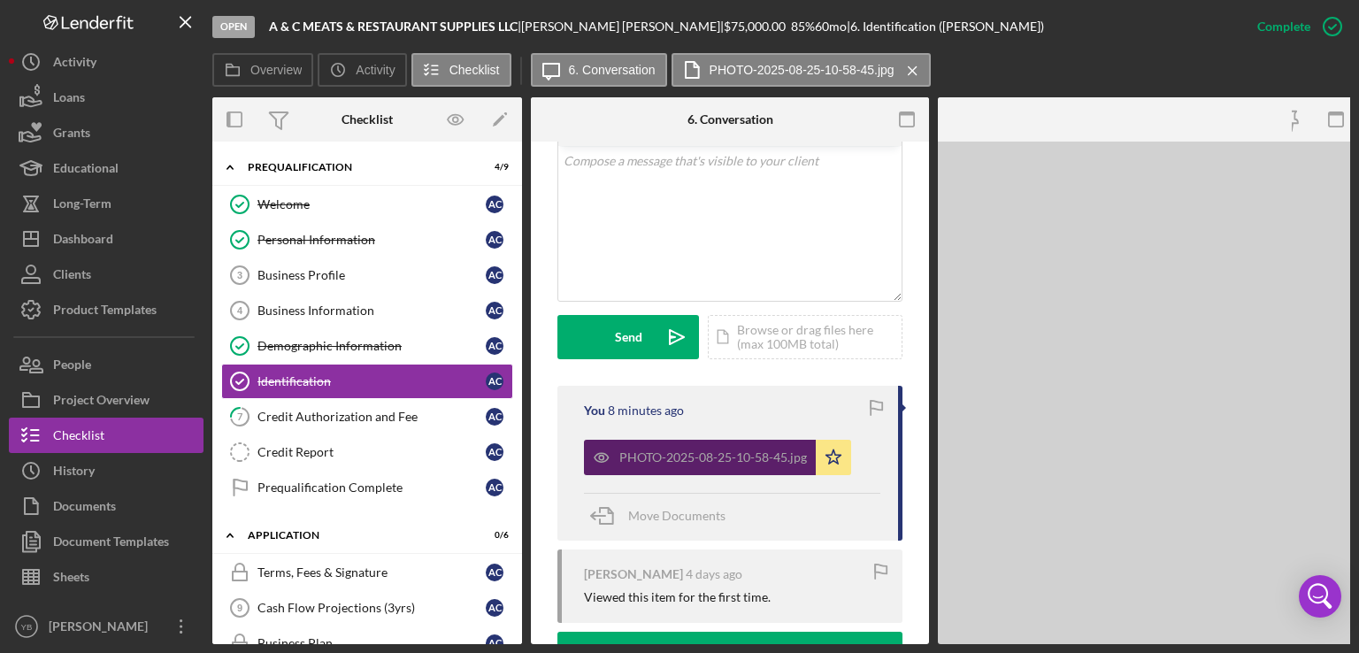
scroll to position [386, 0]
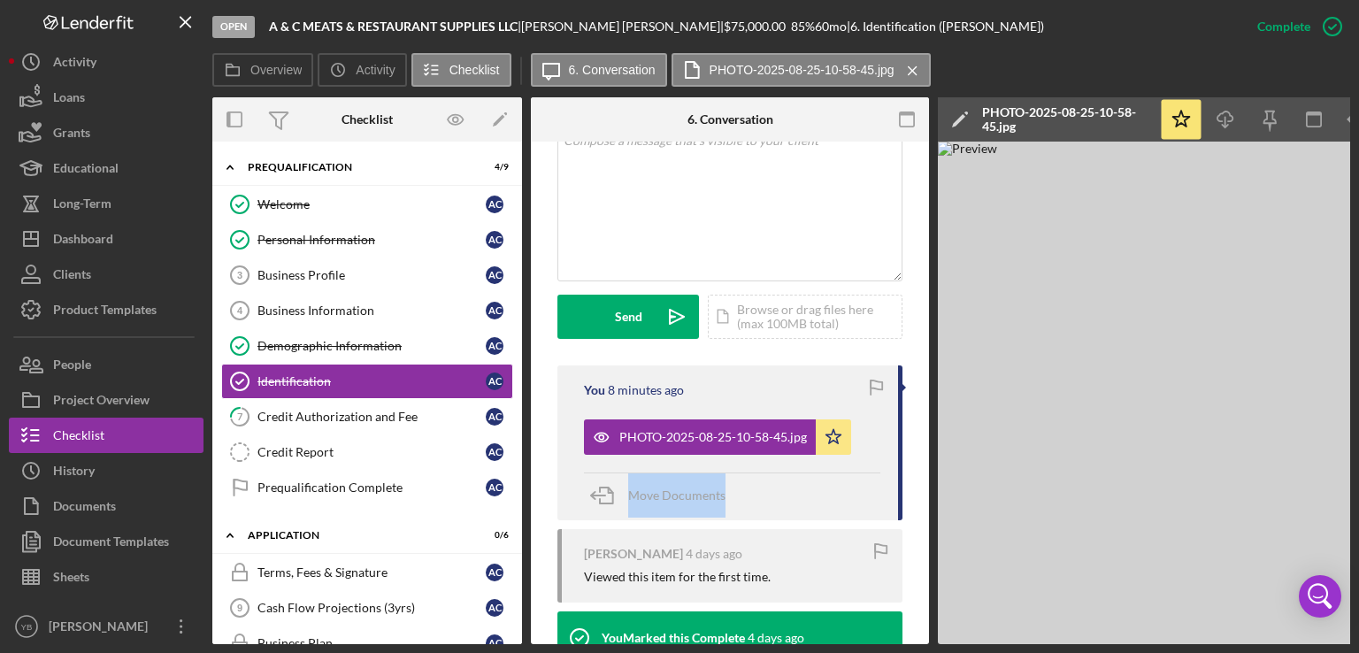
drag, startPoint x: 930, startPoint y: 456, endPoint x: 927, endPoint y: 473, distance: 17.9
click at [927, 473] on div "Overview Internal Workflow Stage Open Icon/Dropdown Arrow Archive (can unarchiv…" at bounding box center [781, 370] width 1138 height 547
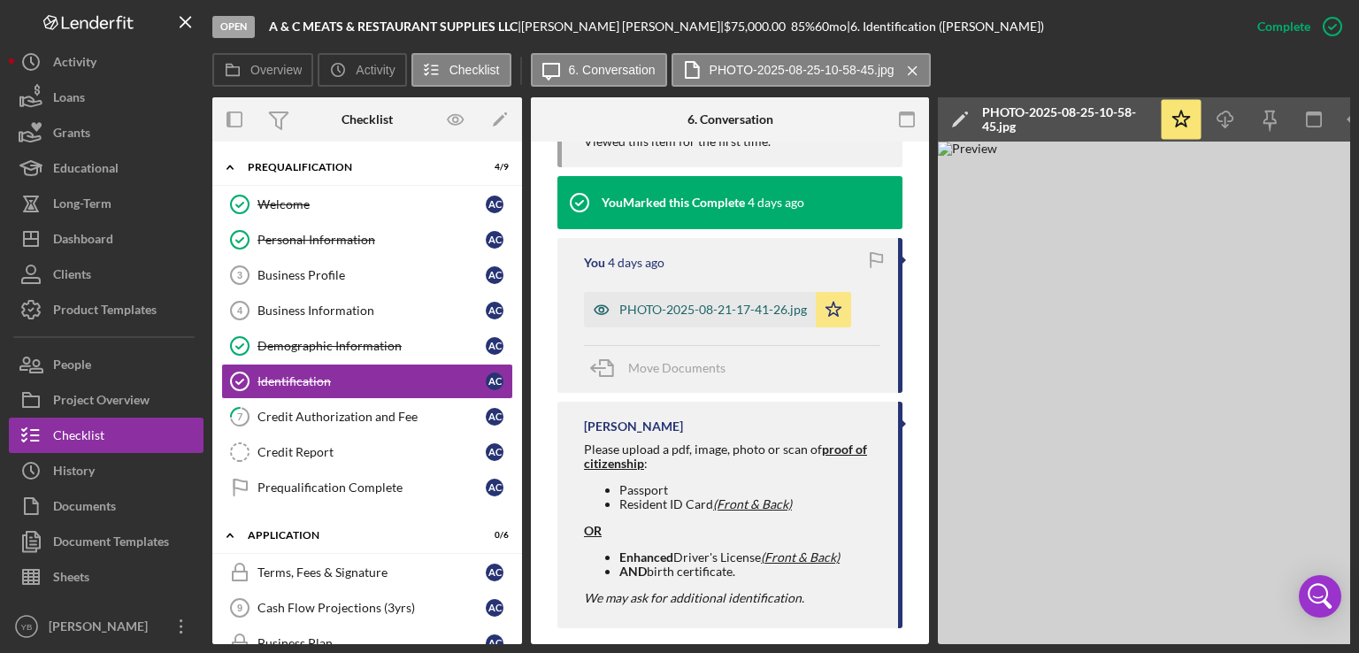
click at [689, 301] on div "PHOTO-2025-08-21-17-41-26.jpg" at bounding box center [700, 309] width 232 height 35
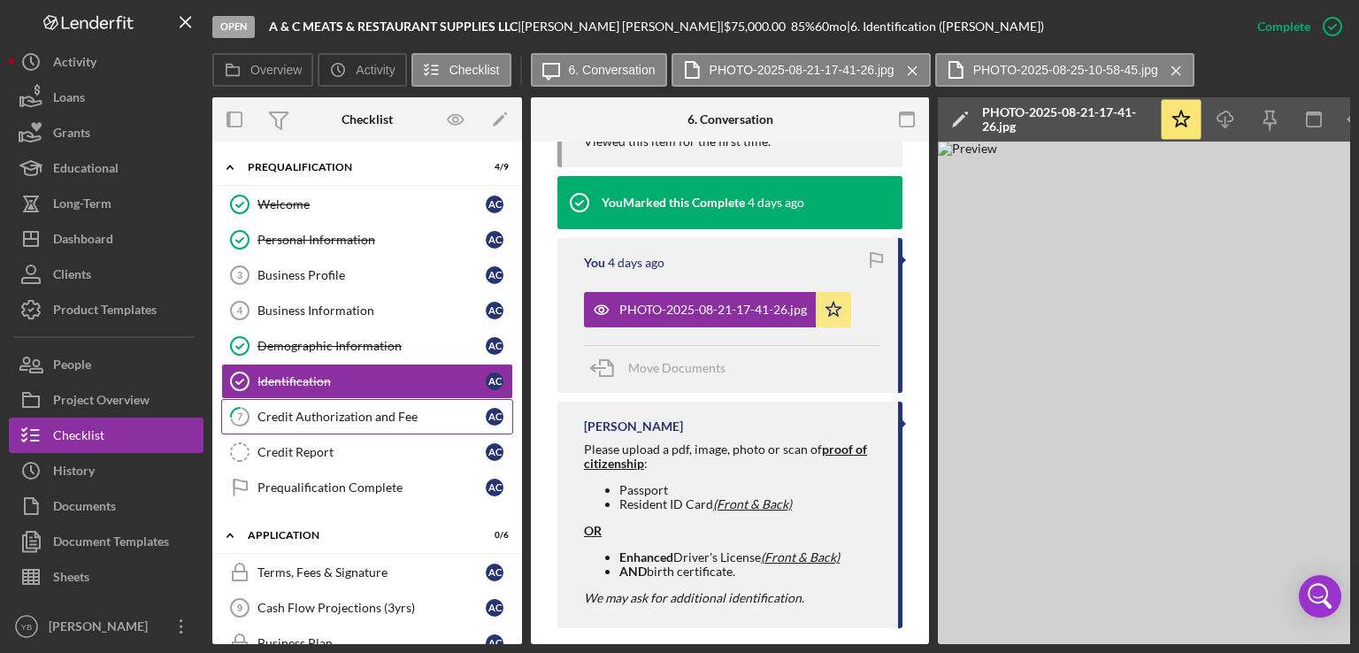
click at [469, 429] on link "7 Credit Authorization and Fee A C" at bounding box center [367, 416] width 292 height 35
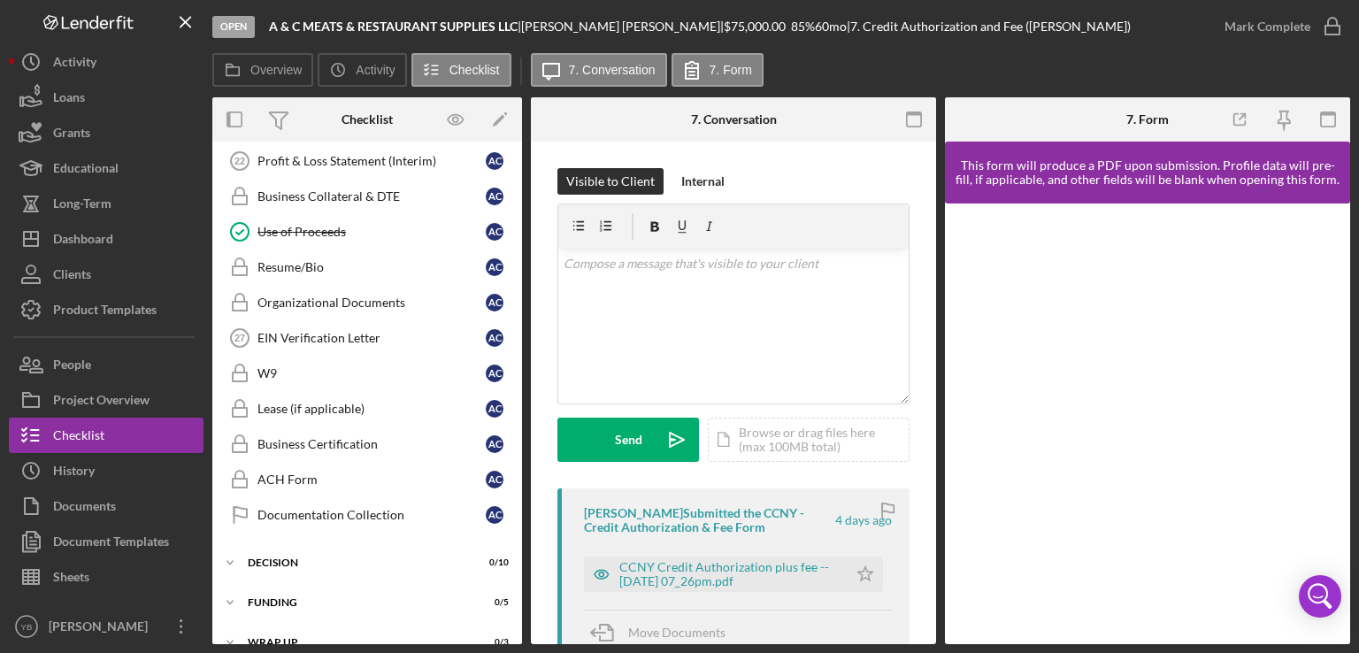
scroll to position [988, 0]
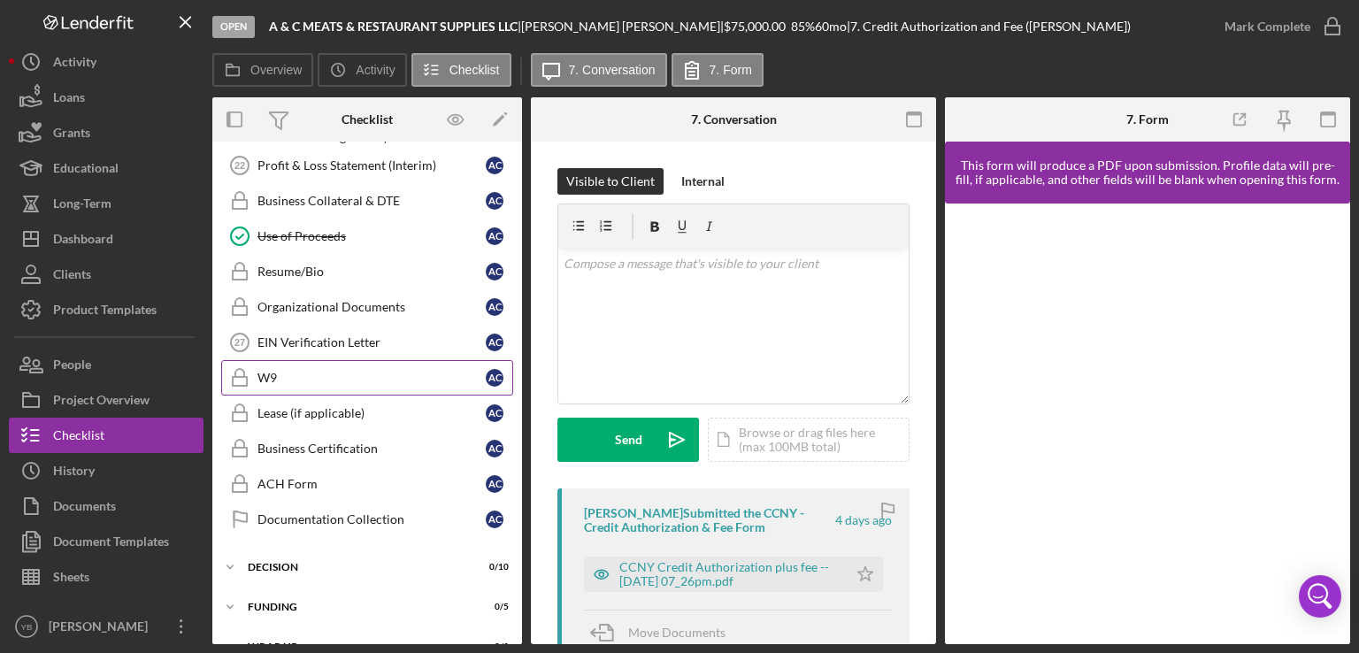
click at [273, 377] on link "W9 W9 A C" at bounding box center [367, 377] width 292 height 35
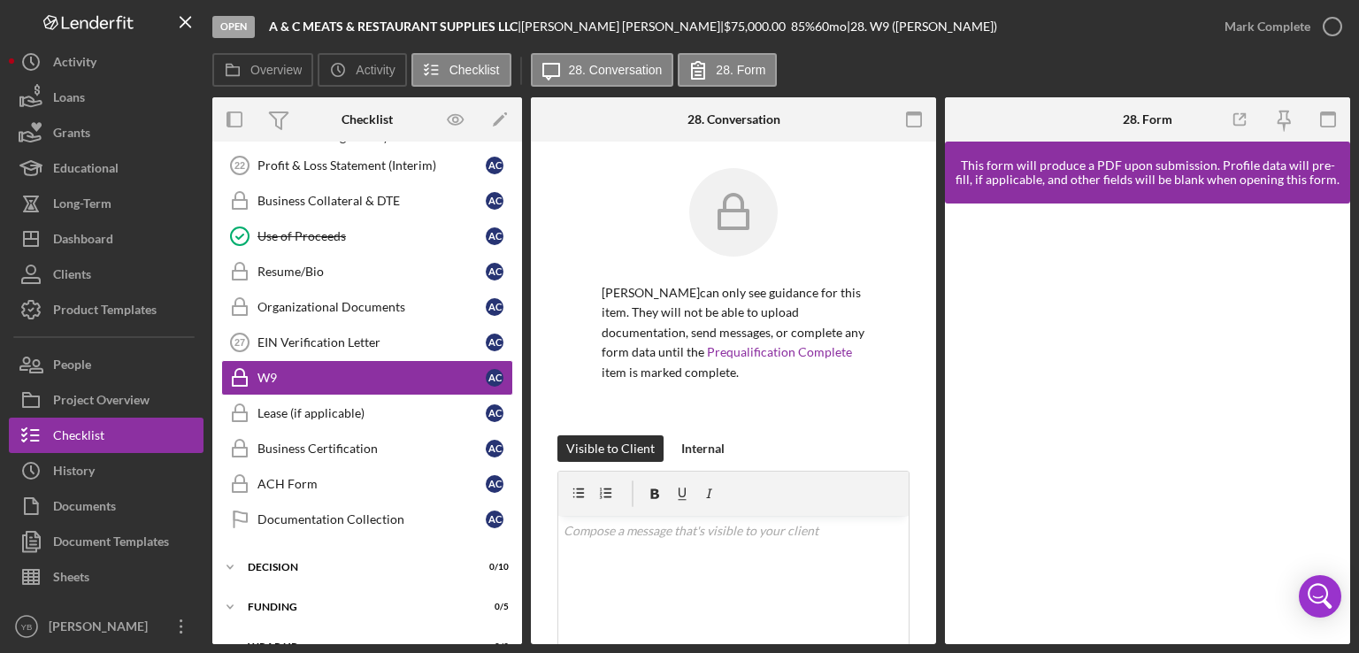
drag, startPoint x: 936, startPoint y: 439, endPoint x: 934, endPoint y: 448, distance: 9.0
click at [934, 448] on div "Overview Internal Workflow Stage Open Icon/Dropdown Arrow Archive (can unarchiv…" at bounding box center [781, 370] width 1138 height 547
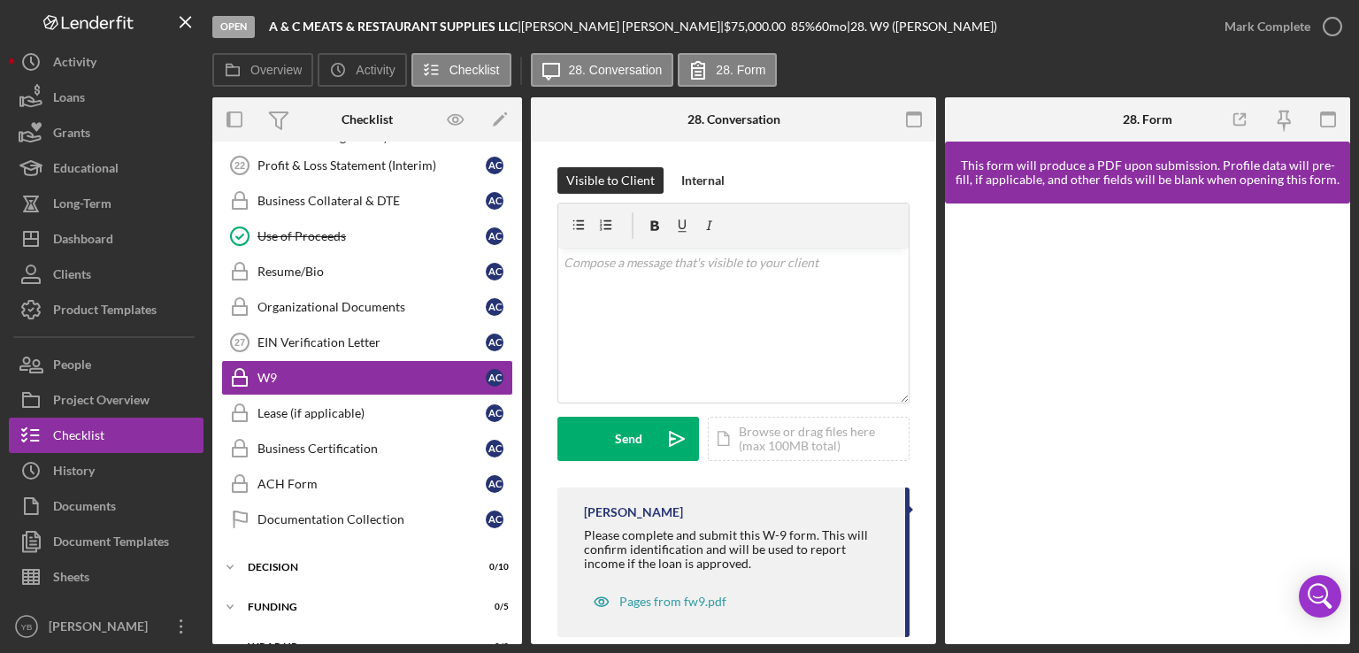
scroll to position [273, 0]
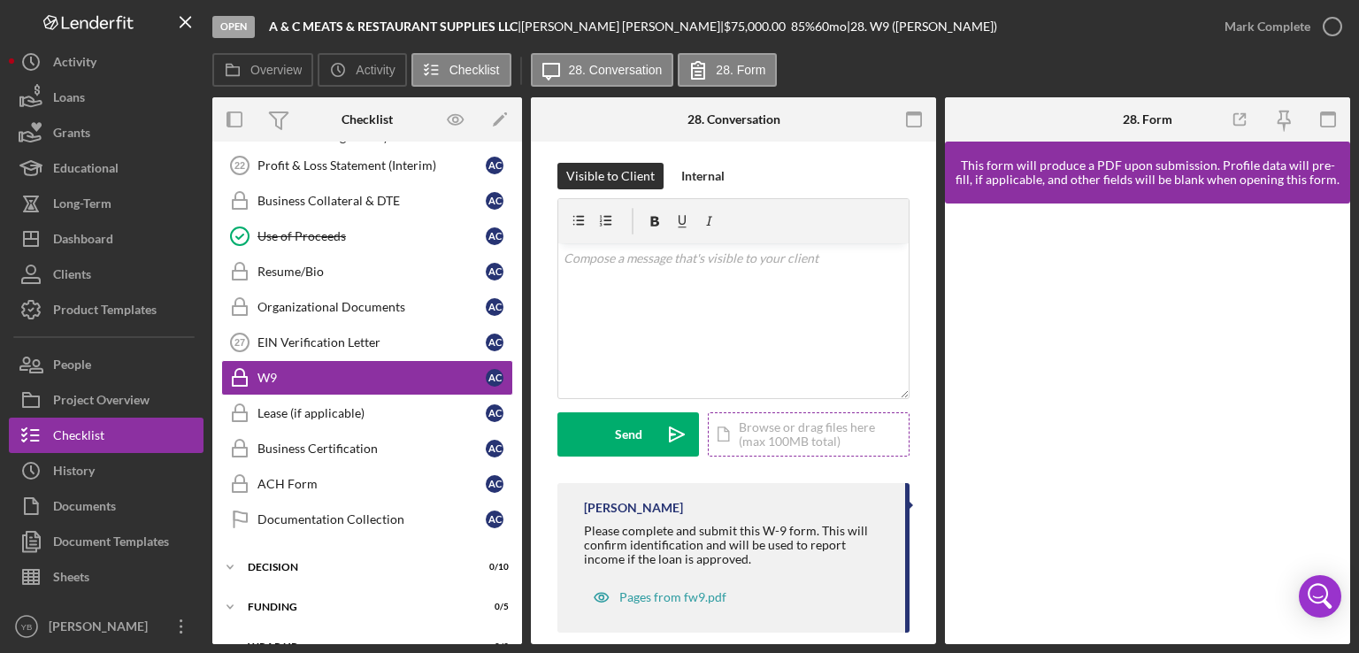
click at [789, 420] on div "Icon/Document Browse or drag files here (max 100MB total) Tap to choose files o…" at bounding box center [809, 434] width 202 height 44
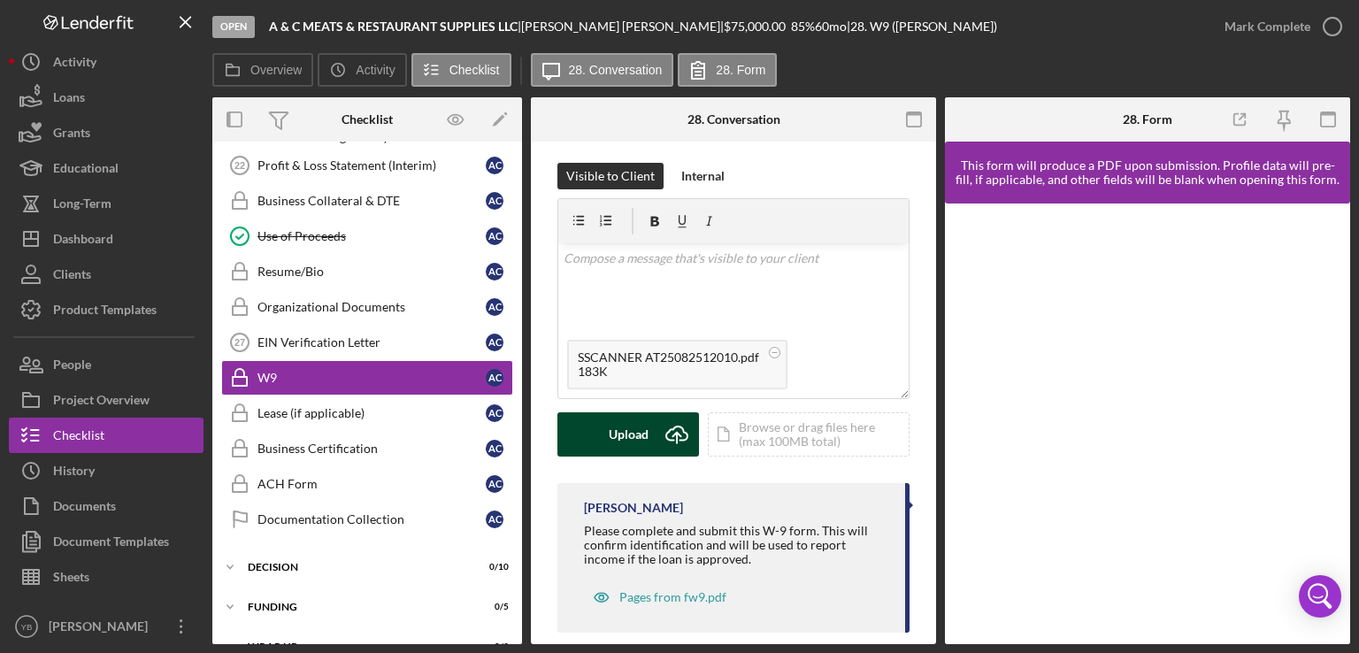
click at [627, 434] on div "Upload" at bounding box center [629, 434] width 40 height 44
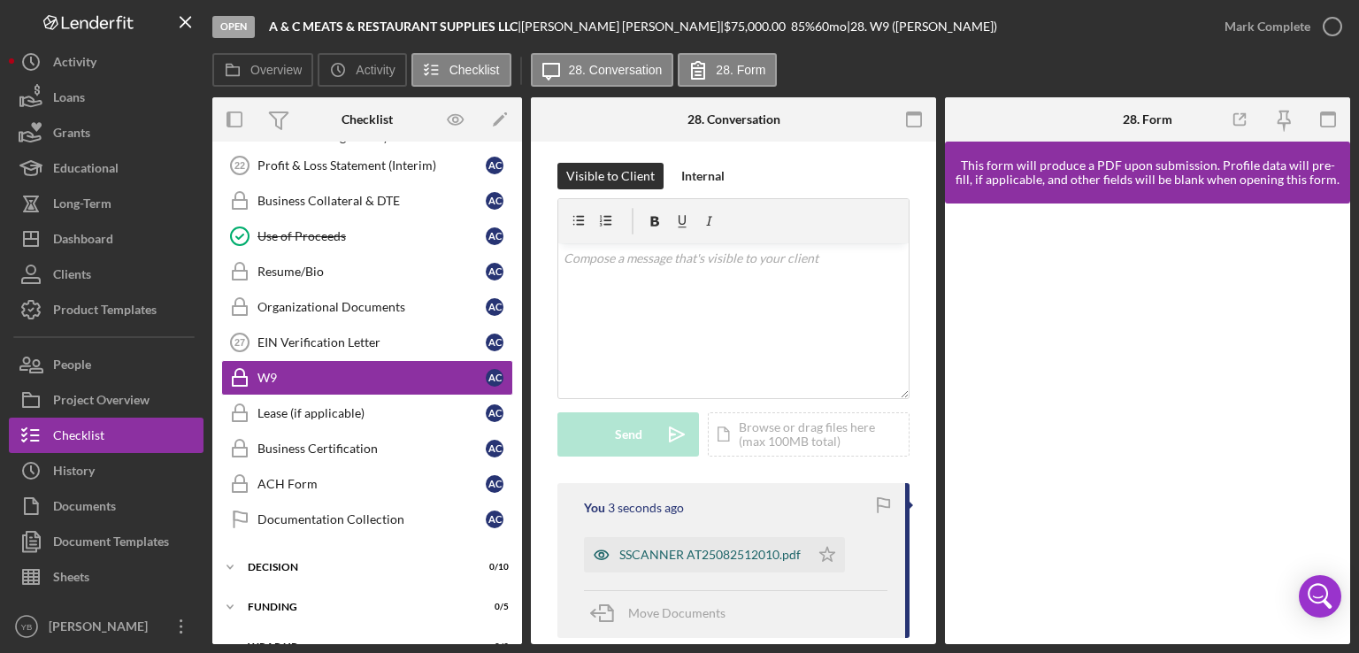
click at [733, 553] on div "SSCANNER AT25082512010.pdf" at bounding box center [709, 555] width 181 height 14
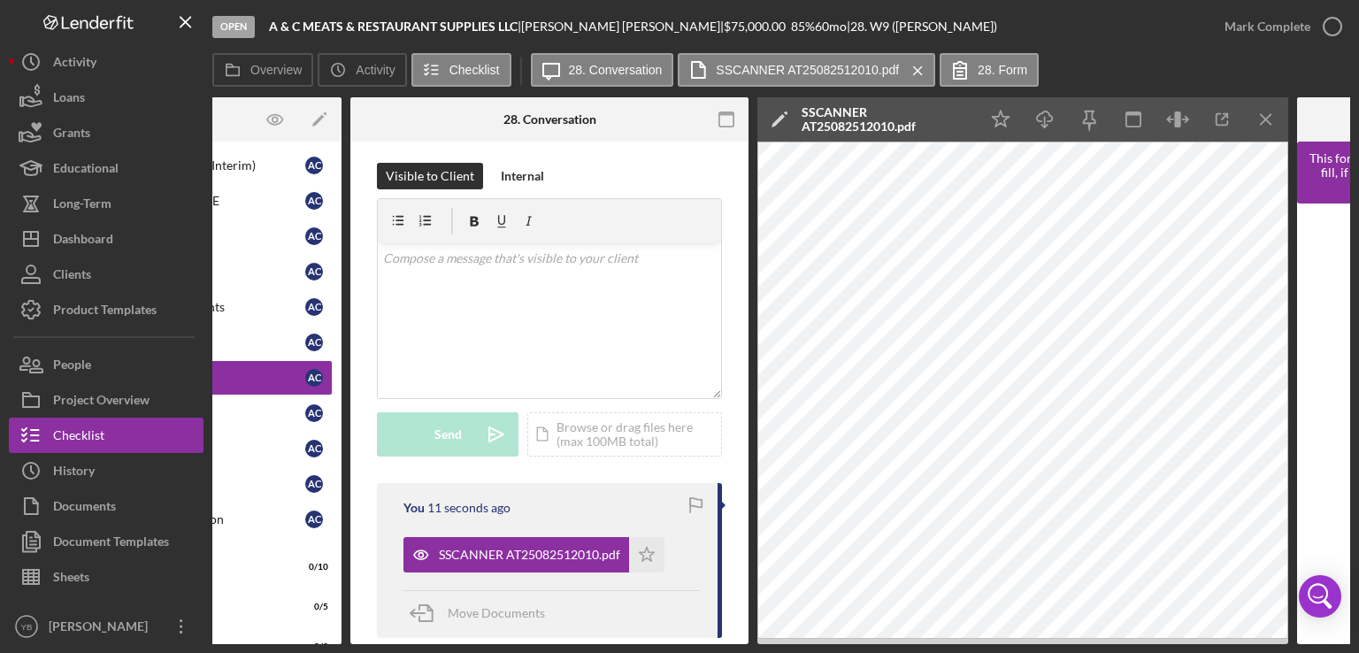
scroll to position [0, 0]
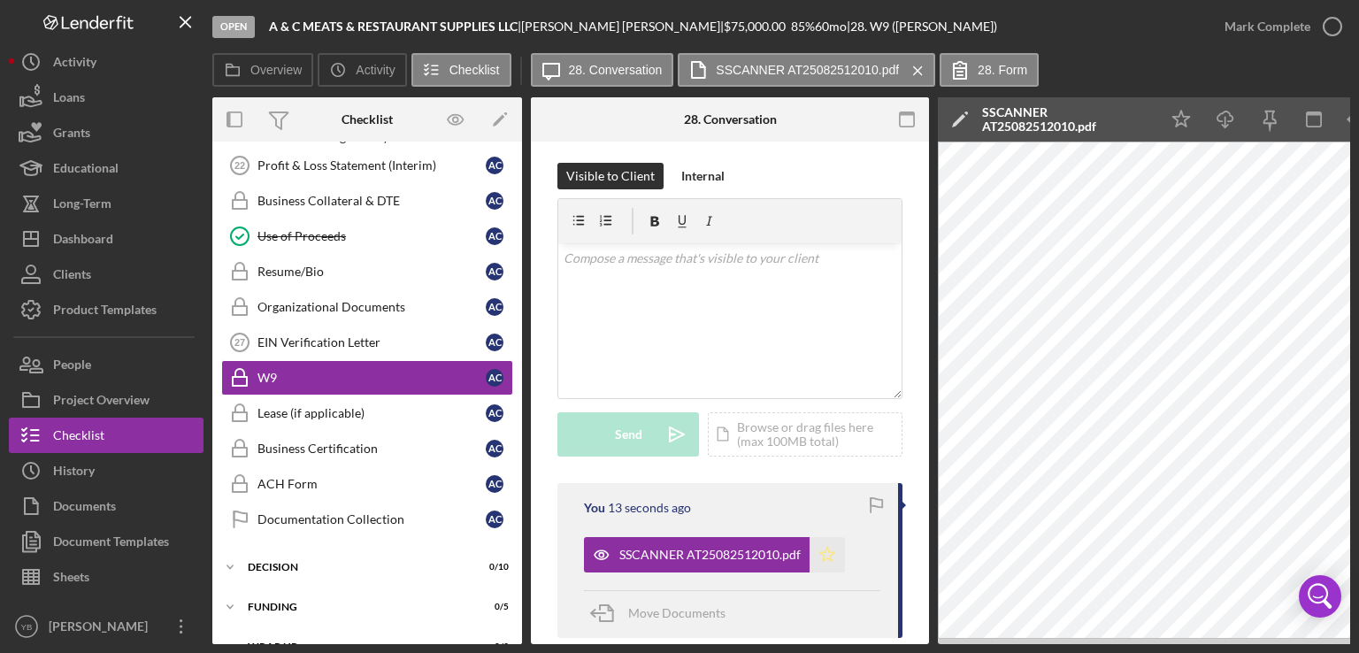
click at [822, 549] on icon "Icon/Star" at bounding box center [827, 554] width 35 height 35
click at [1270, 31] on div "Mark Complete" at bounding box center [1268, 26] width 86 height 35
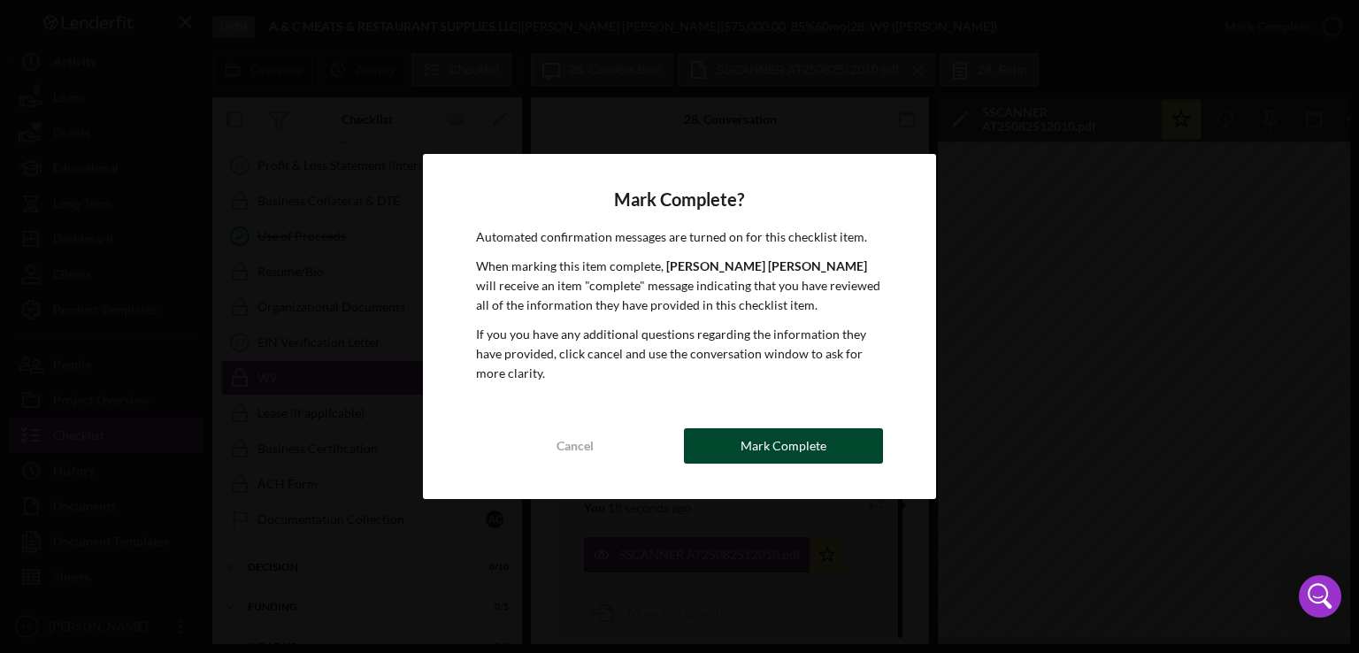
click at [844, 441] on button "Mark Complete" at bounding box center [783, 445] width 199 height 35
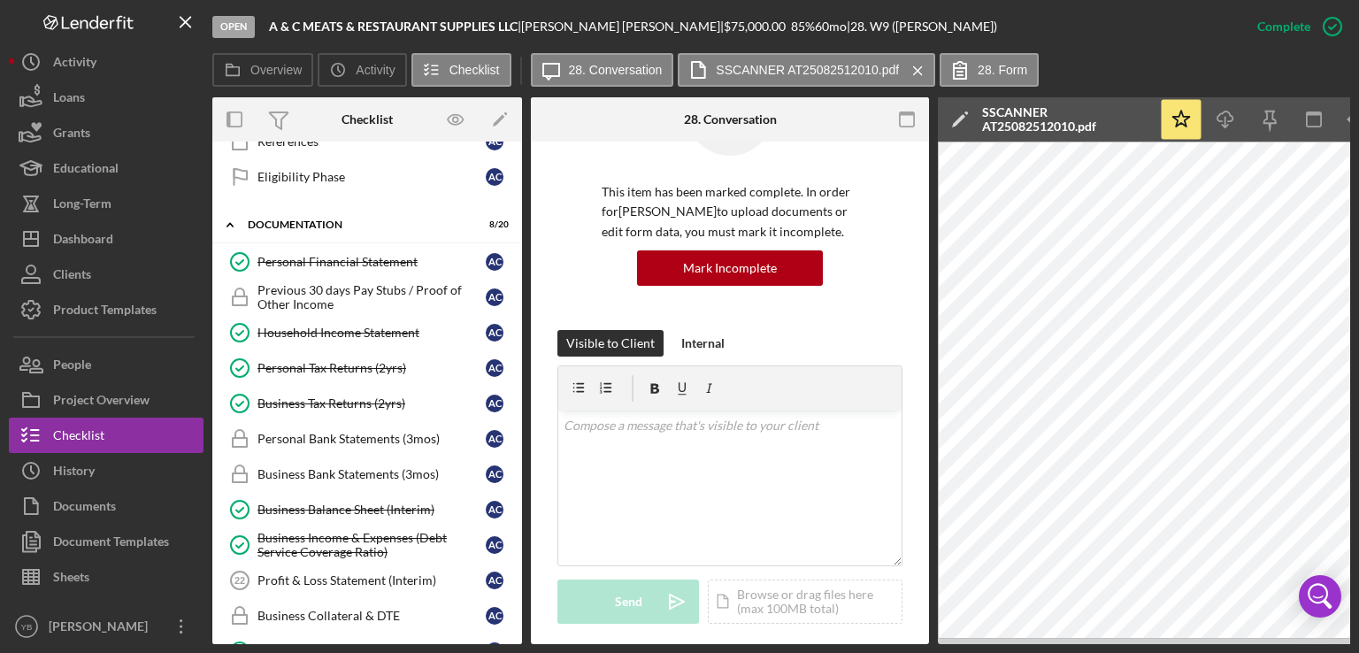
scroll to position [573, 0]
click at [393, 466] on div "Business Bank Statements (3mos)" at bounding box center [372, 473] width 228 height 14
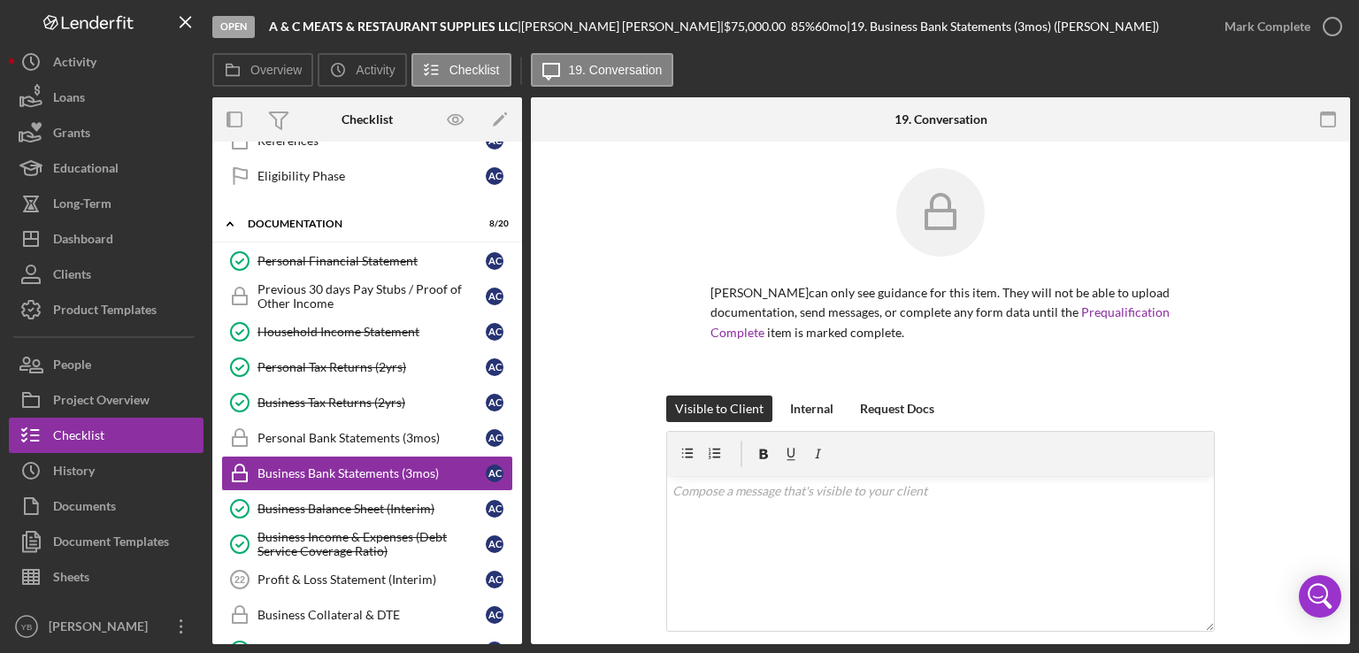
click at [1292, 295] on div "[PERSON_NAME] can only see guidance for this item. They will not be able to upl…" at bounding box center [940, 281] width 766 height 227
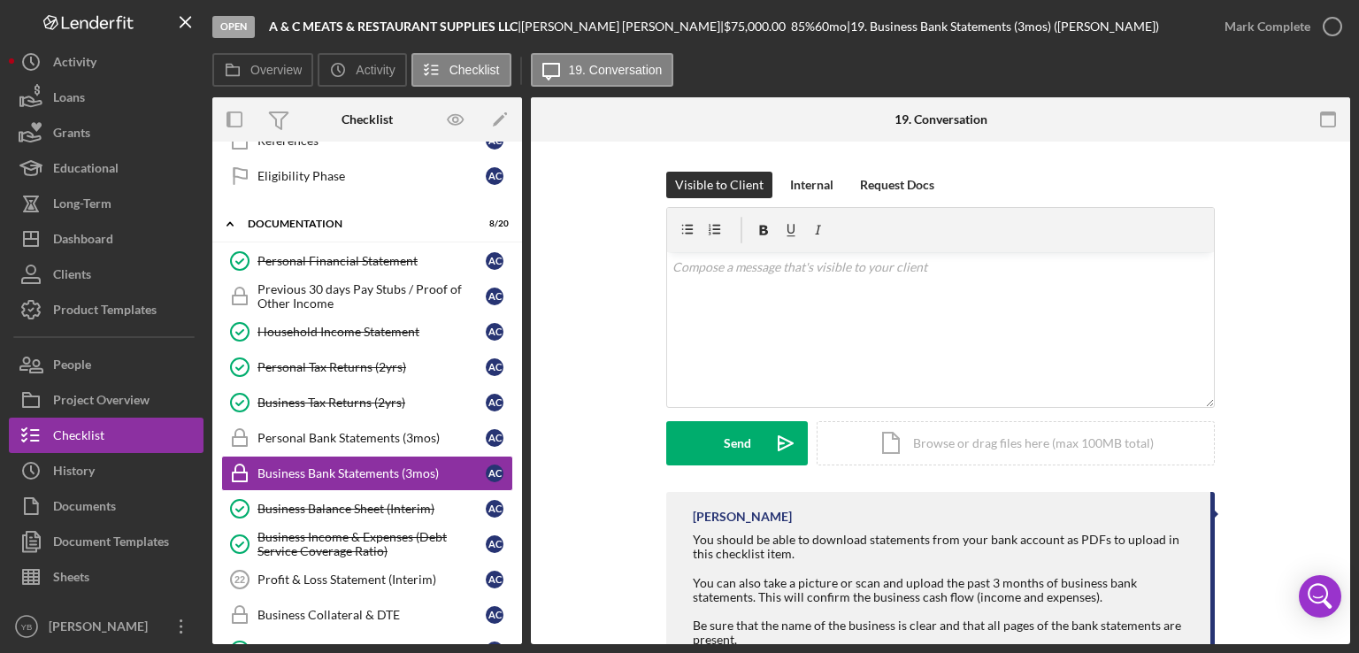
scroll to position [283, 0]
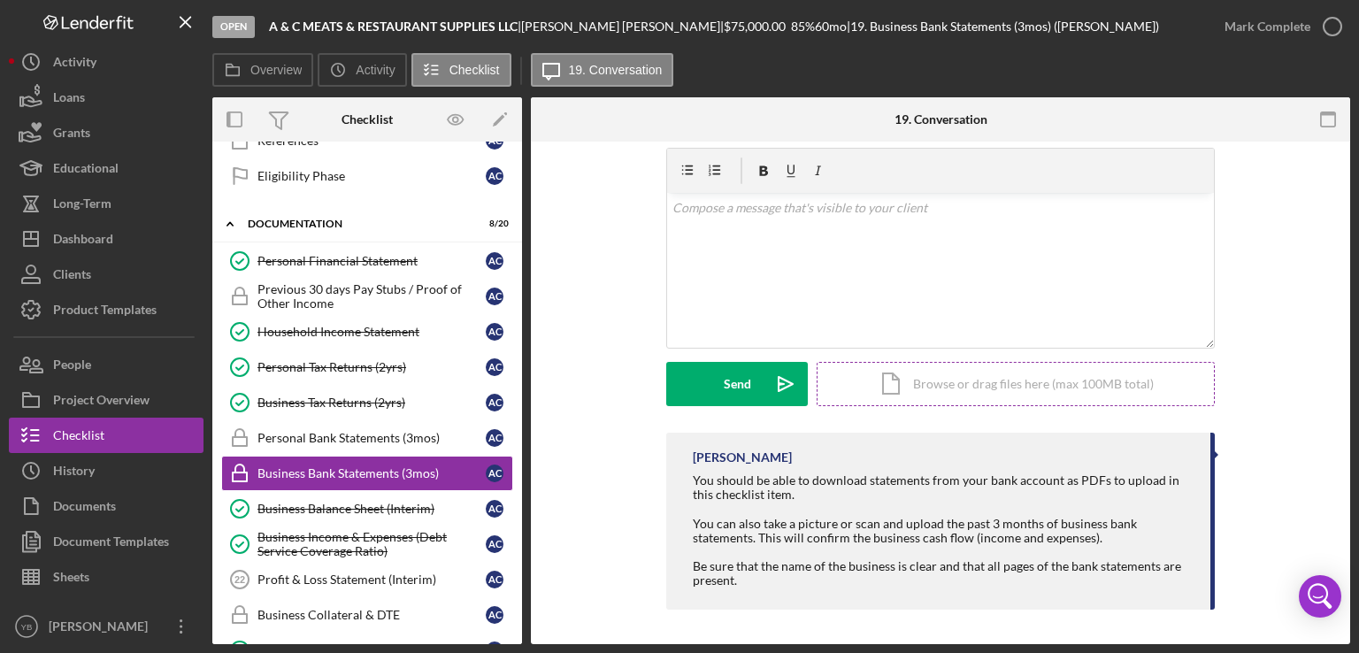
click at [1086, 377] on div "Icon/Document Browse or drag files here (max 100MB total) Tap to choose files o…" at bounding box center [1016, 384] width 398 height 44
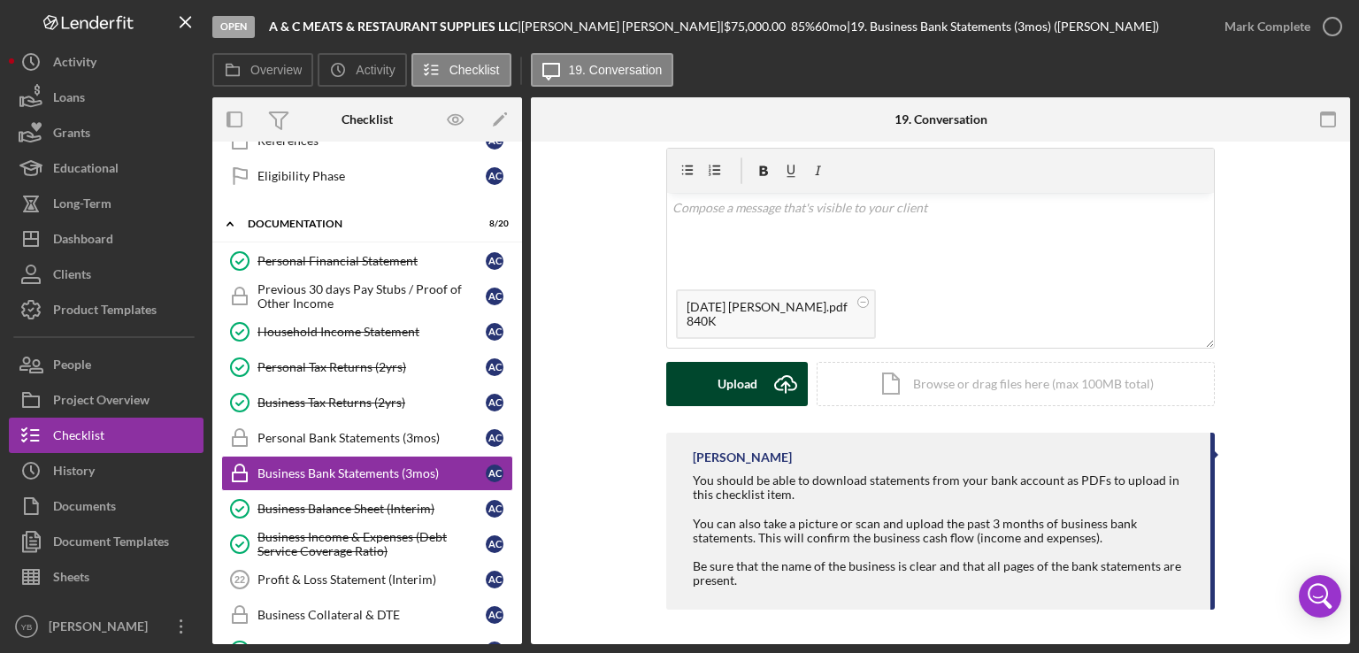
click at [730, 392] on div "Upload" at bounding box center [738, 384] width 40 height 44
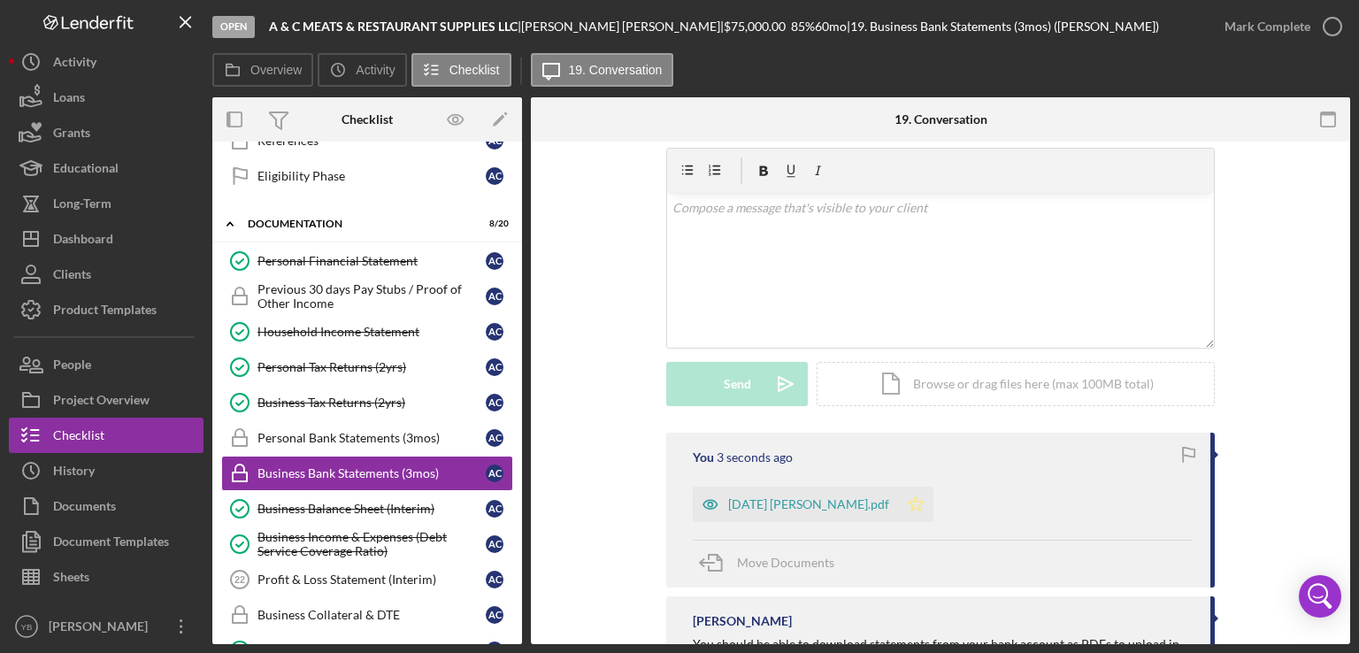
click at [912, 501] on polygon "button" at bounding box center [916, 503] width 15 height 14
click at [1051, 384] on div "Icon/Document Browse or drag files here (max 100MB total) Tap to choose files o…" at bounding box center [1016, 384] width 398 height 44
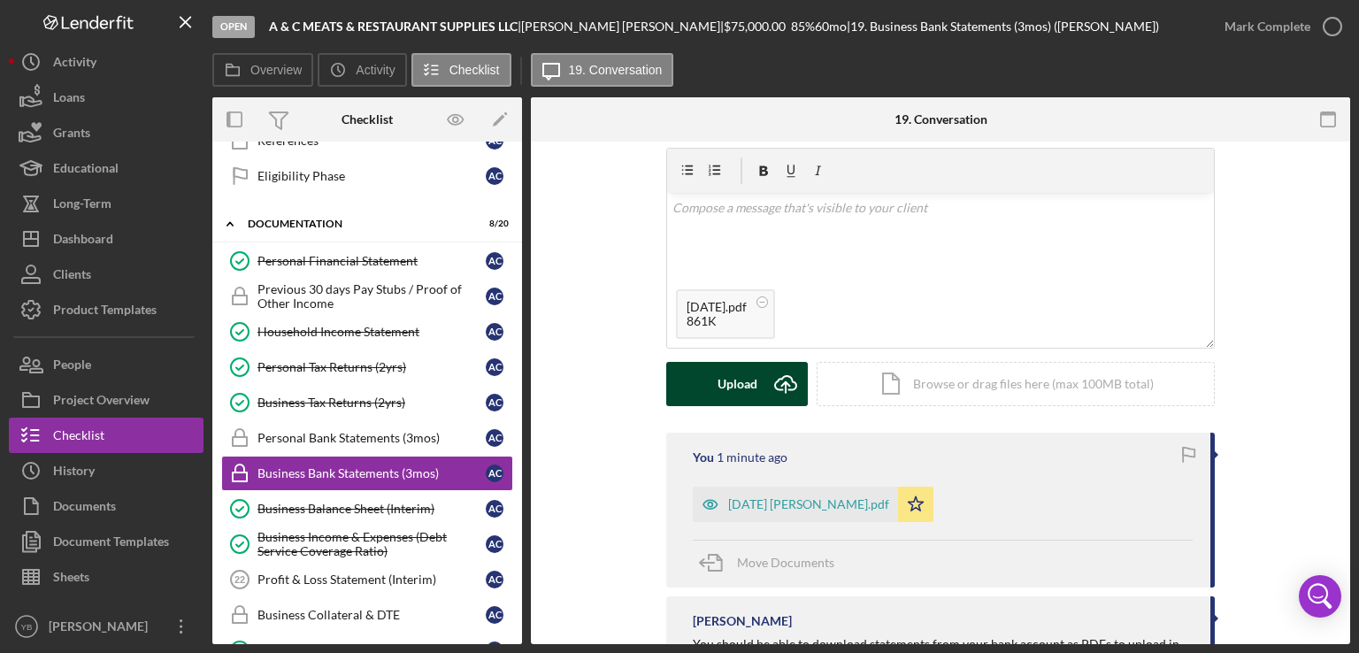
click at [729, 370] on div "Upload" at bounding box center [738, 384] width 40 height 44
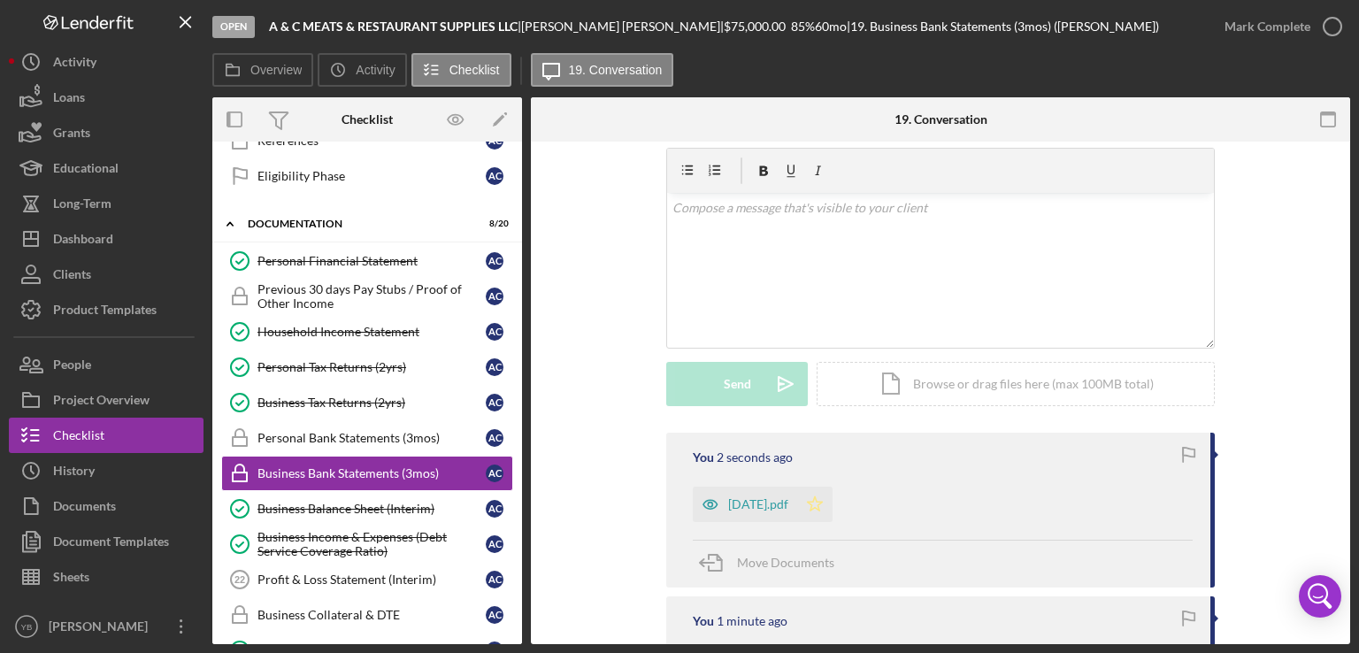
click at [831, 514] on icon "Icon/Star" at bounding box center [814, 504] width 35 height 35
drag, startPoint x: 1352, startPoint y: 458, endPoint x: 1306, endPoint y: 457, distance: 46.0
click at [1306, 457] on div "Open A & C MEATS & RESTAURANT SUPPLIES LLC | [PERSON_NAME] | $75,000.00 85 % 60…" at bounding box center [679, 326] width 1359 height 653
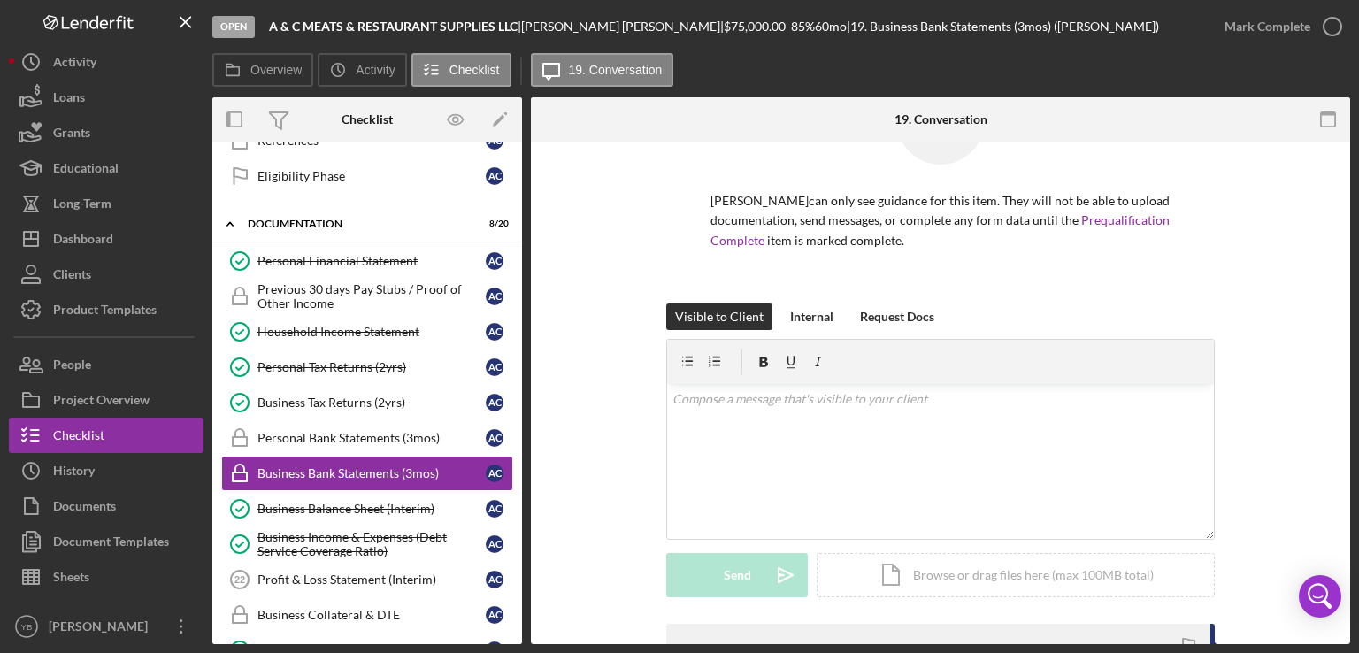
scroll to position [71, 0]
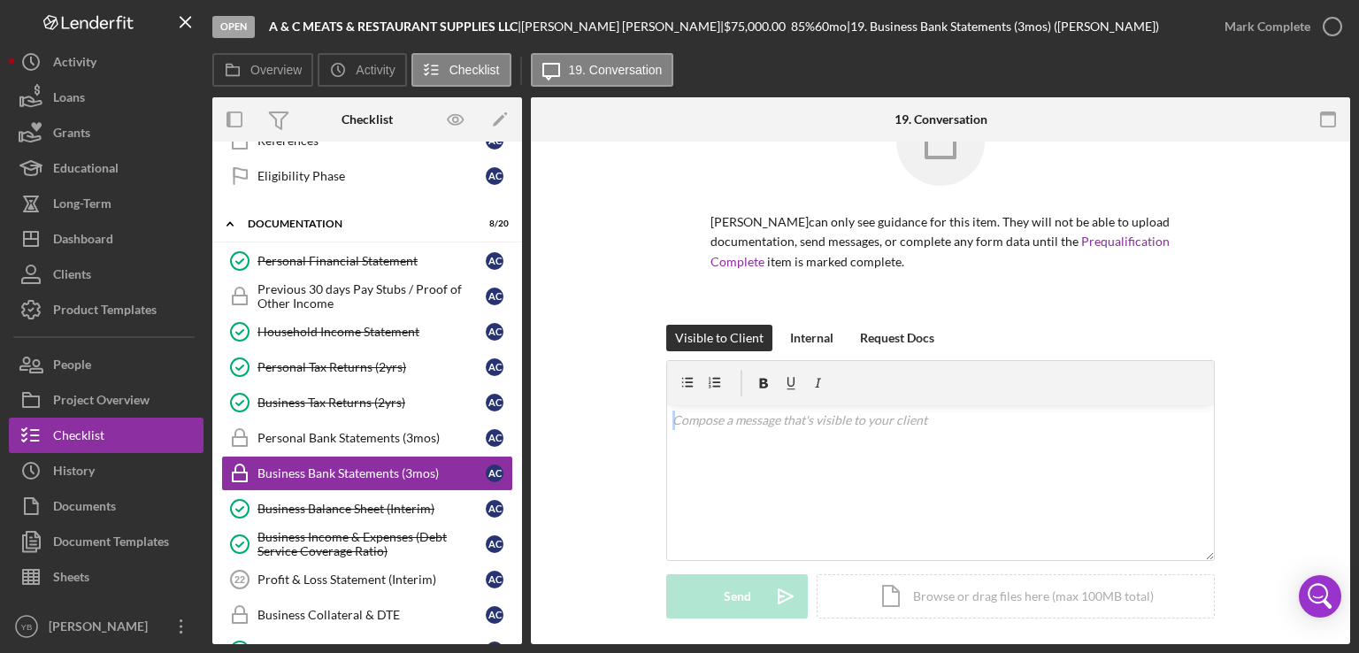
drag, startPoint x: 1352, startPoint y: 391, endPoint x: 1303, endPoint y: 464, distance: 87.9
click at [1303, 464] on div "Open A & C MEATS & RESTAURANT SUPPLIES LLC | [PERSON_NAME] | $75,000.00 85 % 60…" at bounding box center [679, 326] width 1359 height 653
click at [1303, 464] on div "Visible to Client Internal Request Docs v Color teal Color pink Remove color Ad…" at bounding box center [940, 485] width 766 height 320
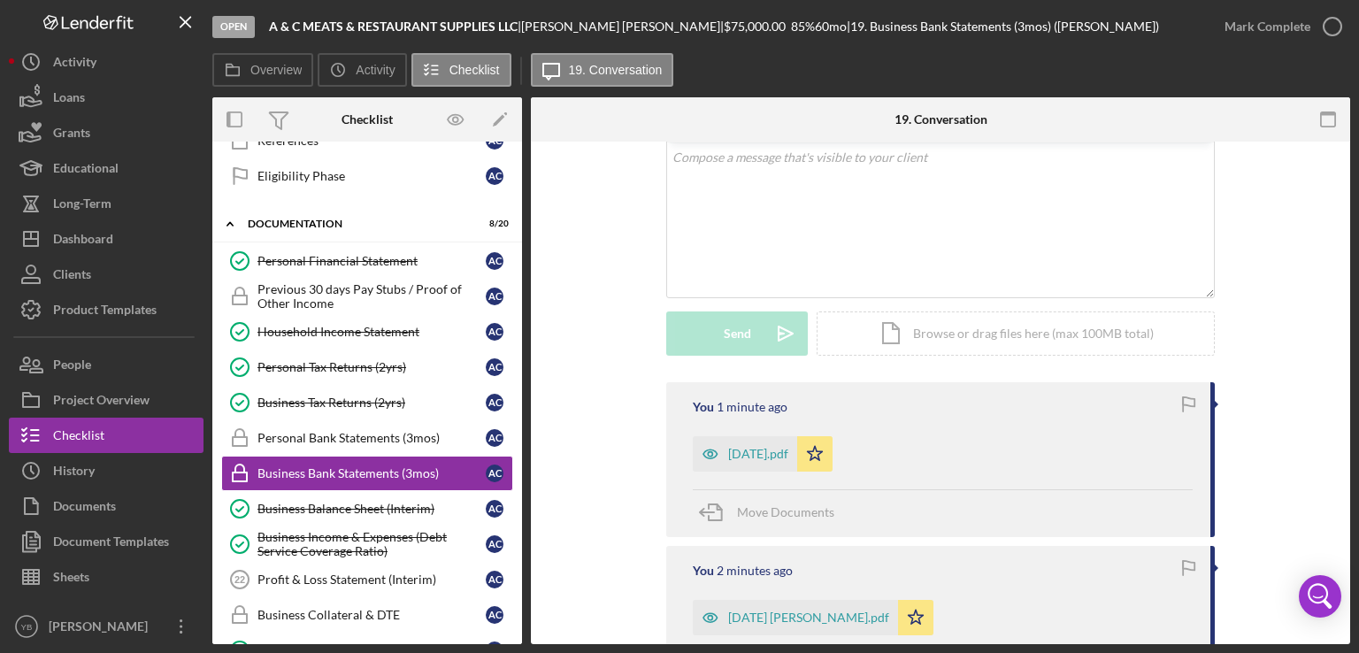
scroll to position [496, 0]
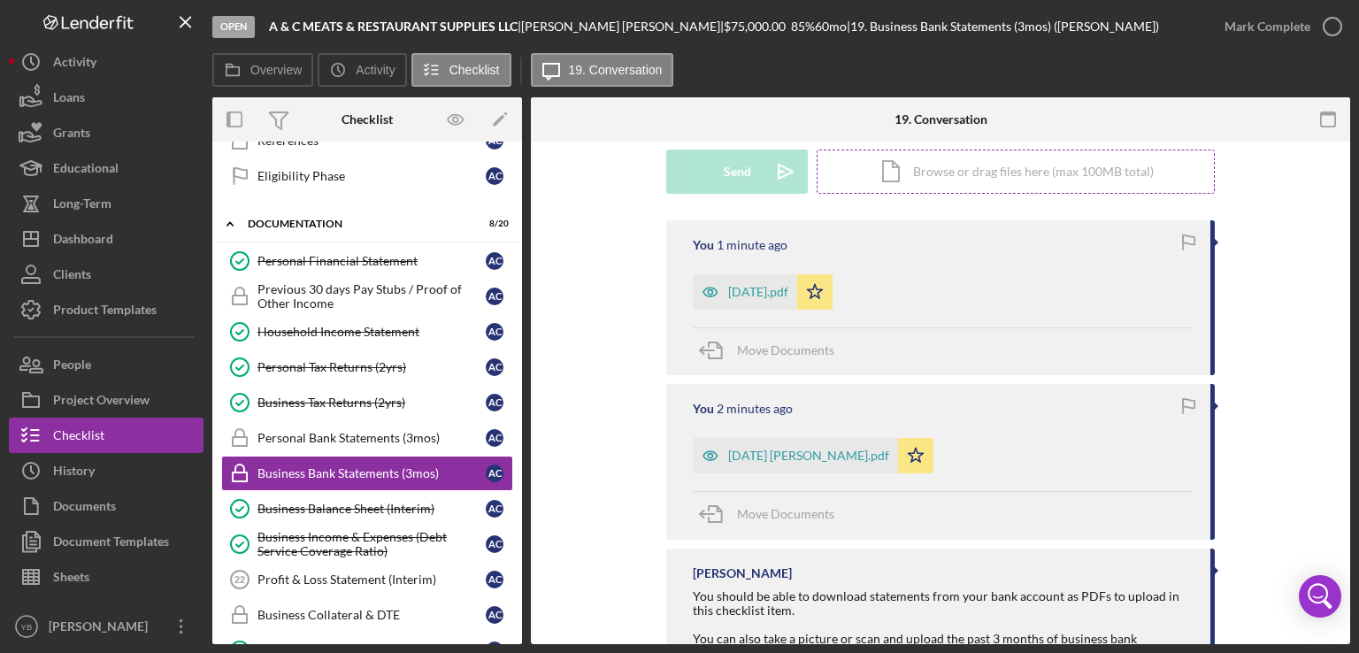
click at [986, 162] on div "Icon/Document Browse or drag files here (max 100MB total) Tap to choose files o…" at bounding box center [1016, 172] width 398 height 44
click at [728, 158] on div "Upload" at bounding box center [738, 172] width 40 height 44
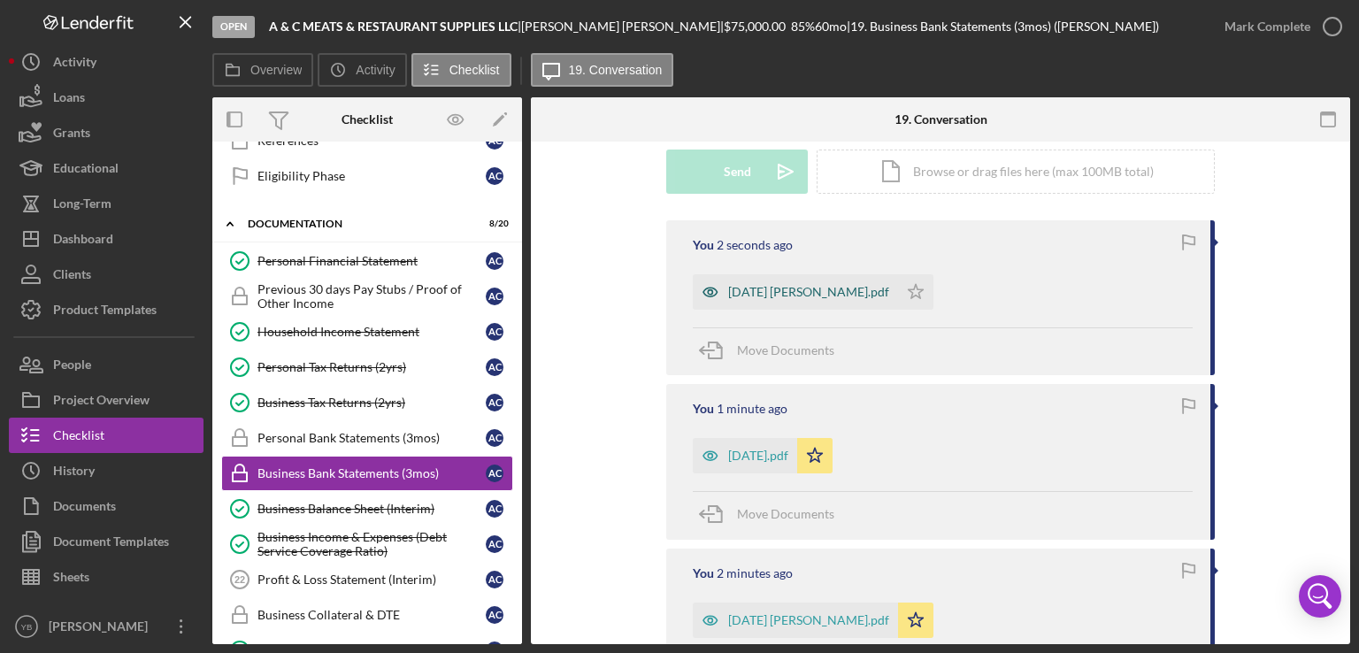
click at [848, 296] on div "[DATE] [PERSON_NAME].pdf" at bounding box center [808, 292] width 161 height 14
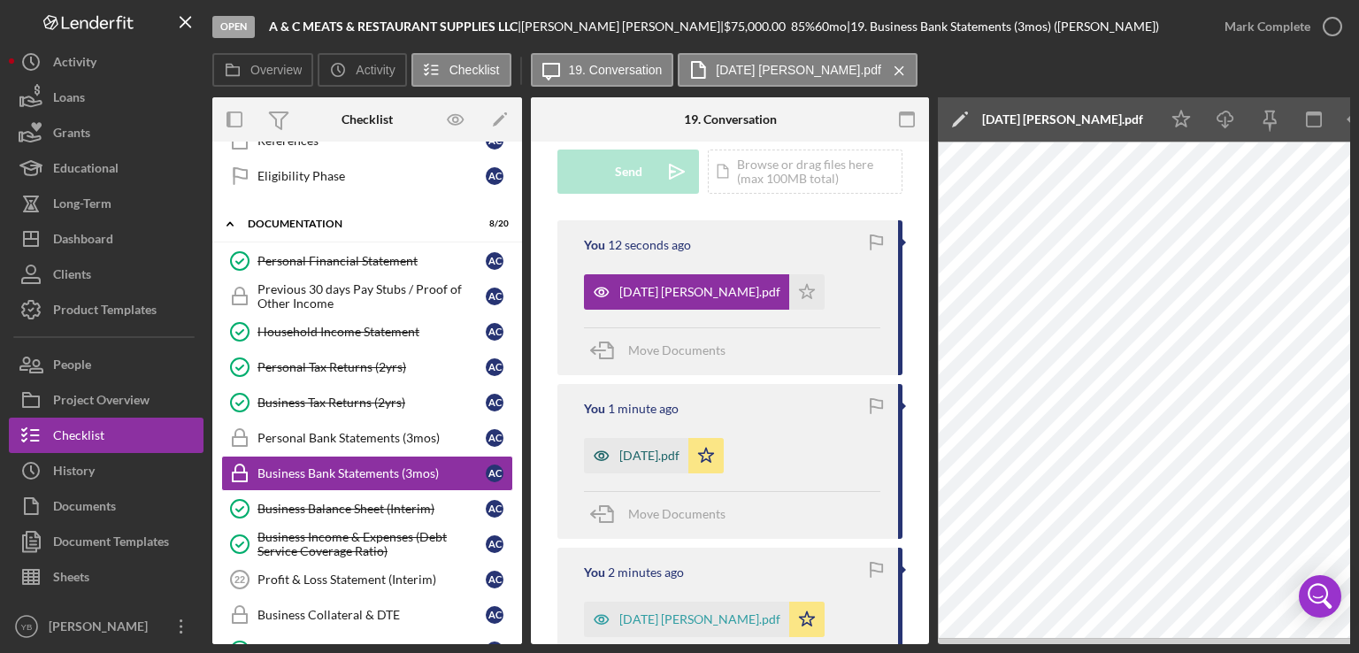
click at [664, 455] on div "[DATE].pdf" at bounding box center [649, 456] width 60 height 14
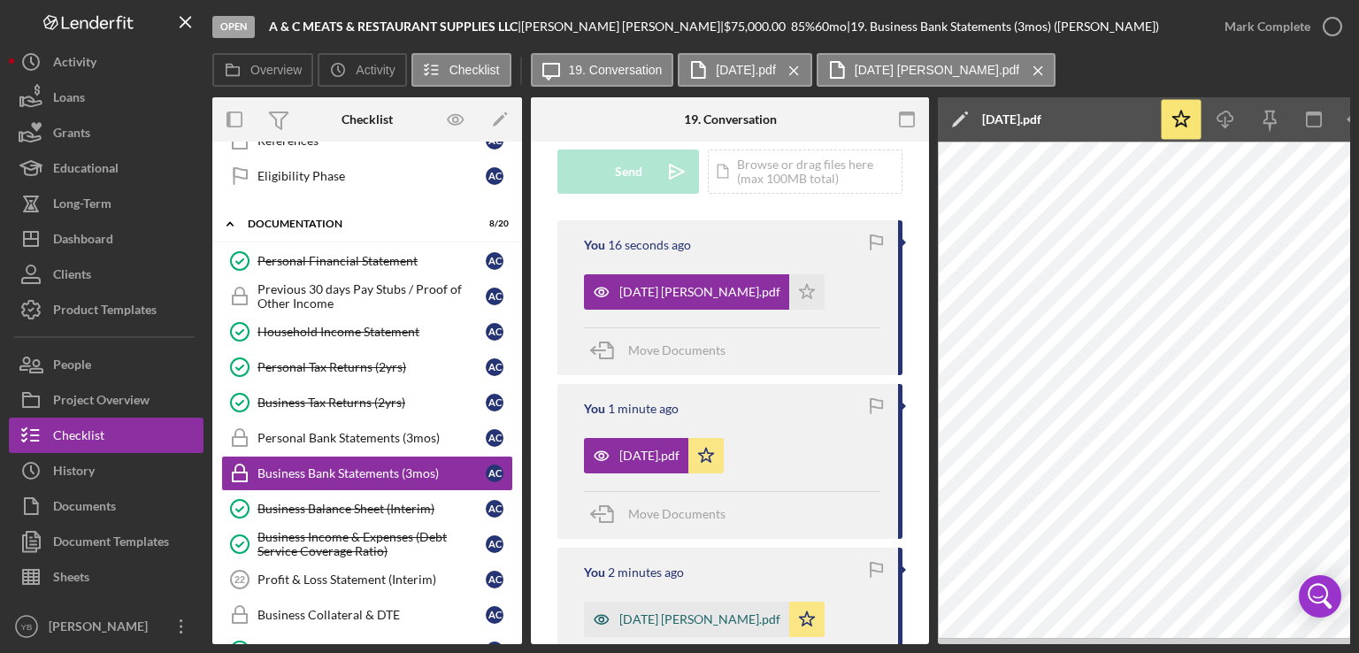
click at [694, 621] on div "[DATE] [PERSON_NAME].pdf" at bounding box center [699, 619] width 161 height 14
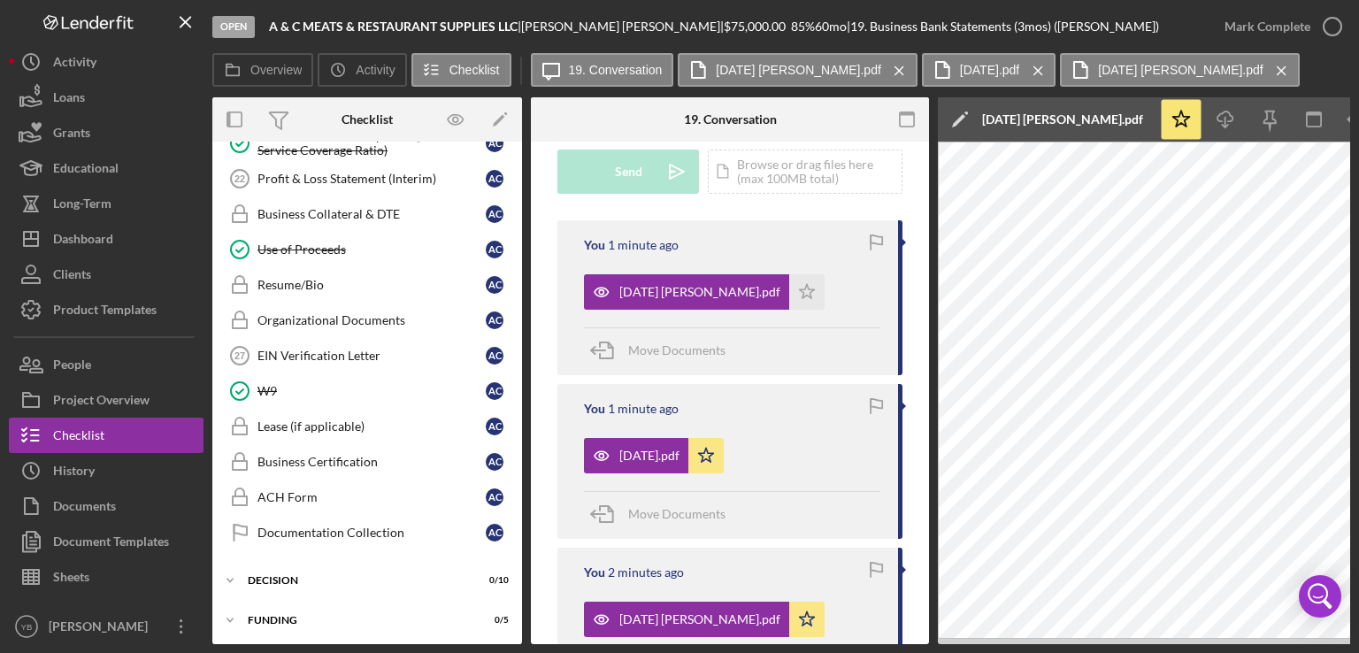
scroll to position [977, 0]
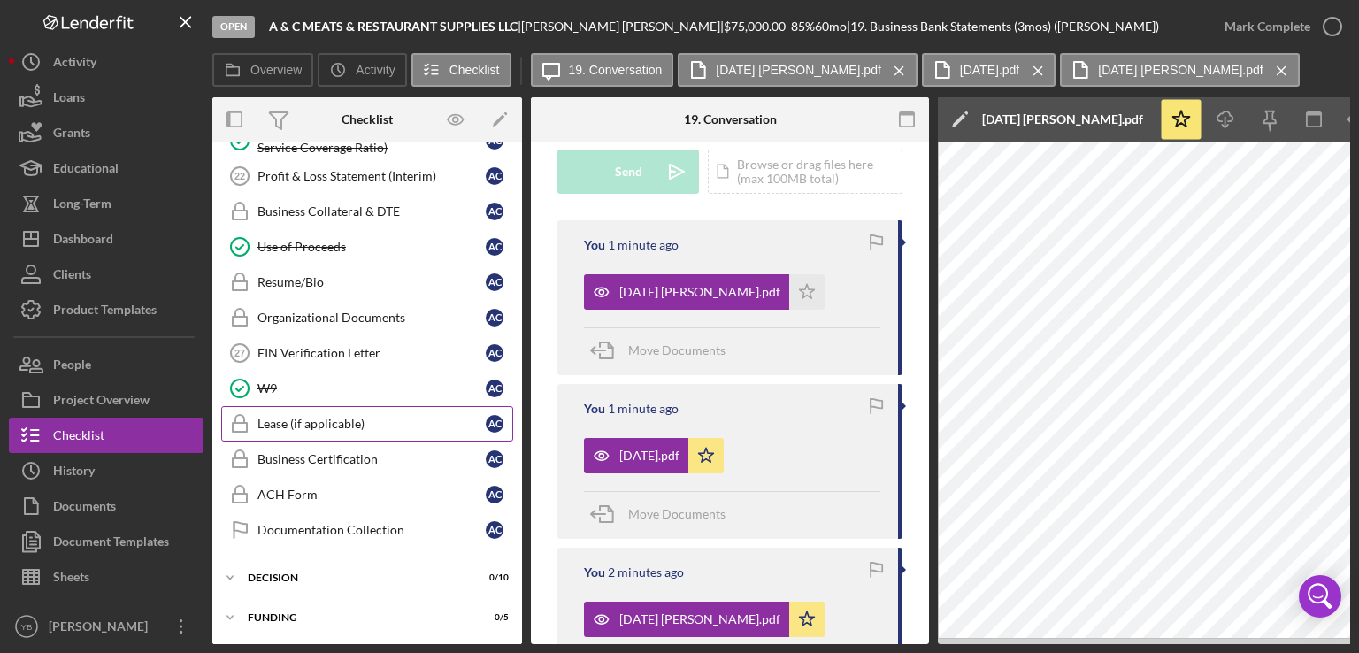
click at [306, 417] on div "Lease (if applicable)" at bounding box center [372, 424] width 228 height 14
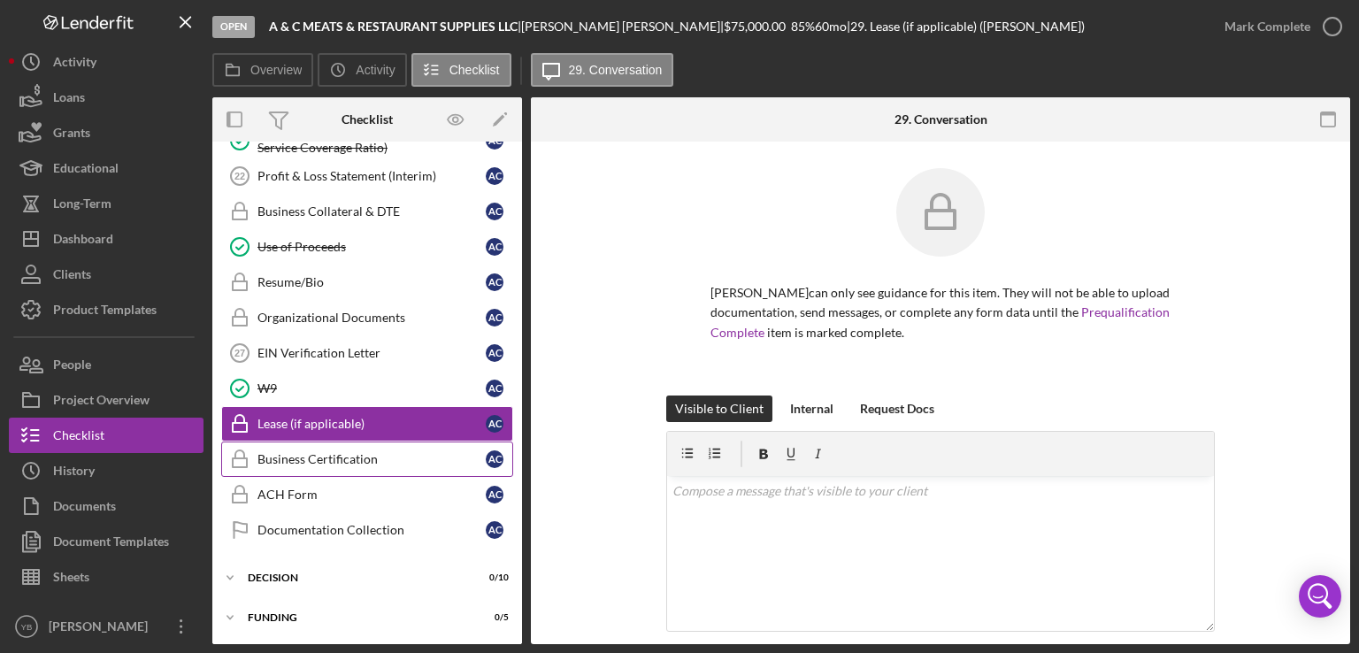
click at [308, 452] on div "Business Certification" at bounding box center [372, 459] width 228 height 14
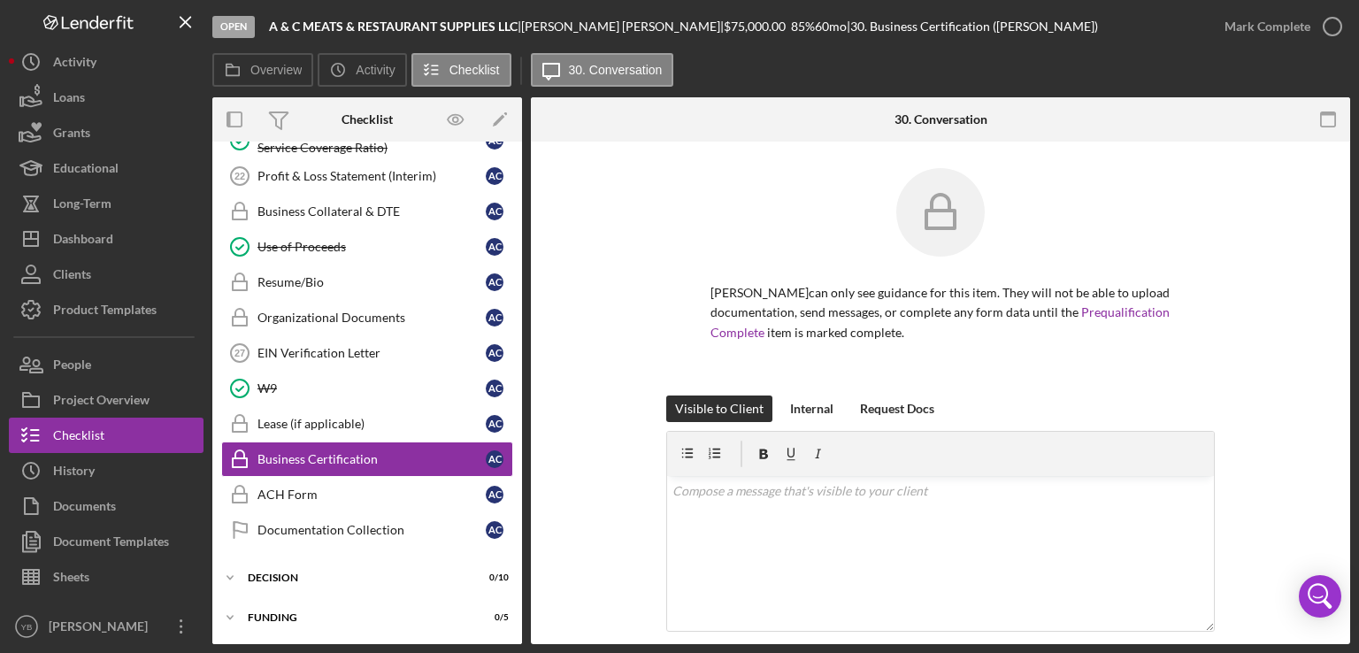
click at [1324, 402] on div "[PERSON_NAME] can only see guidance for this item. They will not be able to upl…" at bounding box center [940, 518] width 819 height 752
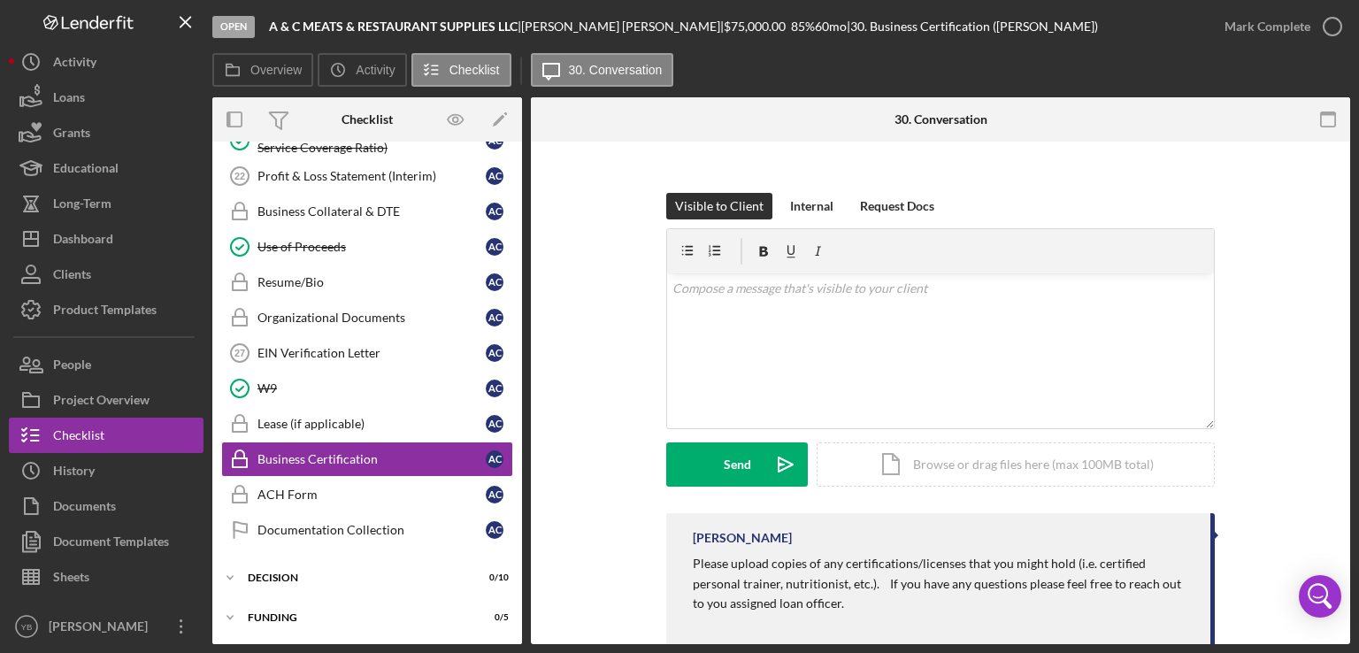
scroll to position [212, 0]
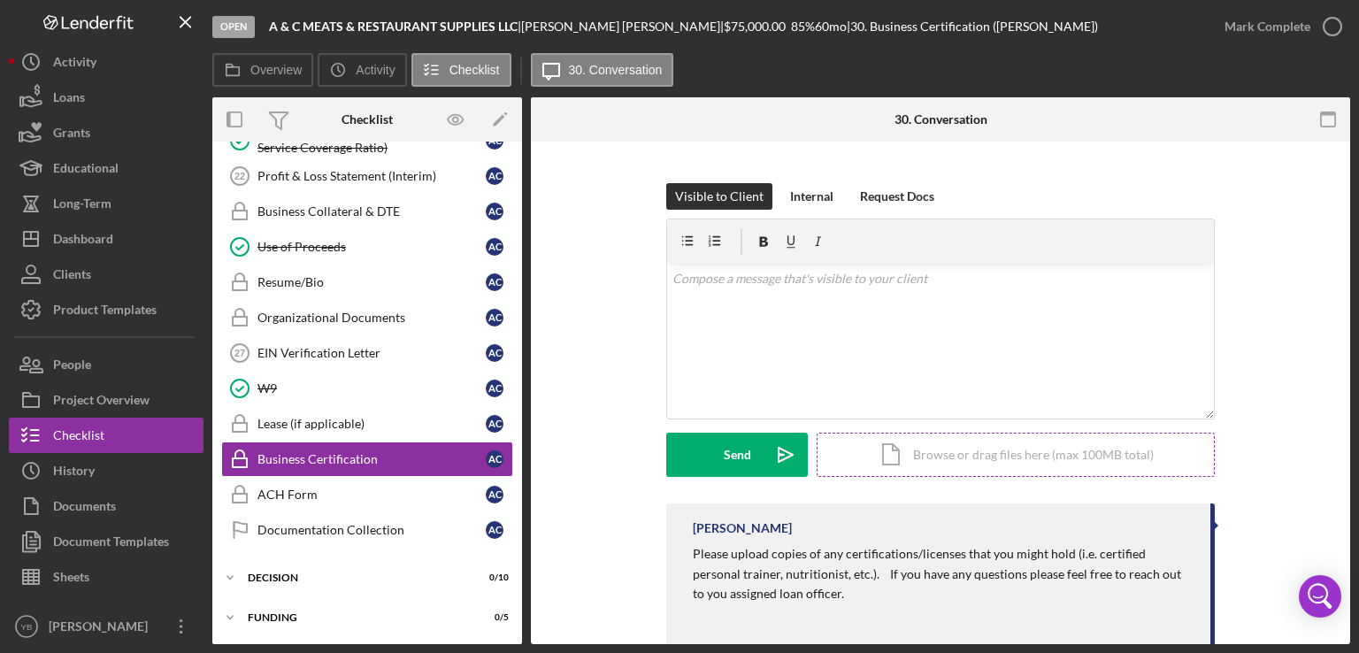
click at [1095, 458] on div "Icon/Document Browse or drag files here (max 100MB total) Tap to choose files o…" at bounding box center [1016, 455] width 398 height 44
click at [973, 465] on div "Icon/Document Browse or drag files here (max 100MB total) Tap to choose files o…" at bounding box center [1016, 455] width 398 height 44
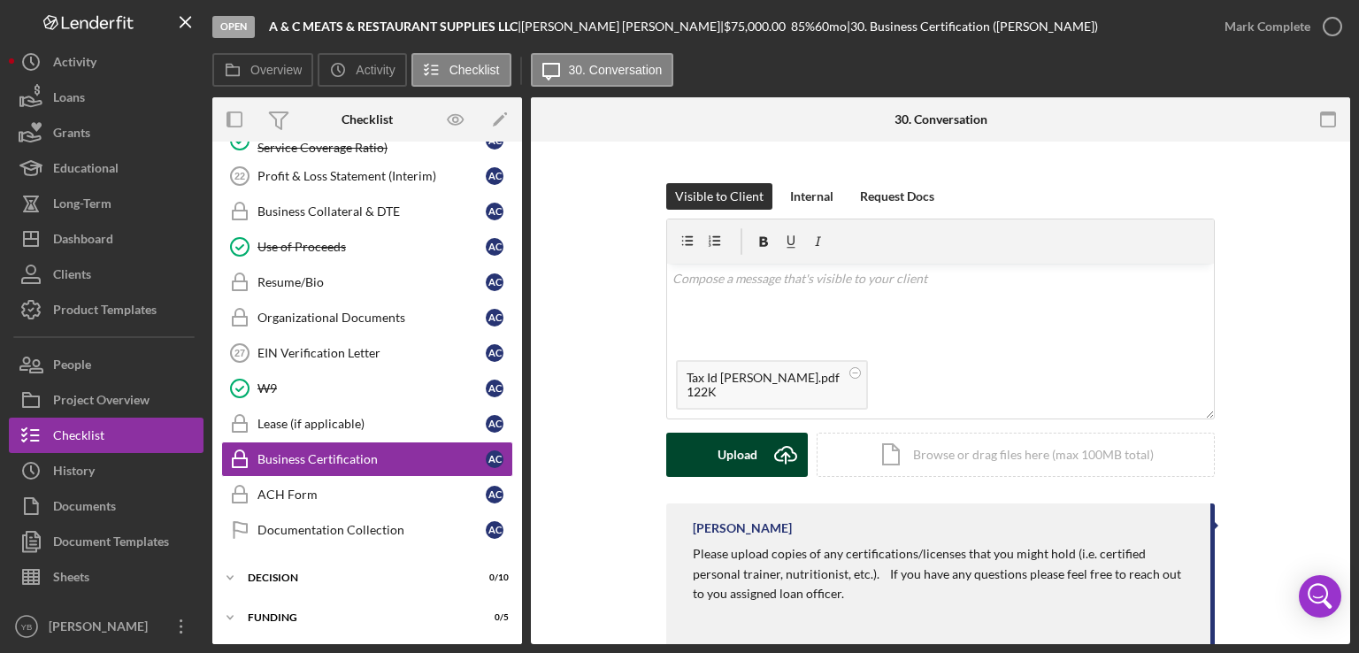
click at [718, 443] on div "Upload" at bounding box center [738, 455] width 40 height 44
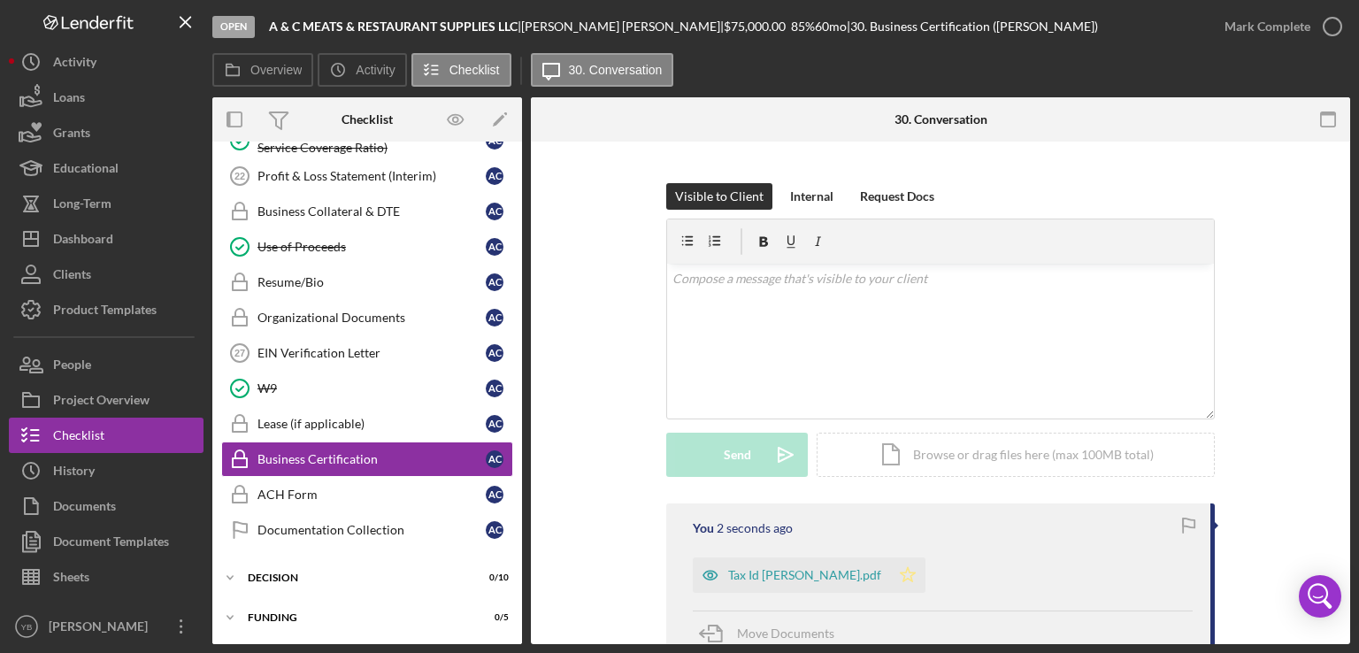
click at [890, 575] on icon "Icon/Star" at bounding box center [907, 574] width 35 height 35
click at [1267, 33] on div "Mark Complete" at bounding box center [1268, 26] width 86 height 35
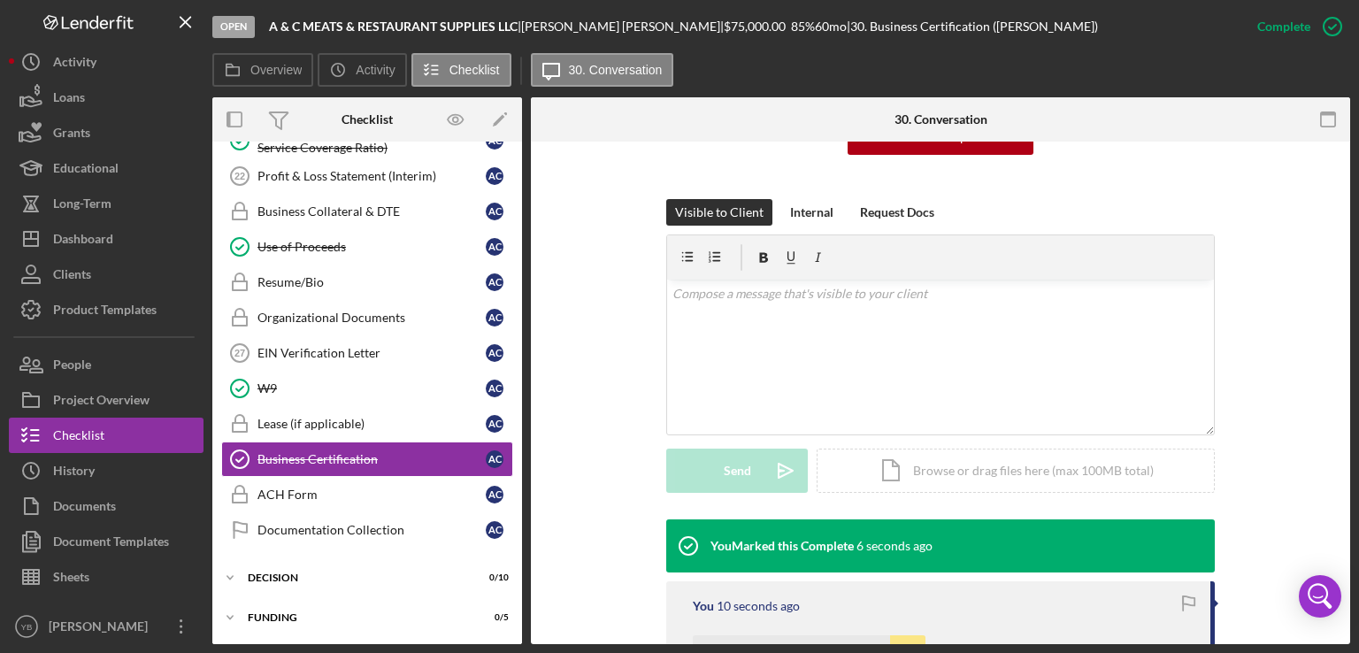
click at [520, 465] on div "Overview Internal Workflow Stage Open Icon/Dropdown Arrow Archive (can unarchiv…" at bounding box center [781, 370] width 1138 height 547
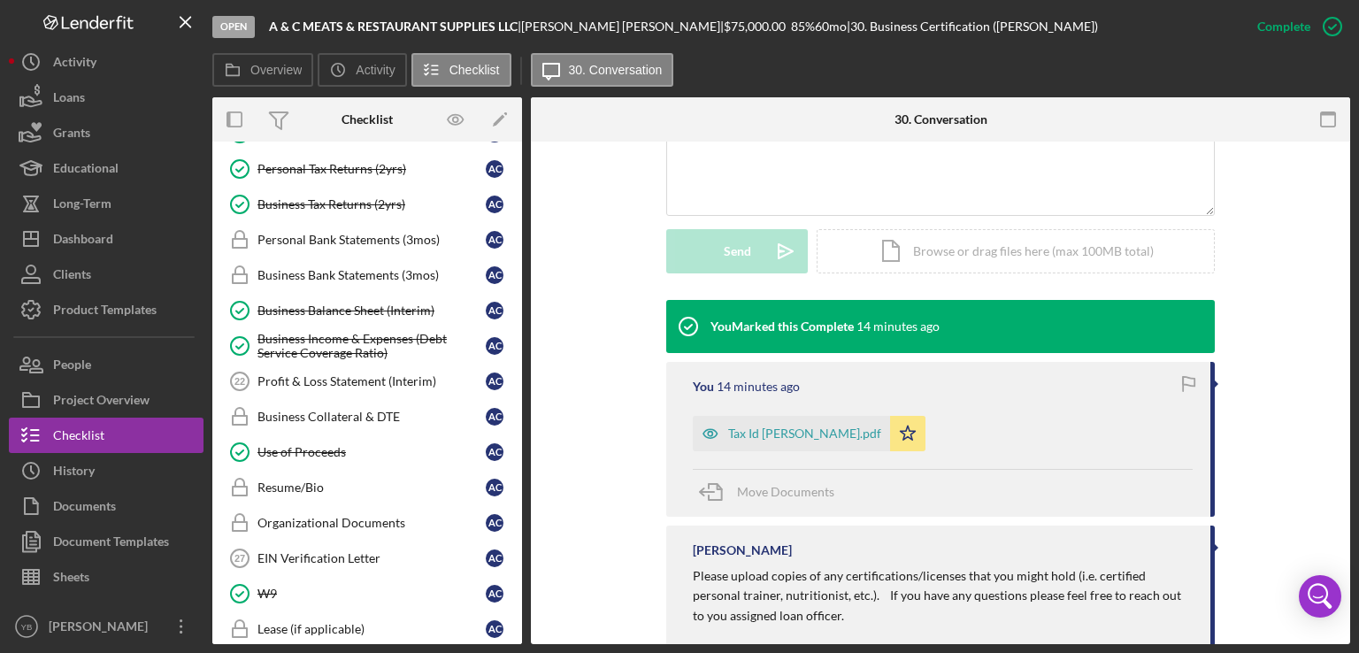
scroll to position [426, 0]
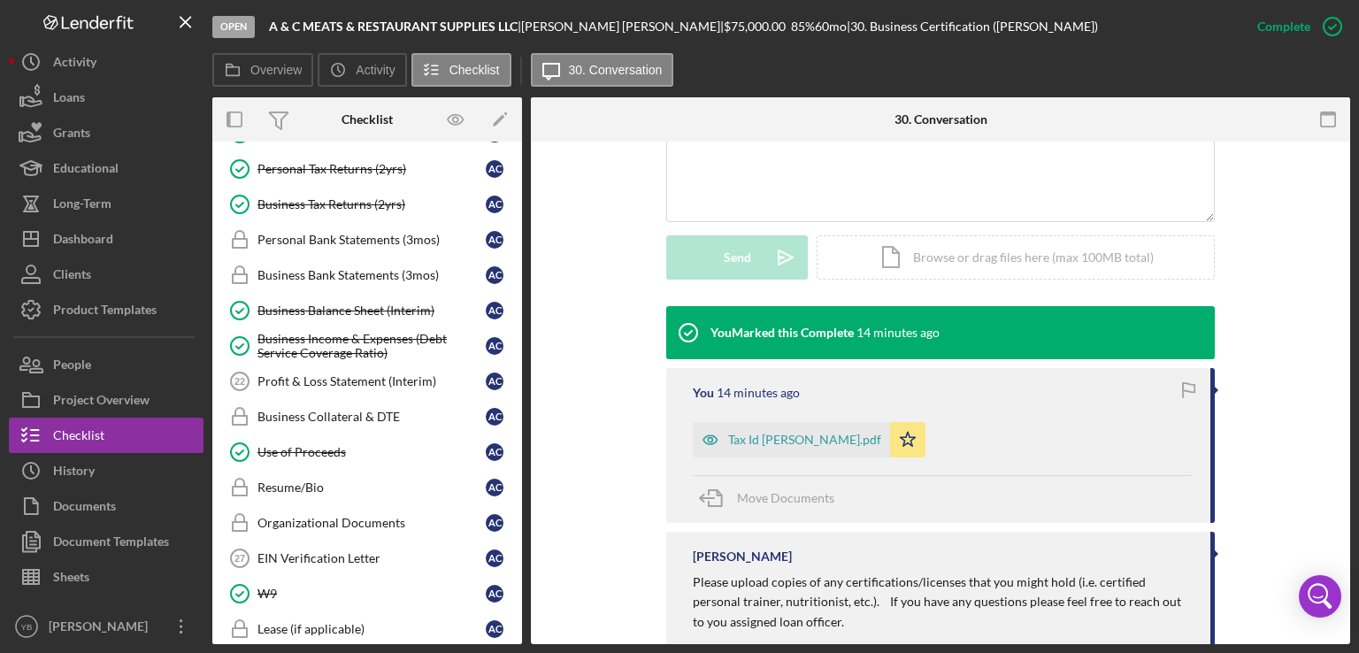
drag, startPoint x: 516, startPoint y: 522, endPoint x: 518, endPoint y: 446, distance: 76.1
click at [518, 446] on div "Icon/Expander Prequalification 4 / 9 Welcome Welcome A C Personal Information P…" at bounding box center [367, 393] width 310 height 503
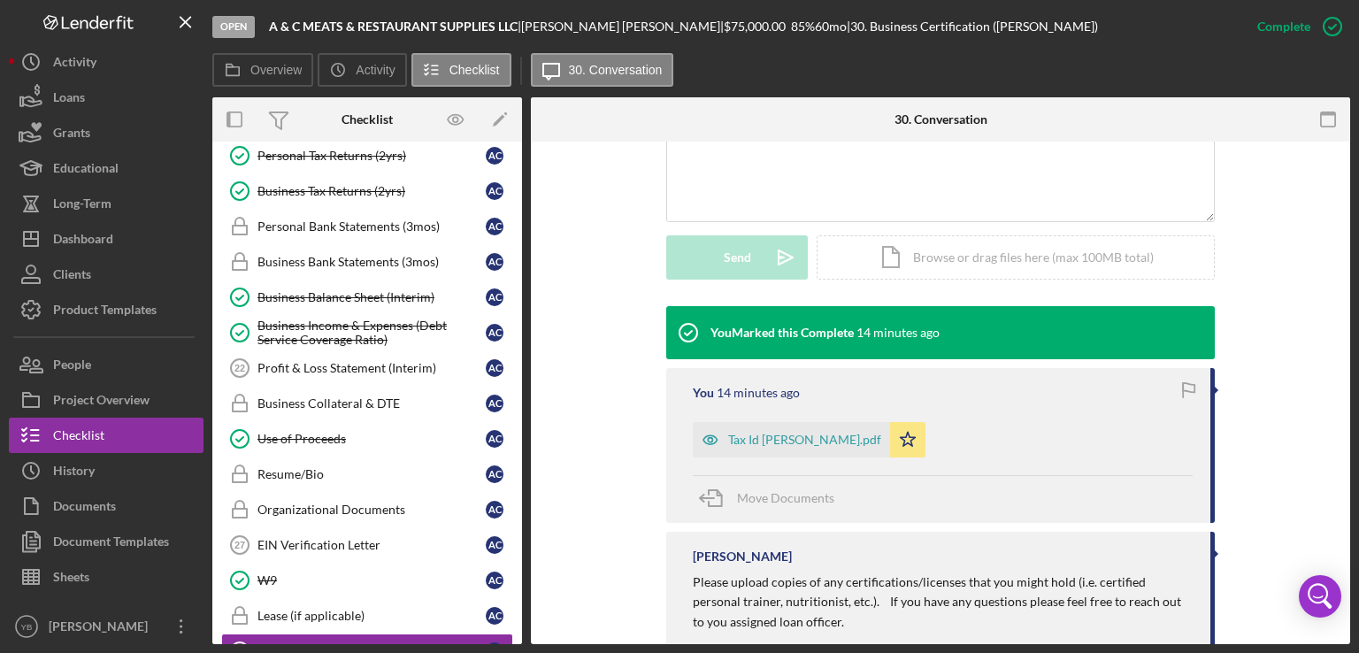
scroll to position [704, 0]
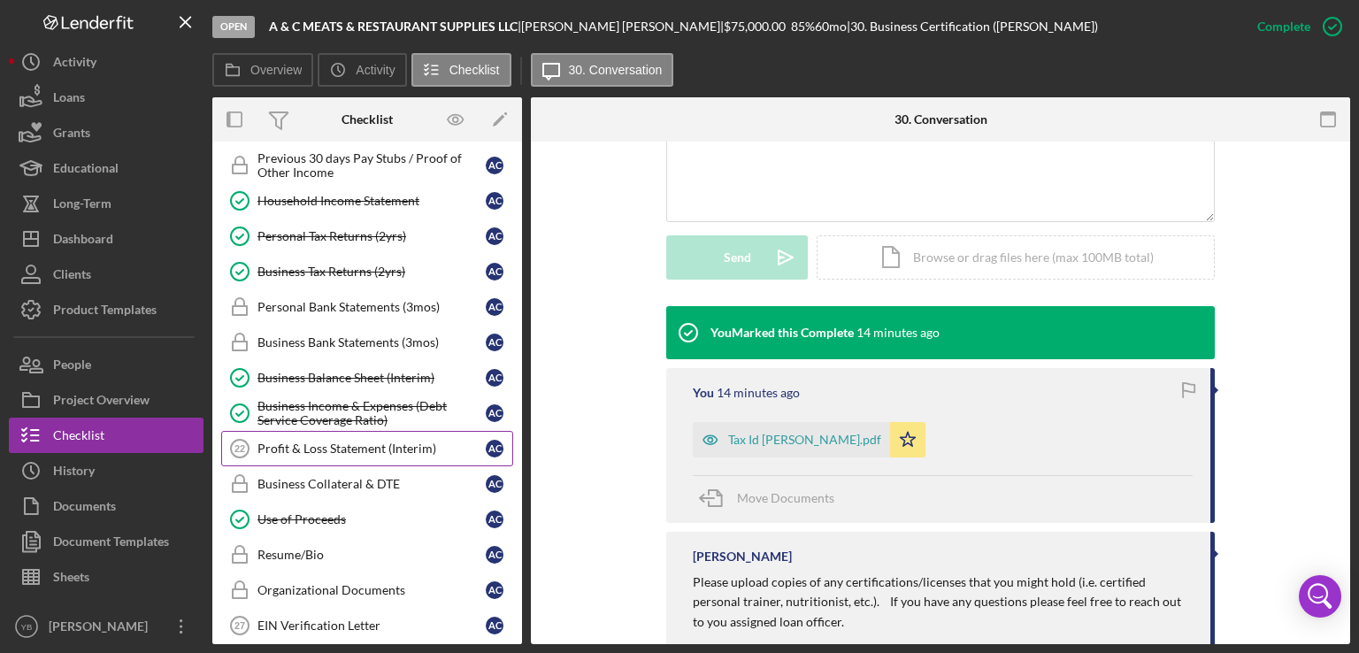
click at [379, 443] on div "Profit & Loss Statement (Interim)" at bounding box center [372, 449] width 228 height 14
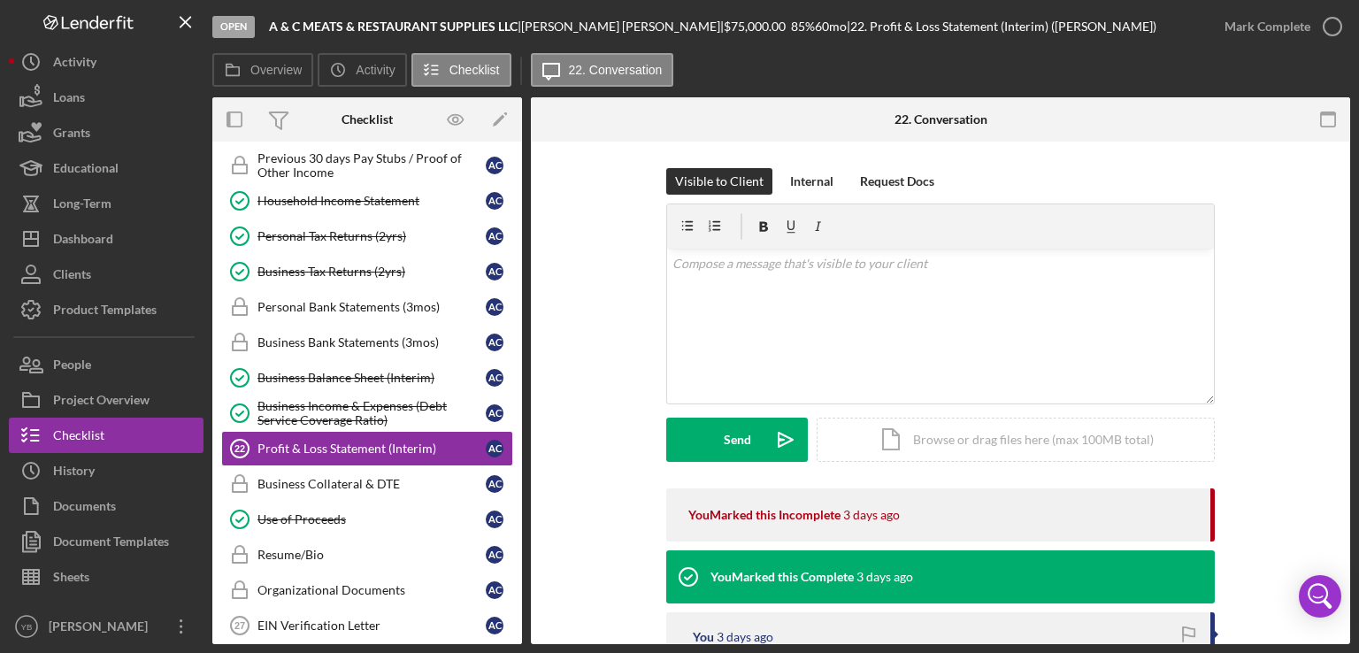
click at [1278, 399] on div "Visible to Client Internal Request Docs v Color teal Color pink Remove color Ad…" at bounding box center [940, 328] width 766 height 320
click at [1047, 444] on div "Icon/Document Browse or drag files here (max 100MB total) Tap to choose files o…" at bounding box center [1016, 440] width 398 height 44
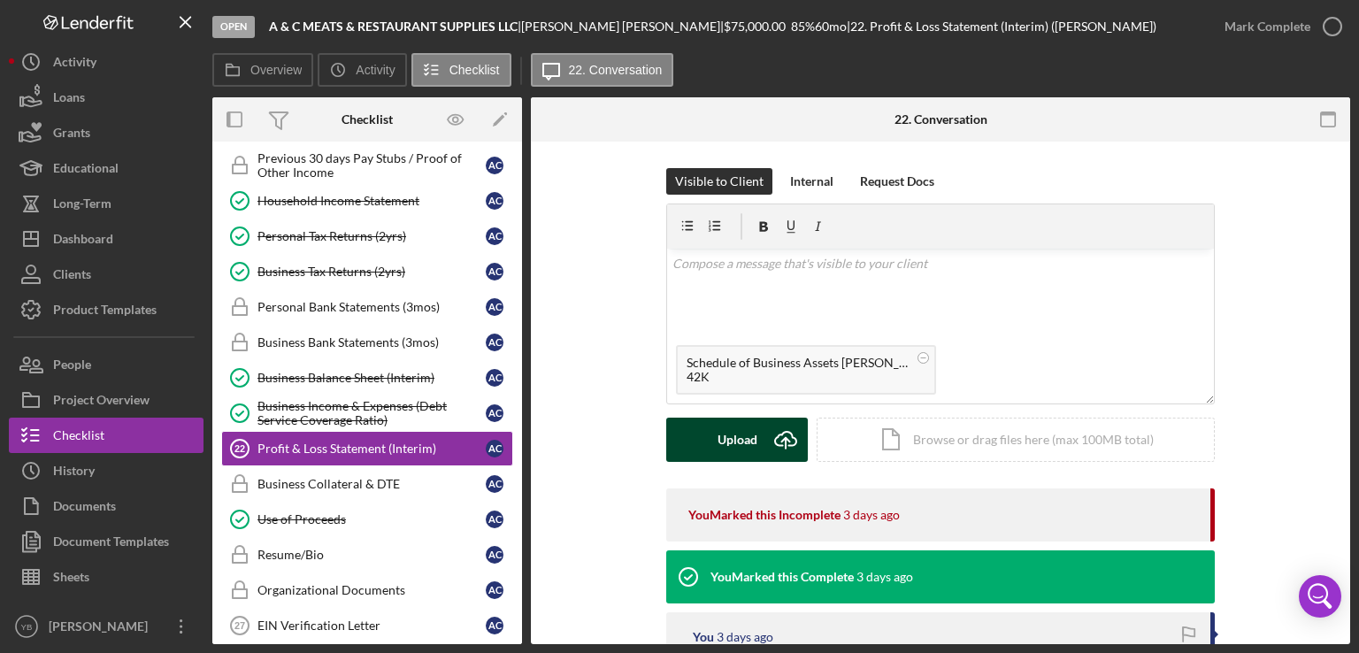
click at [721, 430] on div "Upload" at bounding box center [738, 440] width 40 height 44
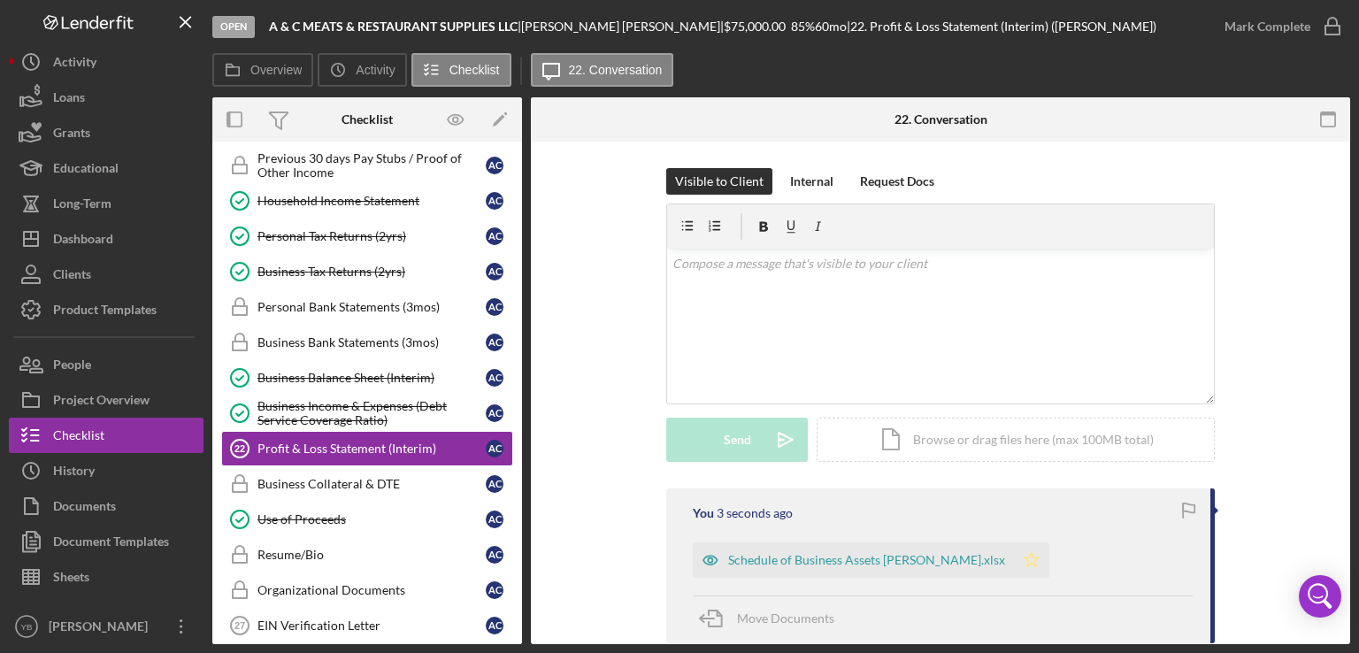
click at [1025, 557] on polygon "button" at bounding box center [1032, 559] width 15 height 14
drag, startPoint x: 524, startPoint y: 419, endPoint x: 517, endPoint y: 377, distance: 42.2
click at [517, 377] on div "Overview Internal Workflow Stage Open Icon/Dropdown Arrow Archive (can unarchiv…" at bounding box center [781, 370] width 1138 height 547
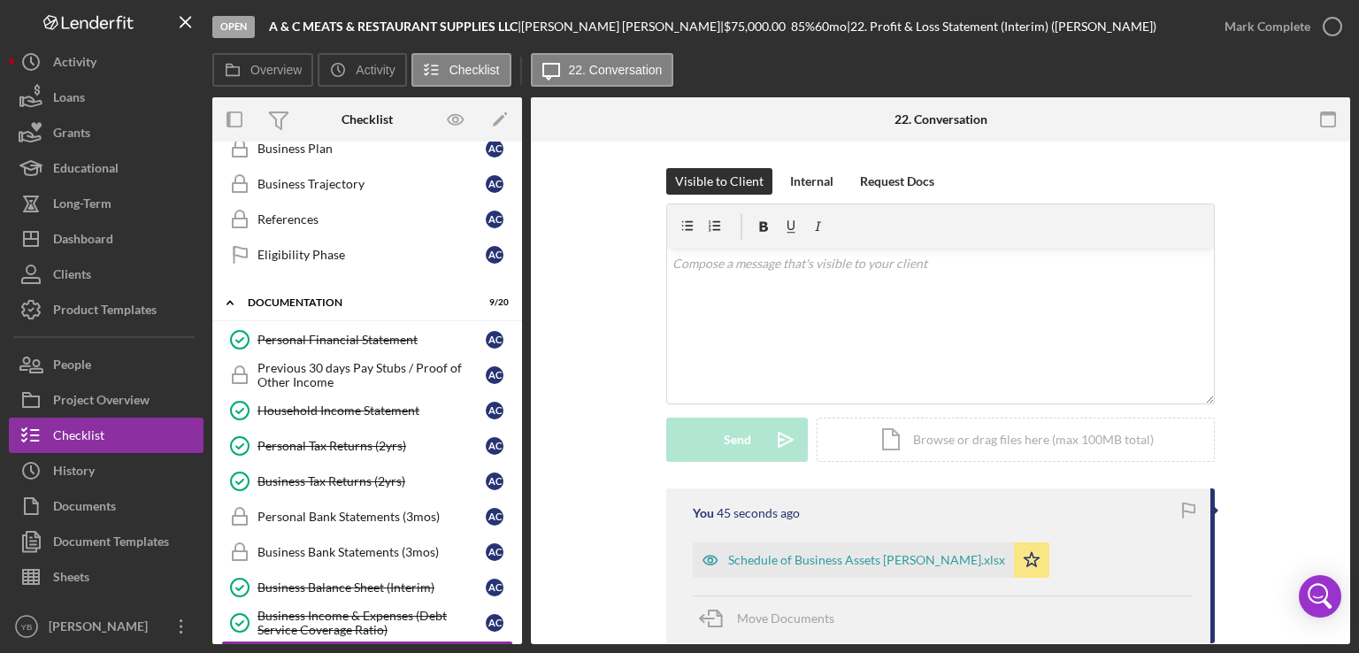
scroll to position [473, 0]
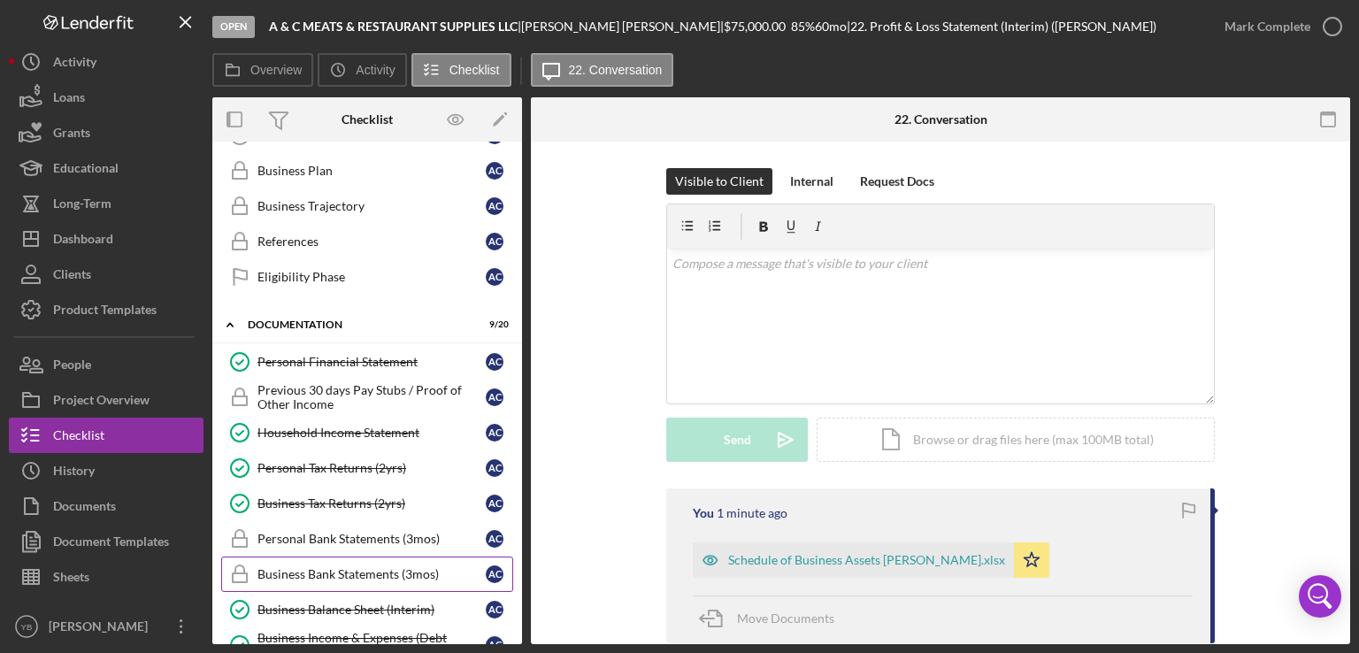
click at [367, 567] on div "Business Bank Statements (3mos)" at bounding box center [372, 574] width 228 height 14
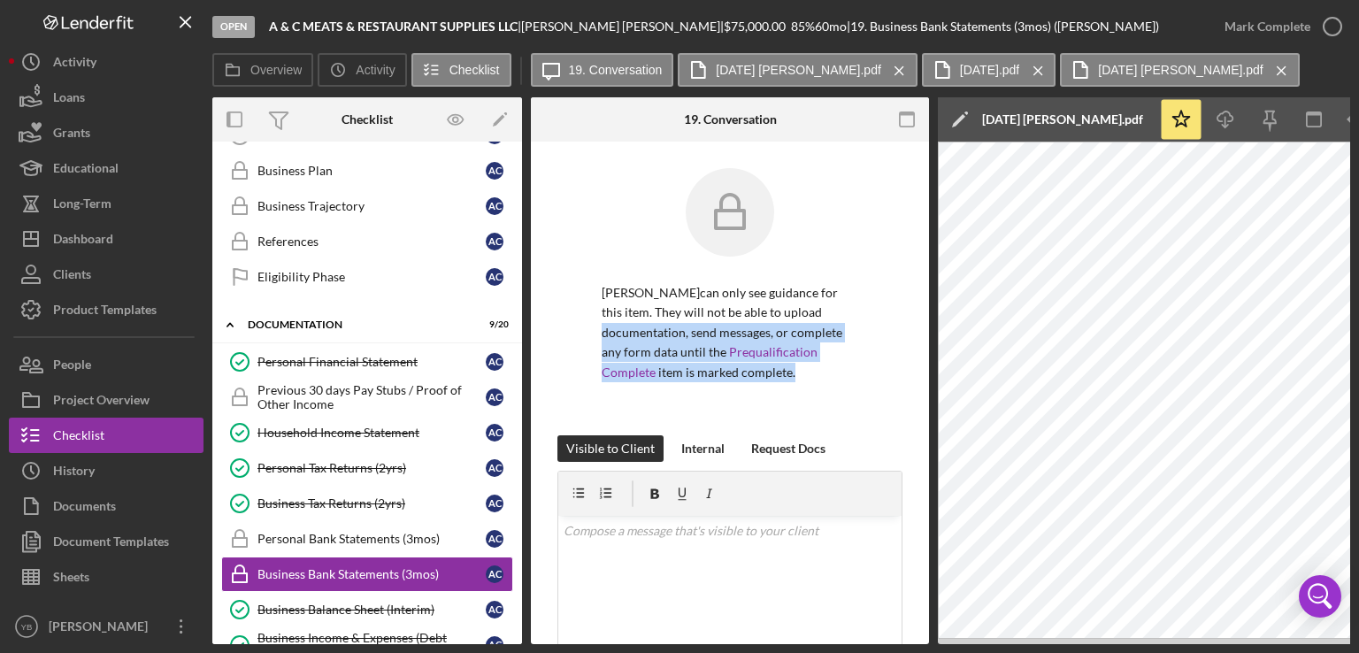
drag, startPoint x: 929, startPoint y: 322, endPoint x: 878, endPoint y: 425, distance: 114.8
click at [878, 425] on div "Overview Internal Workflow Stage Open Icon/Dropdown Arrow Archive (can unarchiv…" at bounding box center [781, 370] width 1138 height 547
click at [878, 425] on div "[PERSON_NAME] can only see guidance for this item. They will not be able to upl…" at bounding box center [729, 301] width 345 height 267
drag, startPoint x: 922, startPoint y: 317, endPoint x: 911, endPoint y: 404, distance: 88.4
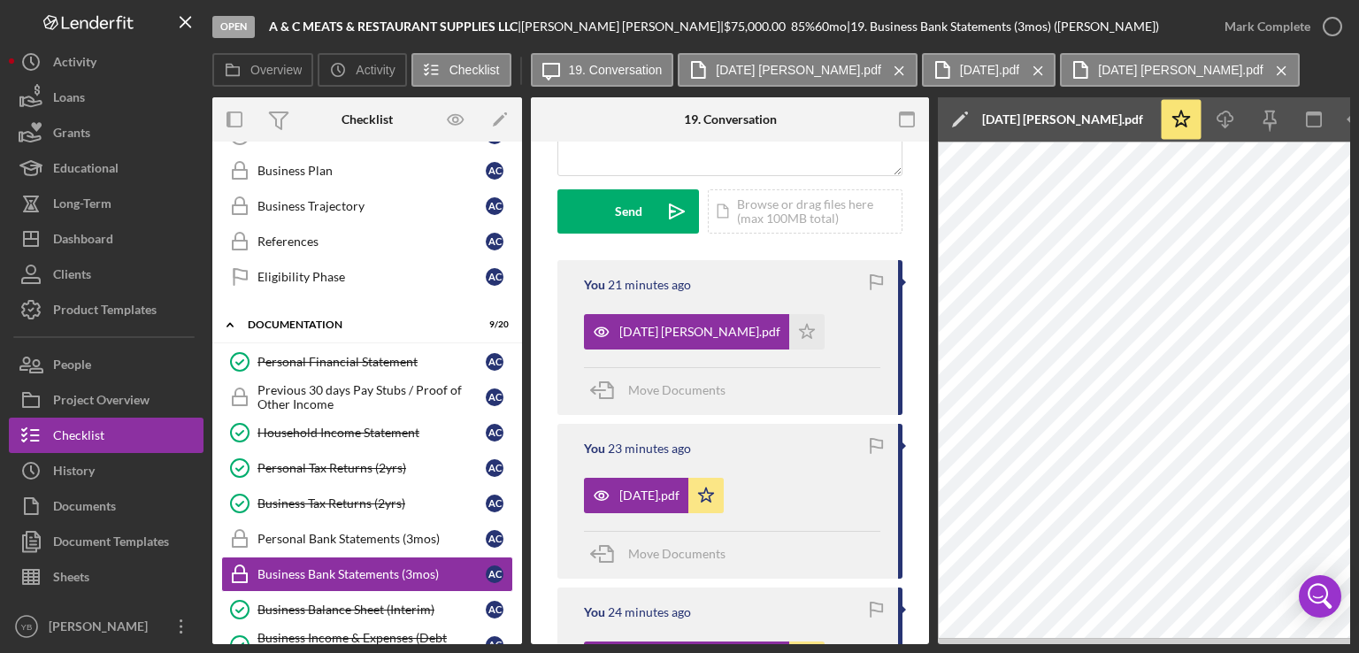
scroll to position [531, 0]
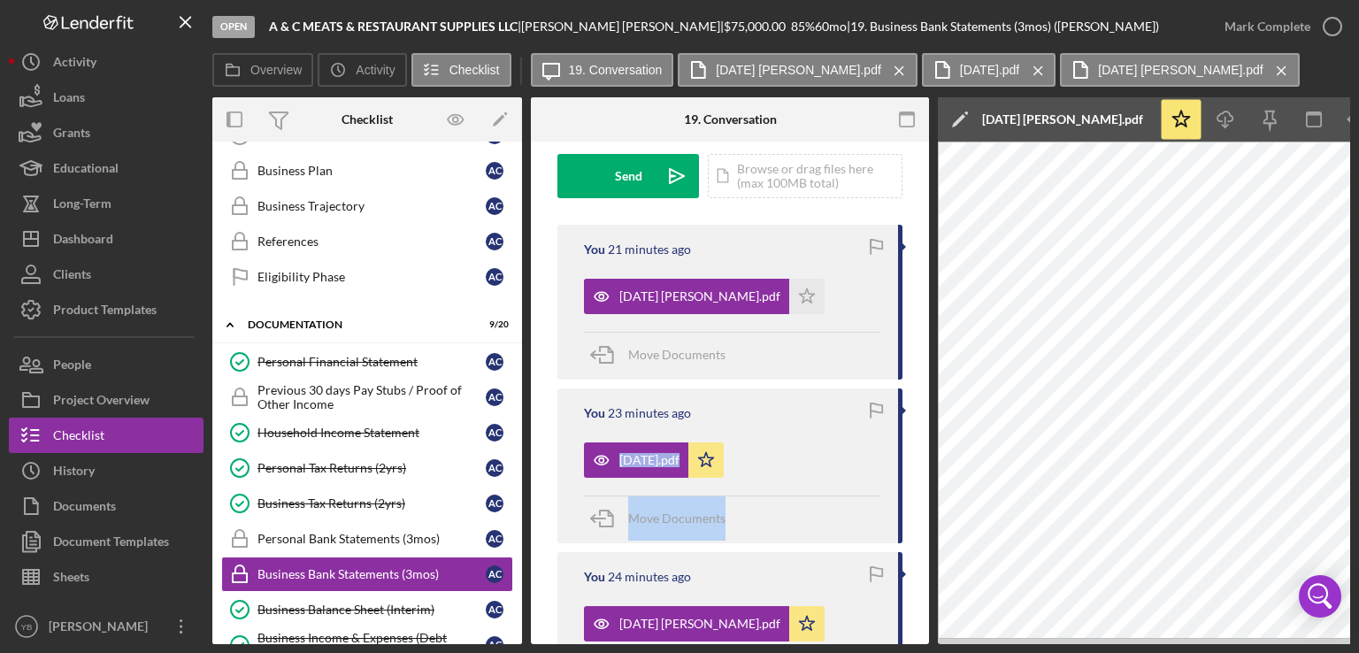
drag, startPoint x: 931, startPoint y: 392, endPoint x: 927, endPoint y: 521, distance: 129.2
click at [927, 521] on div "Overview Internal Workflow Stage Open Icon/Dropdown Arrow Archive (can unarchiv…" at bounding box center [781, 370] width 1138 height 547
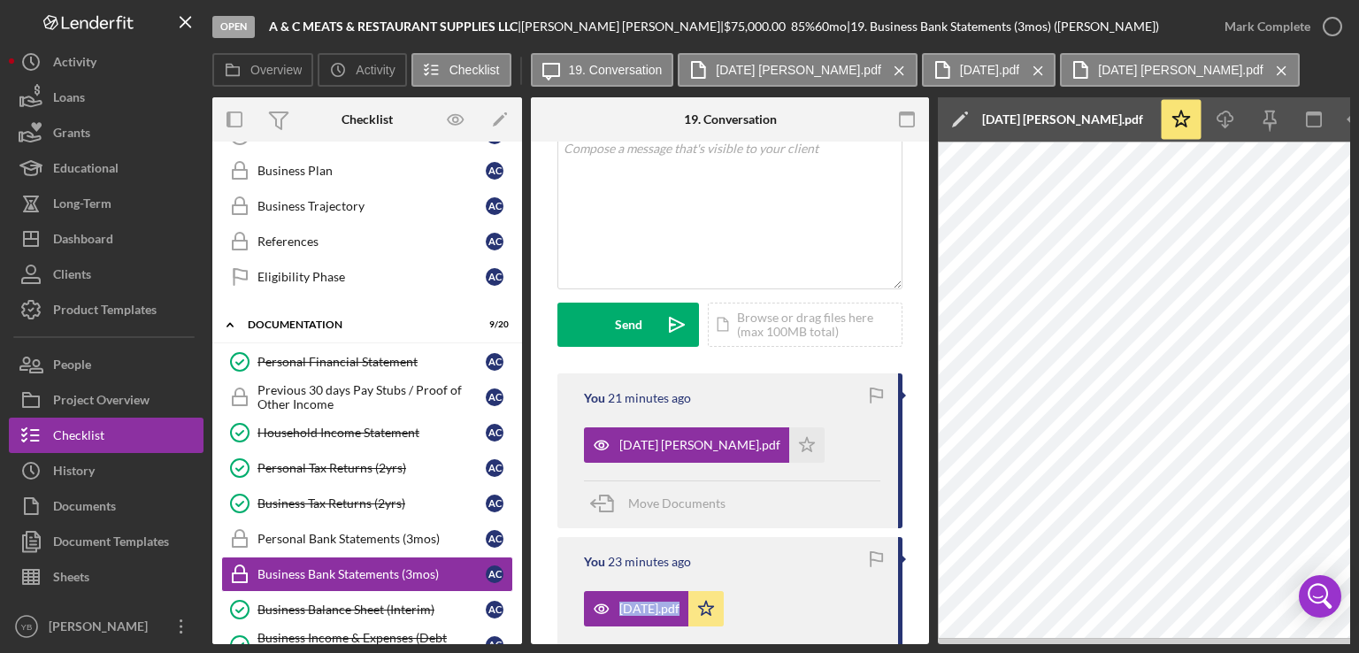
scroll to position [379, 0]
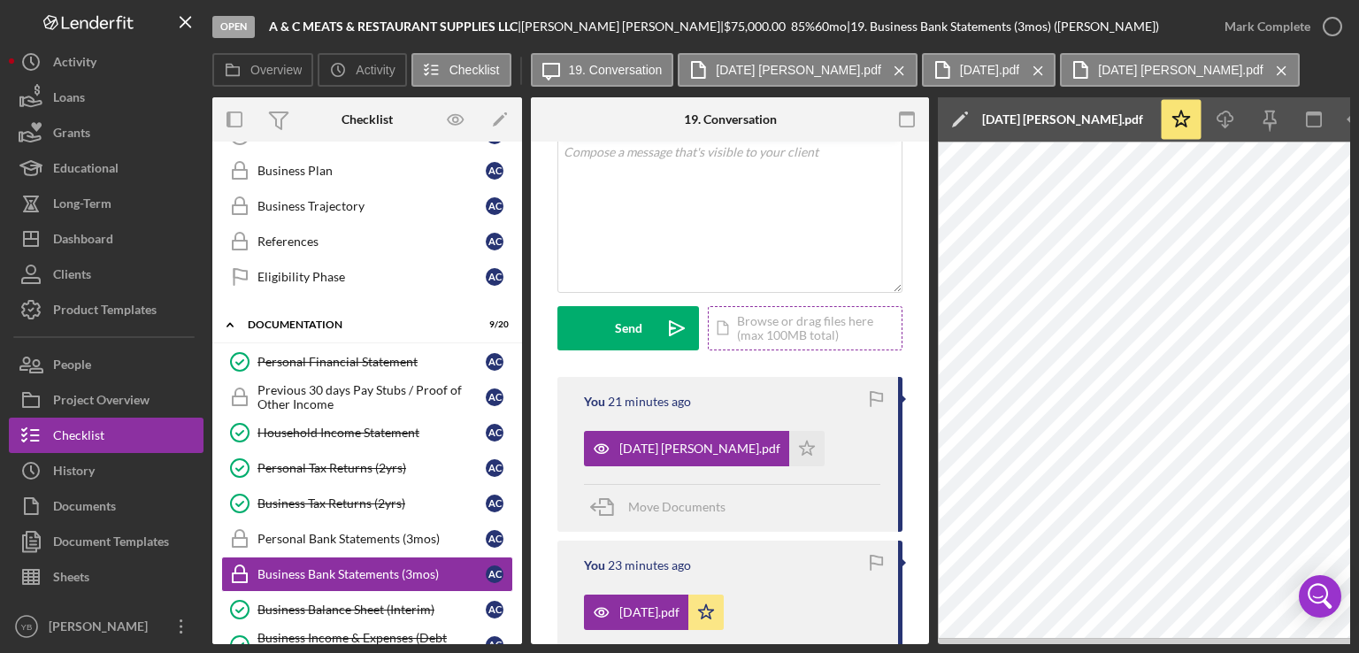
click at [815, 334] on div "Icon/Document Browse or drag files here (max 100MB total) Tap to choose files o…" at bounding box center [805, 328] width 195 height 44
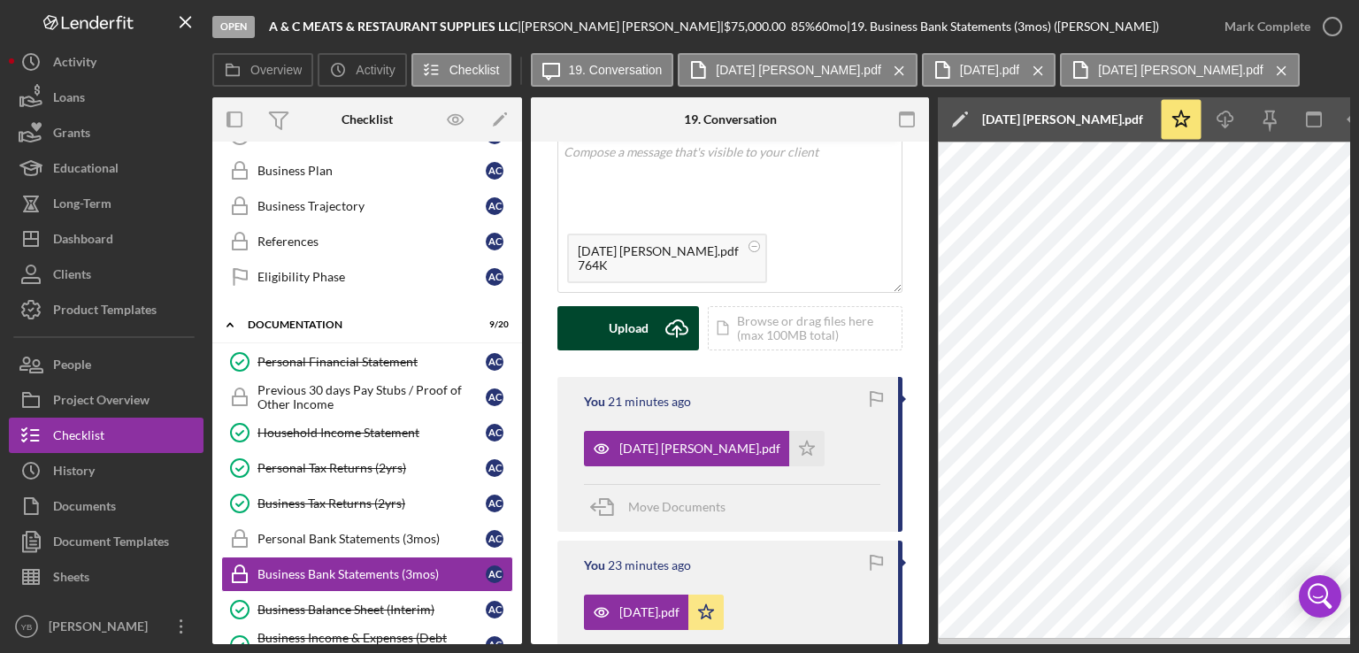
click at [633, 319] on div "Upload" at bounding box center [629, 328] width 40 height 44
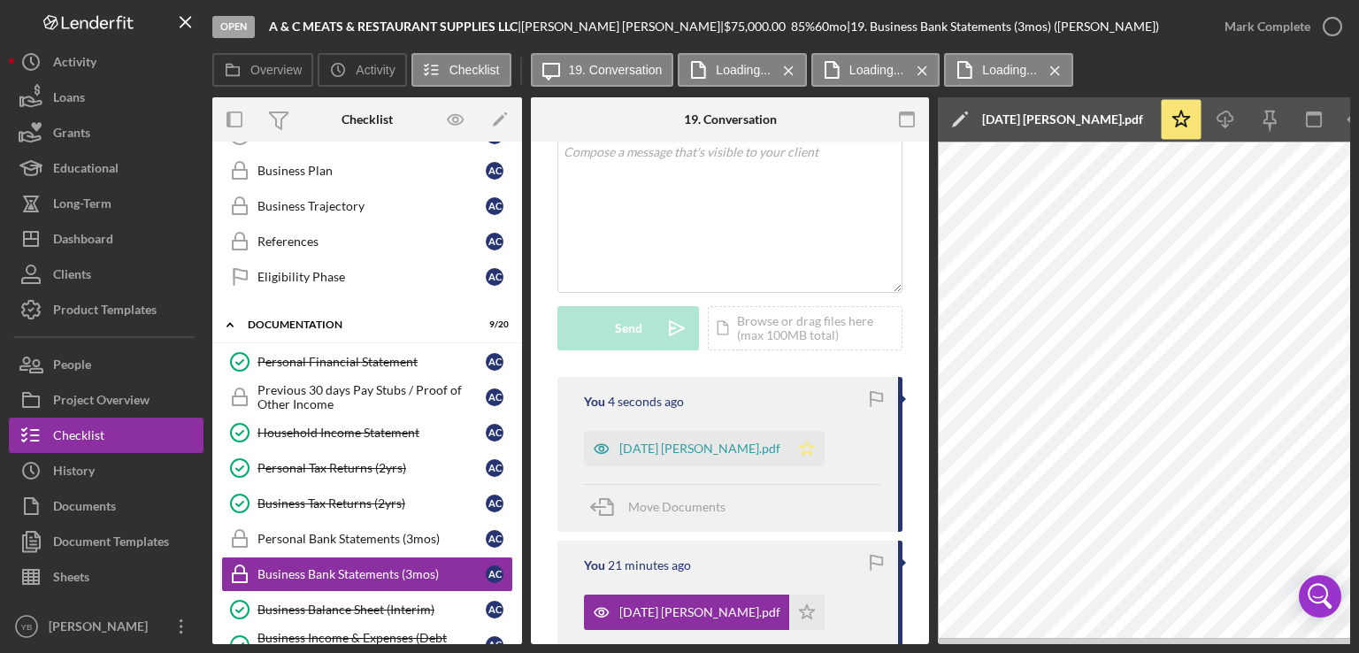
click at [811, 447] on icon "Icon/Star" at bounding box center [806, 448] width 35 height 35
click at [1289, 29] on div "Mark Complete" at bounding box center [1268, 26] width 86 height 35
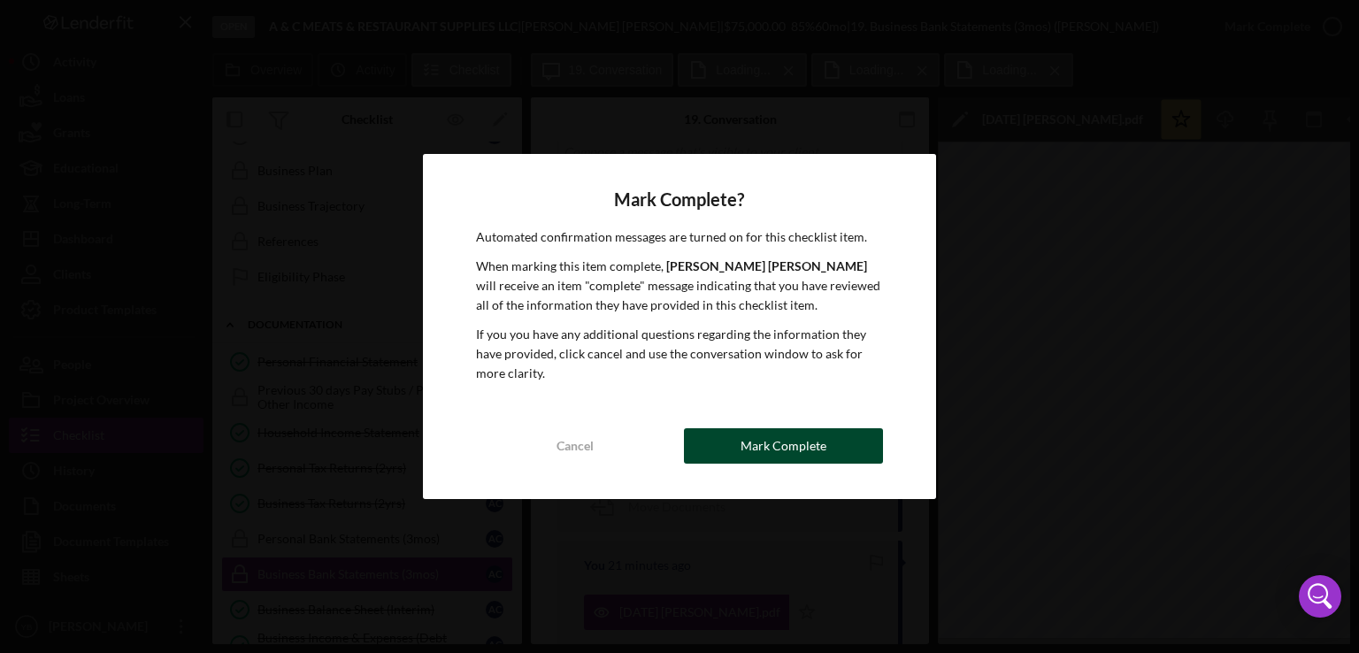
click at [803, 446] on div "Mark Complete" at bounding box center [784, 445] width 86 height 35
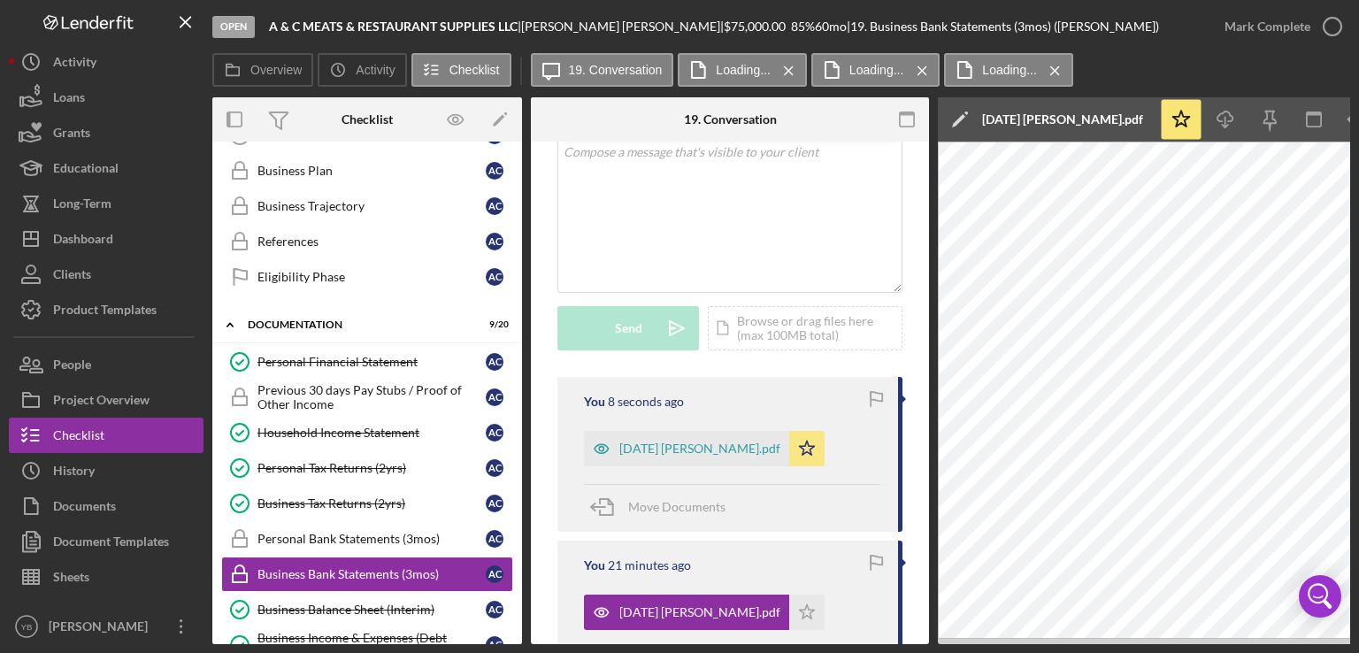
scroll to position [375, 0]
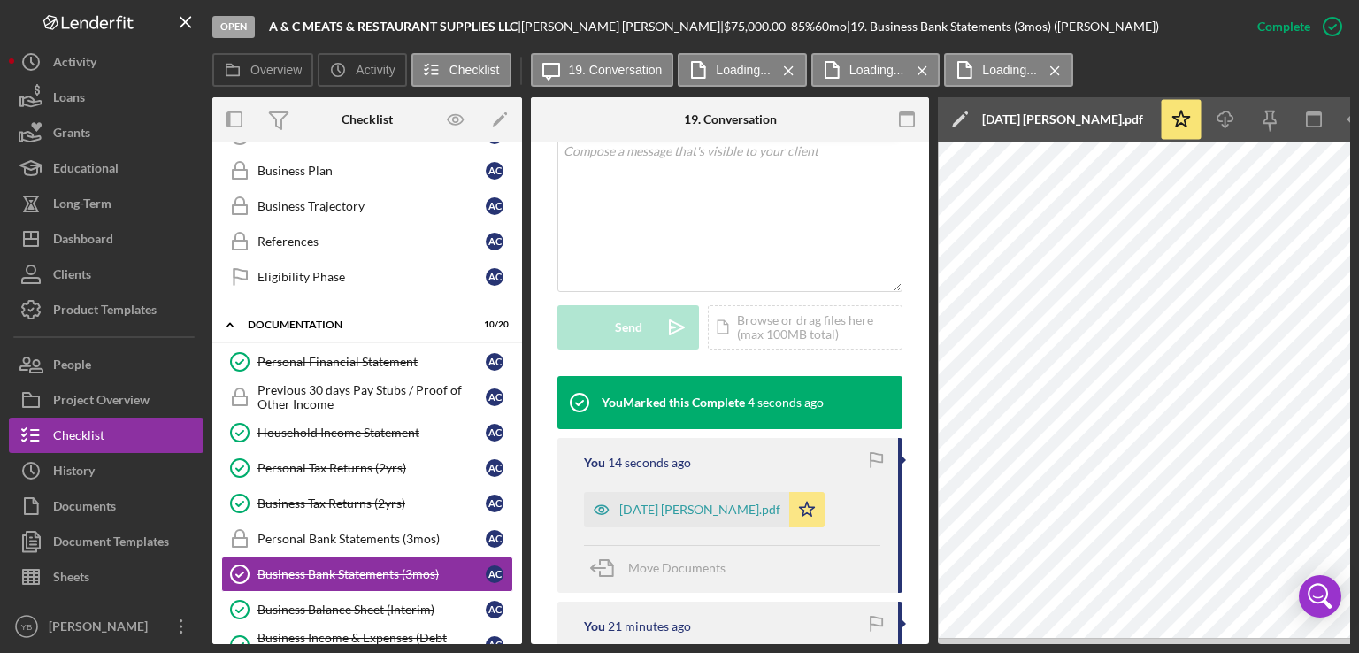
drag, startPoint x: 522, startPoint y: 406, endPoint x: 519, endPoint y: 446, distance: 39.9
click at [519, 446] on div "Overview Internal Workflow Stage Open Icon/Dropdown Arrow Archive (can unarchiv…" at bounding box center [781, 370] width 1138 height 547
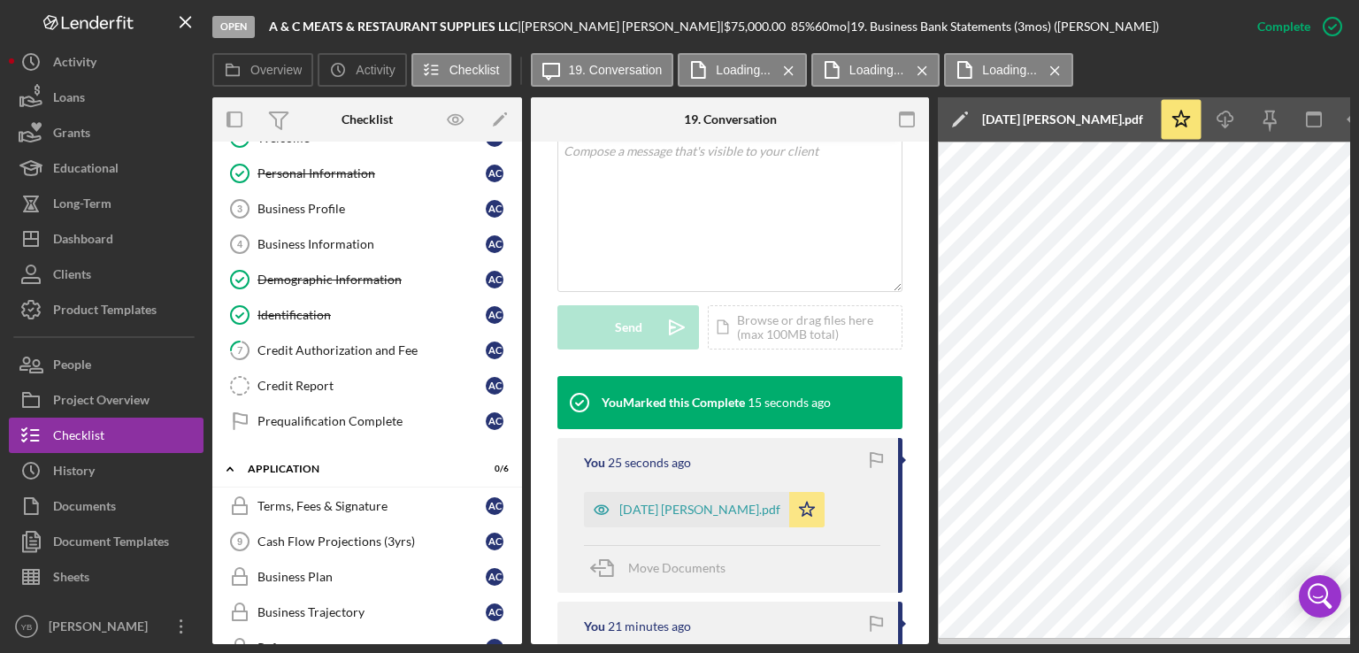
scroll to position [0, 0]
